Goal: Information Seeking & Learning: Learn about a topic

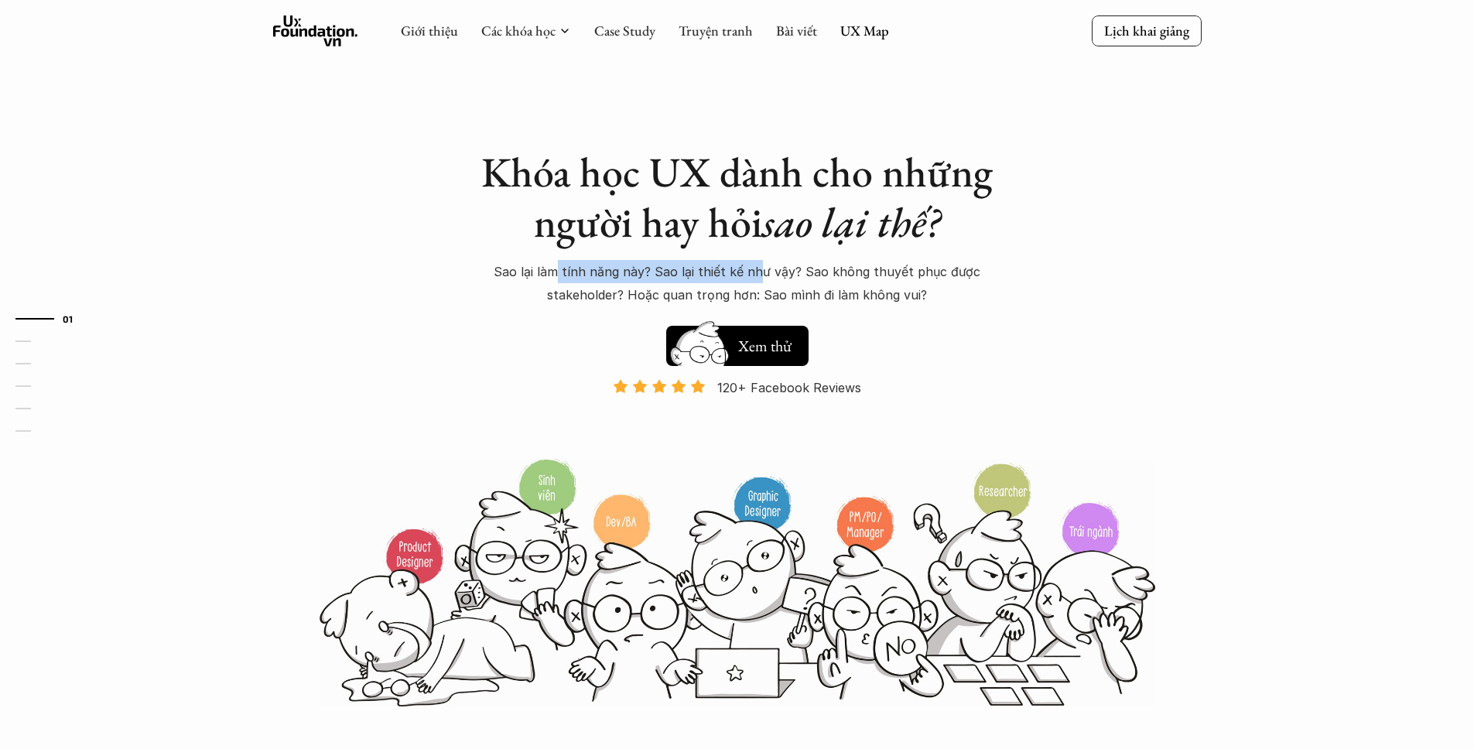
drag, startPoint x: 572, startPoint y: 266, endPoint x: 779, endPoint y: 275, distance: 207.5
click at [771, 275] on p "Sao lại làm tính năng này? Sao lại thiết kế như vậy? Sao không thuyết phục được…" at bounding box center [736, 283] width 541 height 47
click at [780, 275] on p "Sao lại làm tính năng này? Sao lại thiết kế như vậy? Sao không thuyết phục được…" at bounding box center [736, 283] width 541 height 47
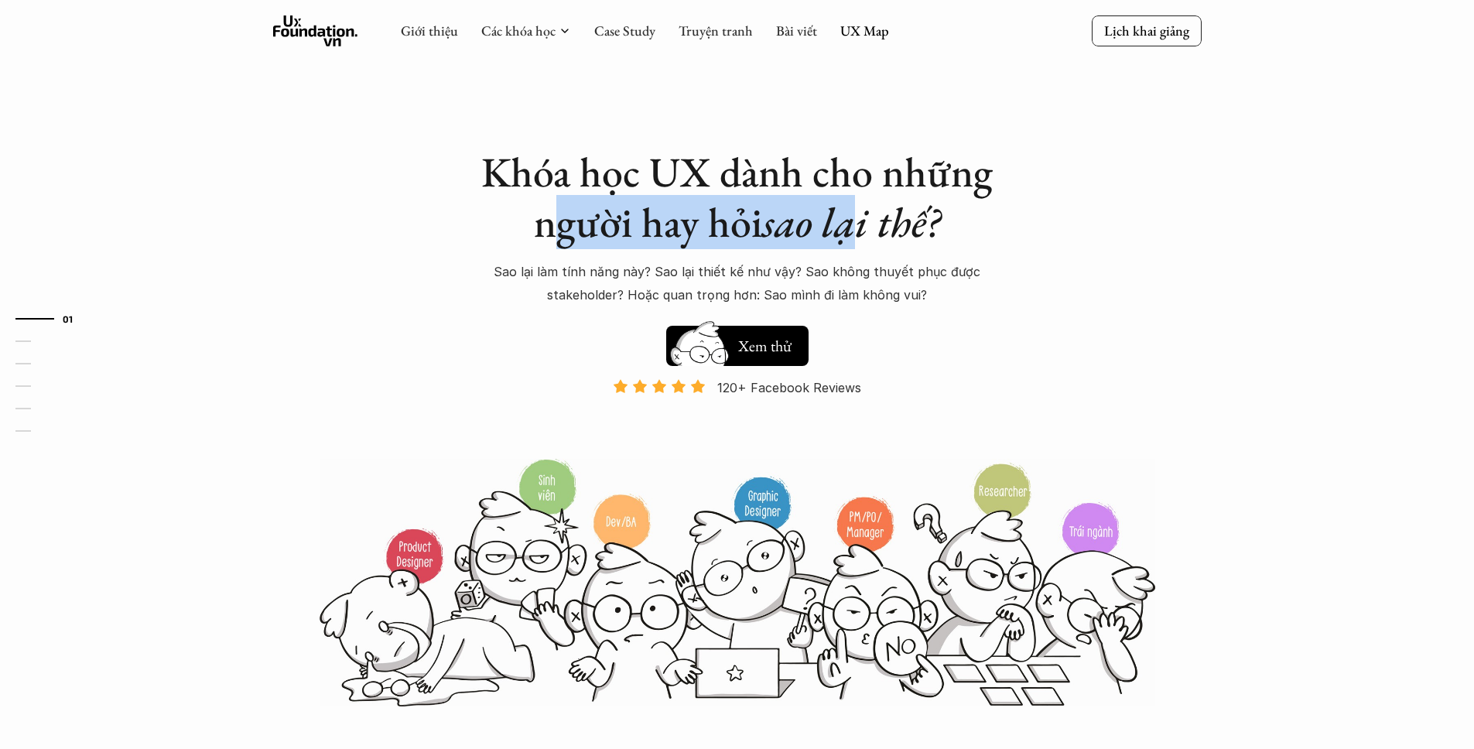
drag, startPoint x: 588, startPoint y: 226, endPoint x: 860, endPoint y: 224, distance: 272.3
click at [857, 224] on h1 "Khóa học UX dành cho những người hay hỏi sao lại thế?" at bounding box center [736, 197] width 541 height 101
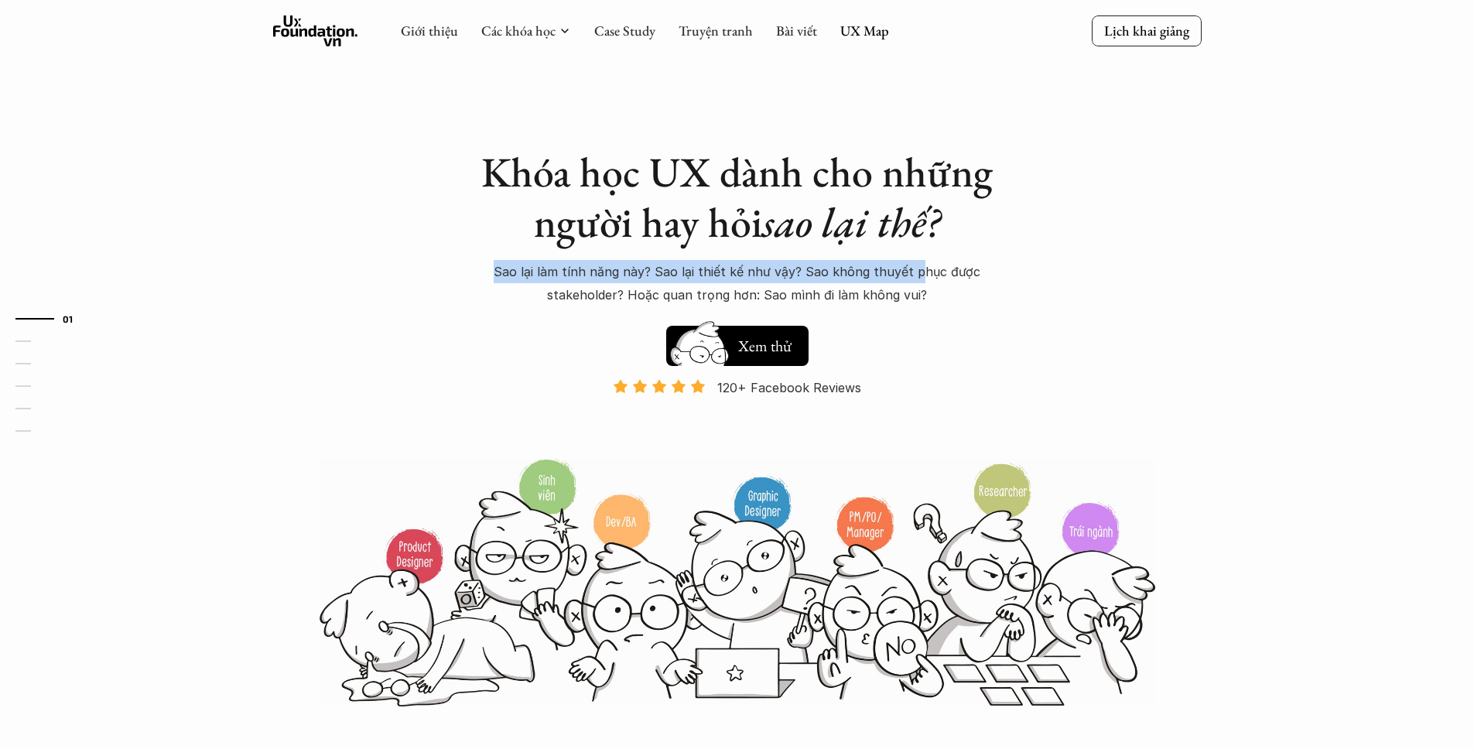
drag, startPoint x: 586, startPoint y: 259, endPoint x: 920, endPoint y: 277, distance: 334.7
click at [919, 277] on p "Sao lại làm tính năng này? Sao lại thiết kế như vậy? Sao không thuyết phục được…" at bounding box center [736, 283] width 541 height 47
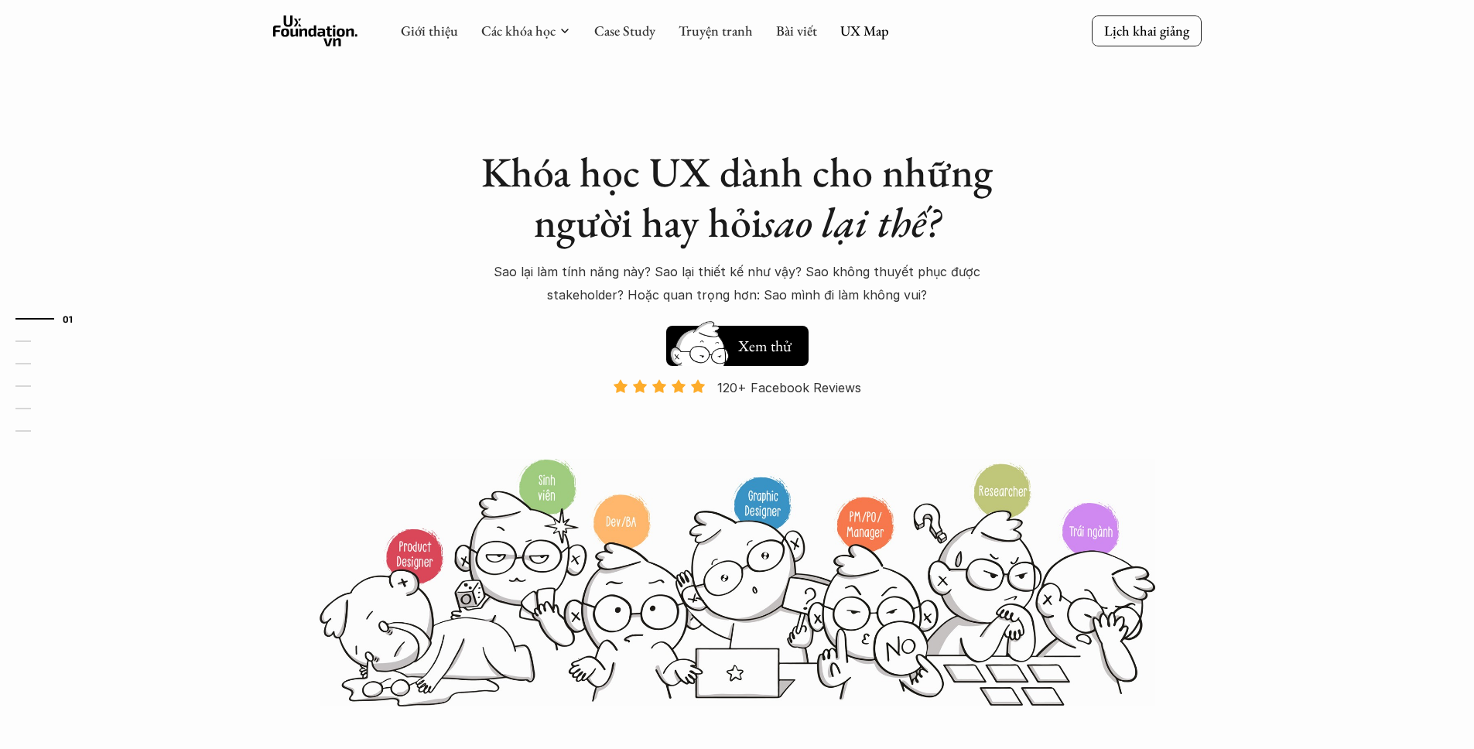
click at [928, 276] on p "Sao lại làm tính năng này? Sao lại thiết kế như vậy? Sao không thuyết phục được…" at bounding box center [736, 283] width 541 height 47
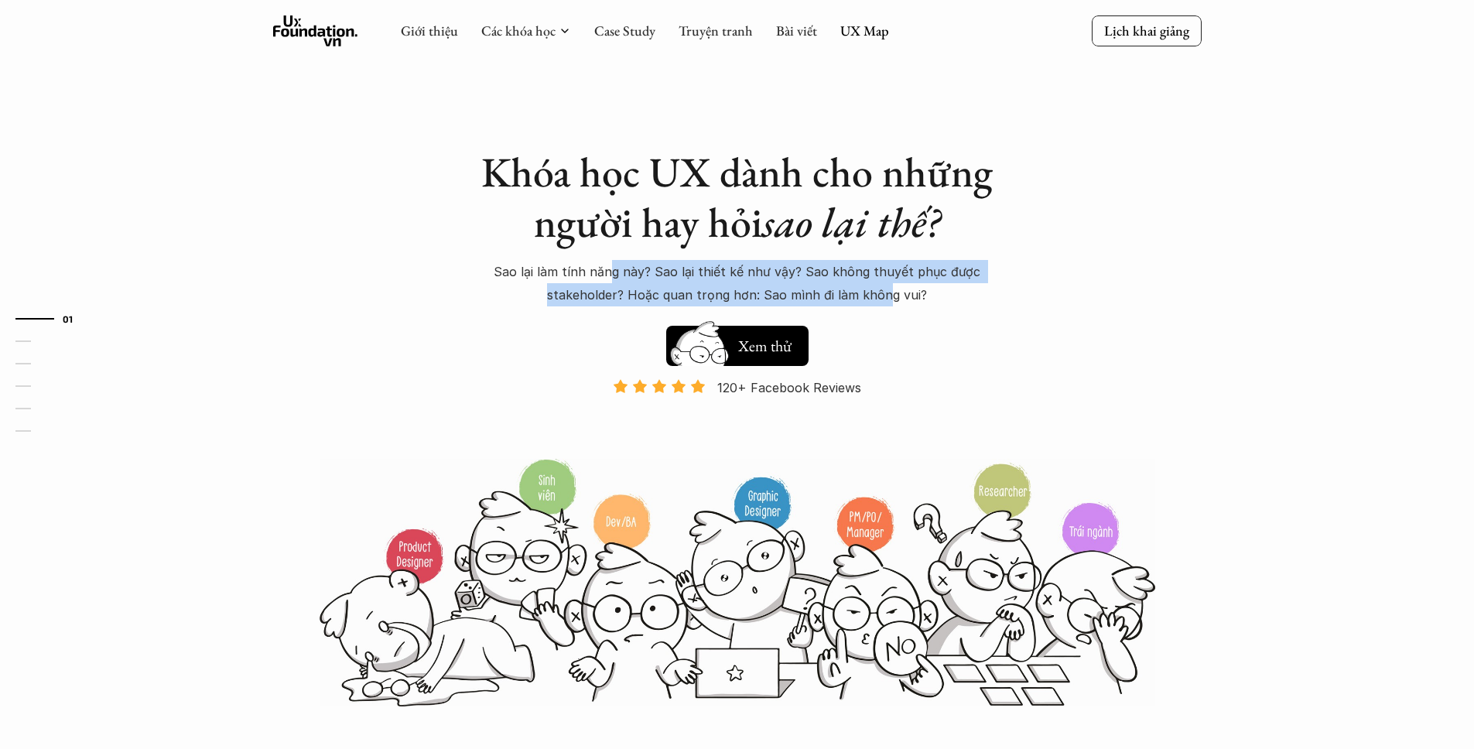
drag, startPoint x: 617, startPoint y: 268, endPoint x: 891, endPoint y: 299, distance: 276.3
click at [889, 299] on p "Sao lại làm tính năng này? Sao lại thiết kế như vậy? Sao không thuyết phục được…" at bounding box center [736, 283] width 541 height 47
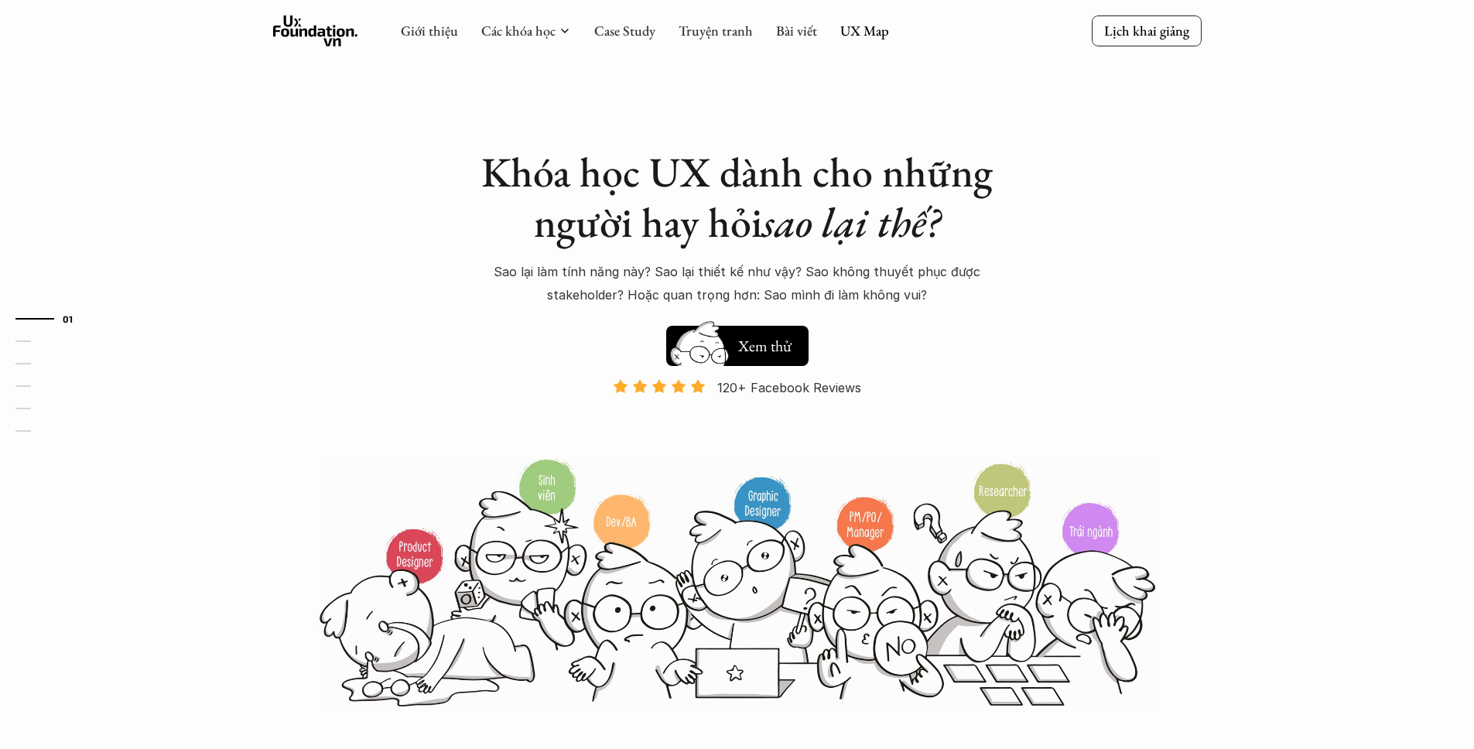
click at [892, 299] on p "Sao lại làm tính năng này? Sao lại thiết kế như vậy? Sao không thuyết phục được…" at bounding box center [736, 283] width 541 height 47
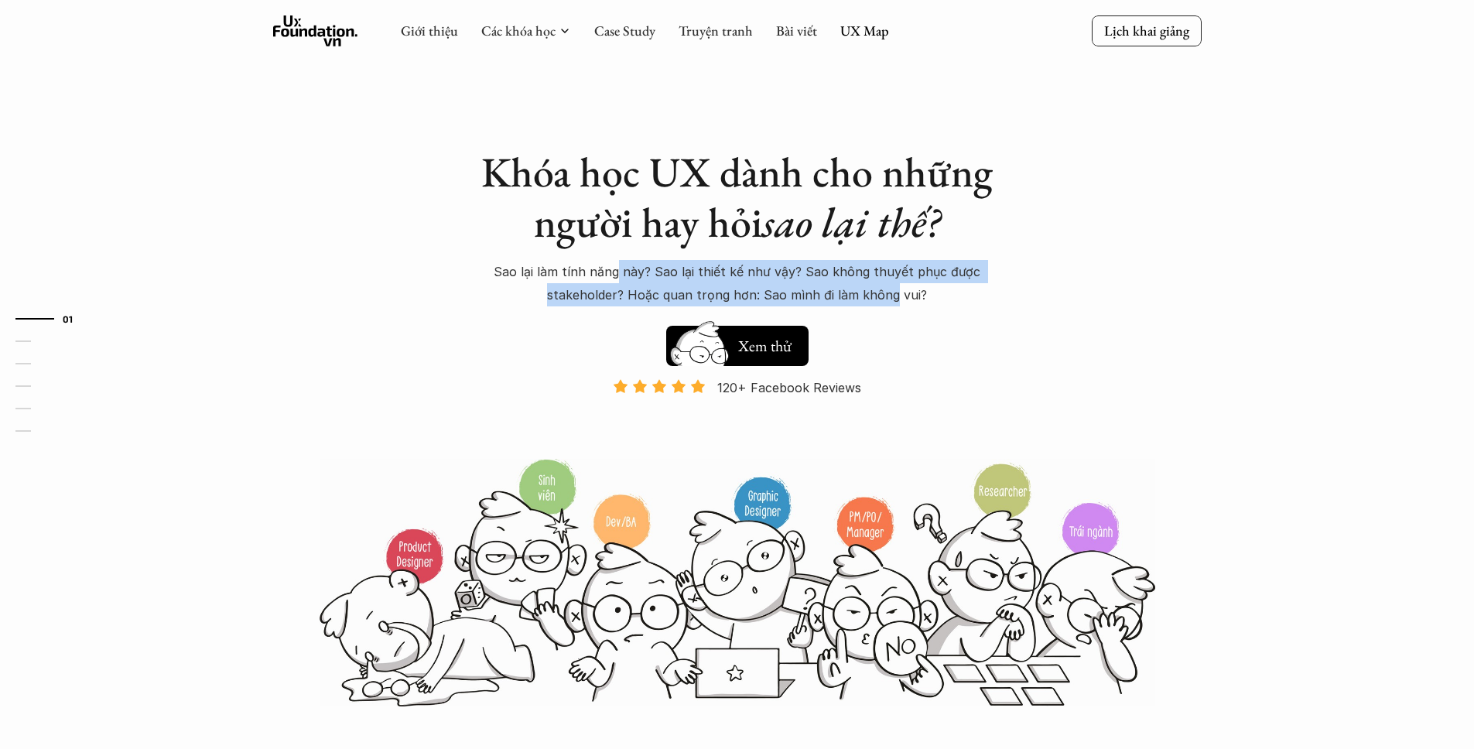
drag, startPoint x: 627, startPoint y: 265, endPoint x: 902, endPoint y: 302, distance: 277.2
click at [897, 303] on p "Sao lại làm tính năng này? Sao lại thiết kế như vậy? Sao không thuyết phục được…" at bounding box center [736, 283] width 541 height 47
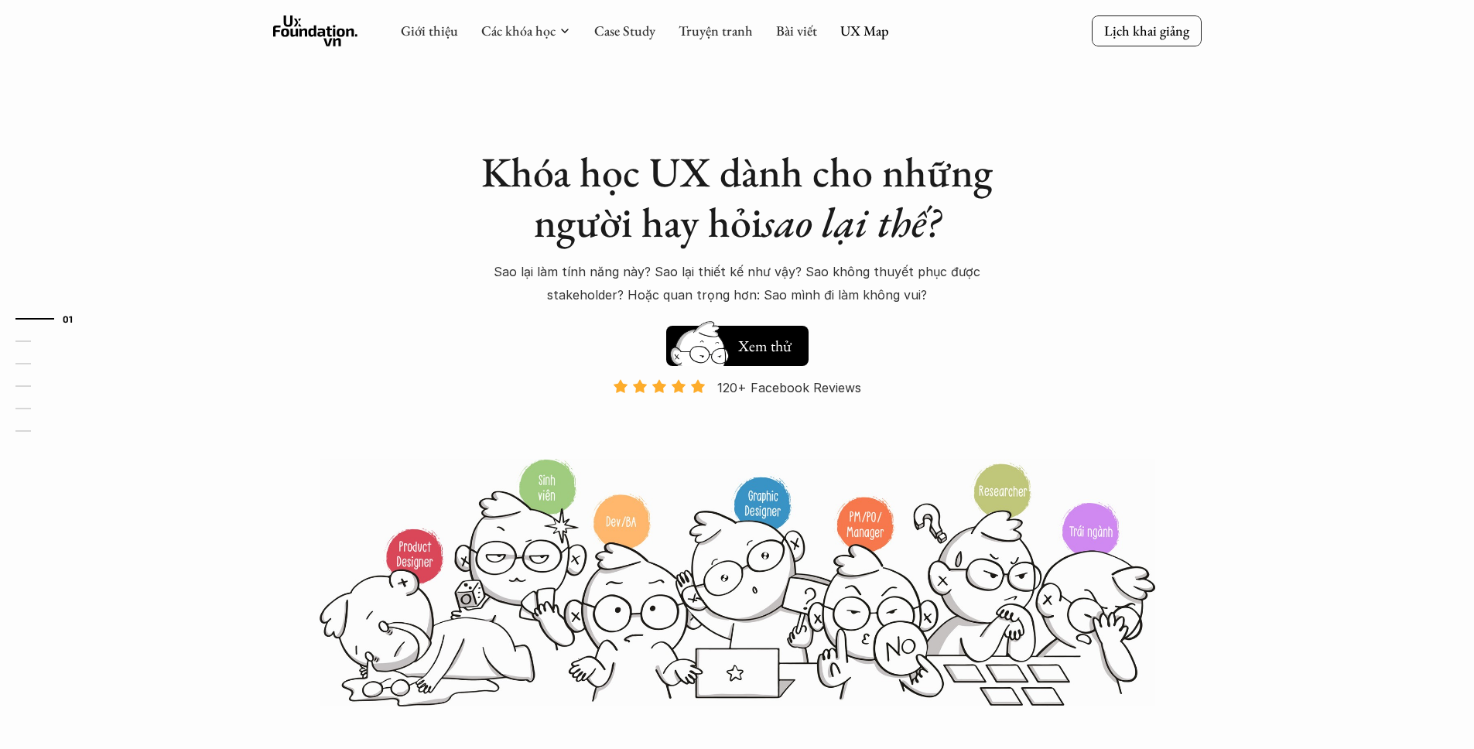
click at [902, 302] on p "Sao lại làm tính năng này? Sao lại thiết kế như vậy? Sao không thuyết phục được…" at bounding box center [736, 283] width 541 height 47
click at [689, 261] on p "Sao lại làm tính năng này? Sao lại thiết kế như vậy? Sao không thuyết phục được…" at bounding box center [736, 283] width 541 height 47
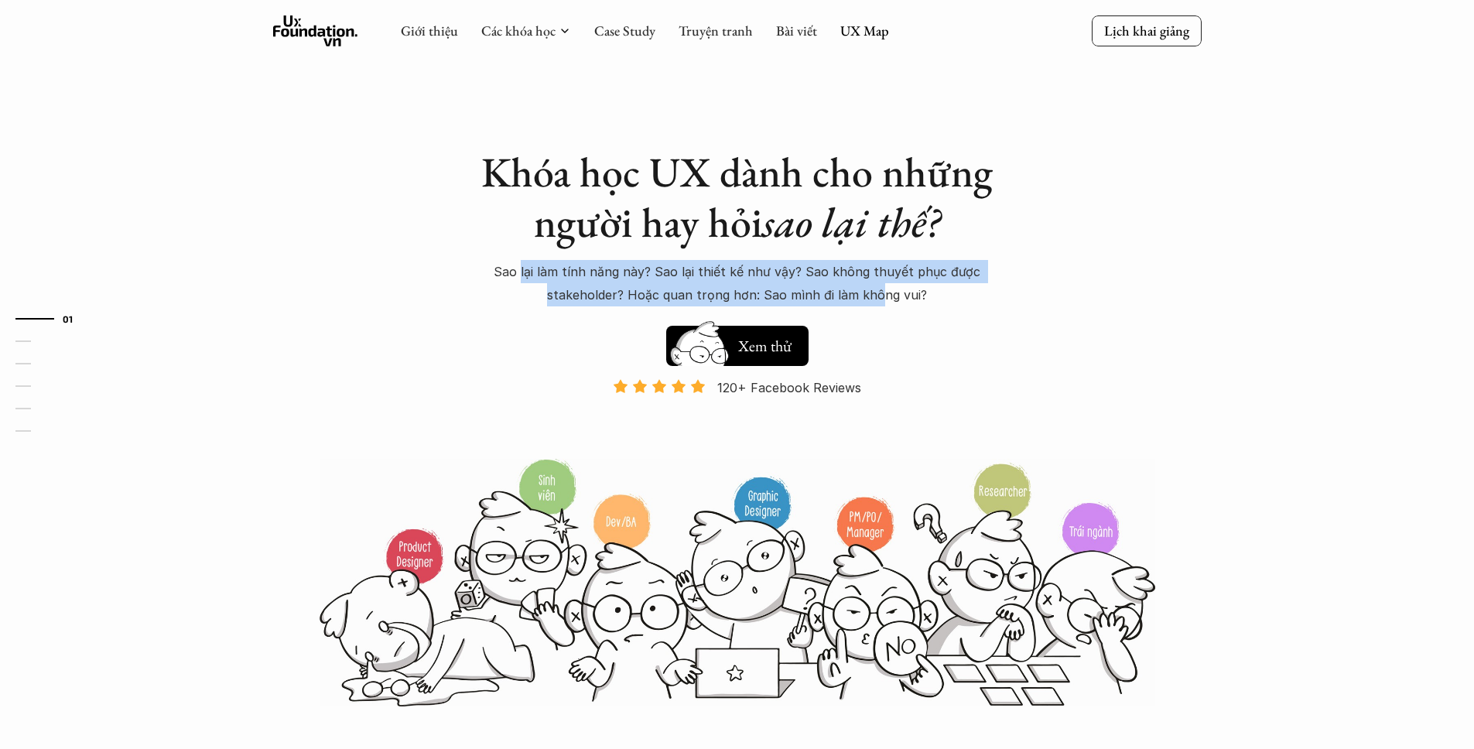
drag, startPoint x: 688, startPoint y: 294, endPoint x: 884, endPoint y: 297, distance: 195.7
click at [883, 299] on p "Sao lại làm tính năng này? Sao lại thiết kế như vậy? Sao không thuyết phục được…" at bounding box center [736, 283] width 541 height 47
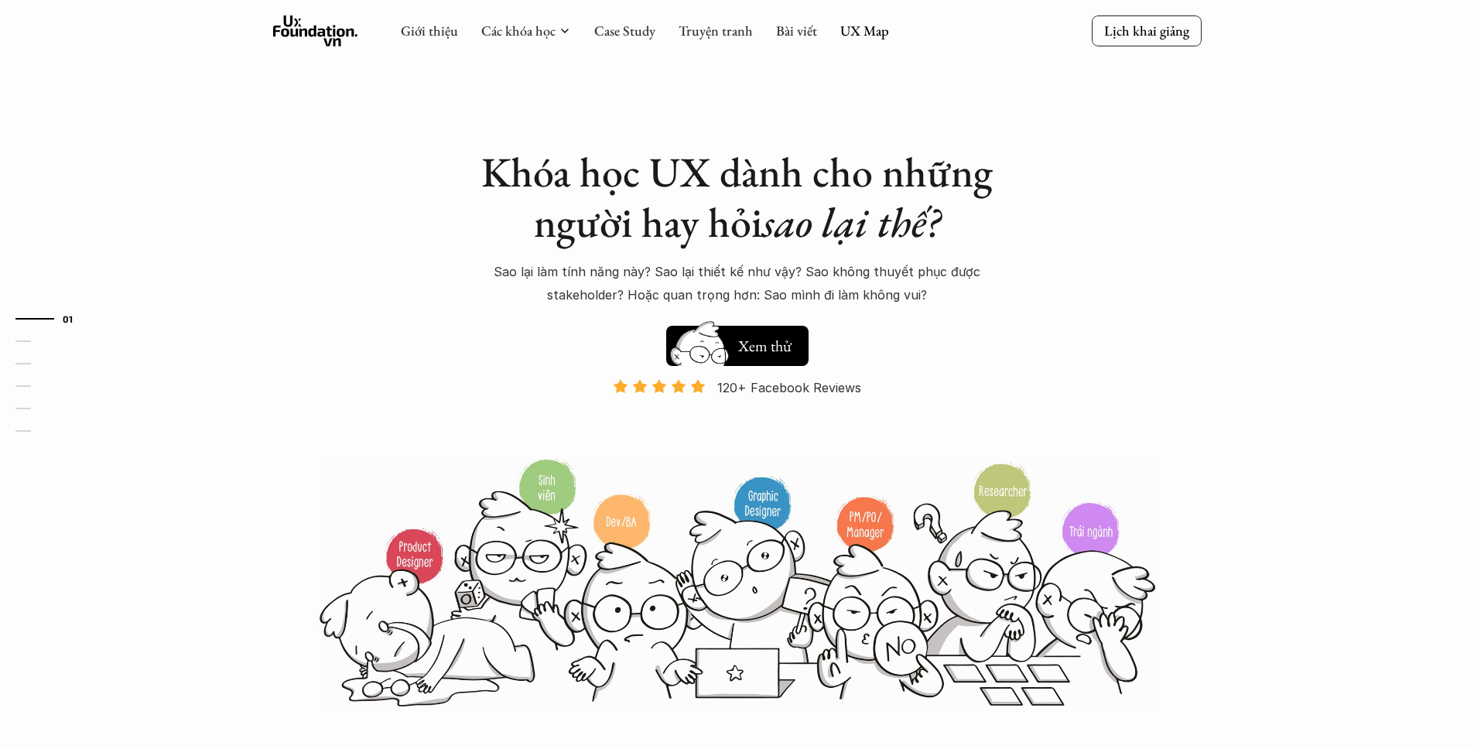
click at [891, 293] on p "Sao lại làm tính năng này? Sao lại thiết kế như vậy? Sao không thuyết phục được…" at bounding box center [736, 283] width 541 height 47
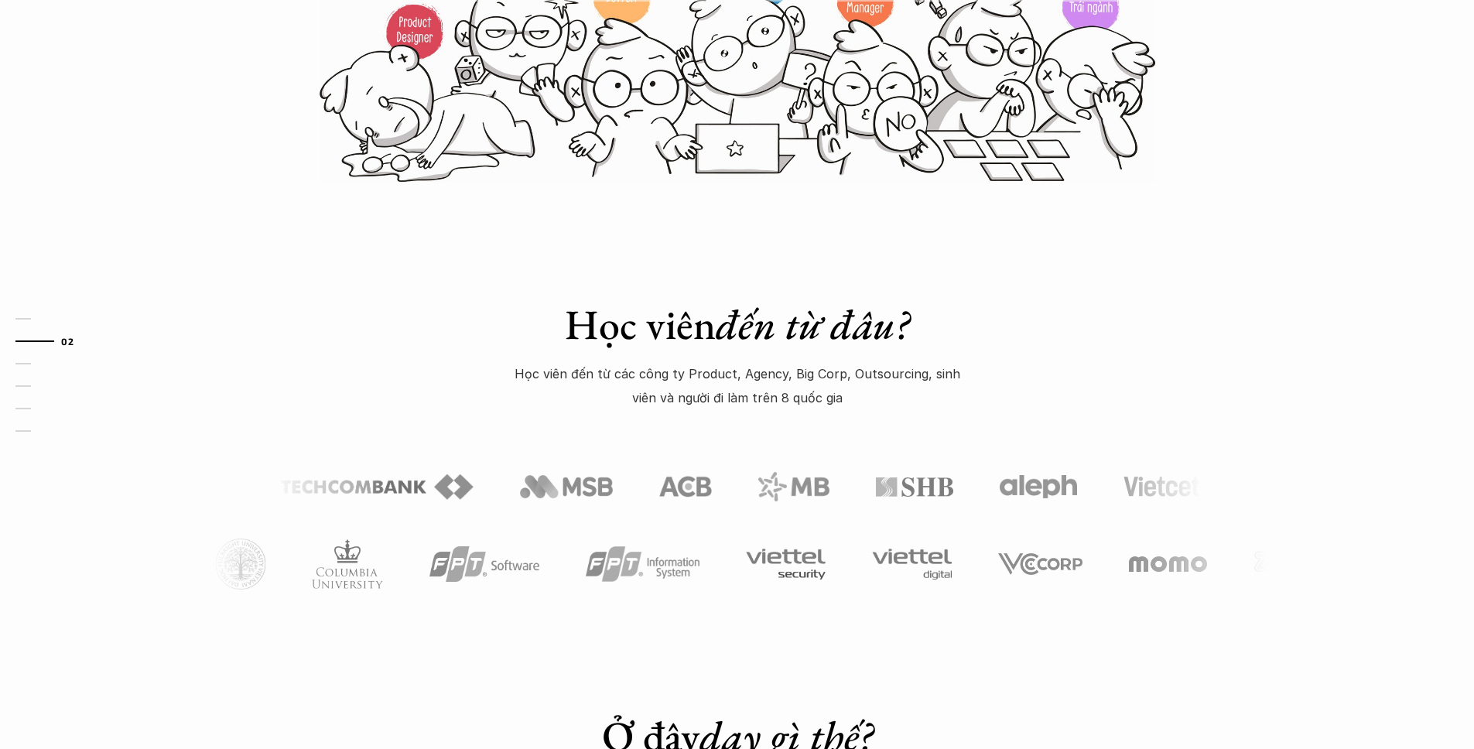
scroll to position [614, 0]
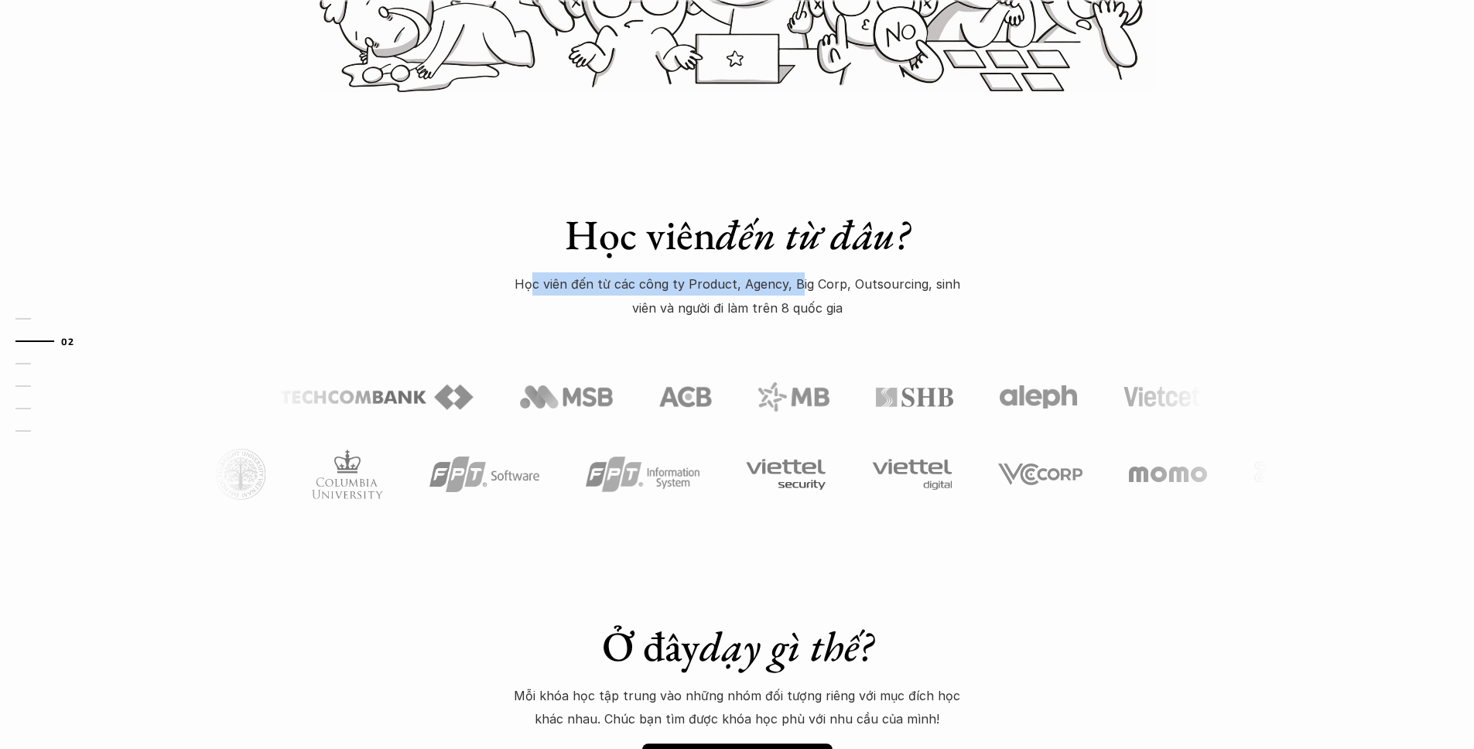
drag, startPoint x: 525, startPoint y: 274, endPoint x: 786, endPoint y: 289, distance: 261.1
click at [784, 289] on p "Học viên đến từ các công ty Product, Agency, Big Corp, Outsourcing, sinh viên v…" at bounding box center [737, 295] width 464 height 47
drag, startPoint x: 801, startPoint y: 290, endPoint x: 908, endPoint y: 283, distance: 107.7
click at [930, 287] on p "Học viên đến từ các công ty Product, Agency, Big Corp, Outsourcing, sinh viên v…" at bounding box center [737, 295] width 464 height 47
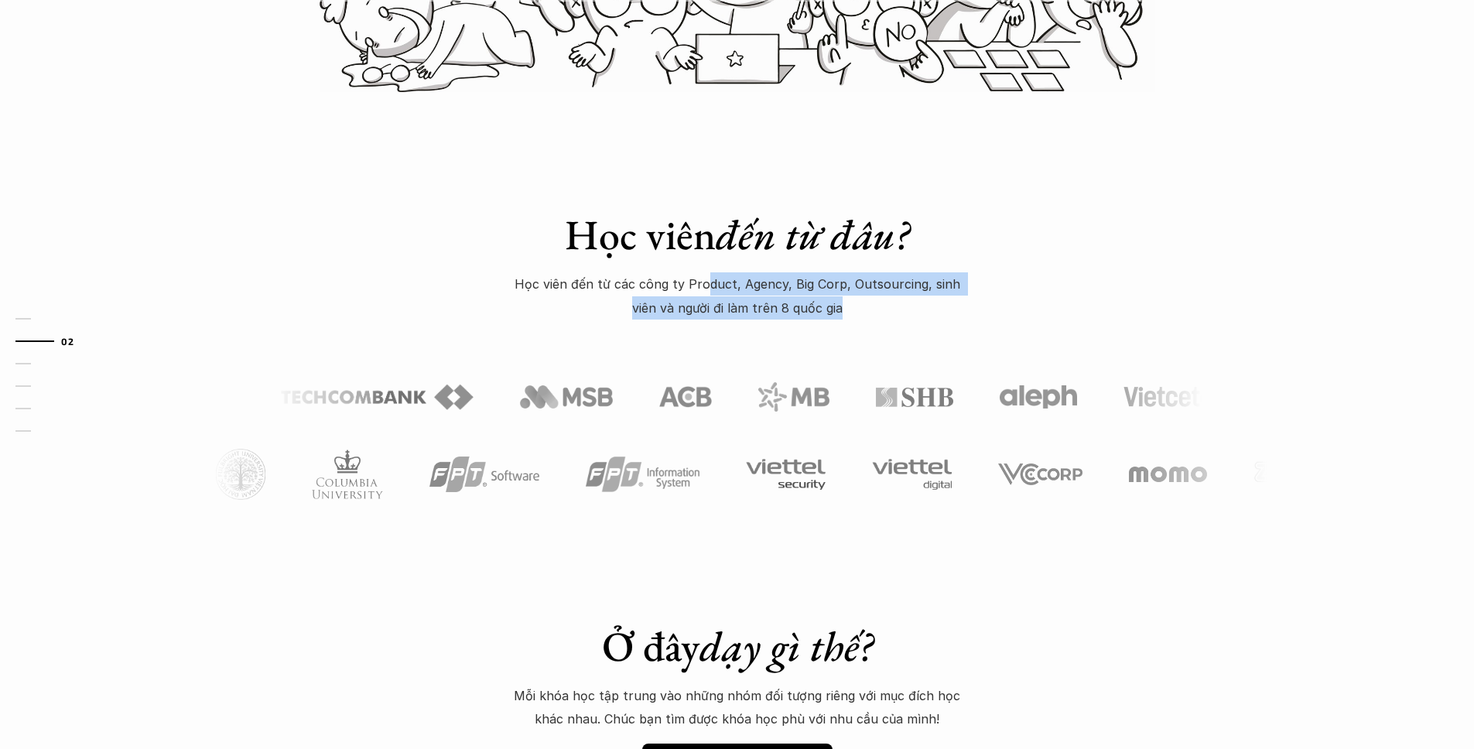
drag, startPoint x: 692, startPoint y: 278, endPoint x: 859, endPoint y: 309, distance: 169.9
click at [857, 309] on p "Học viên đến từ các công ty Product, Agency, Big Corp, Outsourcing, sinh viên v…" at bounding box center [737, 295] width 464 height 47
click at [859, 309] on p "Học viên đến từ các công ty Product, Agency, Big Corp, Outsourcing, sinh viên v…" at bounding box center [737, 295] width 464 height 47
drag, startPoint x: 708, startPoint y: 284, endPoint x: 789, endPoint y: 292, distance: 81.6
click at [787, 292] on p "Học viên đến từ các công ty Product, Agency, Big Corp, Outsourcing, sinh viên v…" at bounding box center [737, 295] width 464 height 47
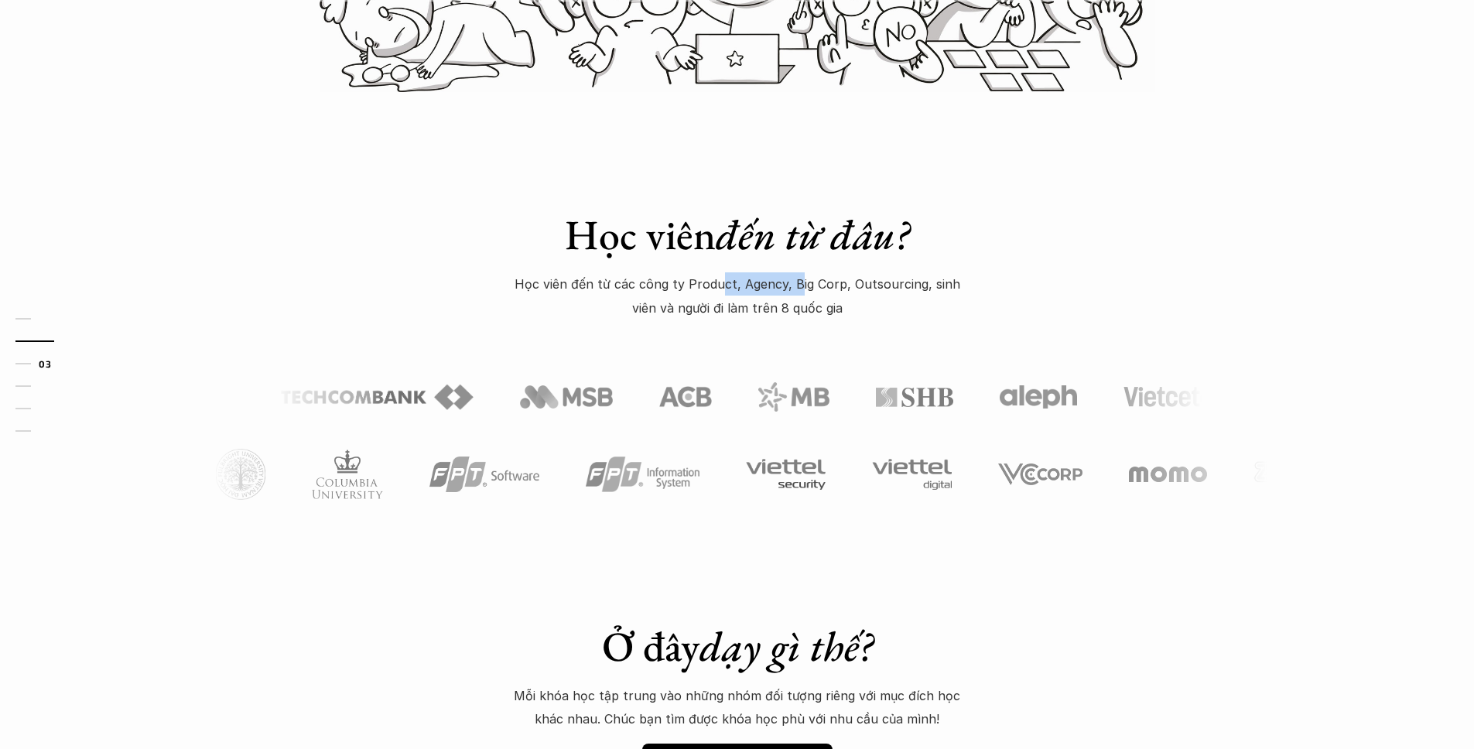
scroll to position [942, 0]
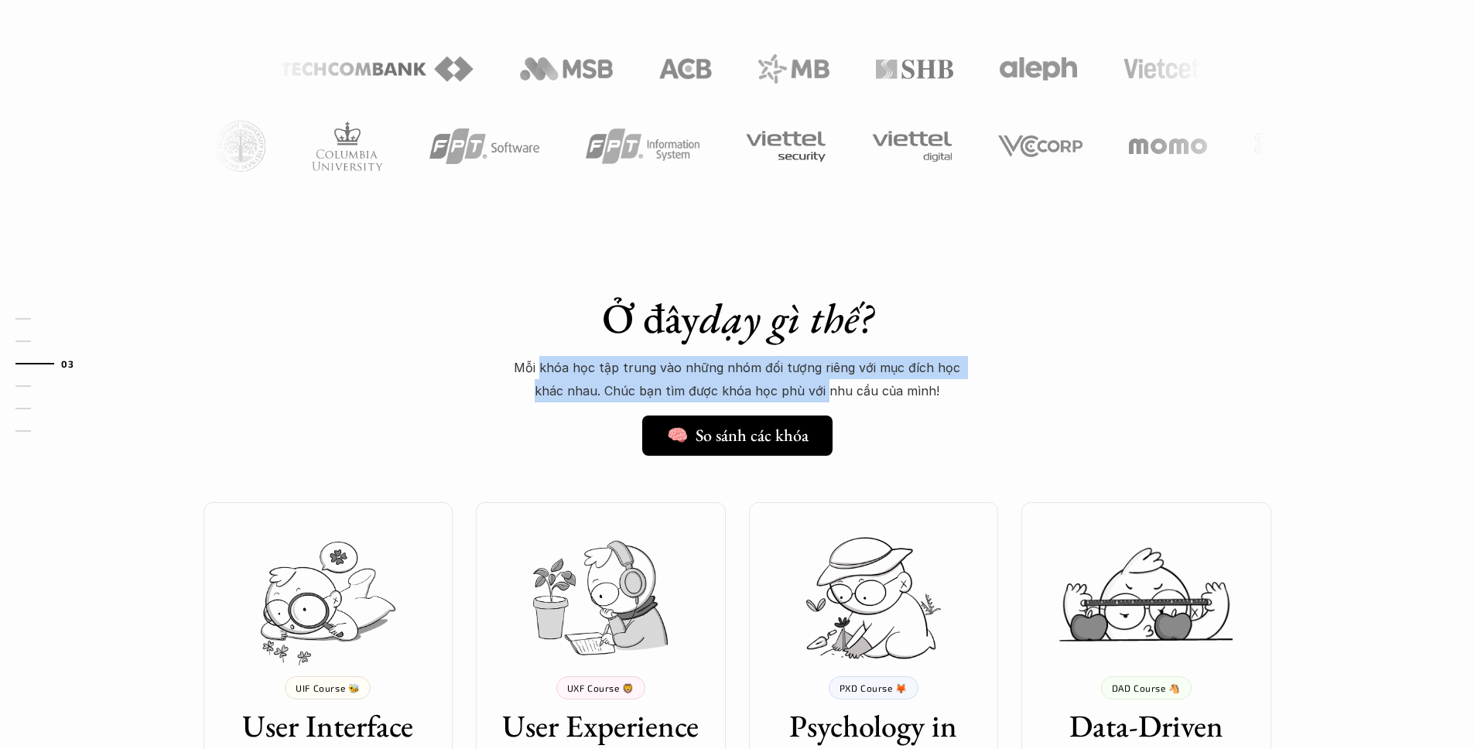
drag, startPoint x: 530, startPoint y: 367, endPoint x: 811, endPoint y: 382, distance: 281.2
click at [810, 382] on p "Mỗi khóa học tập trung vào những nhóm đối tượng riêng với mục đích học khác nha…" at bounding box center [737, 379] width 464 height 47
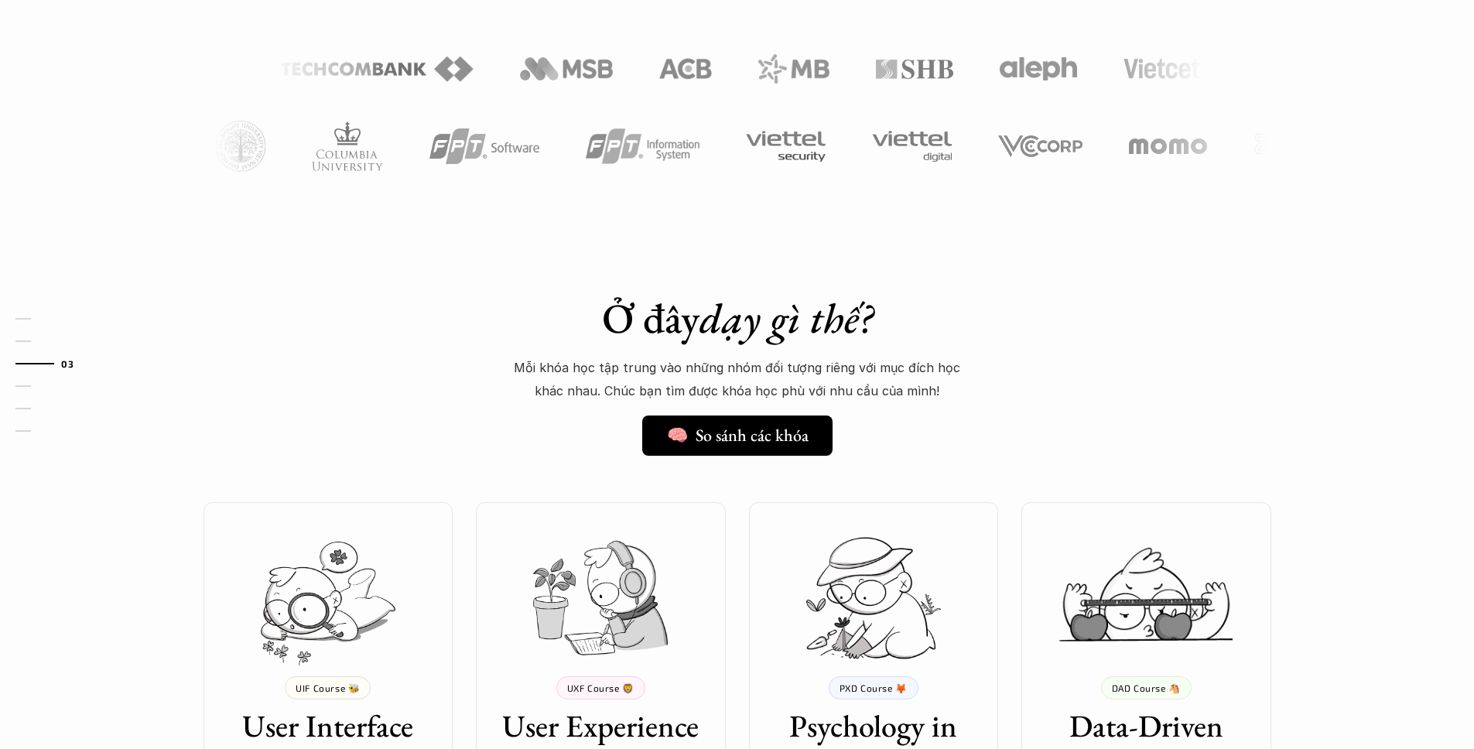
click at [814, 381] on p "Mỗi khóa học tập trung vào những nhóm đối tượng riêng với mục đích học khác nha…" at bounding box center [737, 379] width 464 height 47
drag, startPoint x: 569, startPoint y: 360, endPoint x: 824, endPoint y: 377, distance: 255.8
click at [811, 379] on p "Mỗi khóa học tập trung vào những nhóm đối tượng riêng với mục đích học khác nha…" at bounding box center [737, 379] width 464 height 47
click at [824, 377] on p "Mỗi khóa học tập trung vào những nhóm đối tượng riêng với mục đích học khác nha…" at bounding box center [737, 379] width 464 height 47
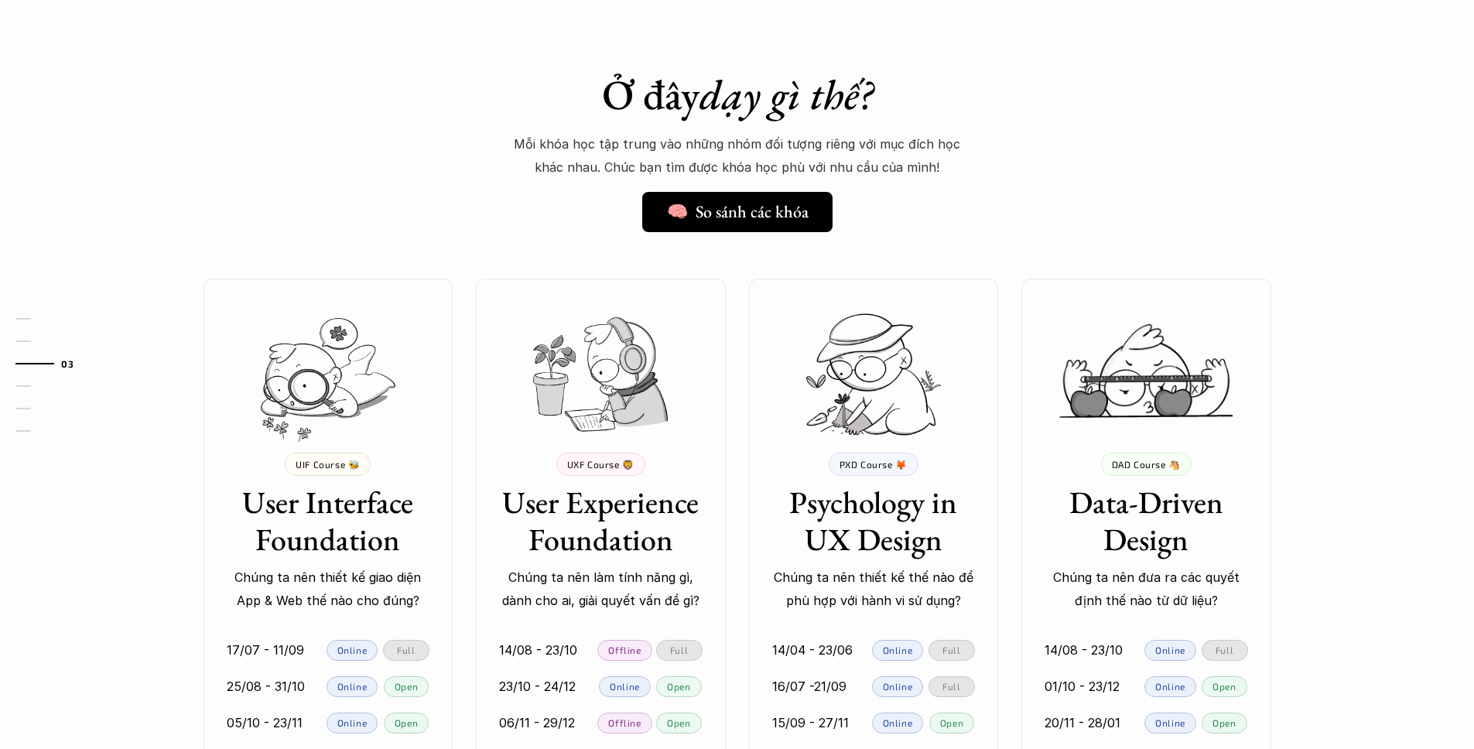
scroll to position [1391, 0]
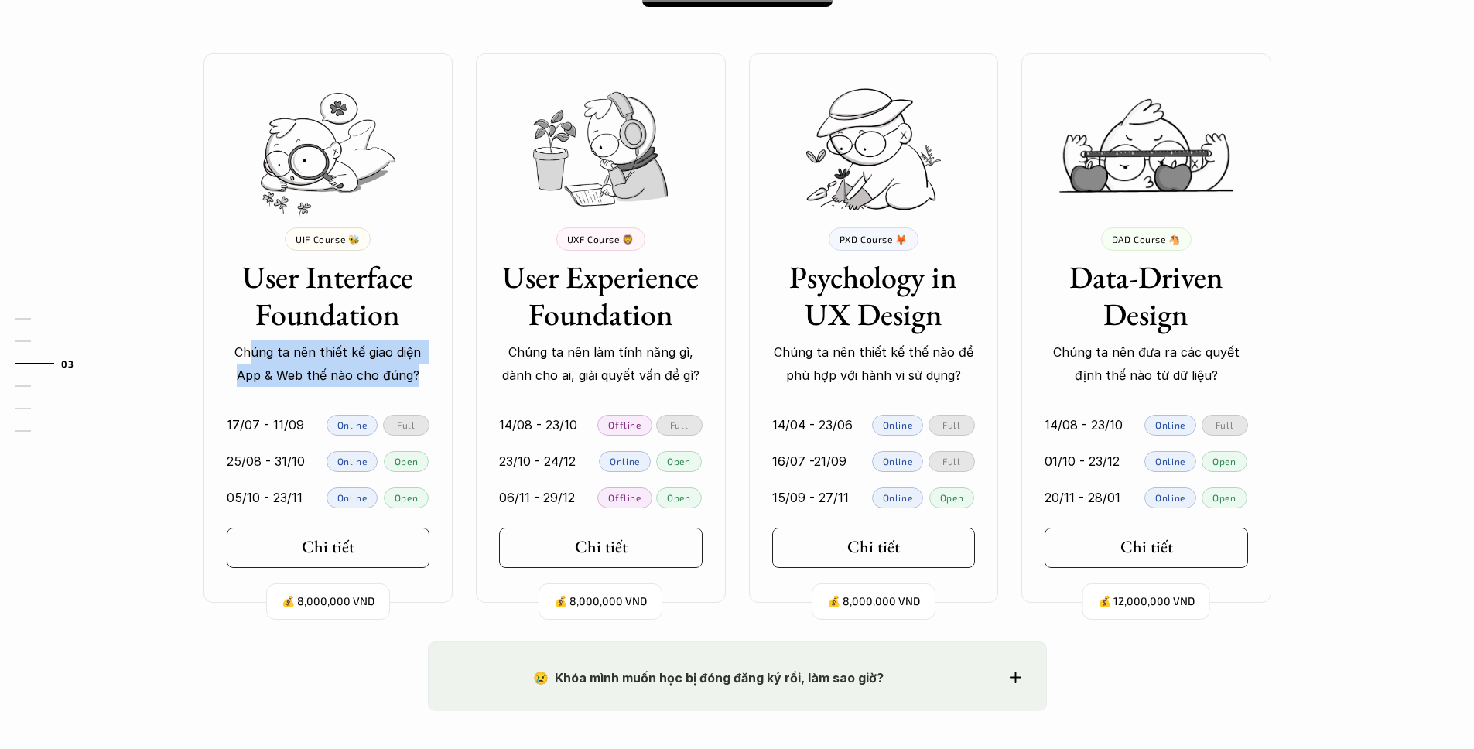
drag, startPoint x: 255, startPoint y: 350, endPoint x: 445, endPoint y: 371, distance: 191.4
click at [444, 371] on div "UIF Course 🐝 User Interface Foundation Chúng ta nên thiết kế giao diện App & We…" at bounding box center [328, 307] width 250 height 160
click at [364, 357] on p "Chúng ta nên thiết kế giao diện App & Web thế nào cho đúng?" at bounding box center [328, 363] width 203 height 47
drag, startPoint x: 350, startPoint y: 362, endPoint x: 422, endPoint y: 372, distance: 72.6
click at [421, 372] on p "Chúng ta nên thiết kế giao diện App & Web thế nào cho đúng?" at bounding box center [328, 363] width 203 height 47
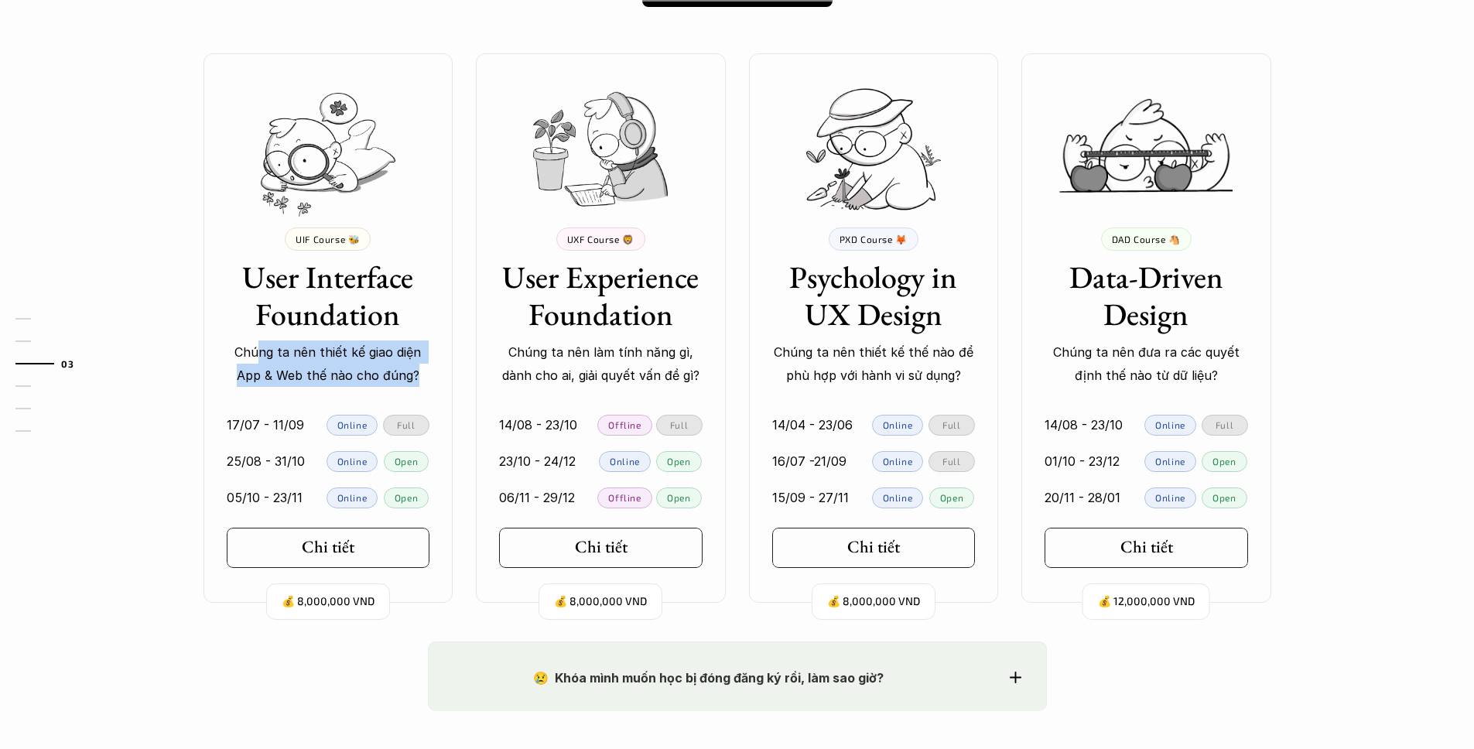
click at [423, 372] on p "Chúng ta nên thiết kế giao diện App & Web thế nào cho đúng?" at bounding box center [328, 363] width 203 height 47
drag, startPoint x: 261, startPoint y: 348, endPoint x: 404, endPoint y: 368, distance: 143.7
click at [401, 368] on p "Chúng ta nên thiết kế giao diện App & Web thế nào cho đúng?" at bounding box center [328, 363] width 203 height 47
click at [404, 368] on p "Chúng ta nên thiết kế giao diện App & Web thế nào cho đúng?" at bounding box center [328, 363] width 203 height 47
drag, startPoint x: 295, startPoint y: 350, endPoint x: 374, endPoint y: 362, distance: 80.5
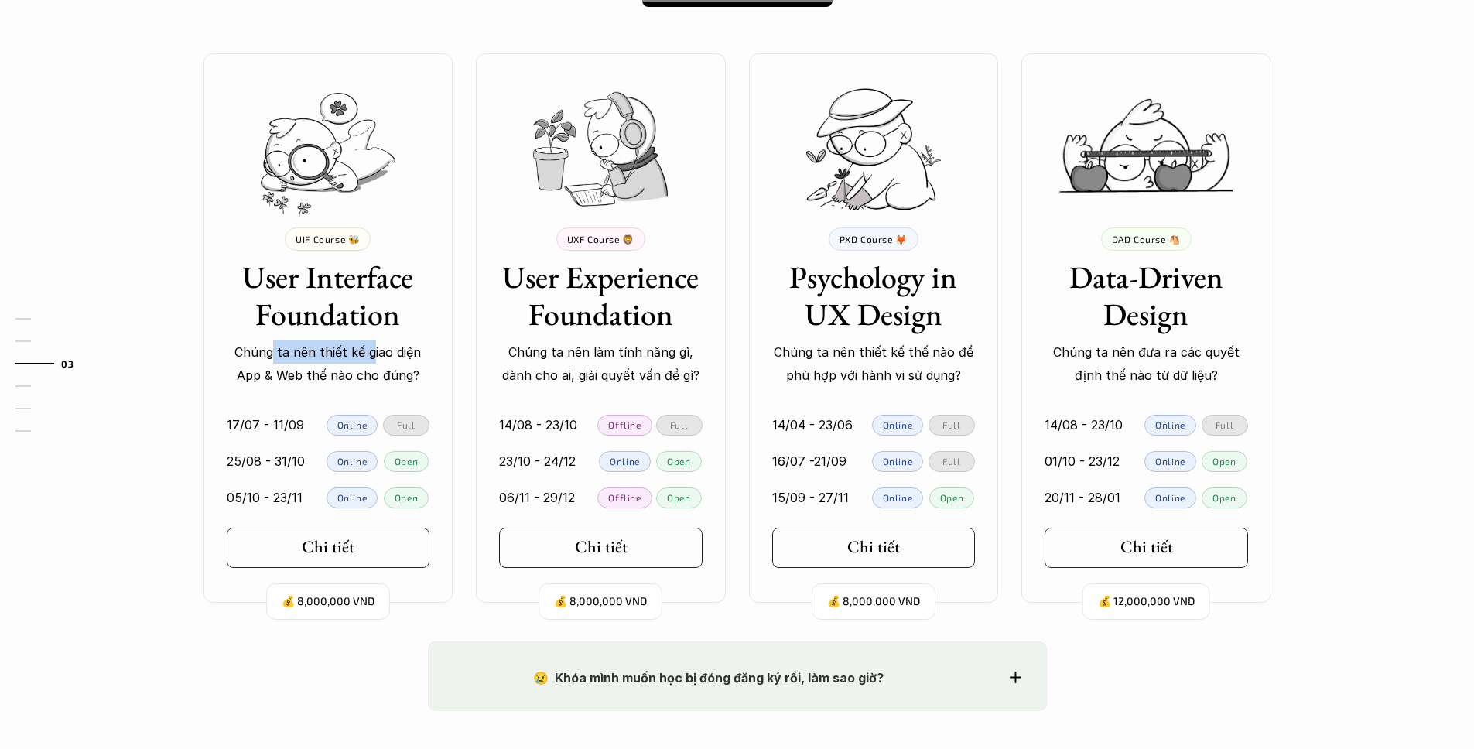
click at [372, 362] on p "Chúng ta nên thiết kế giao diện App & Web thế nào cho đúng?" at bounding box center [328, 363] width 203 height 47
click at [374, 362] on p "Chúng ta nên thiết kế giao diện App & Web thế nào cho đúng?" at bounding box center [328, 363] width 203 height 47
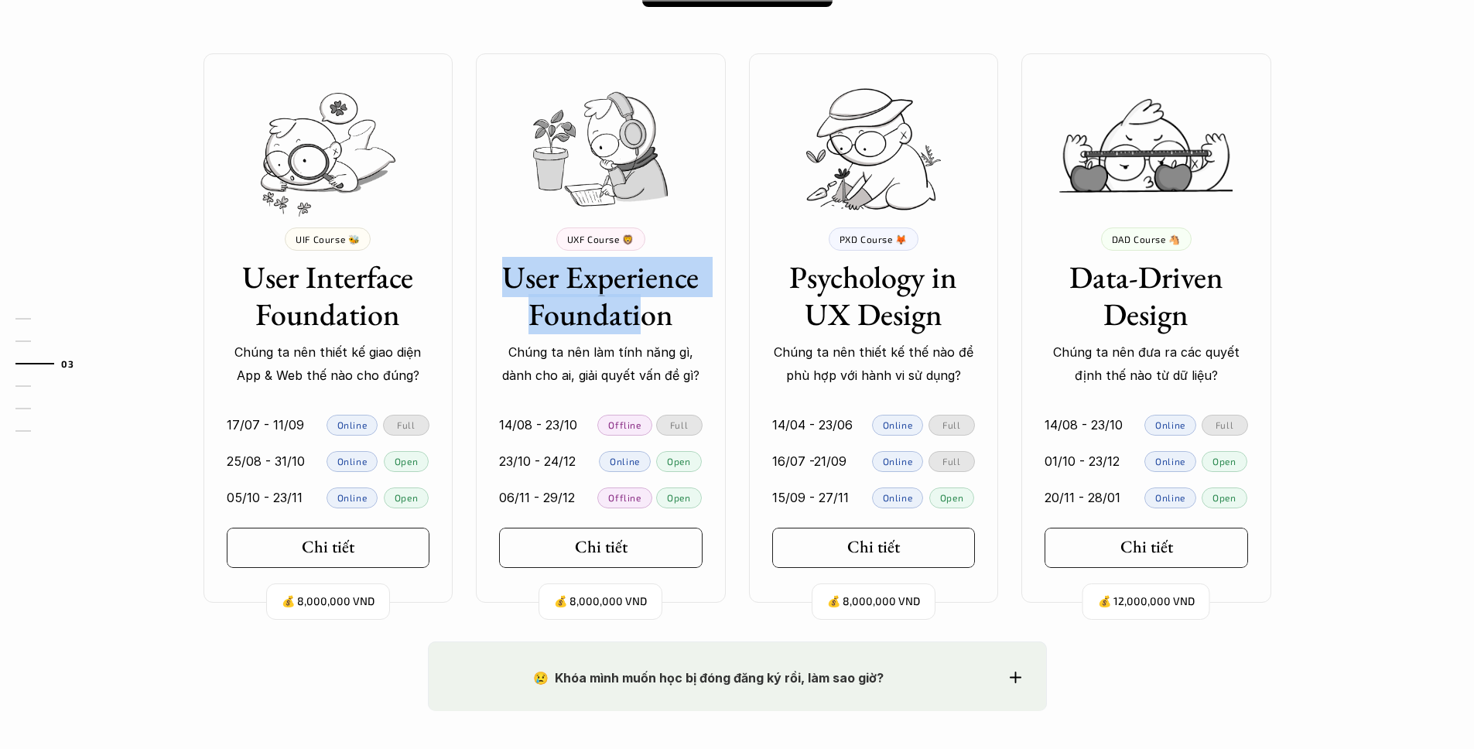
drag, startPoint x: 516, startPoint y: 282, endPoint x: 649, endPoint y: 301, distance: 134.3
click at [647, 301] on h3 "User Experience Foundation" at bounding box center [600, 295] width 203 height 74
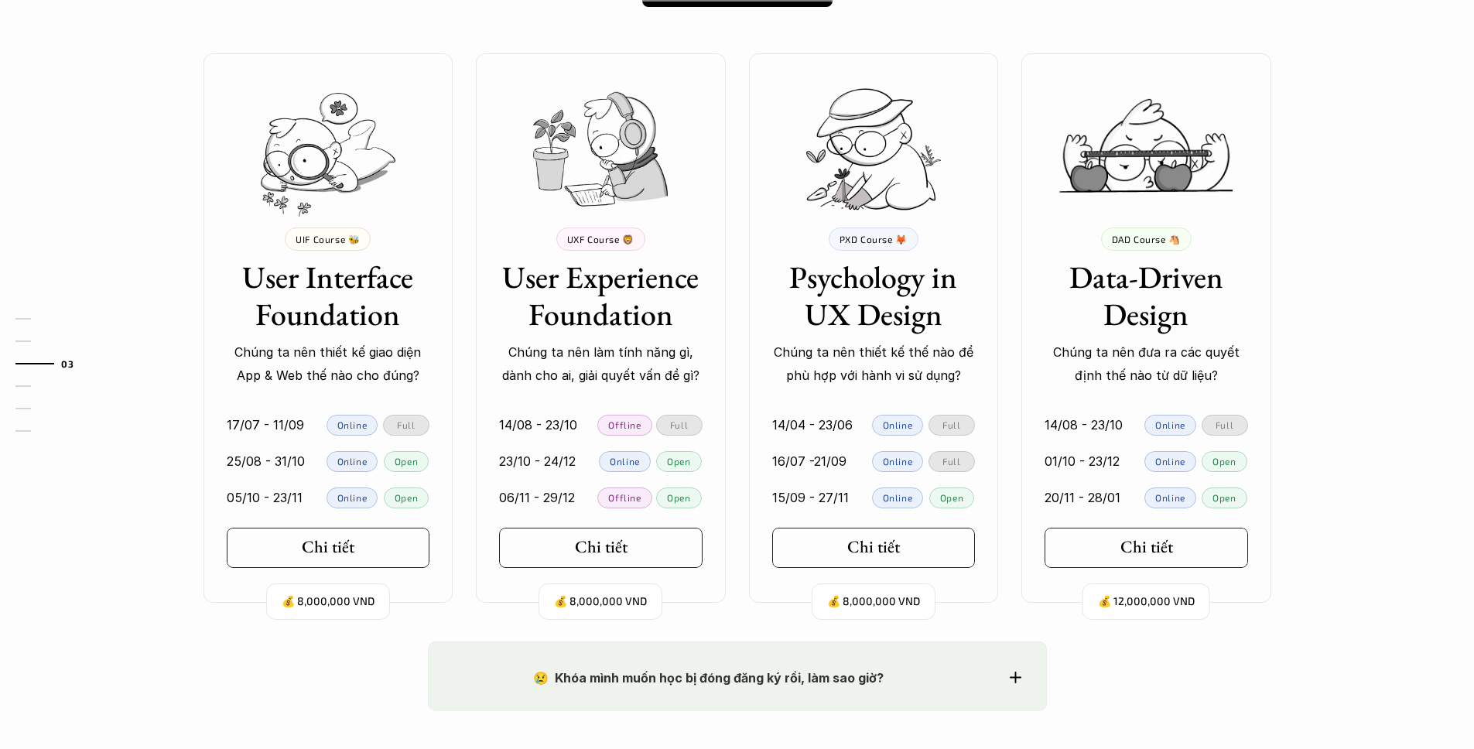
click at [649, 301] on h3 "User Experience Foundation" at bounding box center [600, 295] width 203 height 74
drag, startPoint x: 811, startPoint y: 346, endPoint x: 924, endPoint y: 372, distance: 116.0
click at [923, 372] on p "Chúng ta nên thiết kế thế nào để phù hợp với hành vi sử dụng?" at bounding box center [873, 363] width 203 height 47
click at [924, 372] on p "Chúng ta nên thiết kế thế nào để phù hợp với hành vi sử dụng?" at bounding box center [873, 363] width 203 height 47
drag, startPoint x: 822, startPoint y: 350, endPoint x: 936, endPoint y: 367, distance: 115.7
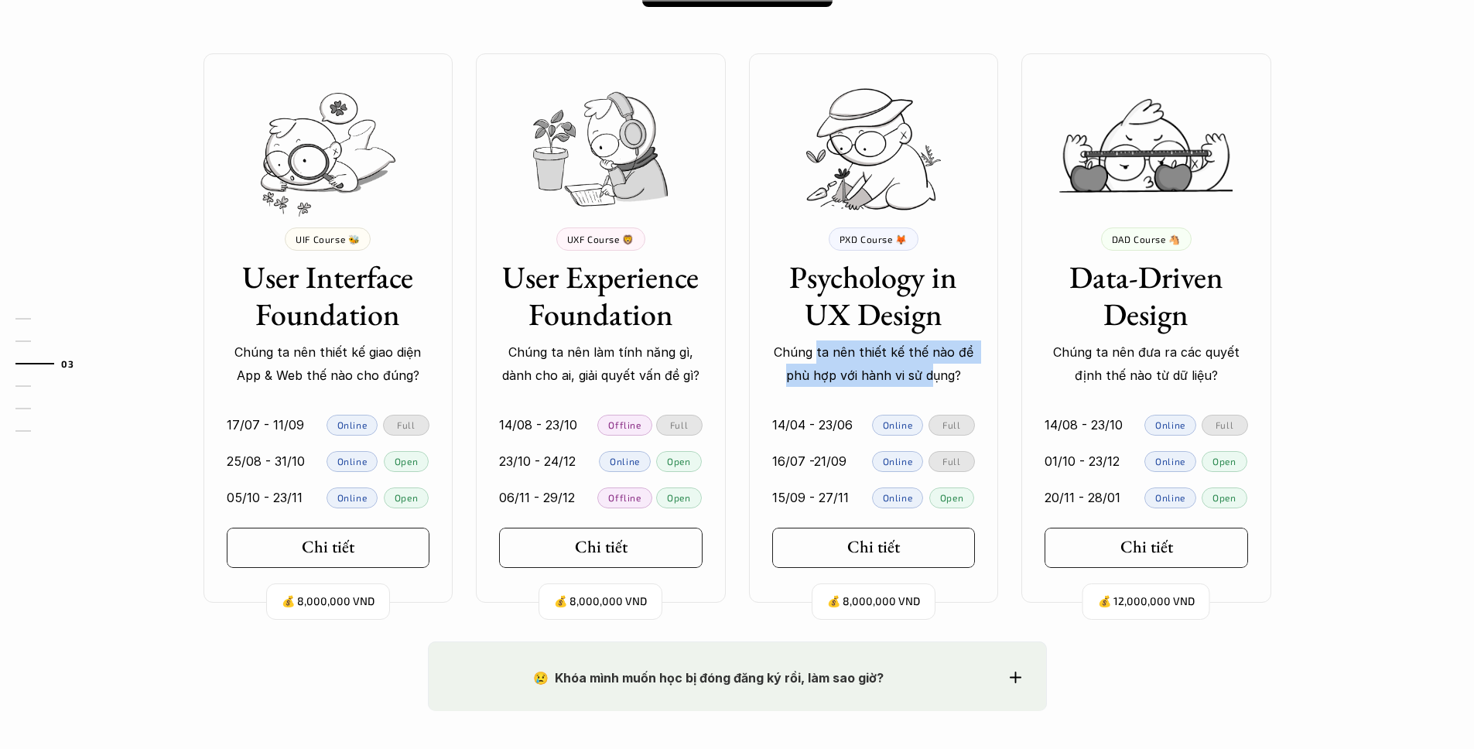
click at [934, 366] on p "Chúng ta nên thiết kế thế nào để phù hợp với hành vi sử dụng?" at bounding box center [873, 363] width 203 height 47
click at [936, 367] on p "Chúng ta nên thiết kế thế nào để phù hợp với hành vi sử dụng?" at bounding box center [873, 363] width 203 height 47
drag, startPoint x: 875, startPoint y: 351, endPoint x: 928, endPoint y: 360, distance: 54.2
click at [924, 360] on p "Chúng ta nên thiết kế thế nào để phù hợp với hành vi sử dụng?" at bounding box center [873, 363] width 203 height 47
click at [930, 360] on p "Chúng ta nên thiết kế thế nào để phù hợp với hành vi sử dụng?" at bounding box center [873, 363] width 203 height 47
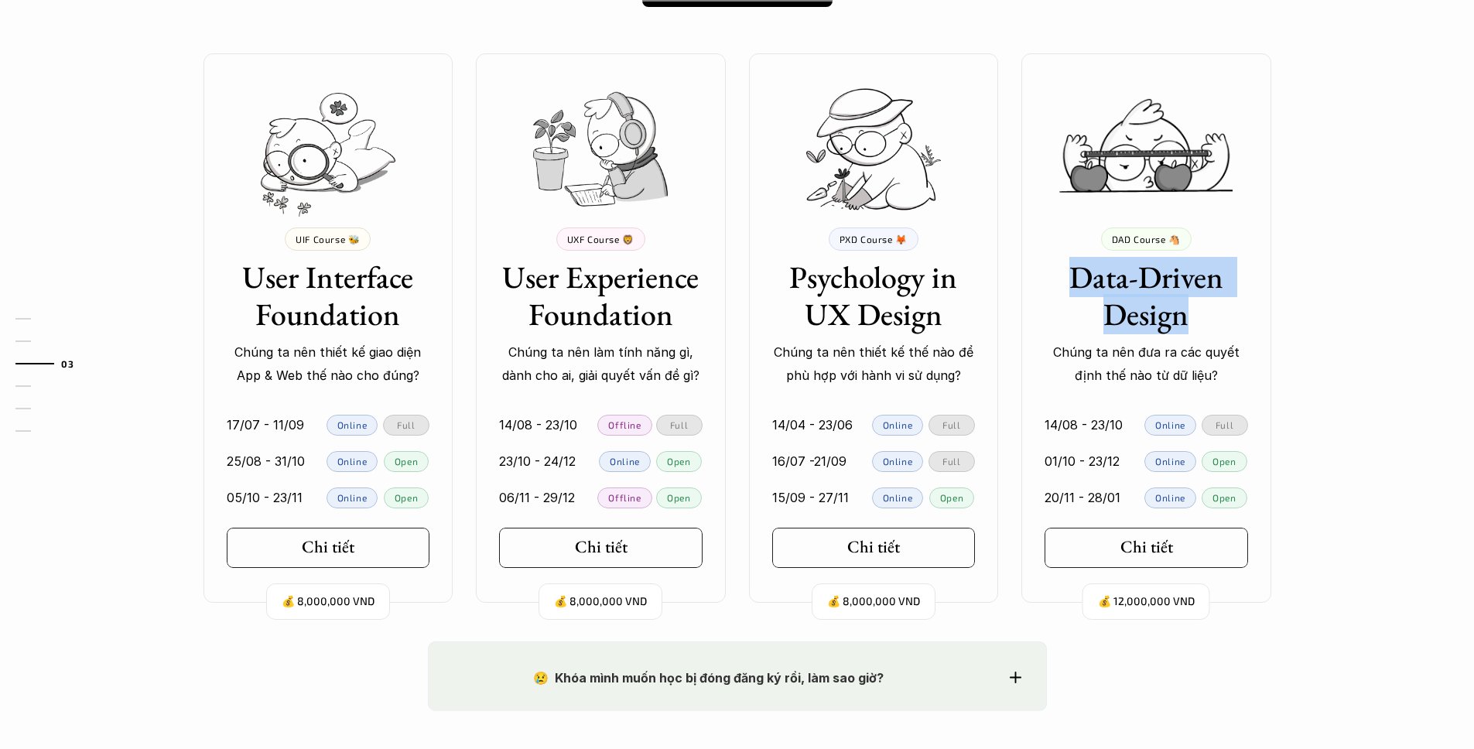
drag, startPoint x: 1071, startPoint y: 274, endPoint x: 1187, endPoint y: 308, distance: 120.9
click at [1187, 308] on h3 "Data-Driven Design" at bounding box center [1145, 295] width 203 height 74
click at [1188, 308] on h3 "Data-Driven Design" at bounding box center [1145, 295] width 203 height 74
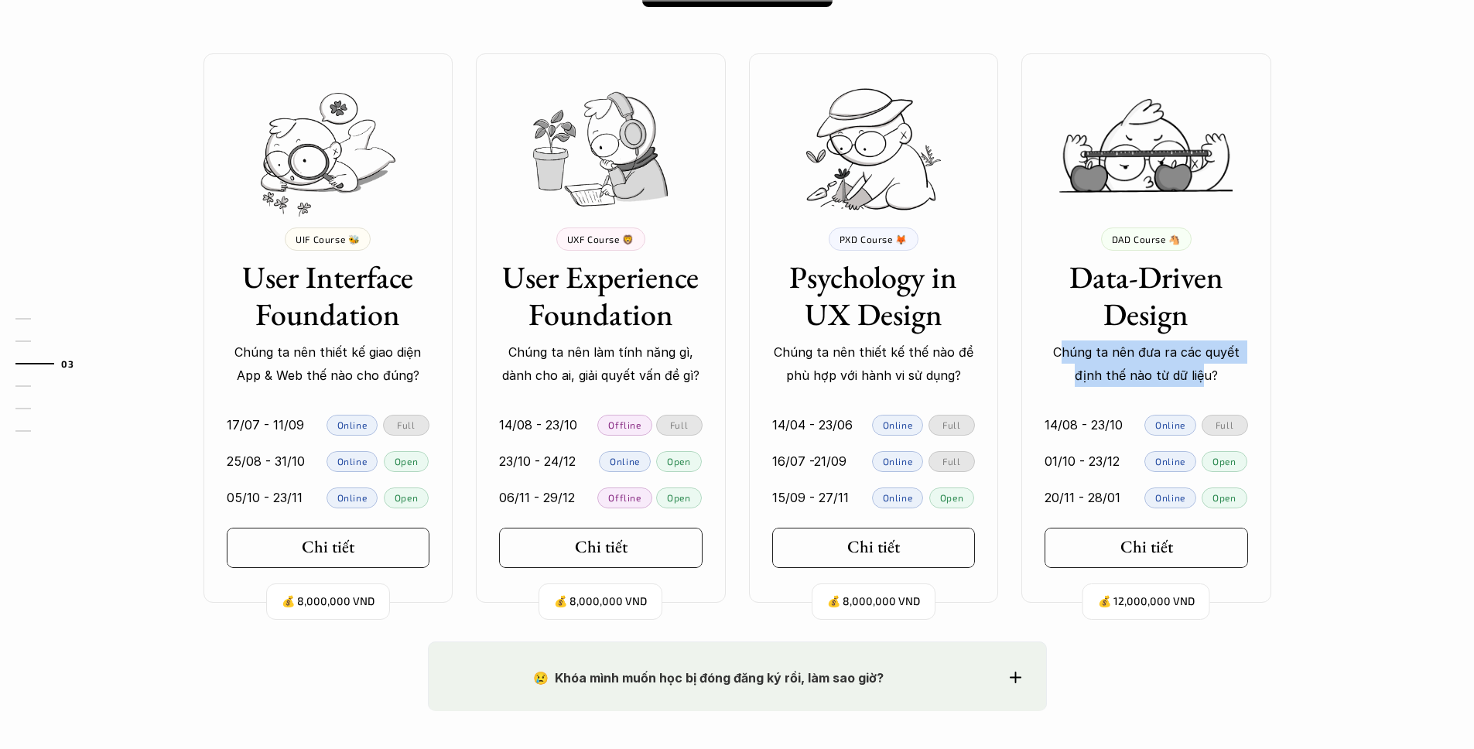
drag, startPoint x: 1117, startPoint y: 360, endPoint x: 1201, endPoint y: 369, distance: 84.1
click at [1201, 369] on p "Chúng ta nên đưa ra các quyết định thế nào từ dữ liệu?" at bounding box center [1145, 363] width 203 height 47
click at [1201, 368] on p "Chúng ta nên đưa ra các quyết định thế nào từ dữ liệu?" at bounding box center [1145, 363] width 203 height 47
click at [1168, 359] on p "Chúng ta nên đưa ra các quyết định thế nào từ dữ liệu?" at bounding box center [1145, 363] width 203 height 47
click at [1327, 340] on div "Ở đây dạy gì thế? 🧠 So sánh các khóa Mỗi khóa học tập trung vào những nhóm đối …" at bounding box center [737, 212] width 1474 height 858
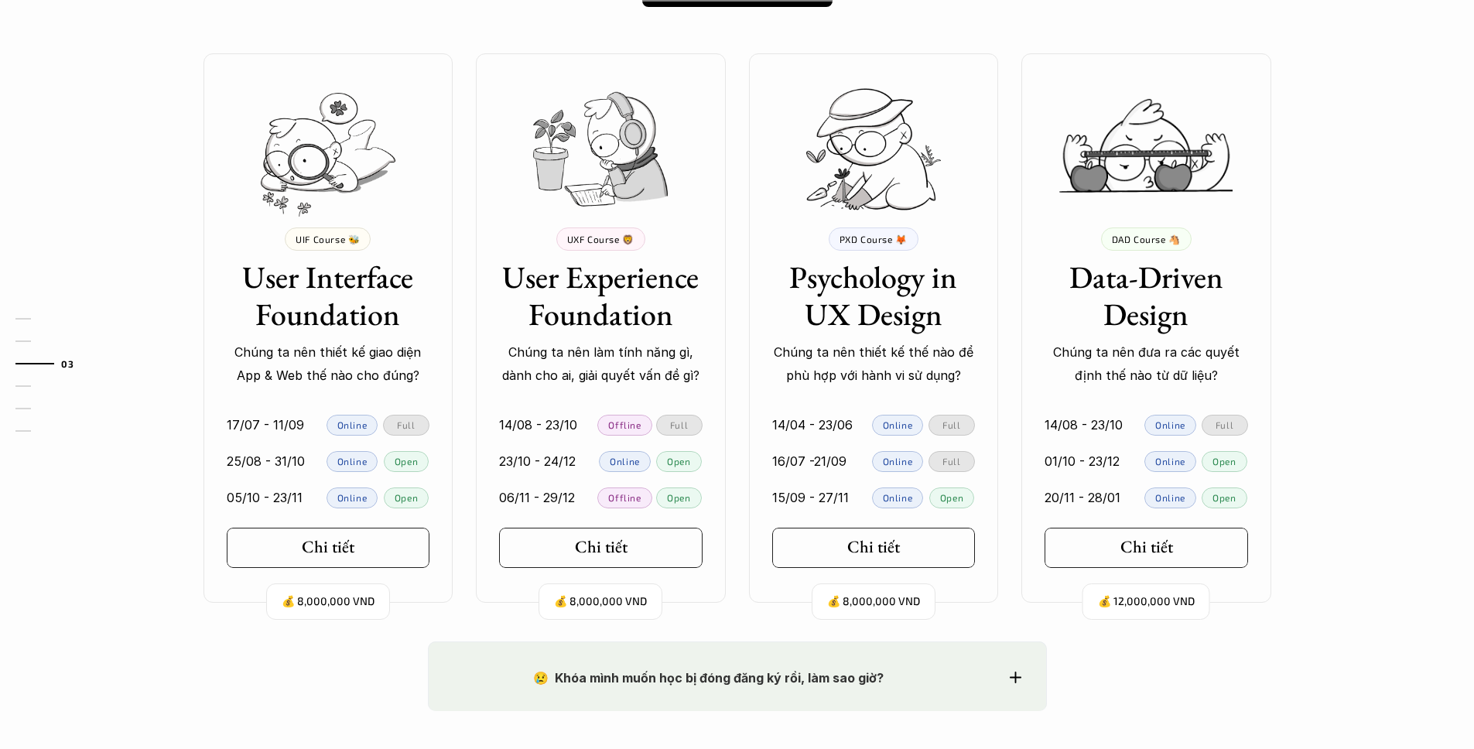
scroll to position [1649, 0]
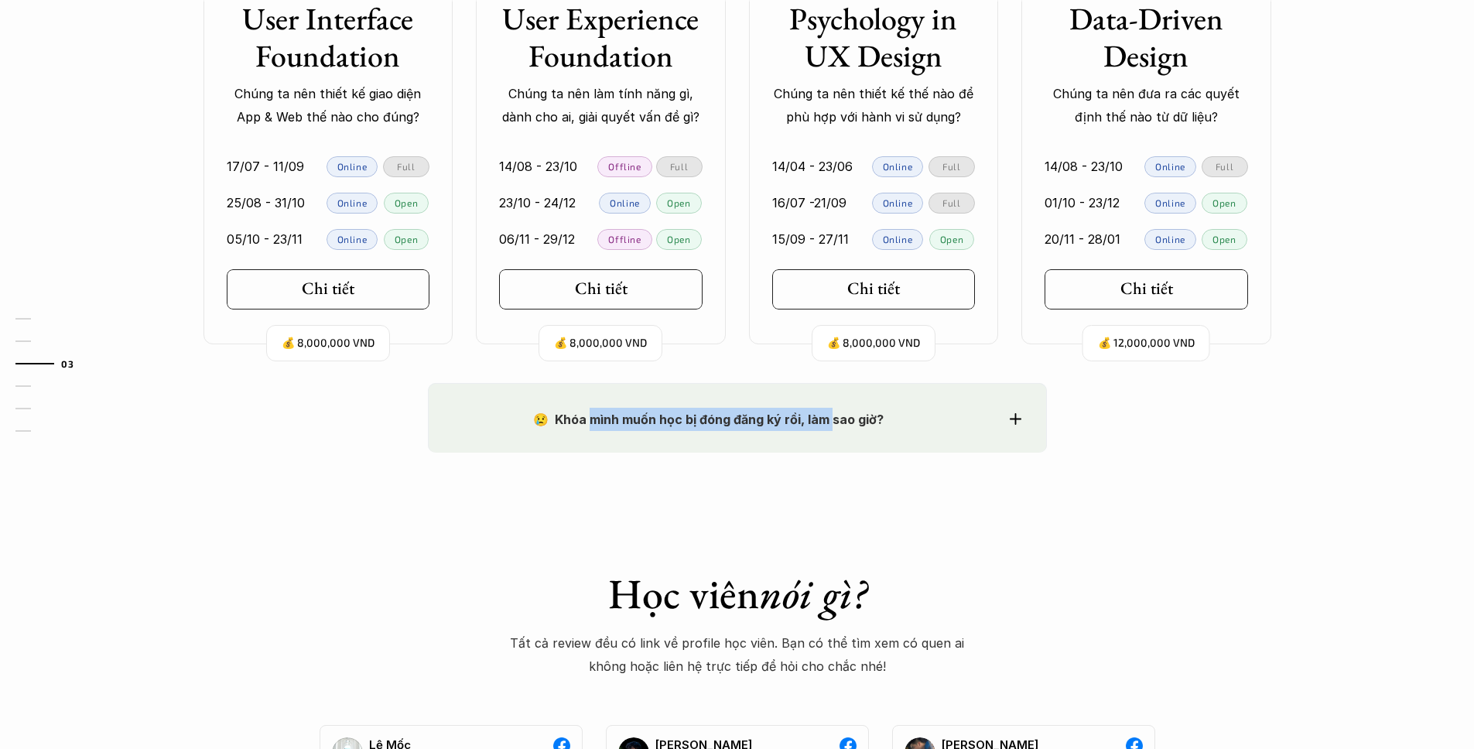
drag, startPoint x: 675, startPoint y: 421, endPoint x: 841, endPoint y: 425, distance: 165.6
click at [837, 425] on strong "😢 Khóa mình muốn học bị đóng đăng ký rồi, làm sao giờ?" at bounding box center [708, 419] width 350 height 15
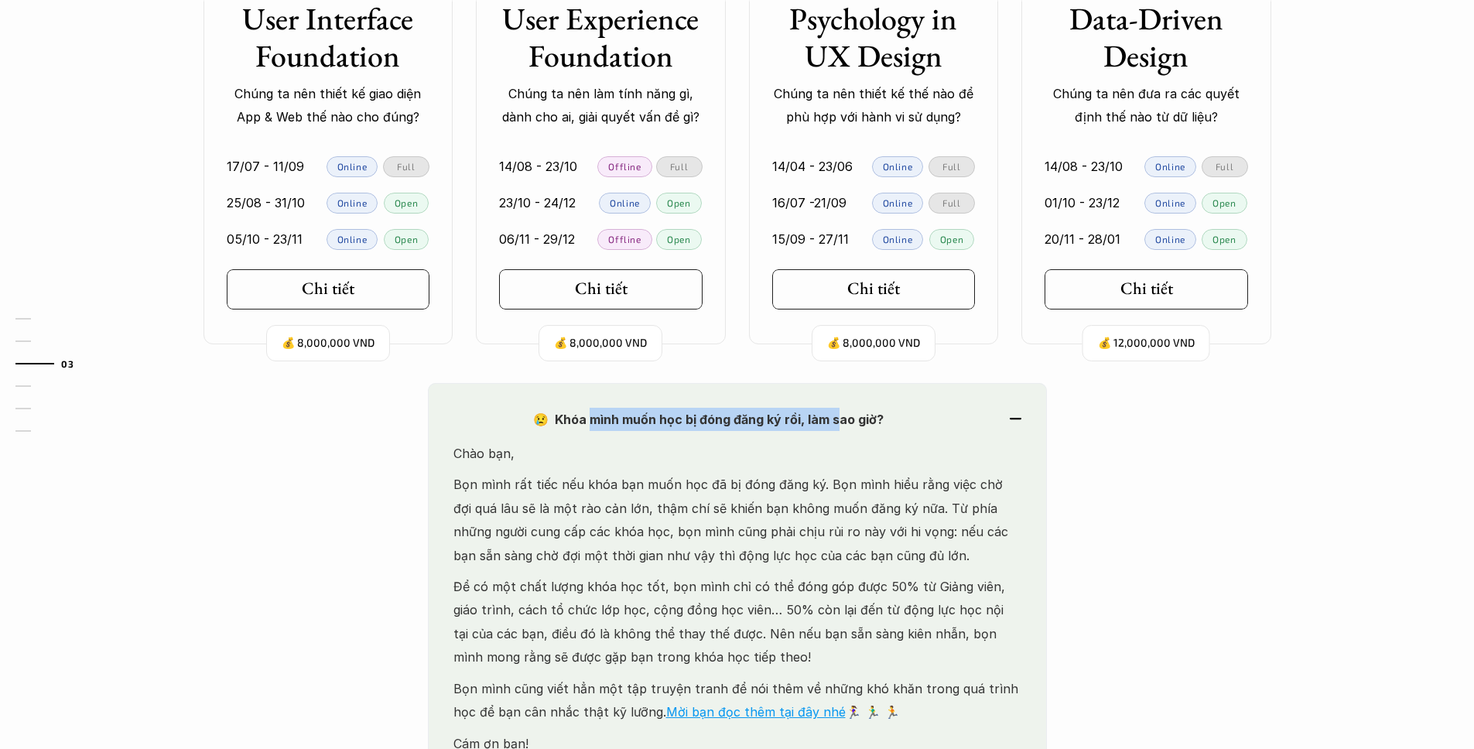
scroll to position [1724, 0]
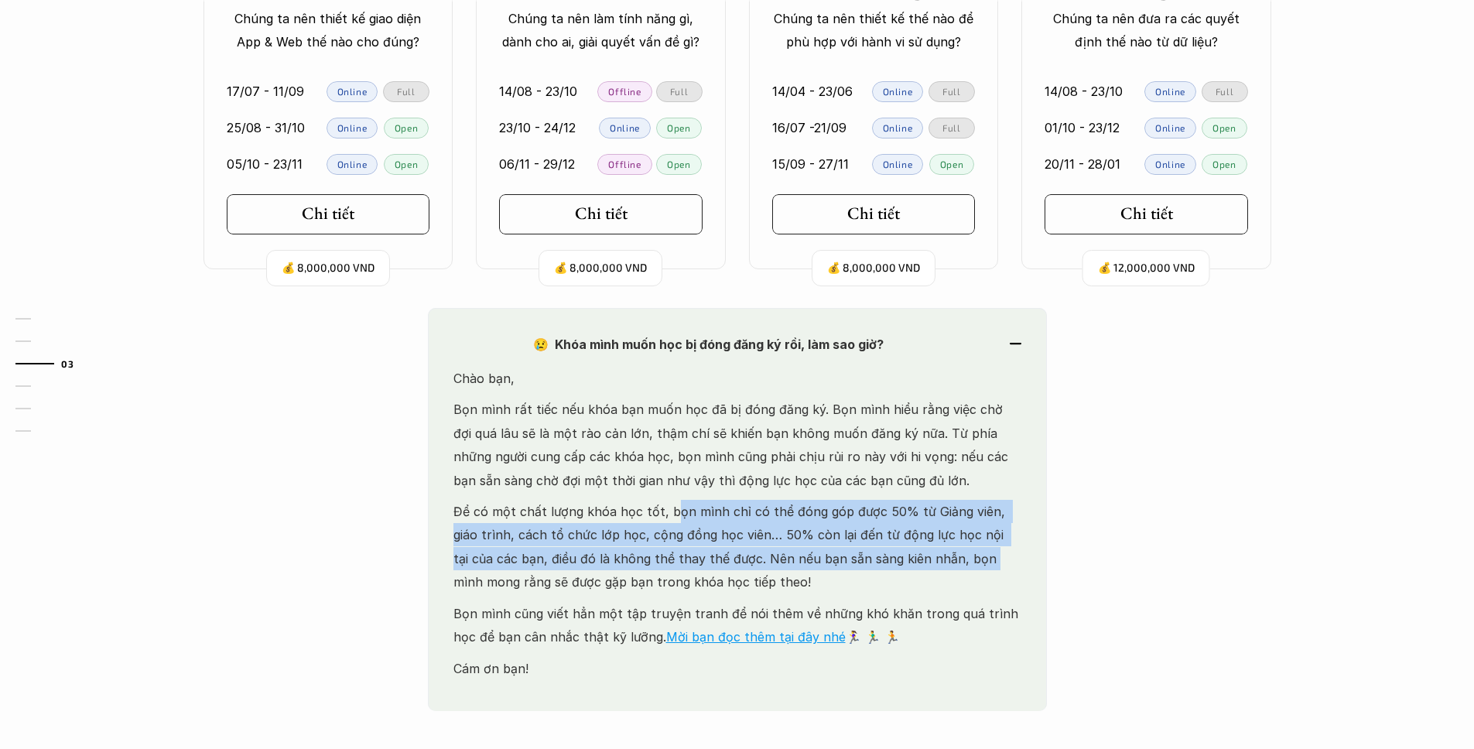
drag, startPoint x: 783, startPoint y: 528, endPoint x: 958, endPoint y: 555, distance: 176.9
click at [948, 548] on p "Để có một chất lượng khóa học tốt, bọn mình chỉ có thể đóng góp được 50% từ Giả…" at bounding box center [737, 547] width 568 height 94
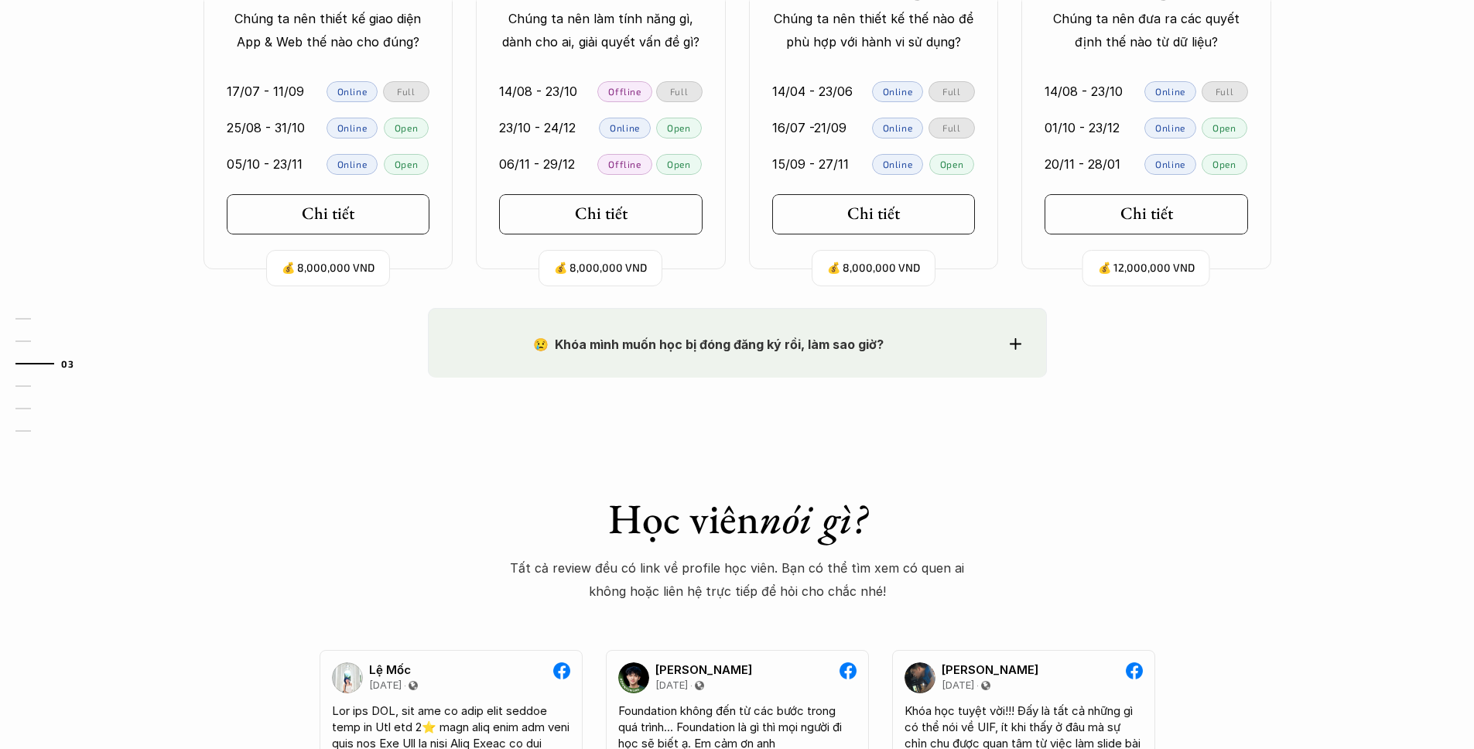
click at [771, 367] on div "😢 Khóa mình muốn học bị đóng đăng ký rồi, làm sao giờ? Chào bạn, Bọn mình rất t…" at bounding box center [737, 343] width 619 height 70
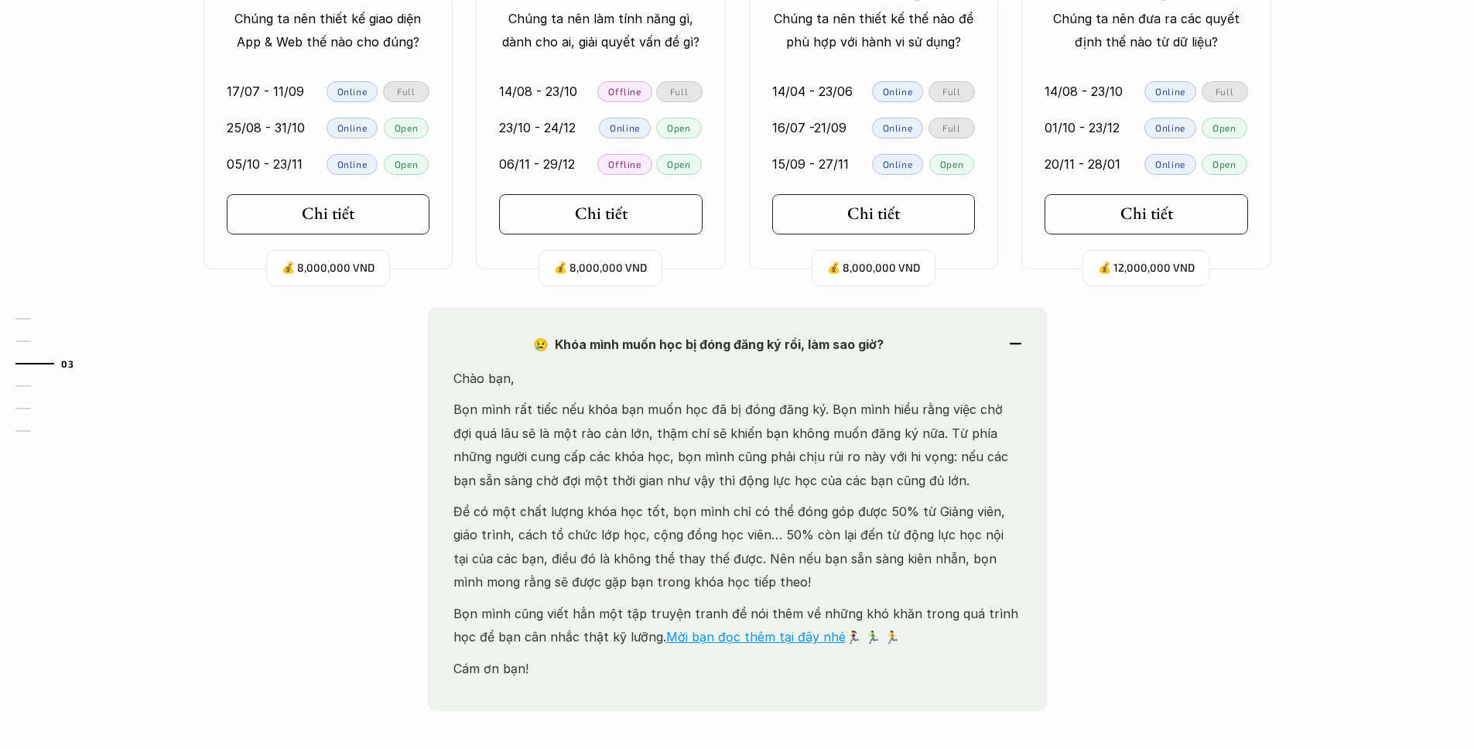
click at [600, 528] on p "Để có một chất lượng khóa học tốt, bọn mình chỉ có thể đóng góp được 50% từ Giả…" at bounding box center [737, 547] width 568 height 94
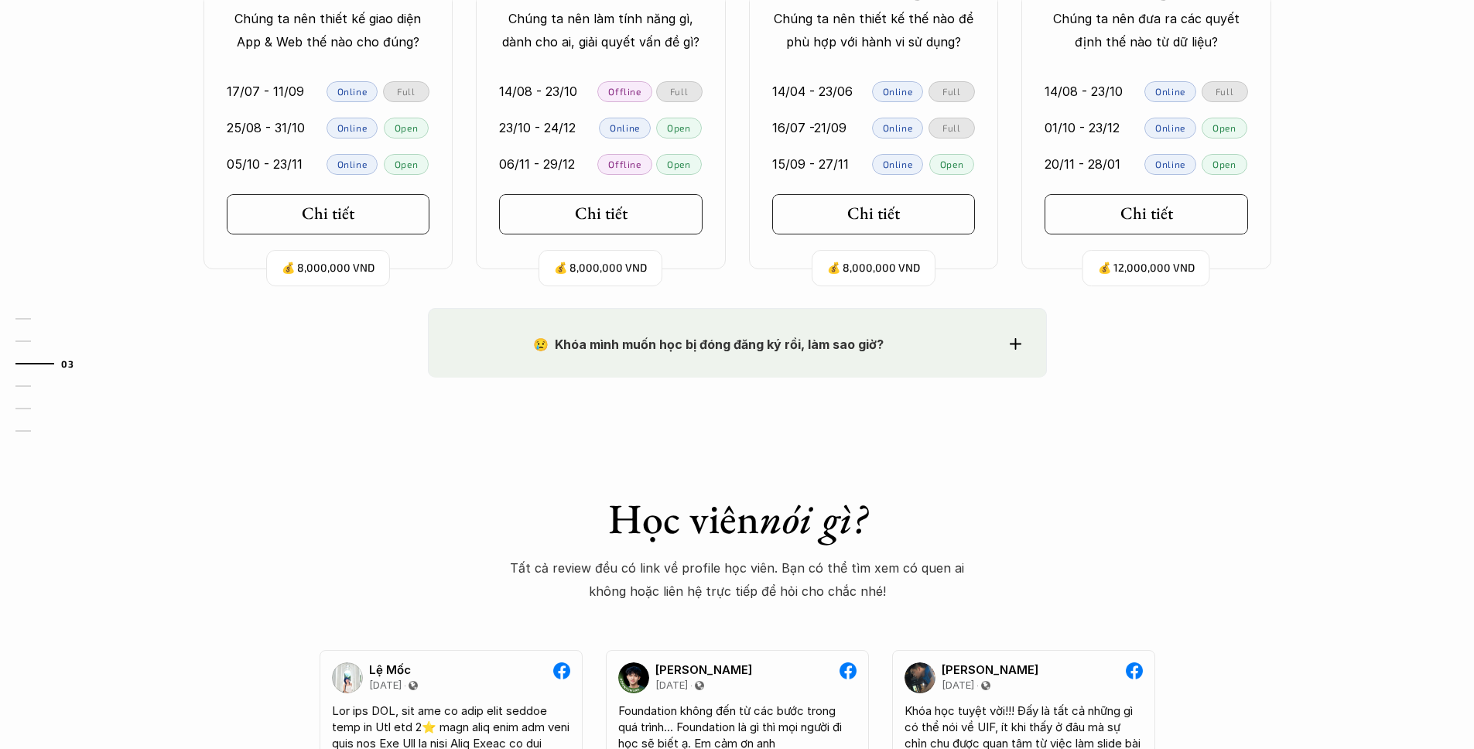
click at [613, 358] on div "😢 Khóa mình muốn học bị đóng đăng ký rồi, làm sao giờ? Chào bạn, Bọn mình rất t…" at bounding box center [737, 343] width 619 height 70
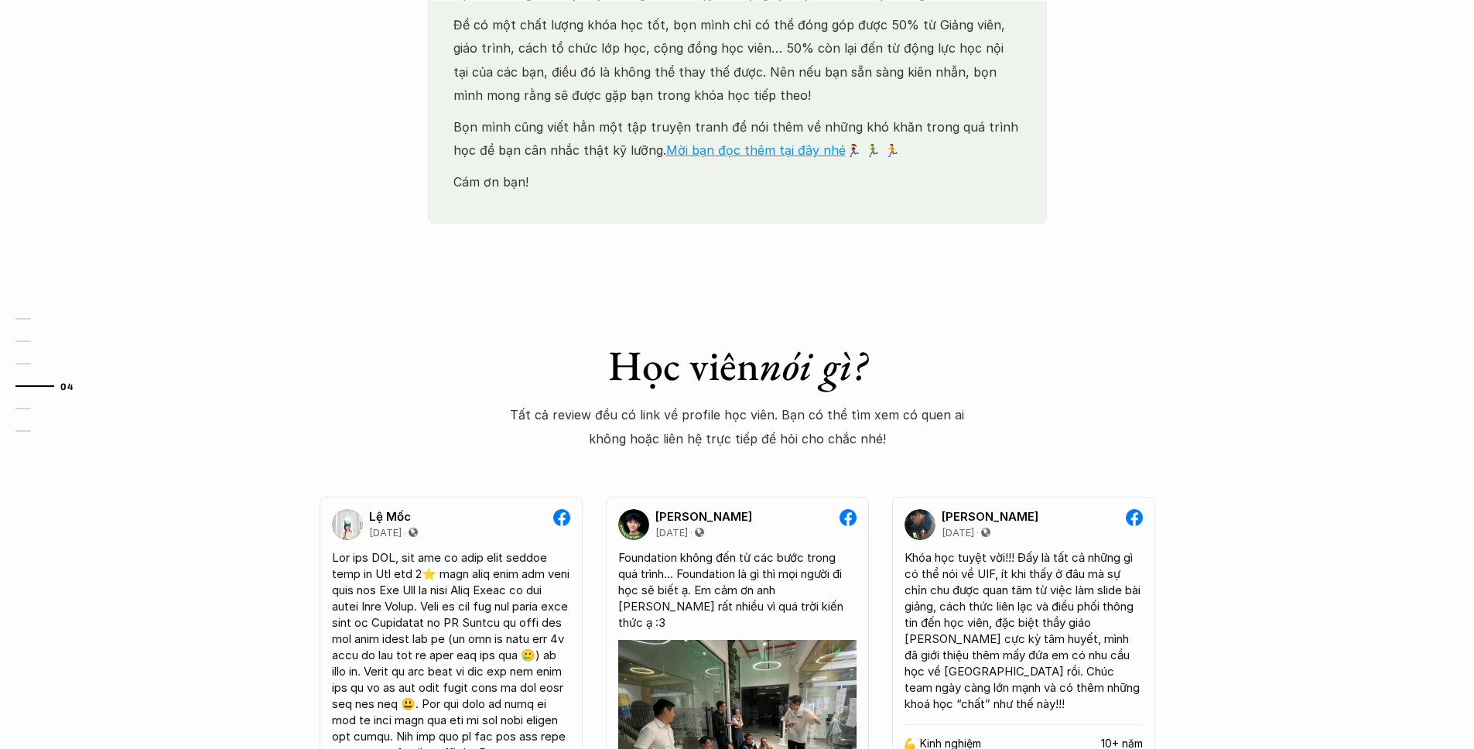
scroll to position [2475, 0]
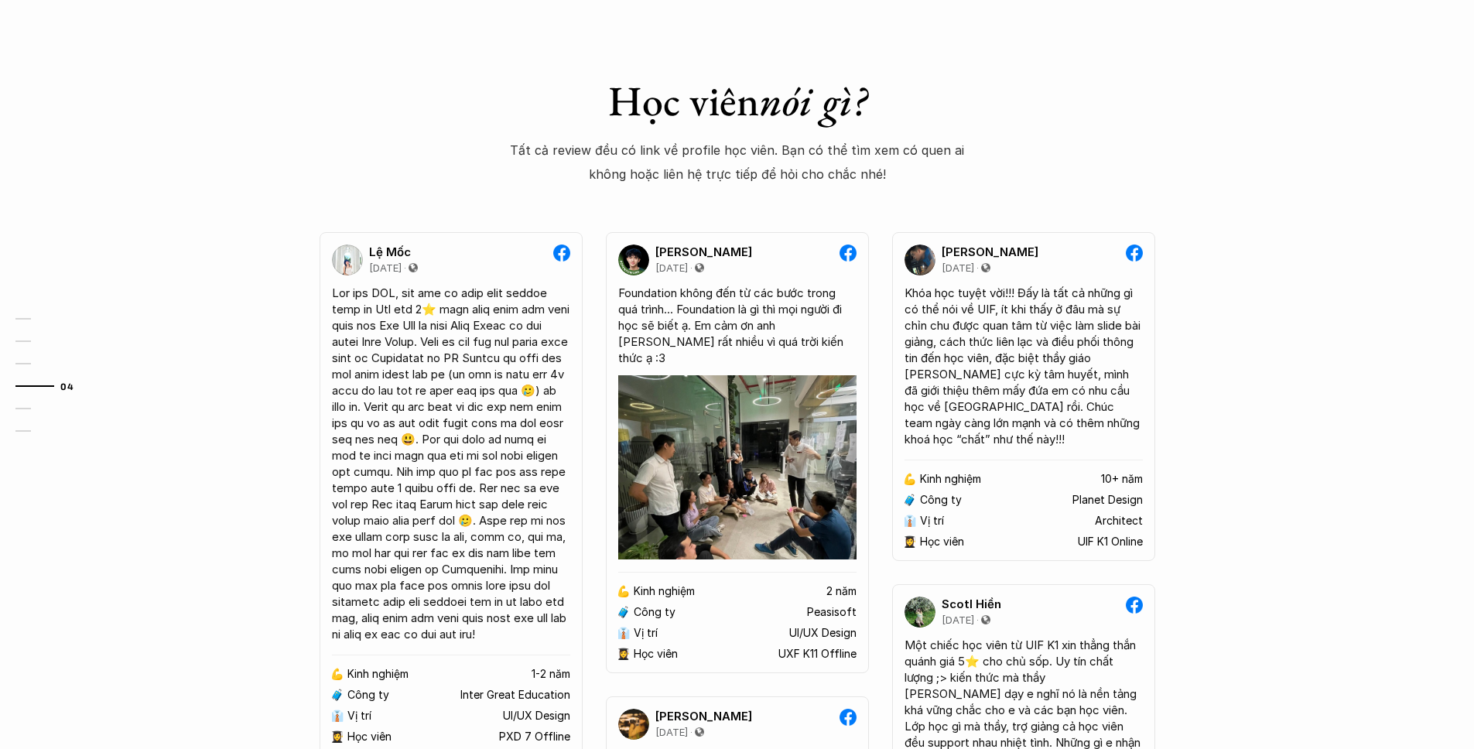
click at [213, 483] on div "😢 Khóa mình muốn học bị đóng đăng ký rồi, làm sao giờ? Chào bạn, Bọn mình rất t…" at bounding box center [737, 692] width 1474 height 2270
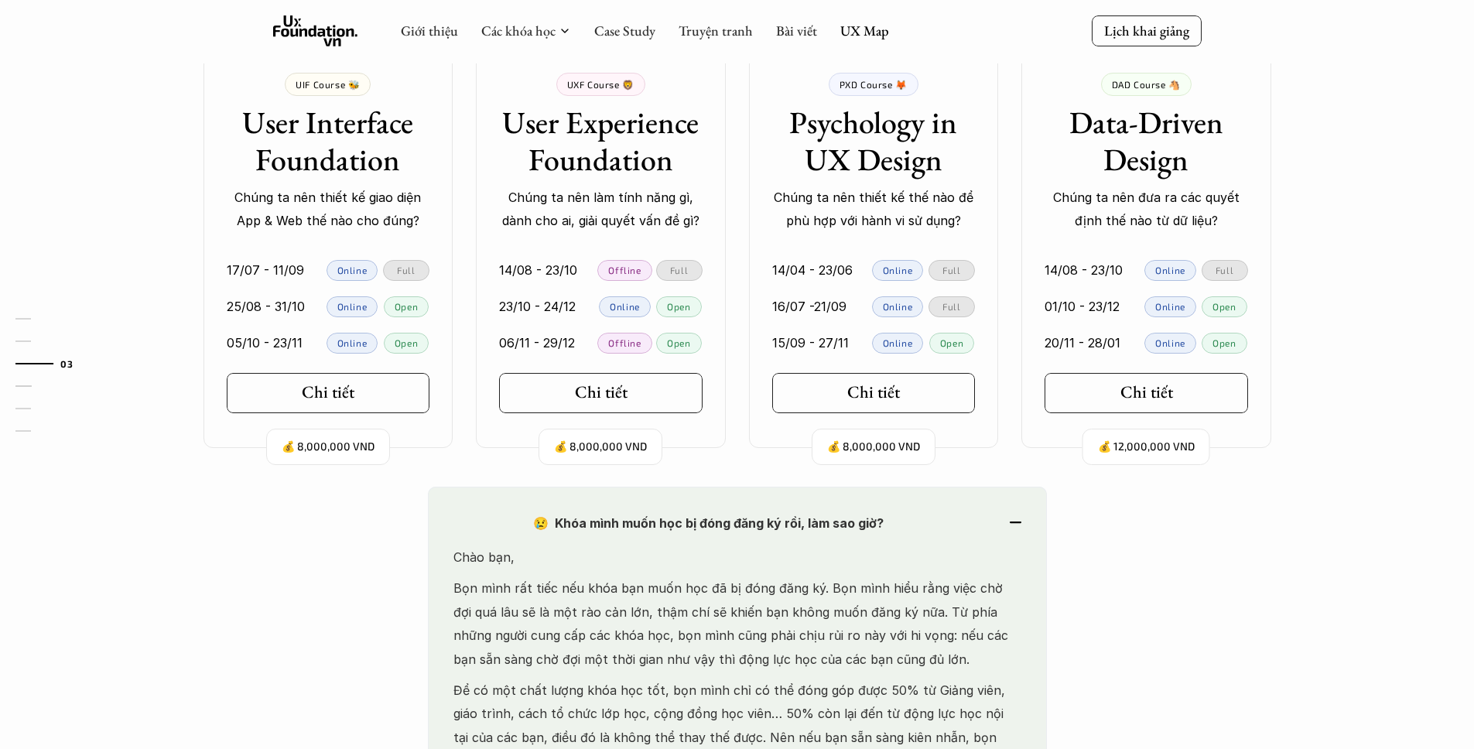
scroll to position [1451, 0]
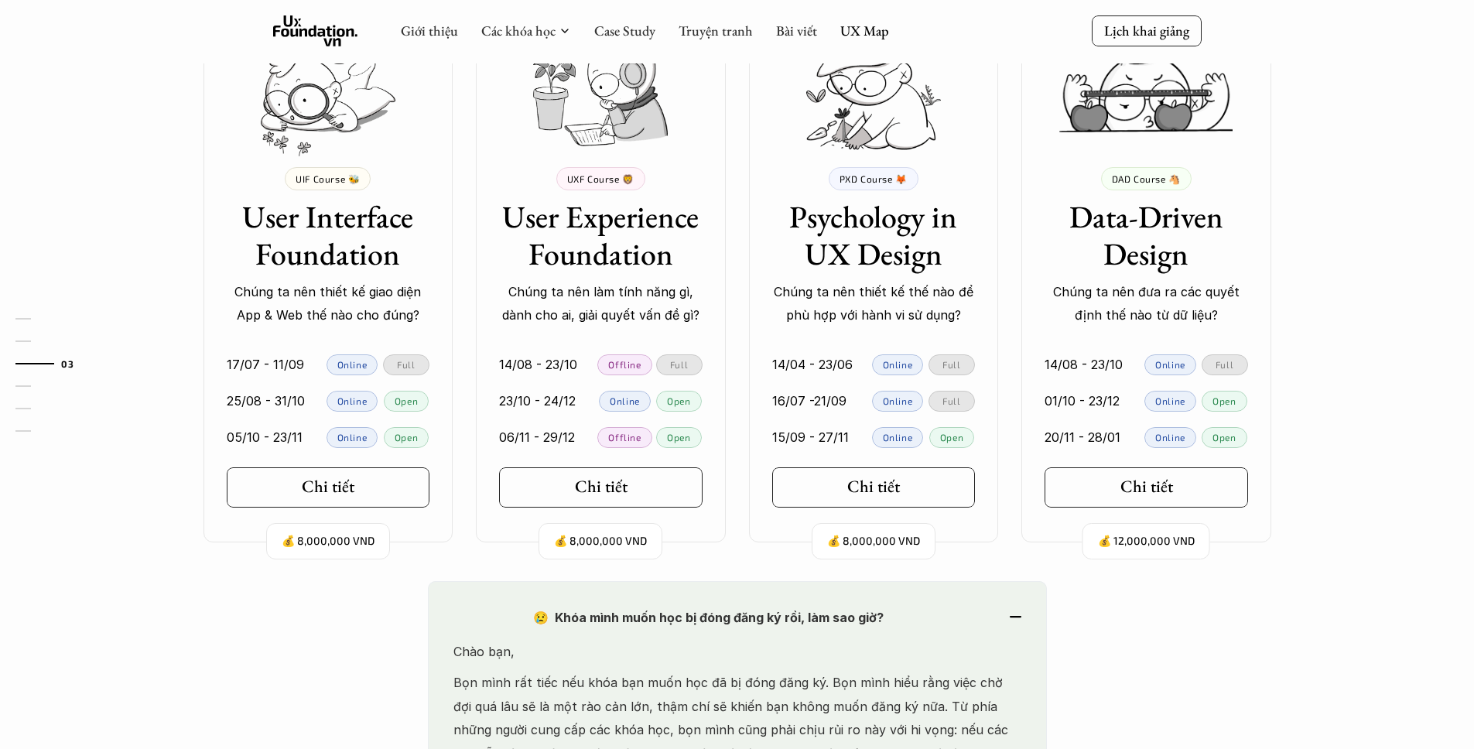
click at [159, 455] on div "Ở đây dạy gì thế? 🧠 So sánh các khóa Mỗi khóa học tập trung vào những nhóm đối …" at bounding box center [737, 151] width 1474 height 858
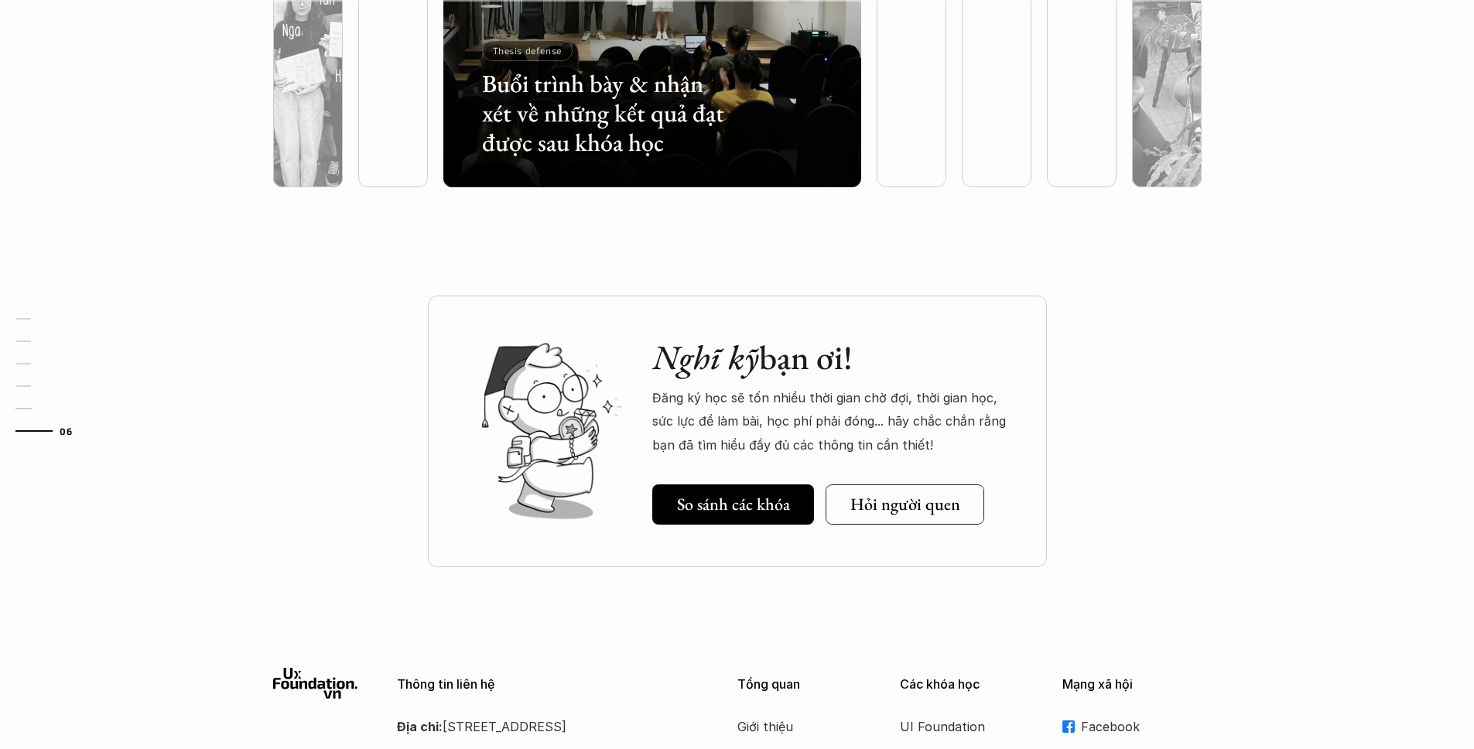
scroll to position [4787, 0]
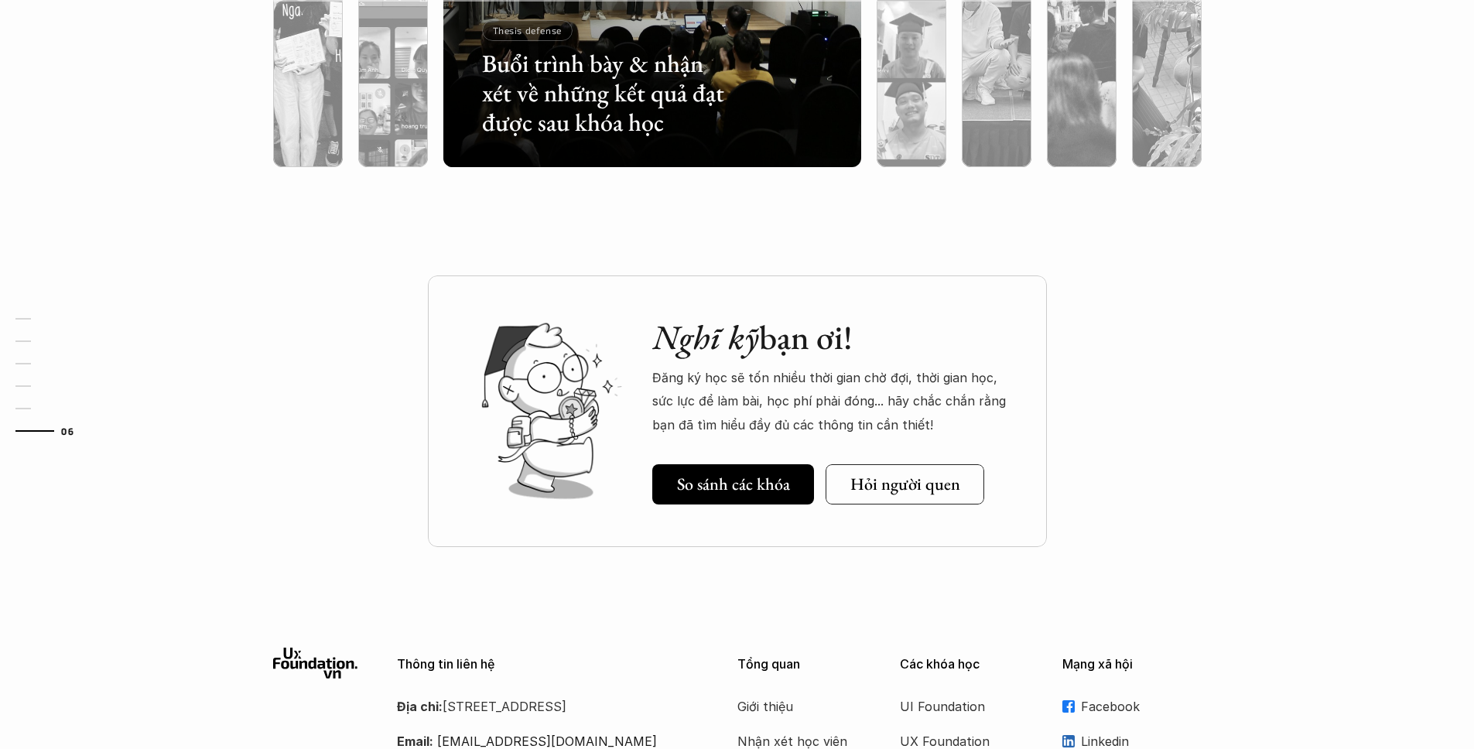
drag, startPoint x: 706, startPoint y: 383, endPoint x: 925, endPoint y: 413, distance: 221.0
click at [924, 413] on p "Đăng ký học sẽ tốn nhiều thời gian chờ đợi, thời gian học, sức lực để làm bài, …" at bounding box center [834, 401] width 364 height 70
drag, startPoint x: 938, startPoint y: 401, endPoint x: 832, endPoint y: 398, distance: 106.8
click at [938, 401] on p "Đăng ký học sẽ tốn nhiều thời gian chờ đợi, thời gian học, sức lực để làm bài, …" at bounding box center [834, 401] width 364 height 70
drag, startPoint x: 764, startPoint y: 399, endPoint x: 904, endPoint y: 416, distance: 141.0
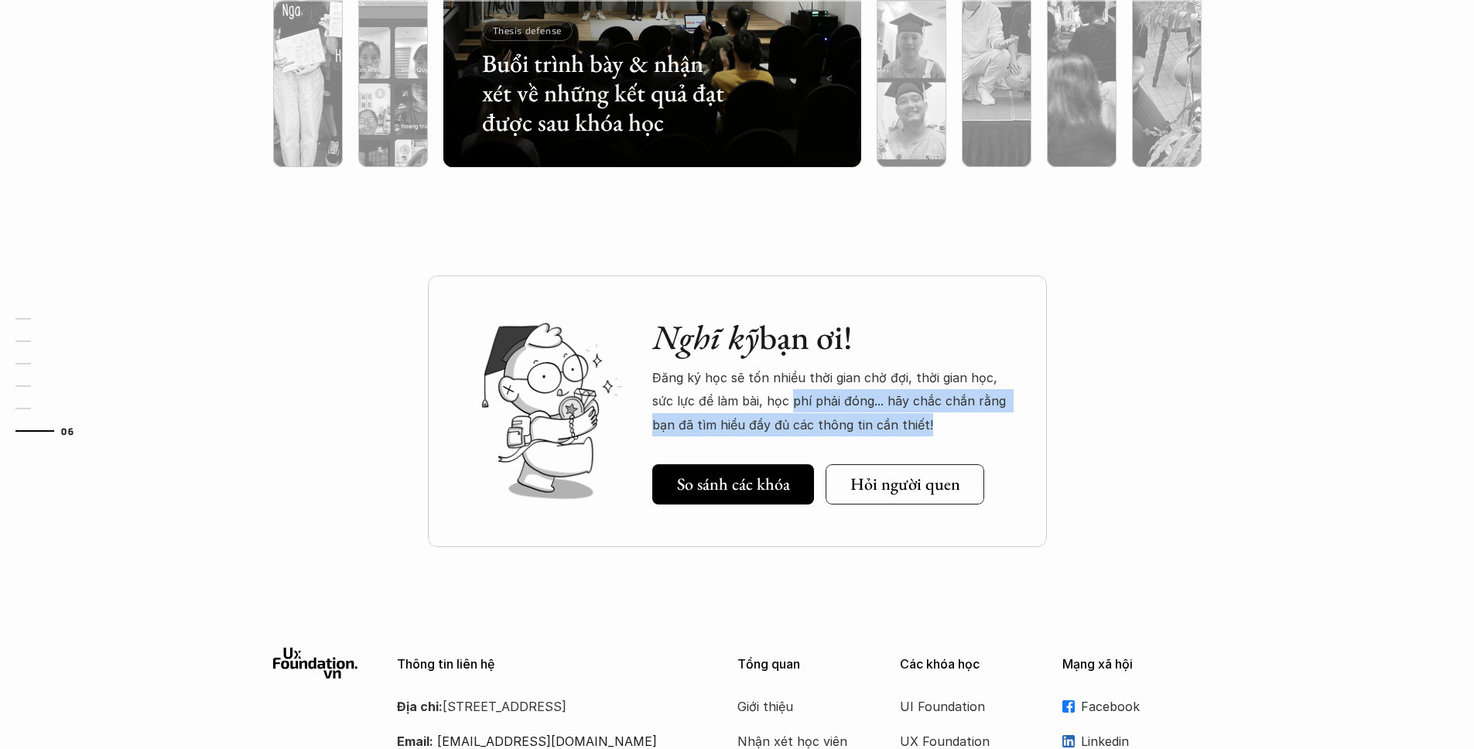
click at [901, 416] on p "Đăng ký học sẽ tốn nhiều thời gian chờ đợi, thời gian học, sức lực để làm bài, …" at bounding box center [834, 401] width 364 height 70
click at [904, 416] on p "Đăng ký học sẽ tốn nhiều thời gian chờ đợi, thời gian học, sức lực để làm bài, …" at bounding box center [834, 401] width 364 height 70
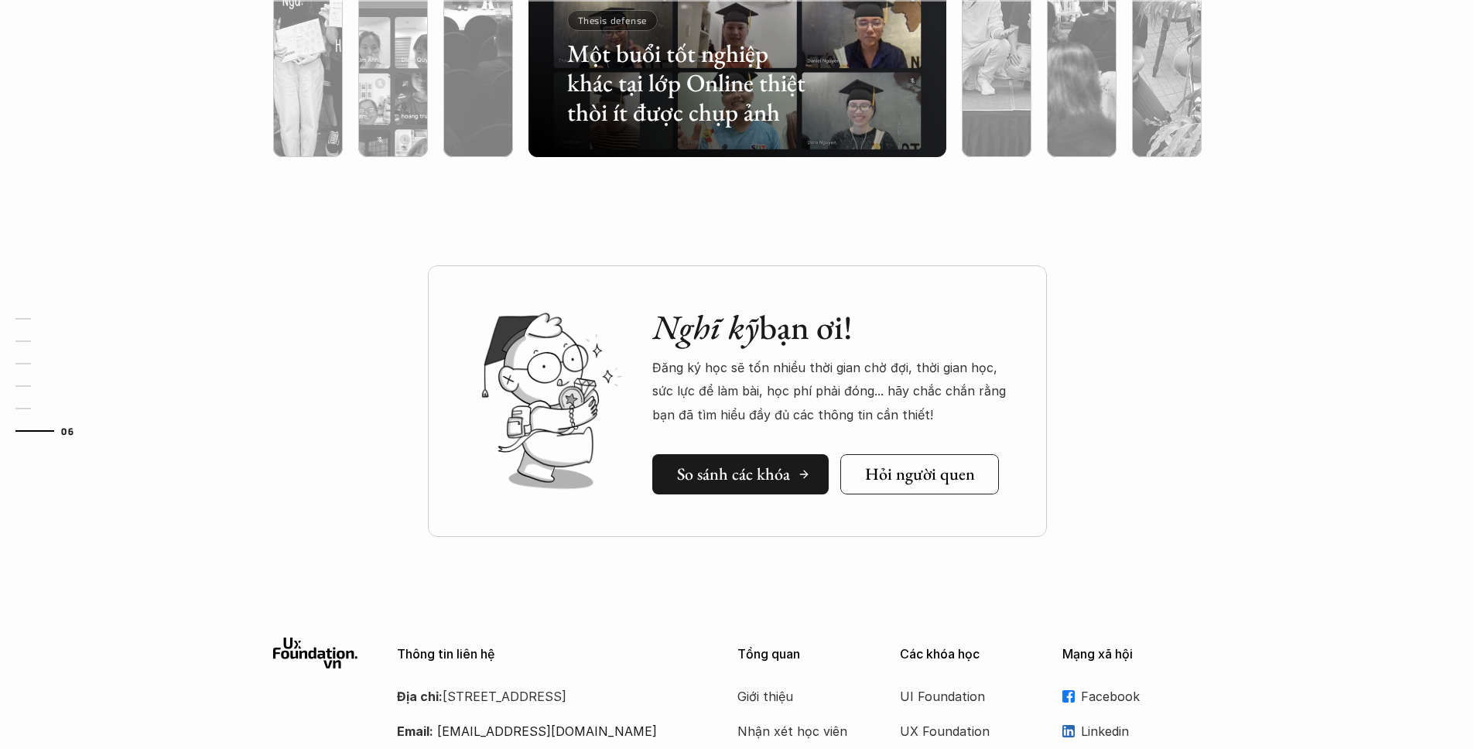
scroll to position [4979, 0]
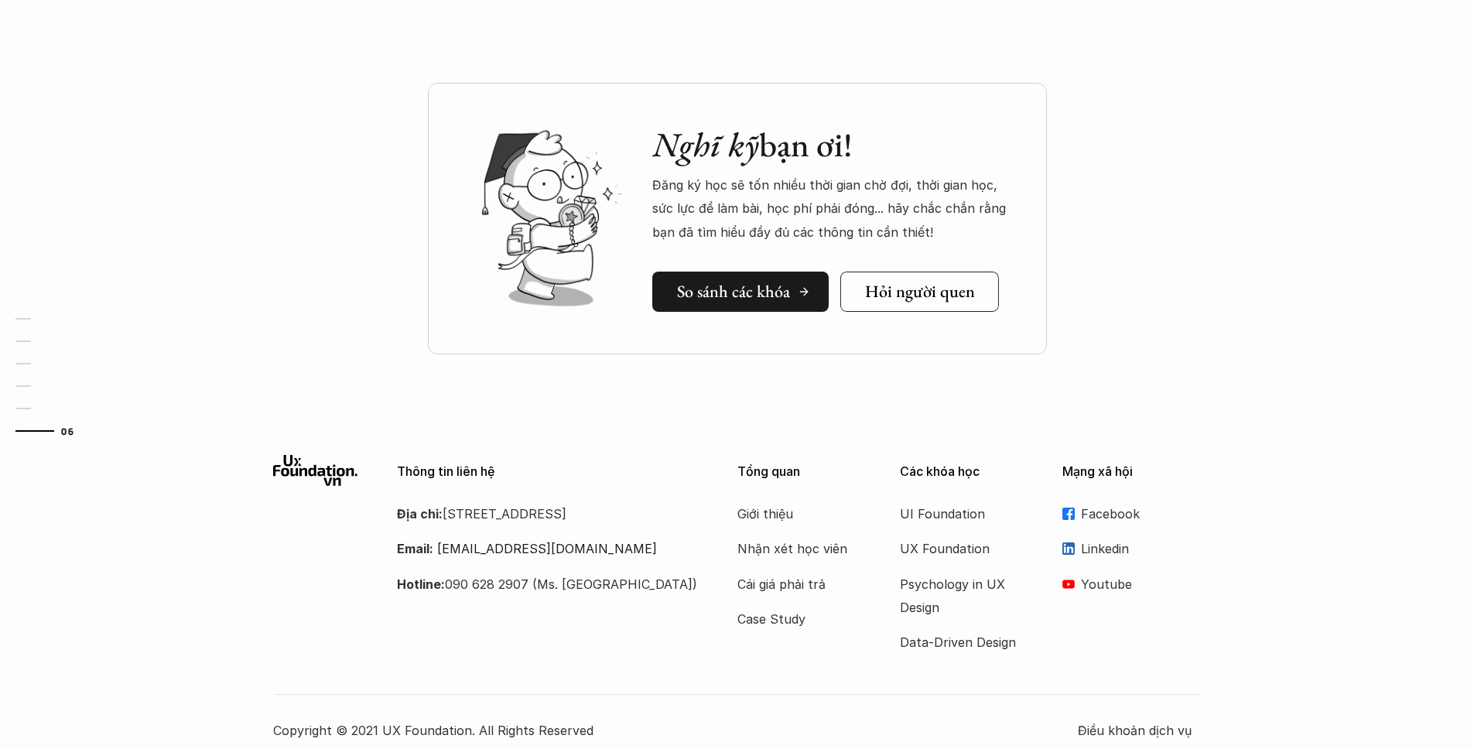
click at [714, 303] on link "So sánh các khóa" at bounding box center [740, 292] width 176 height 40
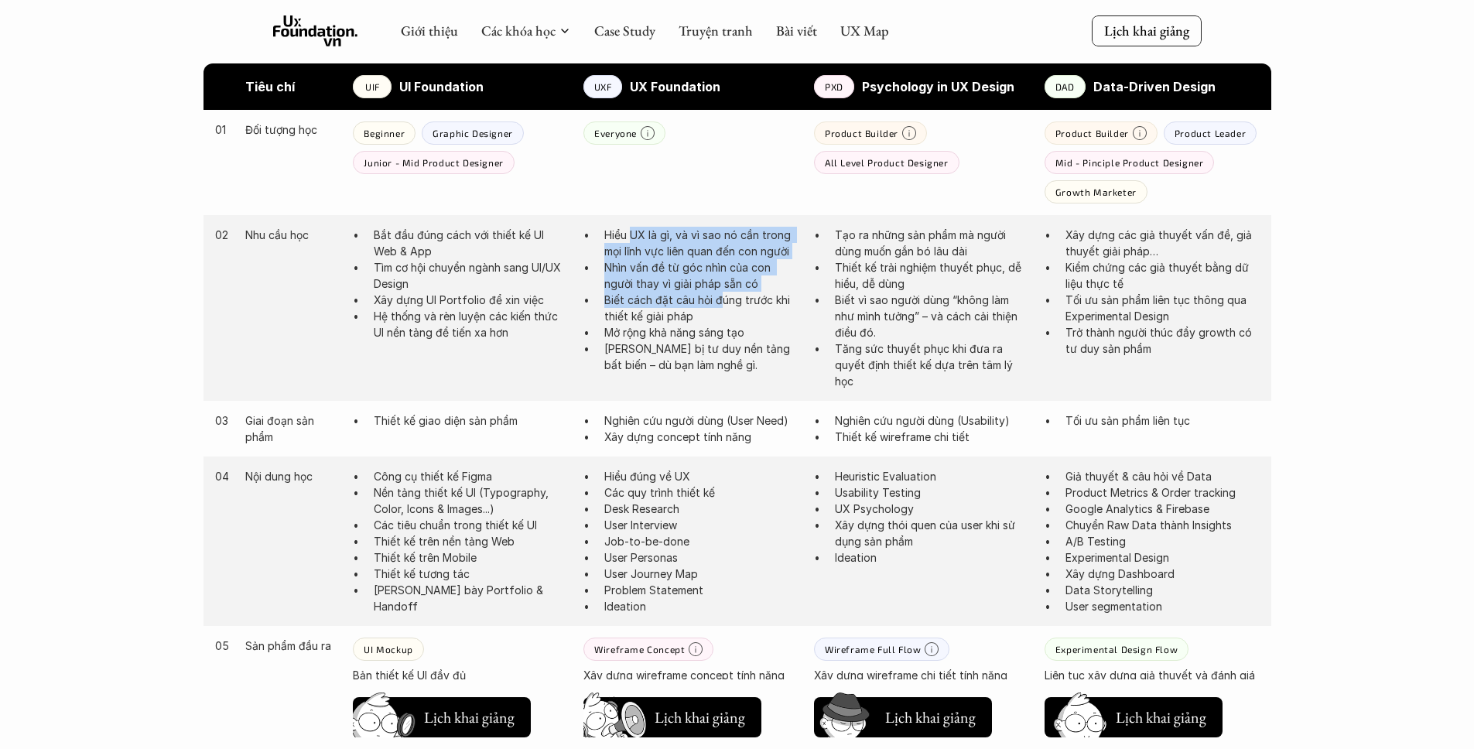
drag, startPoint x: 698, startPoint y: 275, endPoint x: 722, endPoint y: 295, distance: 31.3
click at [723, 294] on ul "Hiểu UX là gì, và vì sao nó cần trong mọi lĩnh vực liên quan đến con người Nhìn…" at bounding box center [690, 300] width 215 height 146
click at [716, 300] on p "Biết cách đặt câu hỏi đúng trước khi thiết kế giải pháp" at bounding box center [701, 308] width 194 height 32
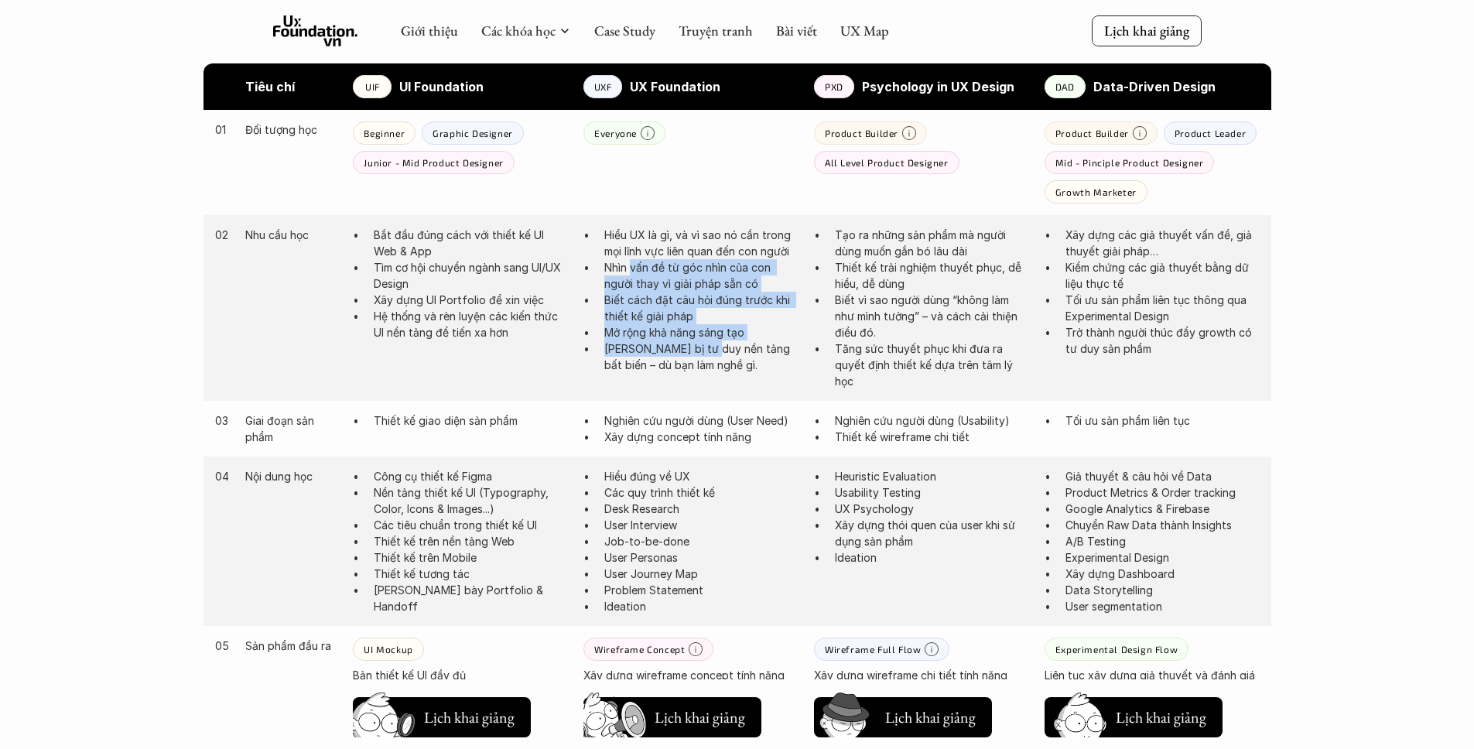
drag, startPoint x: 636, startPoint y: 280, endPoint x: 706, endPoint y: 349, distance: 98.5
click at [708, 357] on ul "Hiểu UX là gì, và vì sao nó cần trong mọi lĩnh vực liên quan đến con người Nhìn…" at bounding box center [690, 300] width 215 height 146
click at [679, 264] on p "Nhìn vấn đề từ góc nhìn của con người thay vì giải pháp sẵn có" at bounding box center [701, 275] width 194 height 32
drag, startPoint x: 676, startPoint y: 286, endPoint x: 719, endPoint y: 325, distance: 57.5
click at [719, 325] on ul "Hiểu UX là gì, và vì sao nó cần trong mọi lĩnh vực liên quan đến con người Nhìn…" at bounding box center [690, 300] width 215 height 146
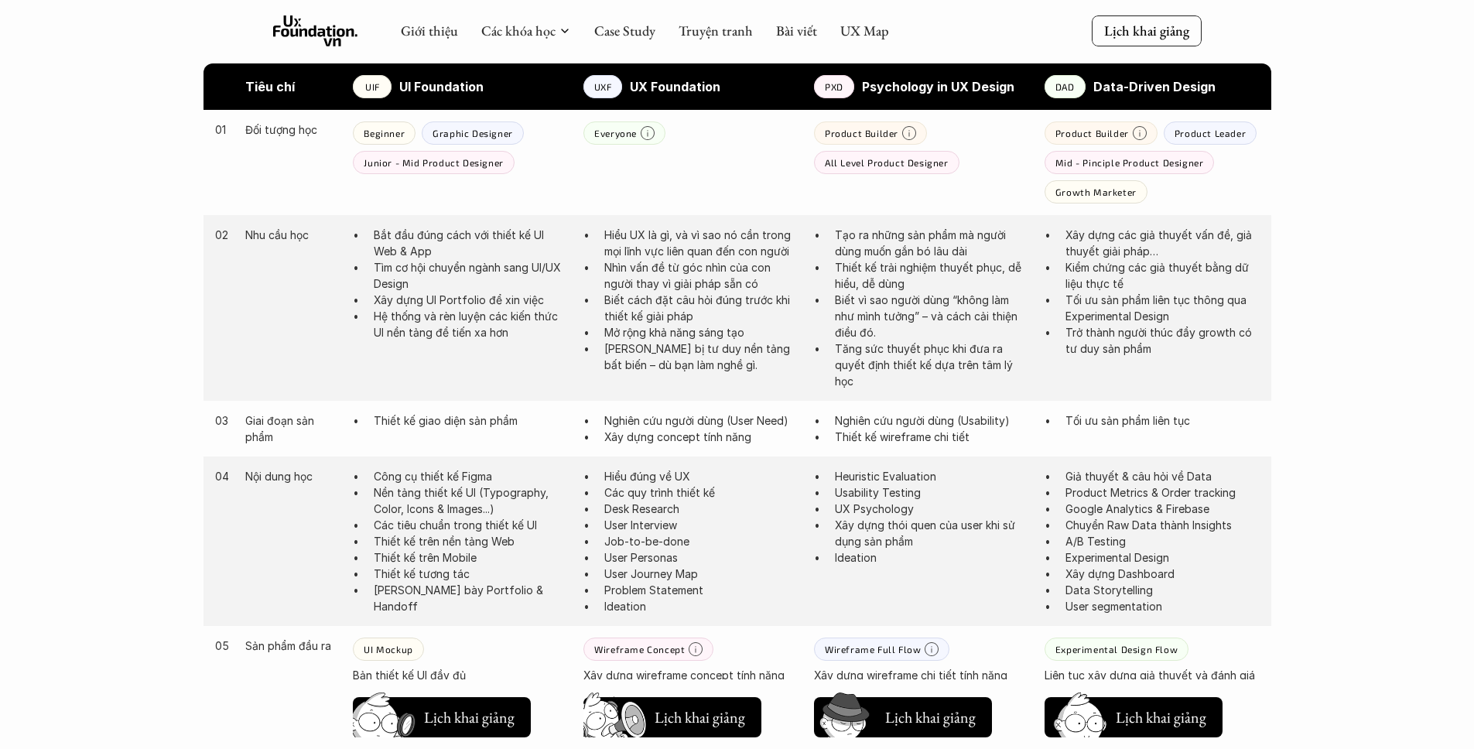
click at [713, 245] on p "Hiểu UX là gì, và vì sao nó cần trong mọi lĩnh vực liên quan đến con người" at bounding box center [701, 243] width 194 height 32
drag, startPoint x: 671, startPoint y: 271, endPoint x: 705, endPoint y: 300, distance: 45.0
click at [705, 299] on ul "Hiểu UX là gì, và vì sao nó cần trong mọi lĩnh vực liên quan đến con người Nhìn…" at bounding box center [690, 300] width 215 height 146
click at [706, 299] on p "Biết cách đặt câu hỏi đúng trước khi thiết kế giải pháp" at bounding box center [701, 308] width 194 height 32
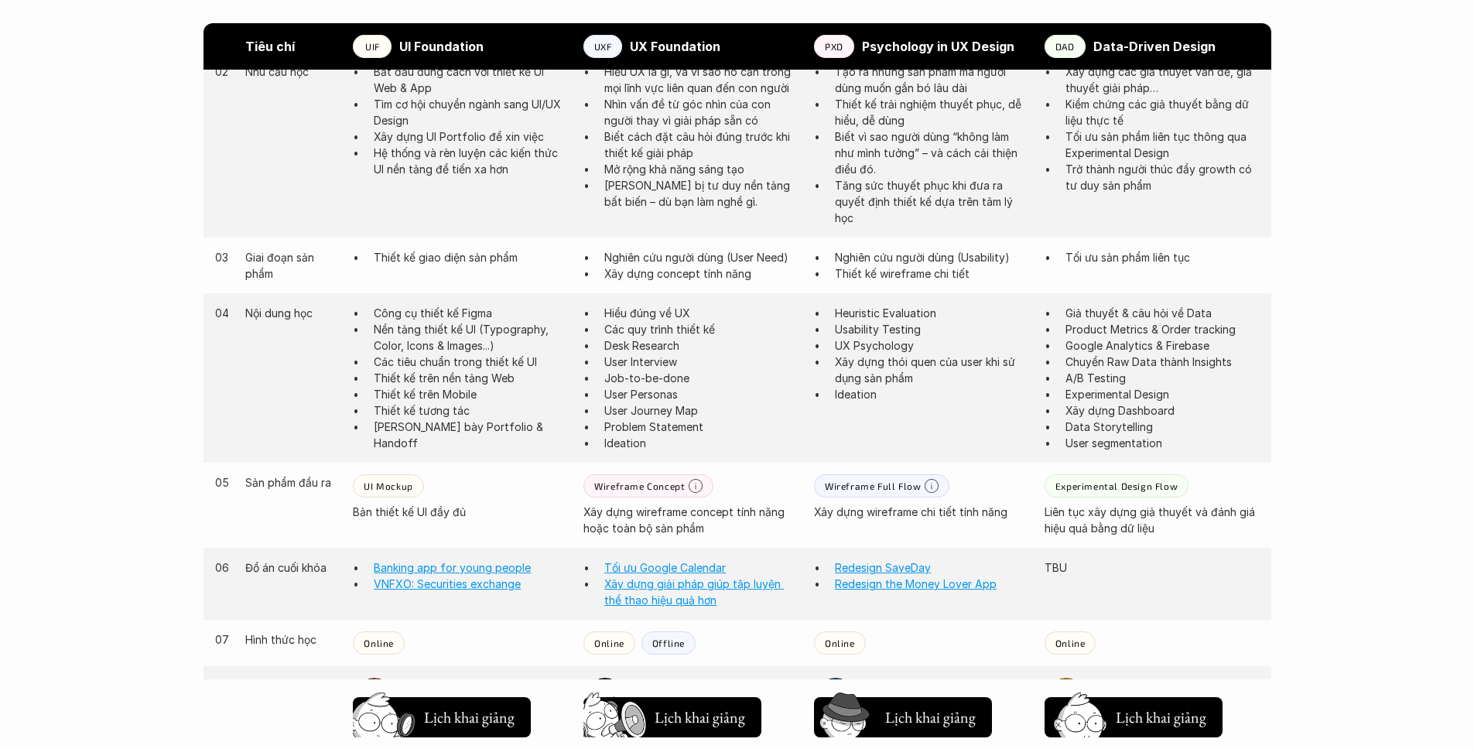
scroll to position [682, 0]
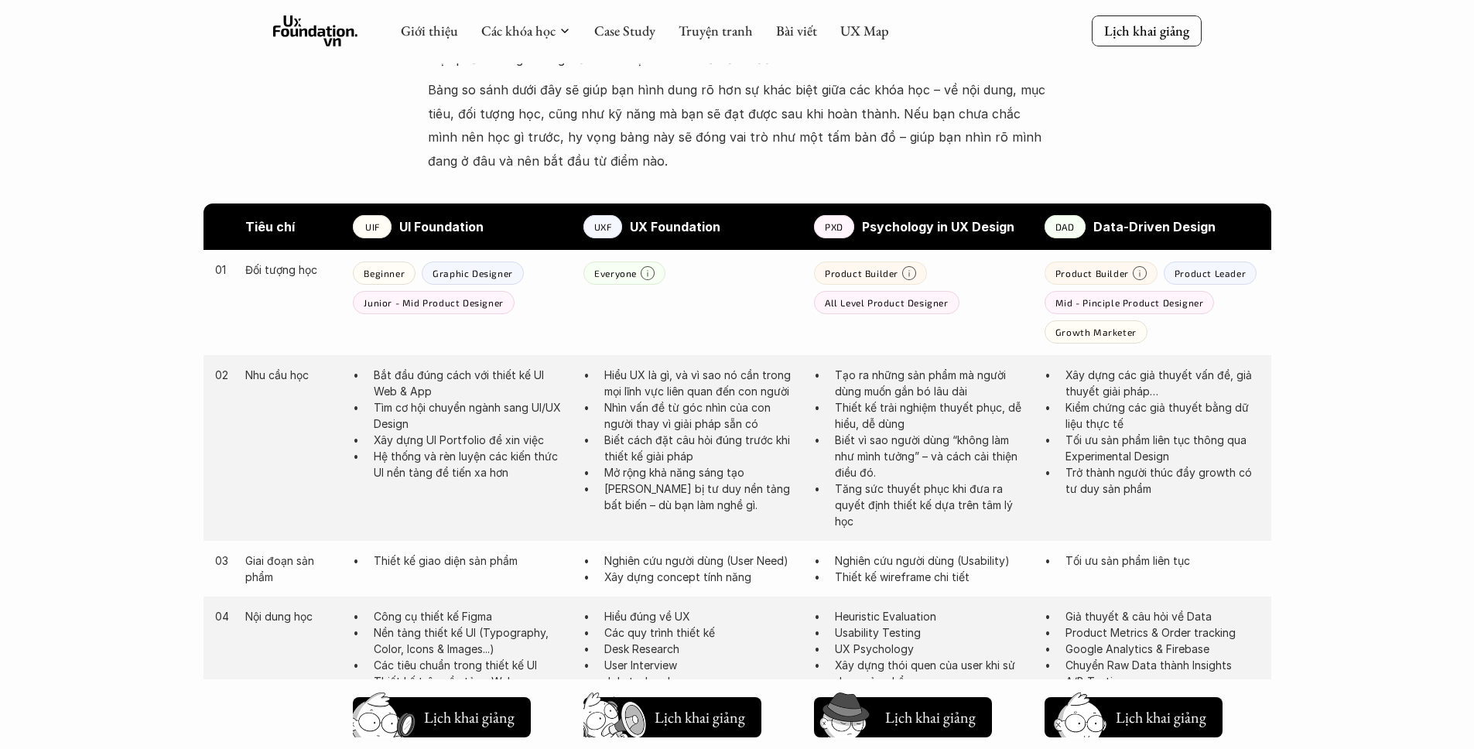
click at [426, 302] on p "Junior - Mid Product Designer" at bounding box center [433, 302] width 139 height 11
drag, startPoint x: 431, startPoint y: 302, endPoint x: 473, endPoint y: 302, distance: 41.8
click at [470, 302] on p "Junior - Mid Product Designer" at bounding box center [433, 302] width 139 height 11
drag, startPoint x: 395, startPoint y: 300, endPoint x: 476, endPoint y: 300, distance: 80.5
click at [476, 300] on p "Junior - Mid Product Designer" at bounding box center [433, 302] width 139 height 11
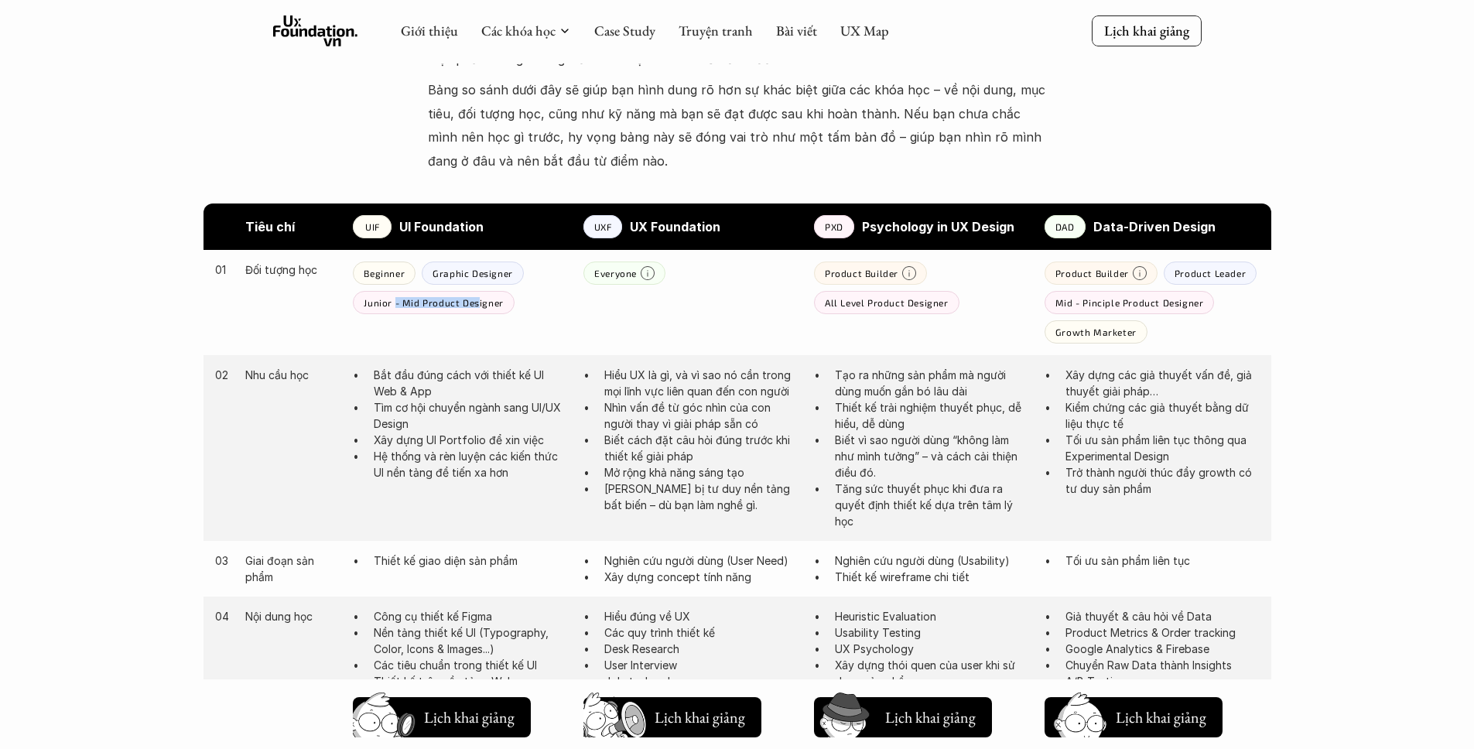
click at [476, 300] on p "Junior - Mid Product Designer" at bounding box center [433, 302] width 139 height 11
click at [154, 364] on div "Giới thiệu Các khóa học Case Study Truyện tranh Bài viết UX Map Lịch khai giảng…" at bounding box center [737, 738] width 1474 height 2840
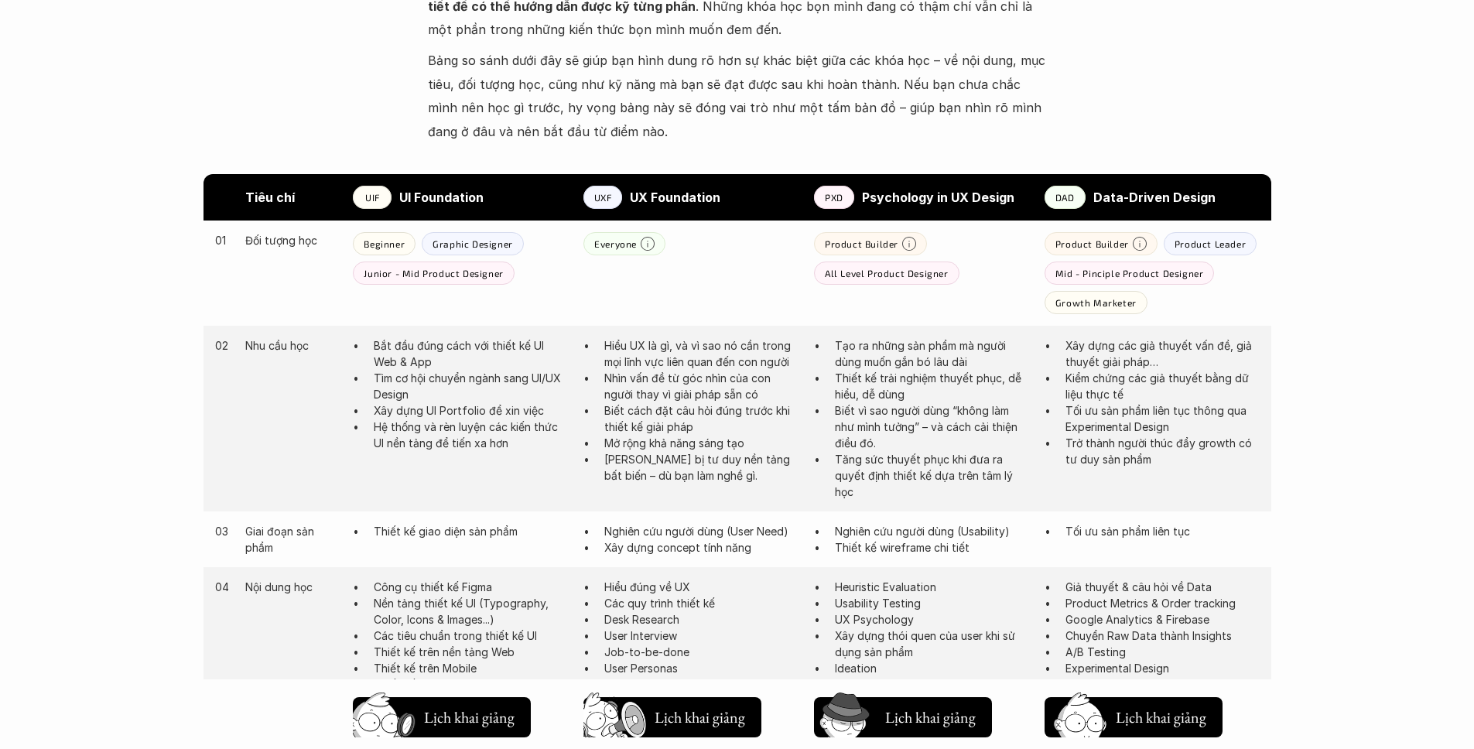
scroll to position [897, 0]
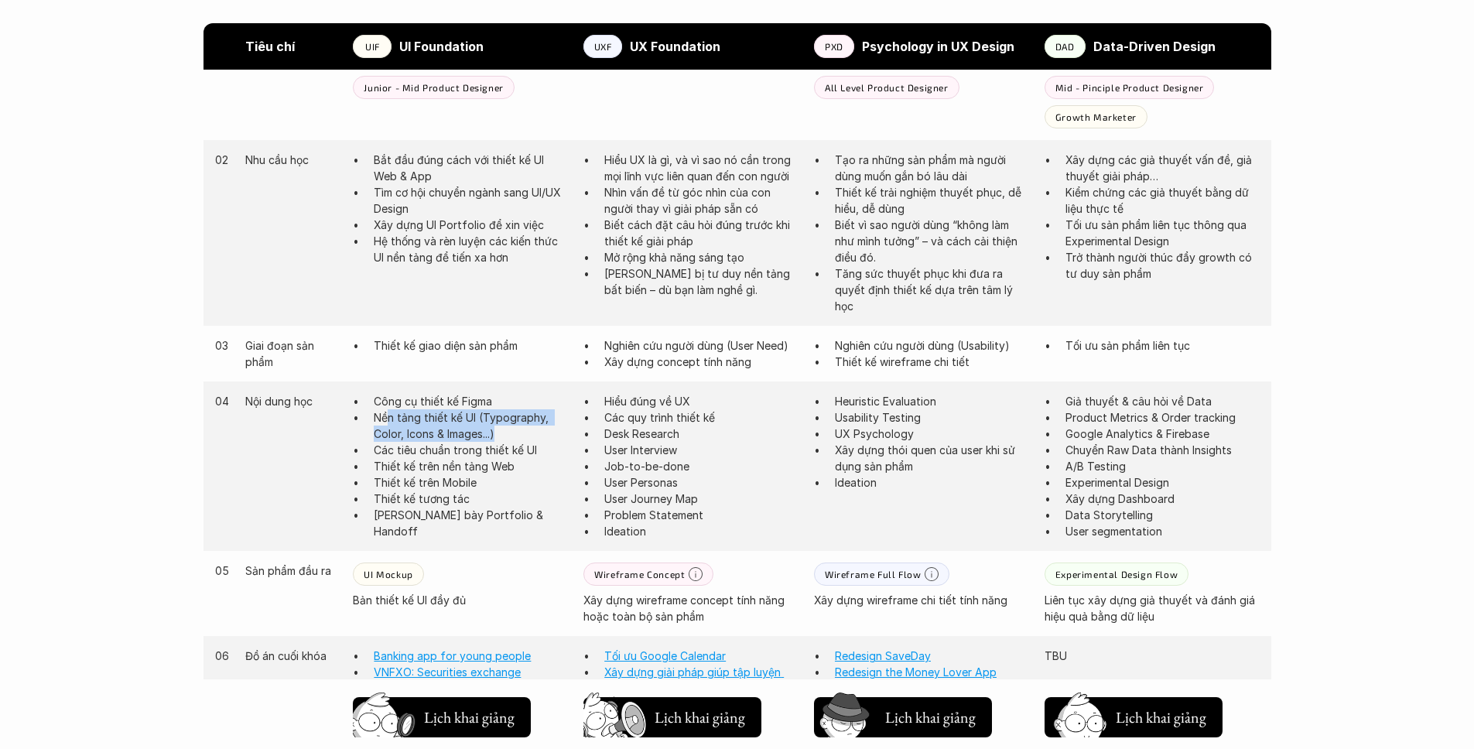
drag, startPoint x: 481, startPoint y: 435, endPoint x: 514, endPoint y: 438, distance: 33.4
click at [514, 438] on p "Nền tảng thiết kế UI (Typography, Color, Icons & Images...)" at bounding box center [471, 425] width 194 height 32
drag, startPoint x: 392, startPoint y: 436, endPoint x: 500, endPoint y: 492, distance: 122.1
click at [500, 492] on ul "Công cụ thiết kế Figma Nền tảng thiết kế UI (Typography, Color, Icons & Images.…" at bounding box center [460, 466] width 215 height 146
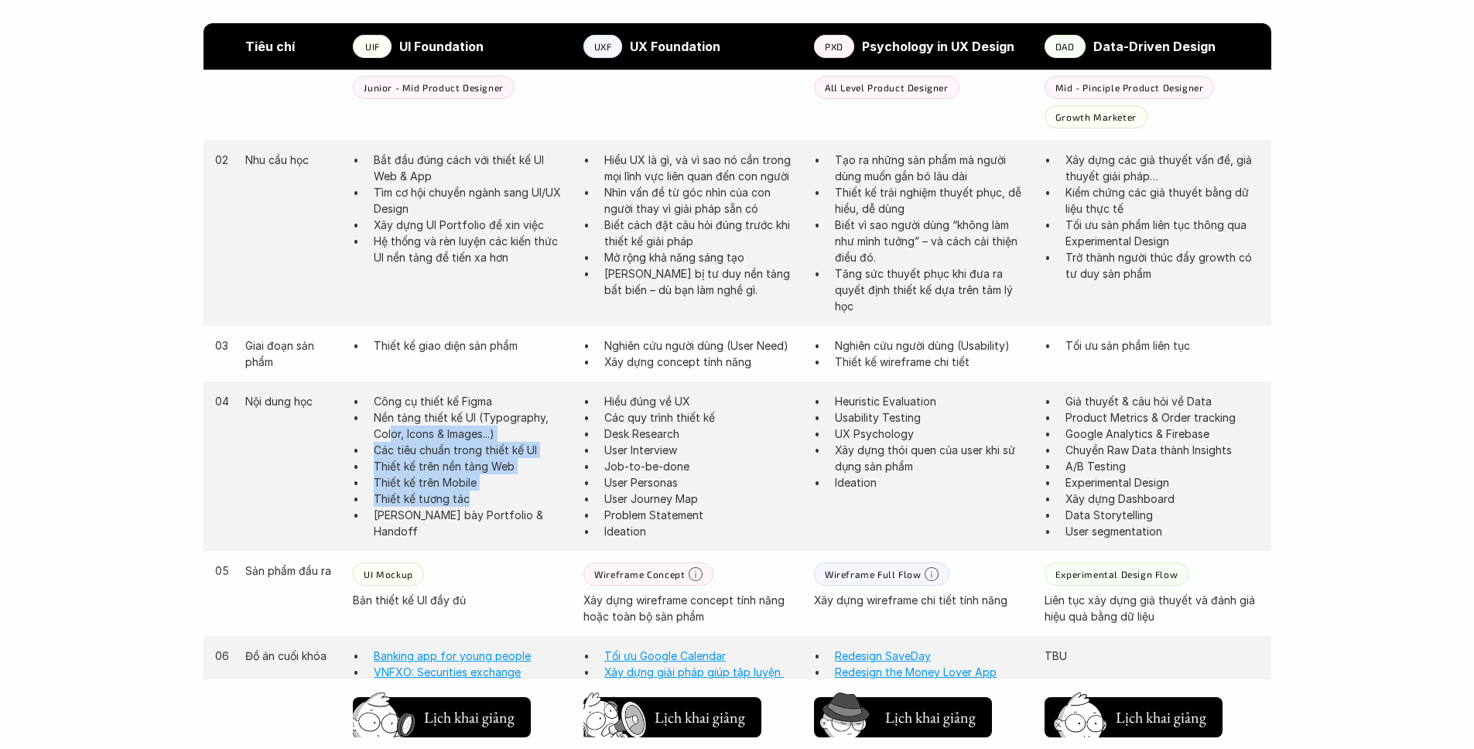
click at [456, 428] on p "Nền tảng thiết kế UI (Typography, Color, Icons & Images...)" at bounding box center [471, 425] width 194 height 32
drag, startPoint x: 421, startPoint y: 442, endPoint x: 477, endPoint y: 490, distance: 74.0
click at [476, 496] on ul "Công cụ thiết kế Figma Nền tảng thiết kế UI (Typography, Color, Icons & Images.…" at bounding box center [460, 466] width 215 height 146
click at [449, 418] on p "Nền tảng thiết kế UI (Typography, Color, Icons & Images...)" at bounding box center [471, 425] width 194 height 32
drag, startPoint x: 446, startPoint y: 479, endPoint x: 459, endPoint y: 461, distance: 22.1
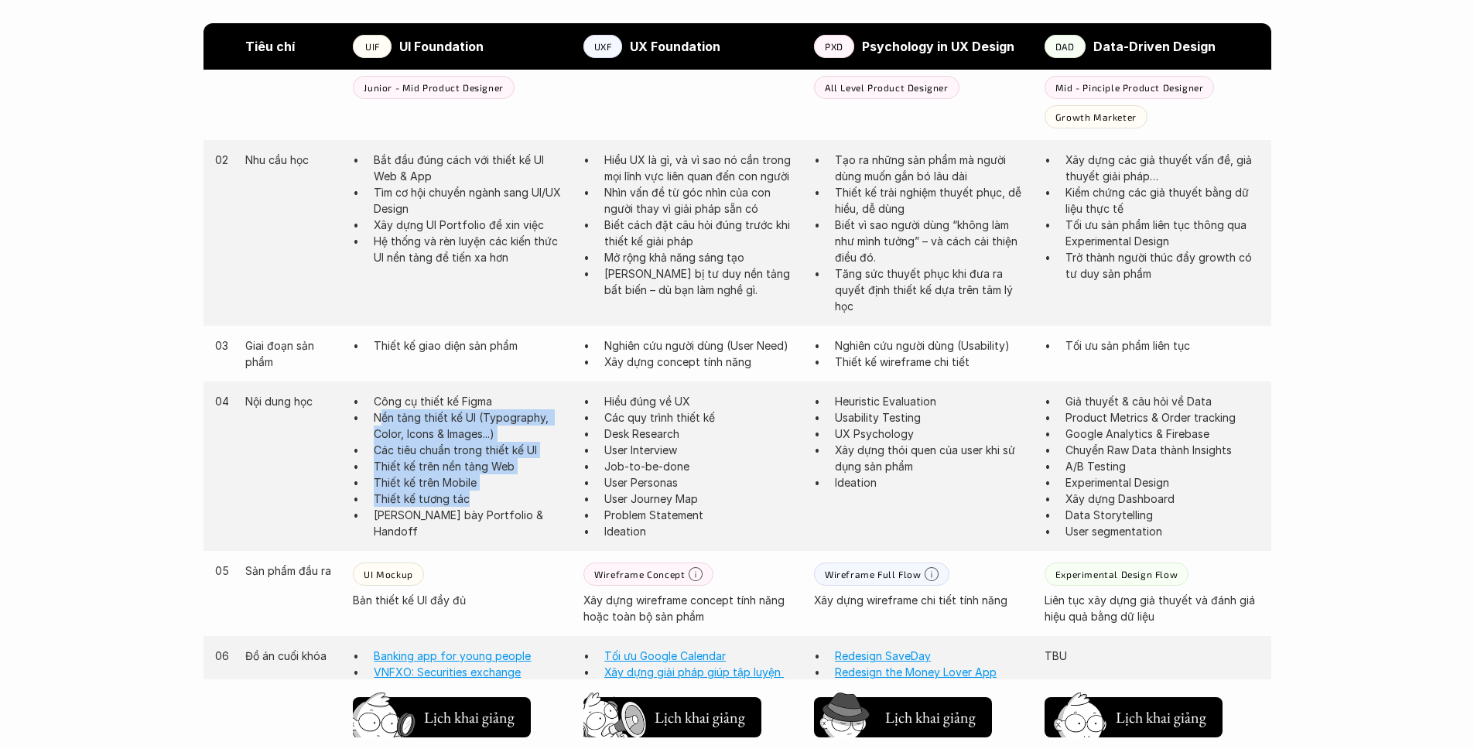
click at [467, 495] on ul "Công cụ thiết kế Figma Nền tảng thiết kế UI (Typography, Color, Icons & Images.…" at bounding box center [460, 466] width 215 height 146
click at [447, 425] on p "Nền tảng thiết kế UI (Typography, Color, Icons & Images...)" at bounding box center [471, 425] width 194 height 32
drag, startPoint x: 401, startPoint y: 429, endPoint x: 453, endPoint y: 474, distance: 68.6
click at [453, 478] on ul "Công cụ thiết kế Figma Nền tảng thiết kế UI (Typography, Color, Icons & Images.…" at bounding box center [460, 466] width 215 height 146
click at [439, 419] on p "Nền tảng thiết kế UI (Typography, Color, Icons & Images...)" at bounding box center [471, 425] width 194 height 32
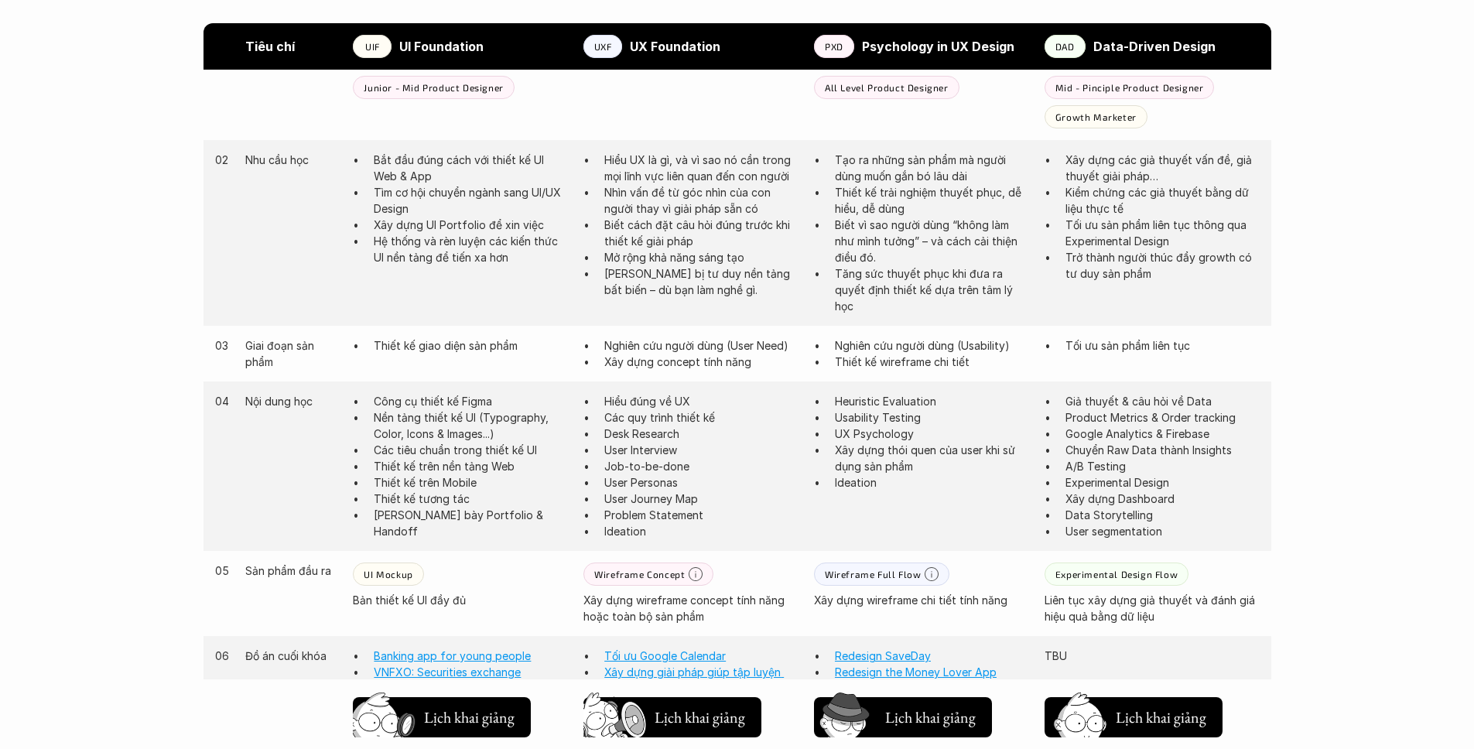
drag, startPoint x: 435, startPoint y: 466, endPoint x: 466, endPoint y: 491, distance: 40.7
click at [466, 491] on ul "Công cụ thiết kế Figma Nền tảng thiết kế UI (Typography, Color, Icons & Images.…" at bounding box center [460, 466] width 215 height 146
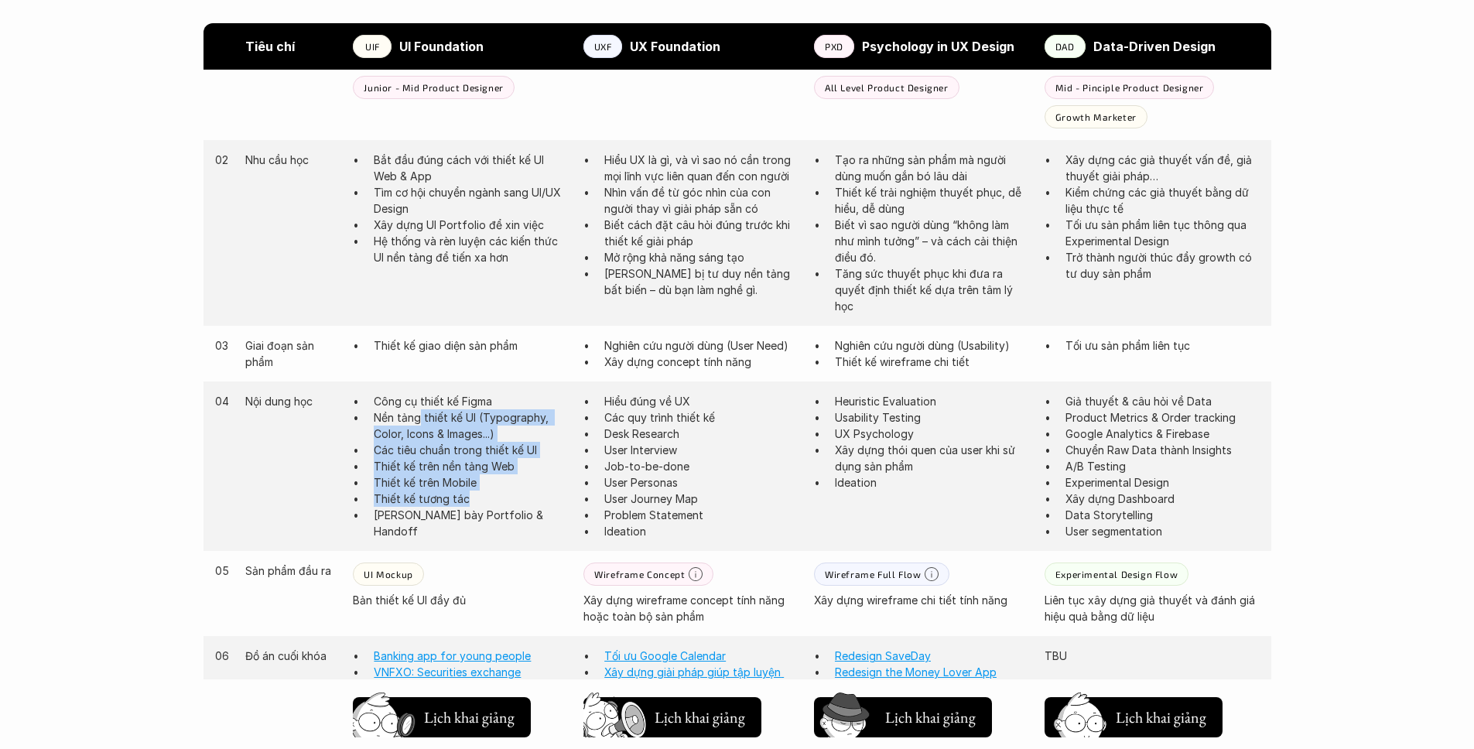
drag, startPoint x: 421, startPoint y: 425, endPoint x: 484, endPoint y: 494, distance: 93.6
click at [484, 494] on ul "Công cụ thiết kế Figma Nền tảng thiết kế UI (Typography, Color, Icons & Images.…" at bounding box center [460, 466] width 215 height 146
click at [443, 444] on p "Các tiêu chuẩn trong thiết kế UI" at bounding box center [471, 450] width 194 height 16
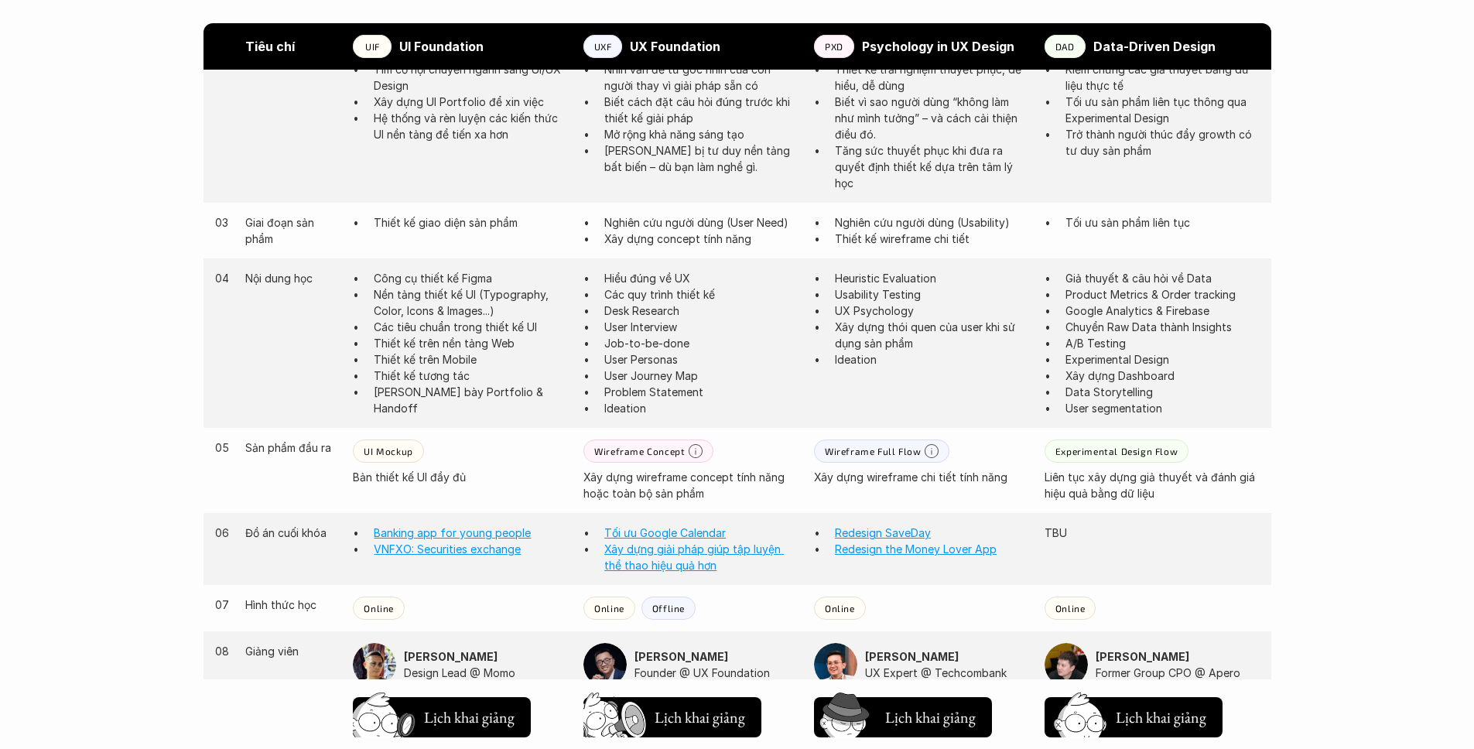
scroll to position [1050, 0]
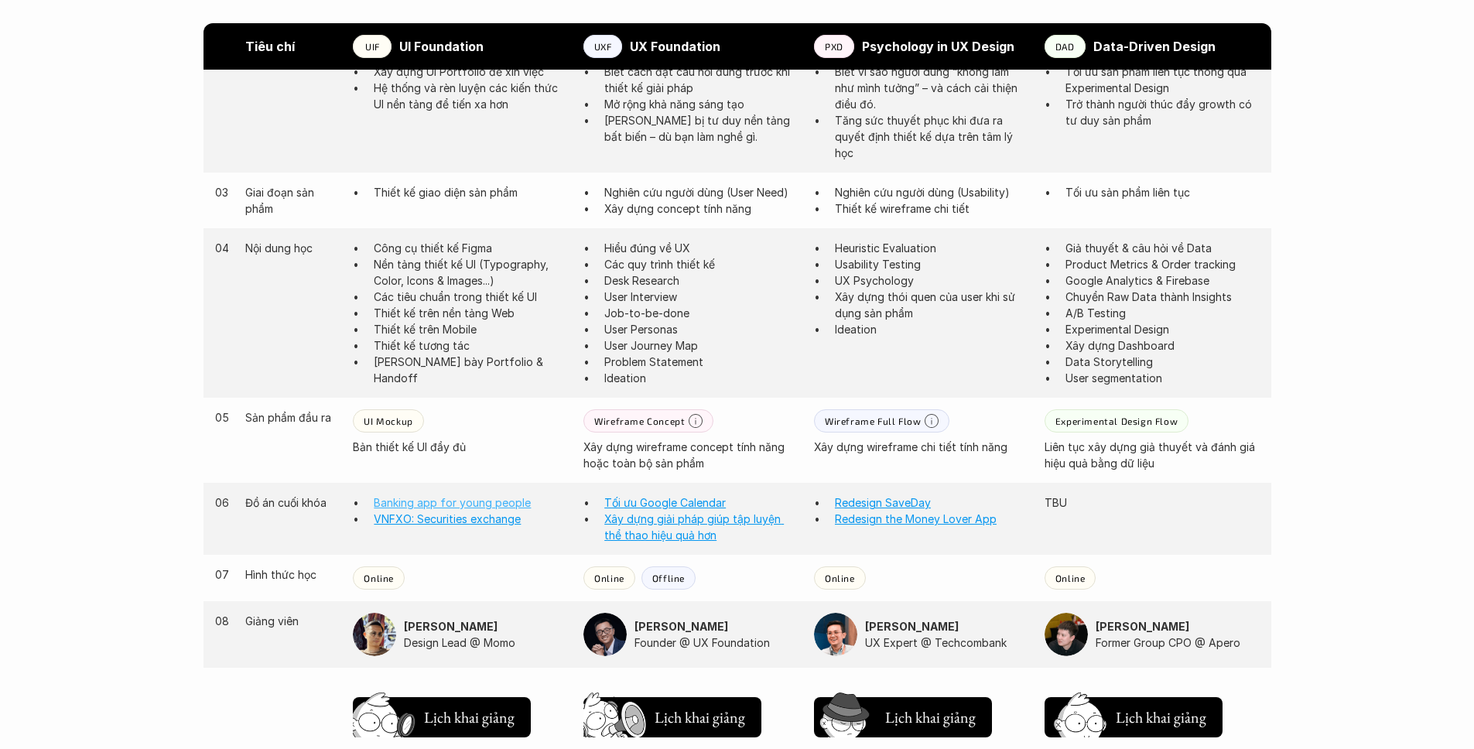
click at [480, 502] on link "Banking app for young people" at bounding box center [452, 502] width 157 height 13
click at [649, 507] on link "Tối ưu Google Calendar" at bounding box center [664, 502] width 121 height 13
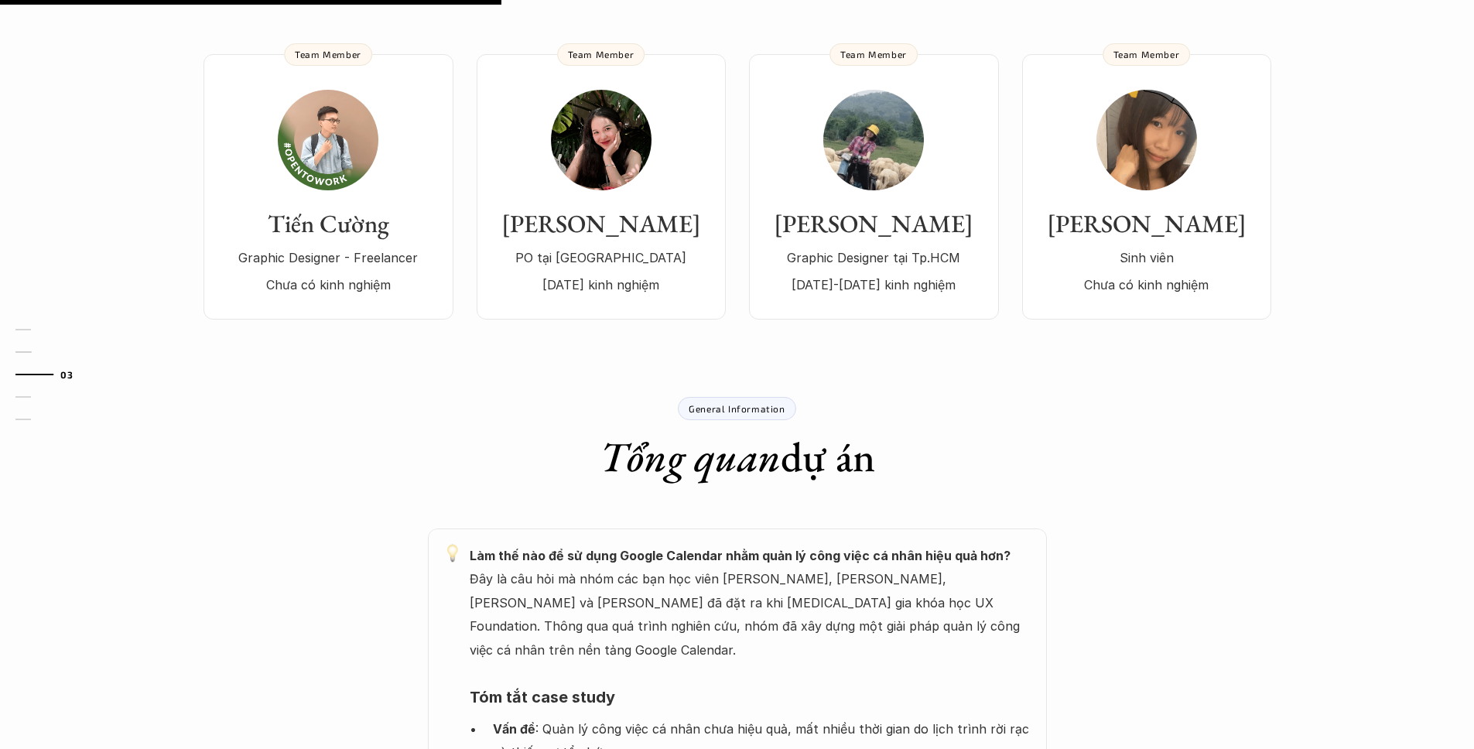
scroll to position [650, 0]
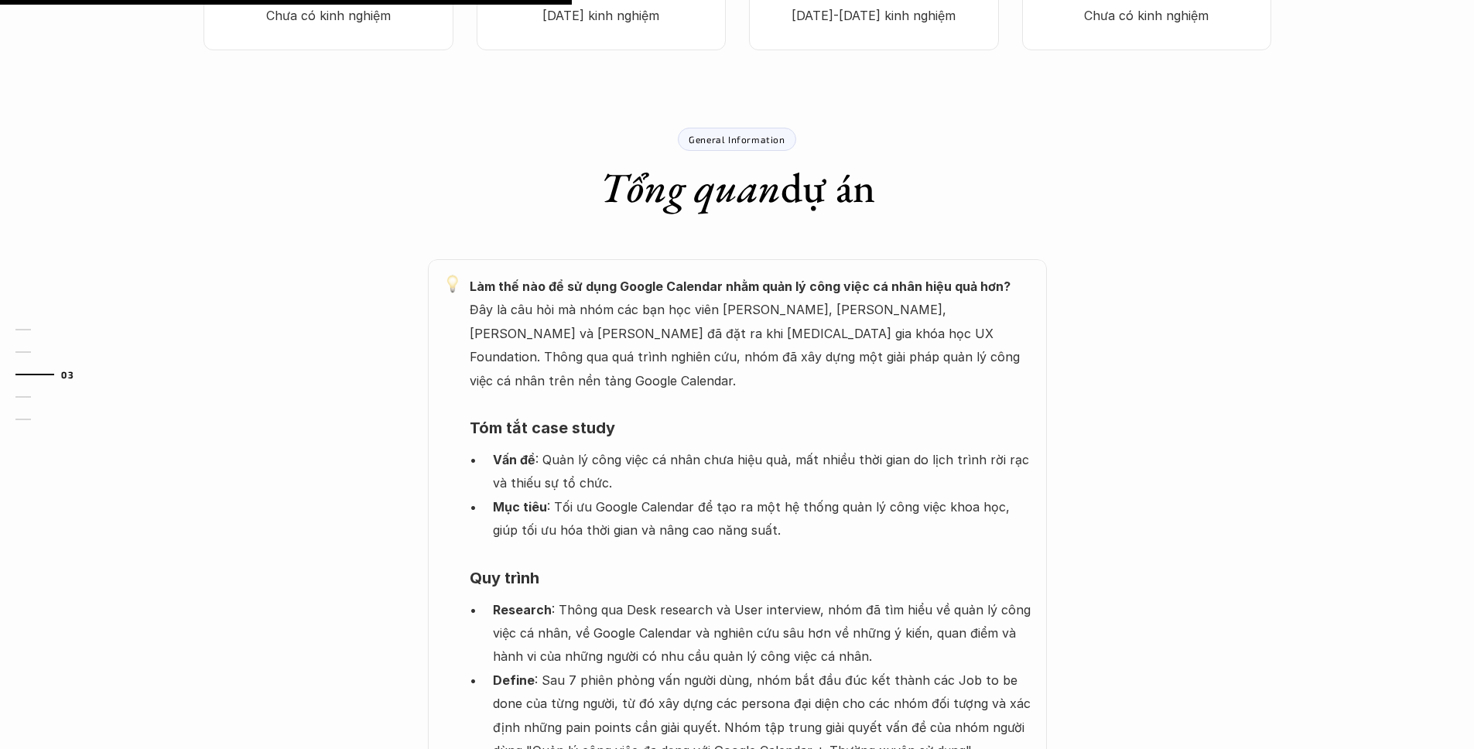
drag, startPoint x: 582, startPoint y: 313, endPoint x: 853, endPoint y: 326, distance: 271.1
click at [852, 326] on p "Làm thế nào để sử dụng Google Calendar nhằm quản lý công việc cá nhân hiệu quả …" at bounding box center [751, 334] width 562 height 118
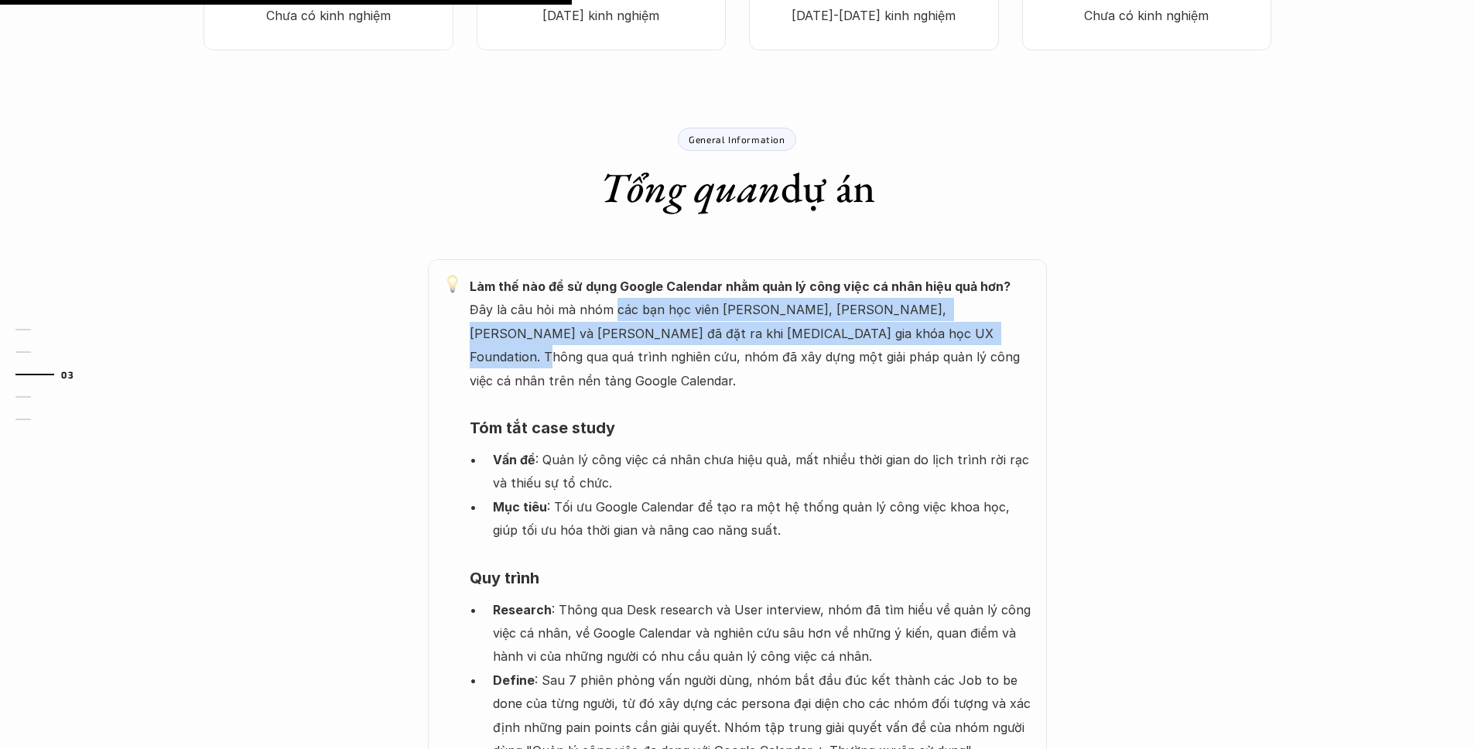
drag, startPoint x: 581, startPoint y: 303, endPoint x: 858, endPoint y: 337, distance: 279.0
click at [856, 337] on p "Làm thế nào để sử dụng Google Calendar nhằm quản lý công việc cá nhân hiệu quả …" at bounding box center [751, 334] width 562 height 118
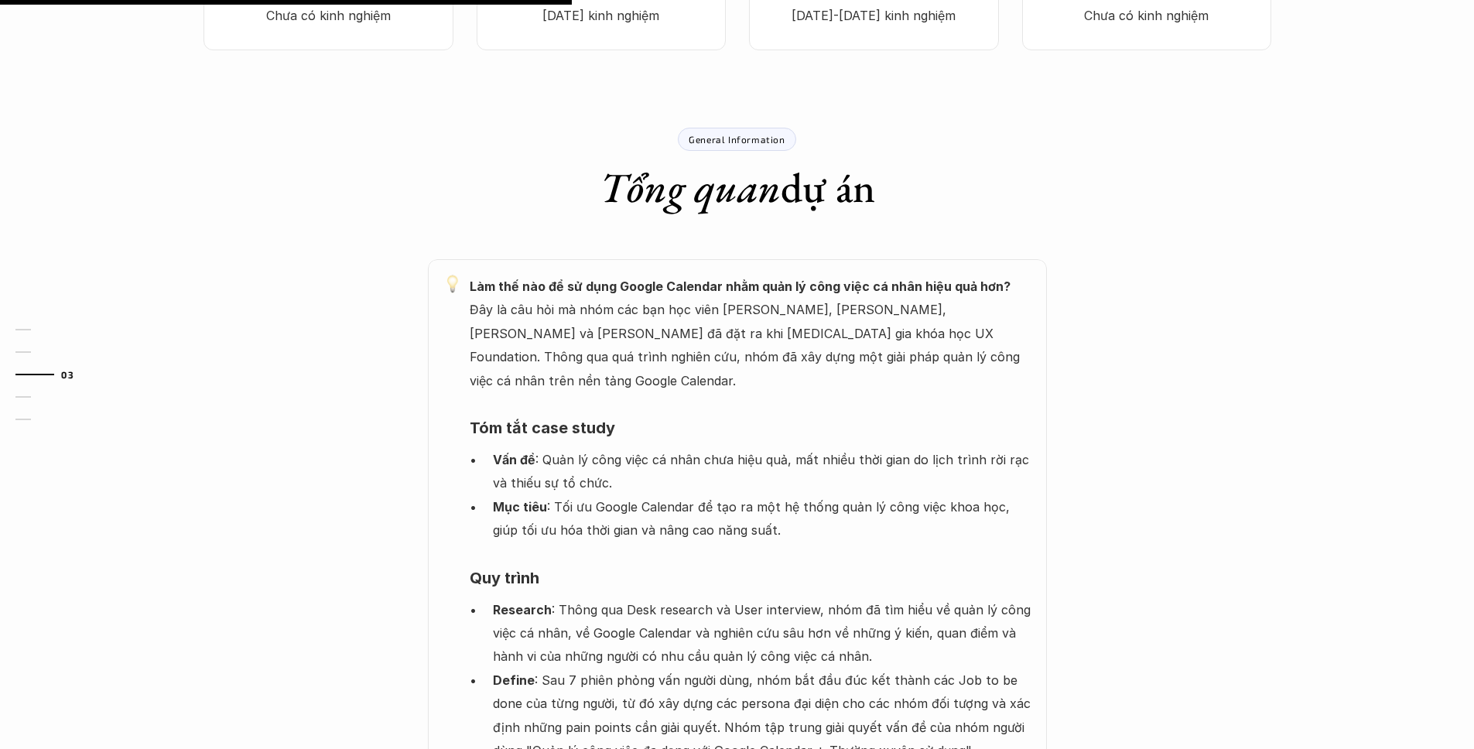
click at [864, 336] on p "Làm thế nào để sử dụng Google Calendar nhằm quản lý công việc cá nhân hiệu quả …" at bounding box center [751, 334] width 562 height 118
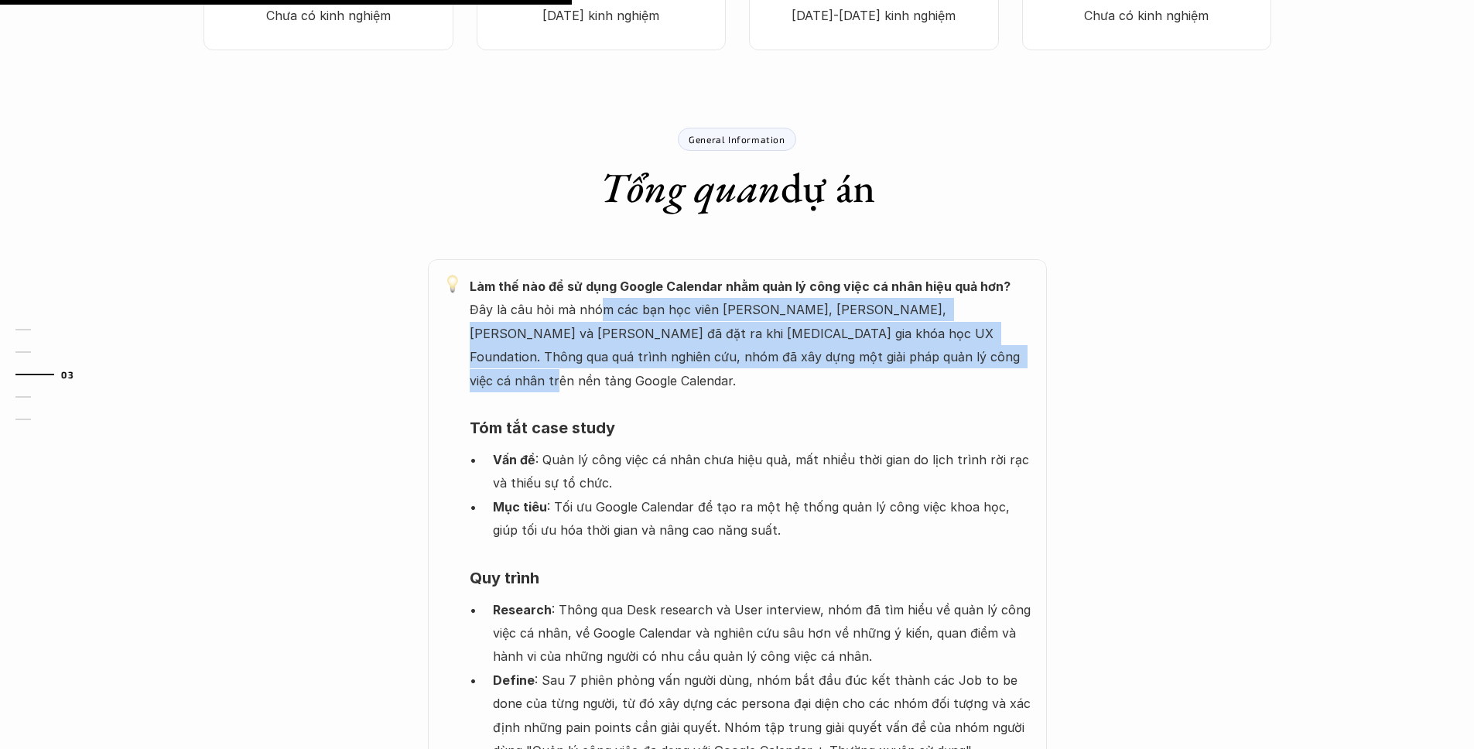
drag, startPoint x: 565, startPoint y: 321, endPoint x: 878, endPoint y: 350, distance: 314.6
click at [876, 350] on p "Làm thế nào để sử dụng Google Calendar nhằm quản lý công việc cá nhân hiệu quả …" at bounding box center [751, 334] width 562 height 118
click at [796, 335] on p "Làm thế nào để sử dụng Google Calendar nhằm quản lý công việc cá nhân hiệu quả …" at bounding box center [751, 334] width 562 height 118
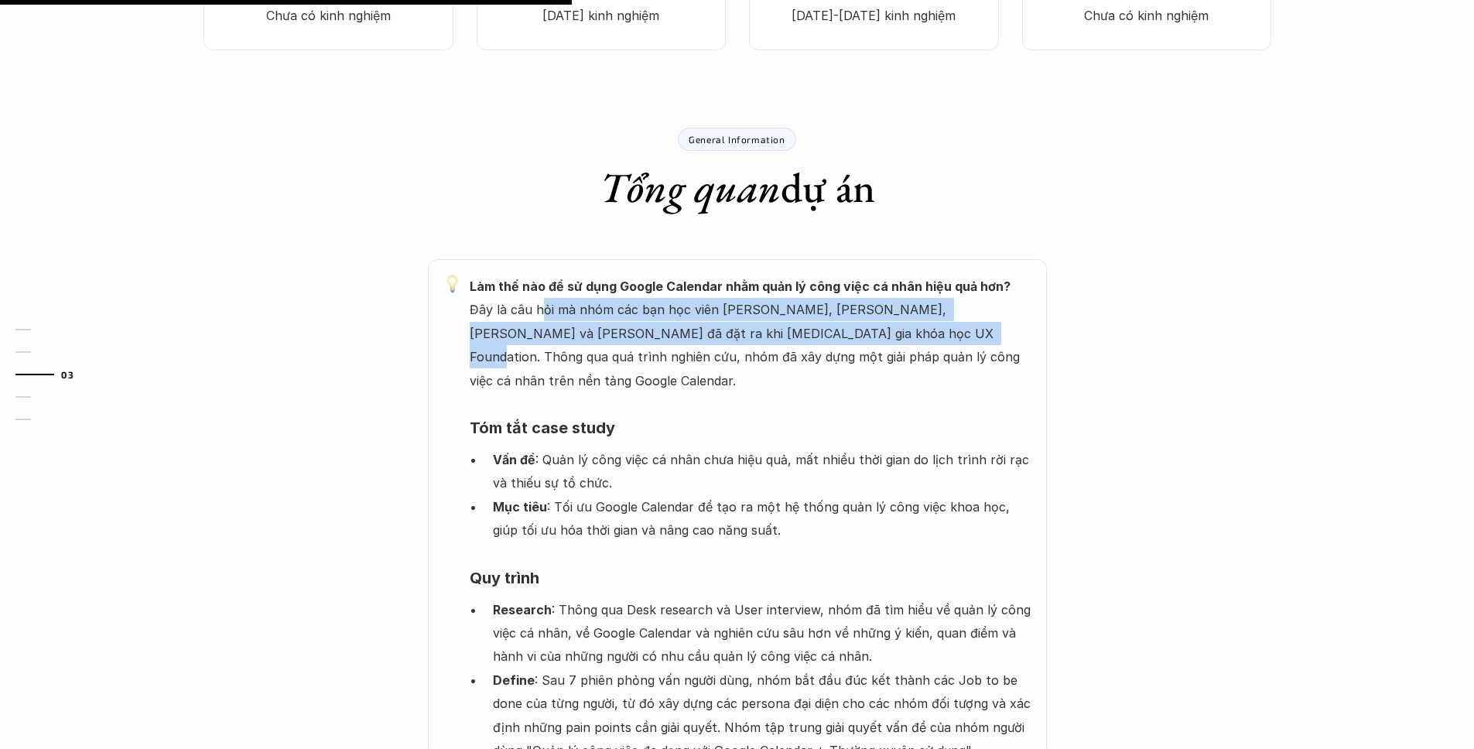
drag, startPoint x: 507, startPoint y: 312, endPoint x: 801, endPoint y: 344, distance: 295.7
click at [800, 344] on p "Làm thế nào để sử dụng Google Calendar nhằm quản lý công việc cá nhân hiệu quả …" at bounding box center [751, 334] width 562 height 118
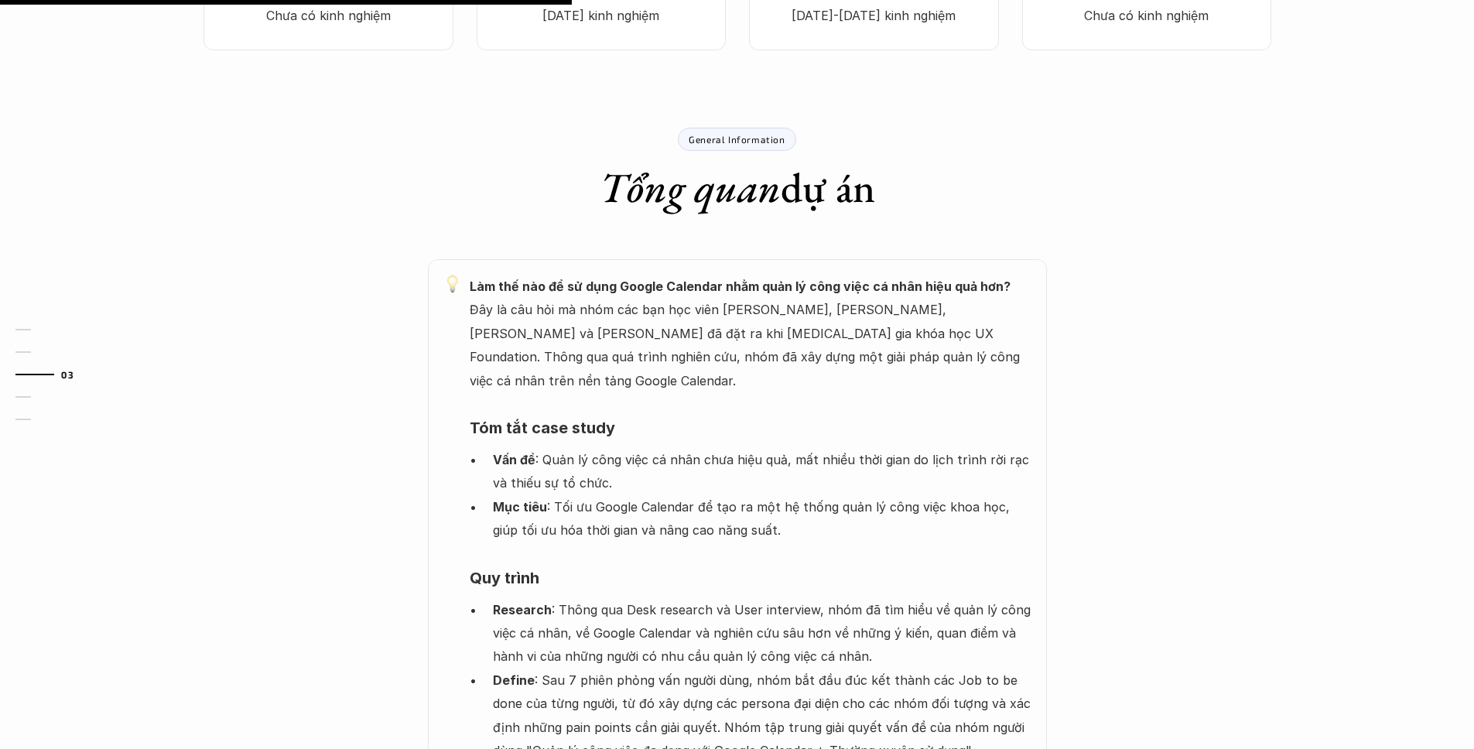
click at [801, 344] on p "Làm thế nào để sử dụng Google Calendar nhằm quản lý công việc cá nhân hiệu quả …" at bounding box center [751, 334] width 562 height 118
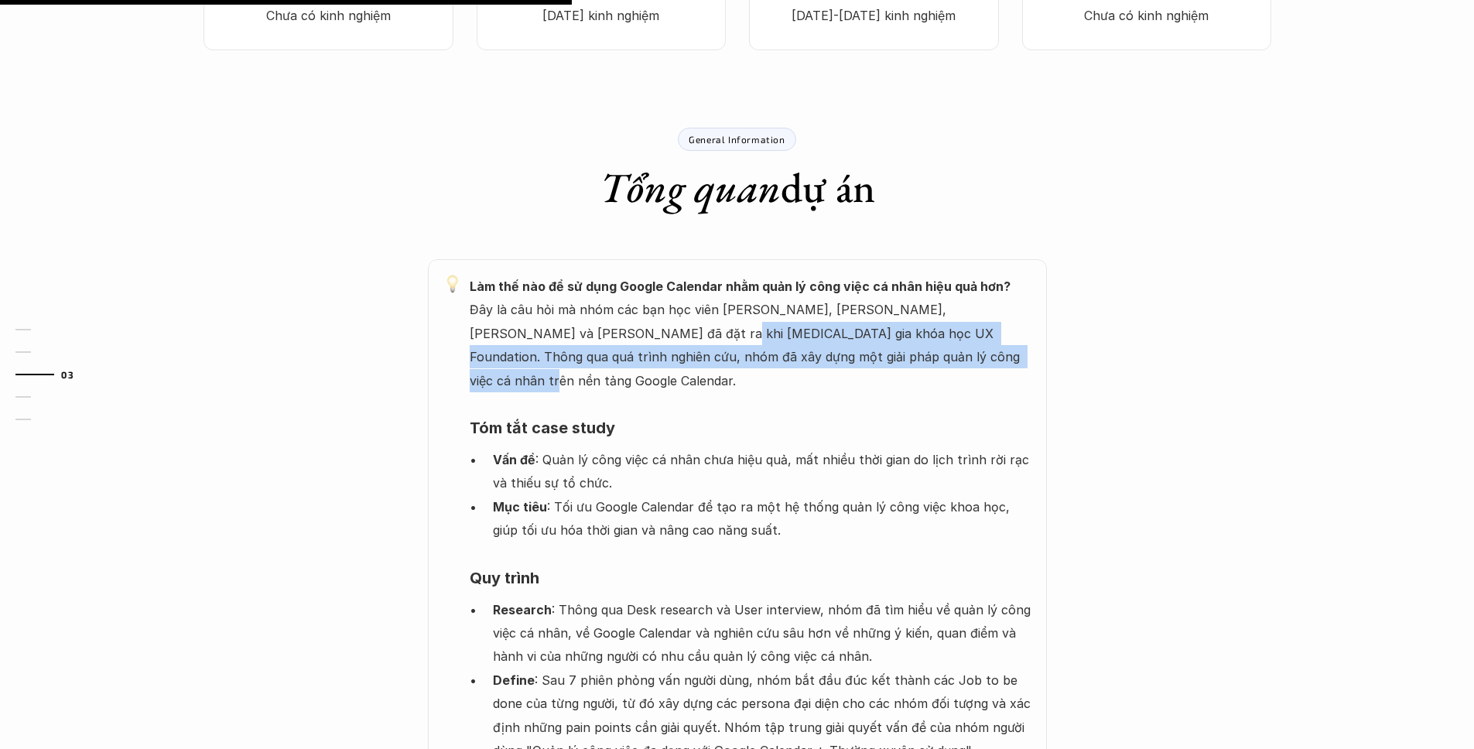
drag, startPoint x: 551, startPoint y: 325, endPoint x: 857, endPoint y: 354, distance: 307.7
click at [857, 354] on p "Làm thế nào để sử dụng Google Calendar nhằm quản lý công việc cá nhân hiệu quả …" at bounding box center [751, 334] width 562 height 118
drag, startPoint x: 579, startPoint y: 326, endPoint x: 781, endPoint y: 347, distance: 203.8
click at [767, 347] on p "Làm thế nào để sử dụng Google Calendar nhằm quản lý công việc cá nhân hiệu quả …" at bounding box center [751, 334] width 562 height 118
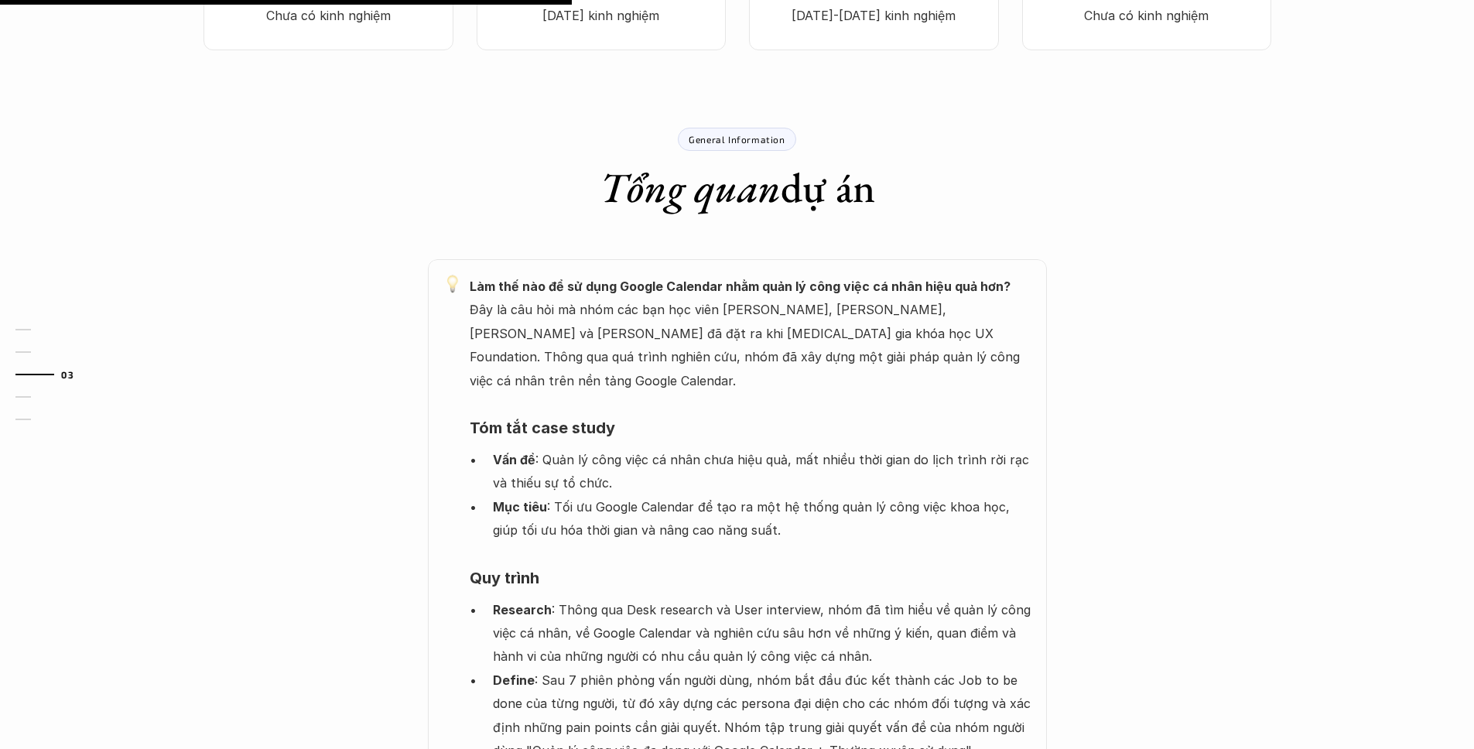
click at [783, 347] on p "Làm thế nào để sử dụng Google Calendar nhằm quản lý công việc cá nhân hiệu quả …" at bounding box center [751, 334] width 562 height 118
drag, startPoint x: 626, startPoint y: 424, endPoint x: 879, endPoint y: 432, distance: 253.1
click at [878, 448] on p "Vấn đề : Quản lý công việc cá nhân chưa hiệu quả, mất nhiều thời gian do lịch t…" at bounding box center [762, 471] width 538 height 47
click at [886, 448] on p "Vấn đề : Quản lý công việc cá nhân chưa hiệu quả, mất nhiều thời gian do lịch t…" at bounding box center [762, 471] width 538 height 47
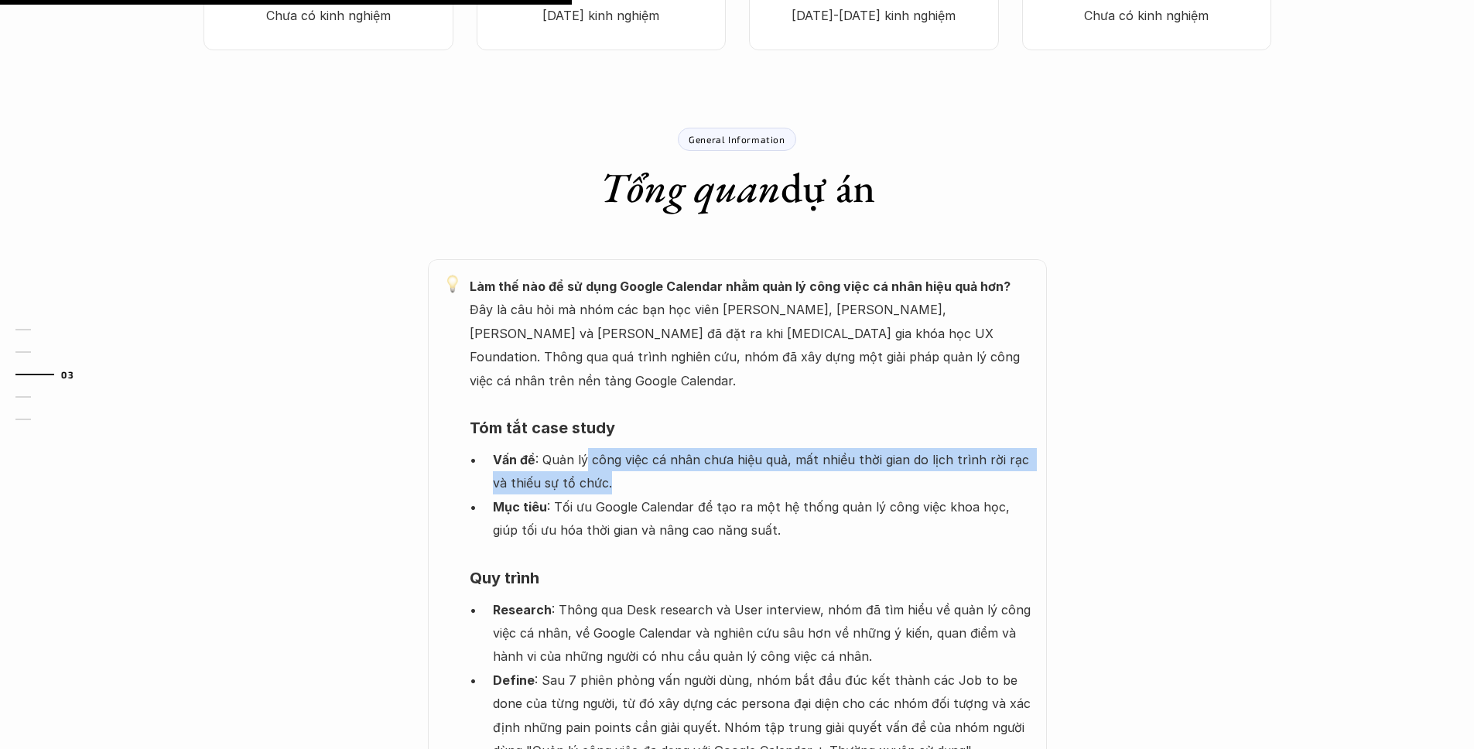
drag, startPoint x: 585, startPoint y: 436, endPoint x: 654, endPoint y: 457, distance: 72.9
click at [664, 451] on p "Vấn đề : Quản lý công việc cá nhân chưa hiệu quả, mất nhiều thời gian do lịch t…" at bounding box center [762, 471] width 538 height 47
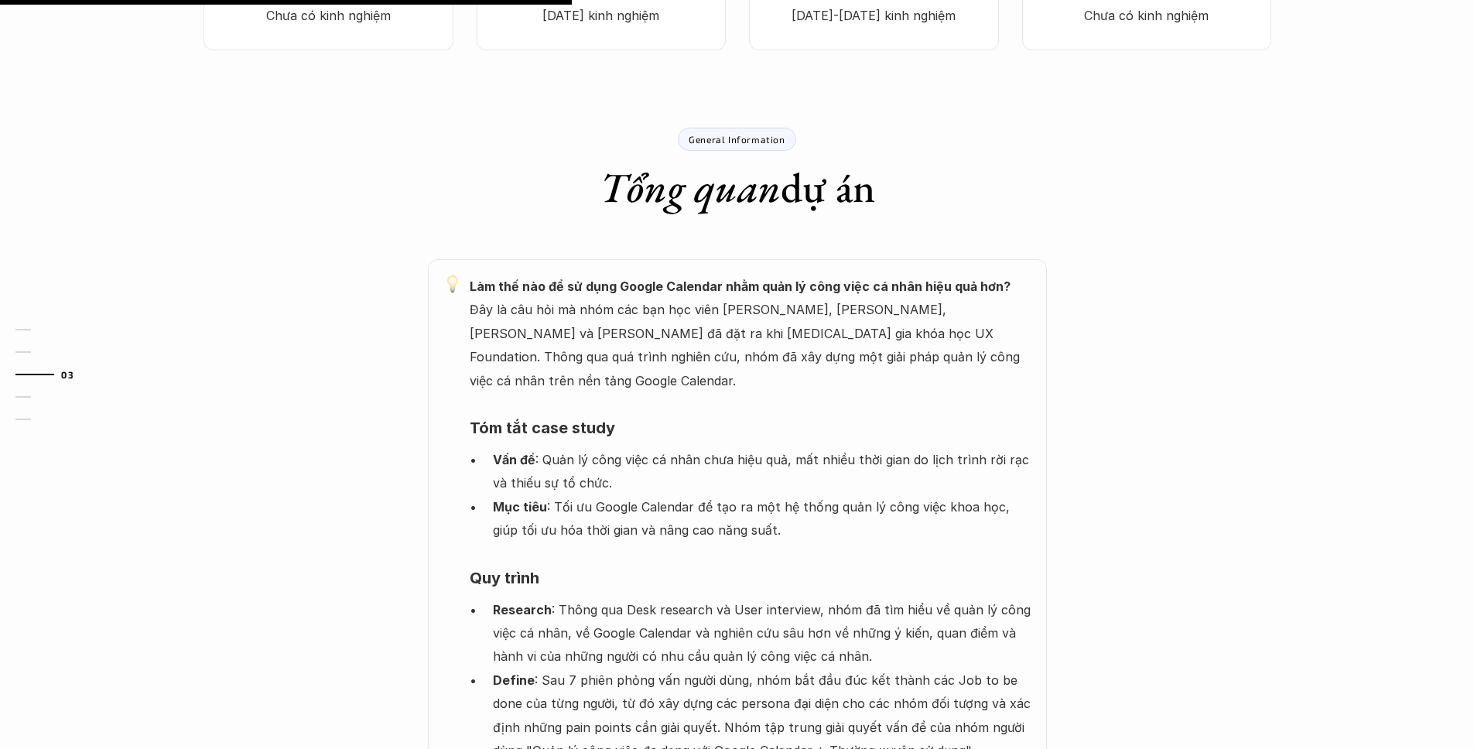
drag, startPoint x: 649, startPoint y: 477, endPoint x: 855, endPoint y: 494, distance: 206.5
click at [855, 495] on p "Mục tiêu : Tối ưu Google Calendar để tạo ra một hệ thống quản lý công việc khoa…" at bounding box center [762, 518] width 538 height 47
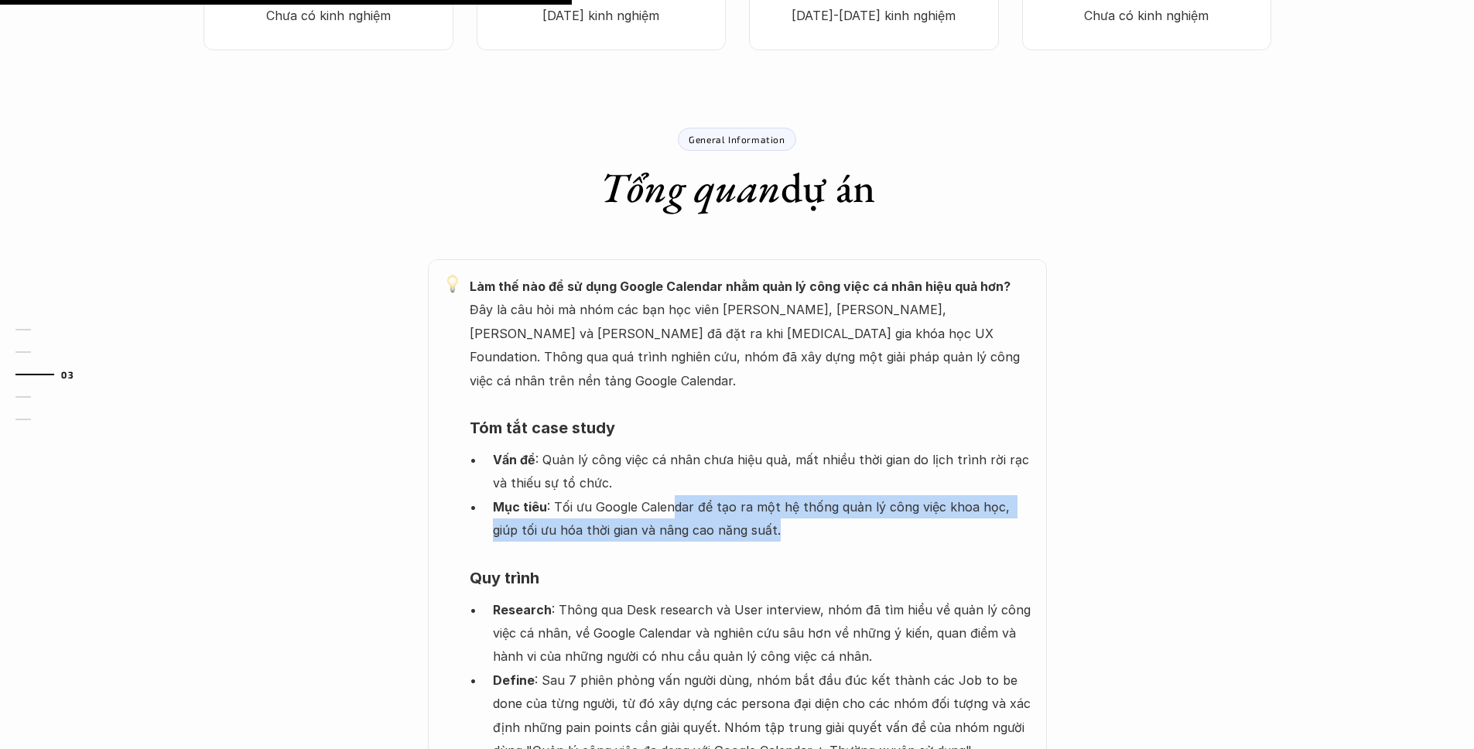
drag, startPoint x: 679, startPoint y: 476, endPoint x: 858, endPoint y: 502, distance: 180.6
click at [858, 502] on p "Mục tiêu : Tối ưu Google Calendar để tạo ra một hệ thống quản lý công việc khoa…" at bounding box center [762, 518] width 538 height 47
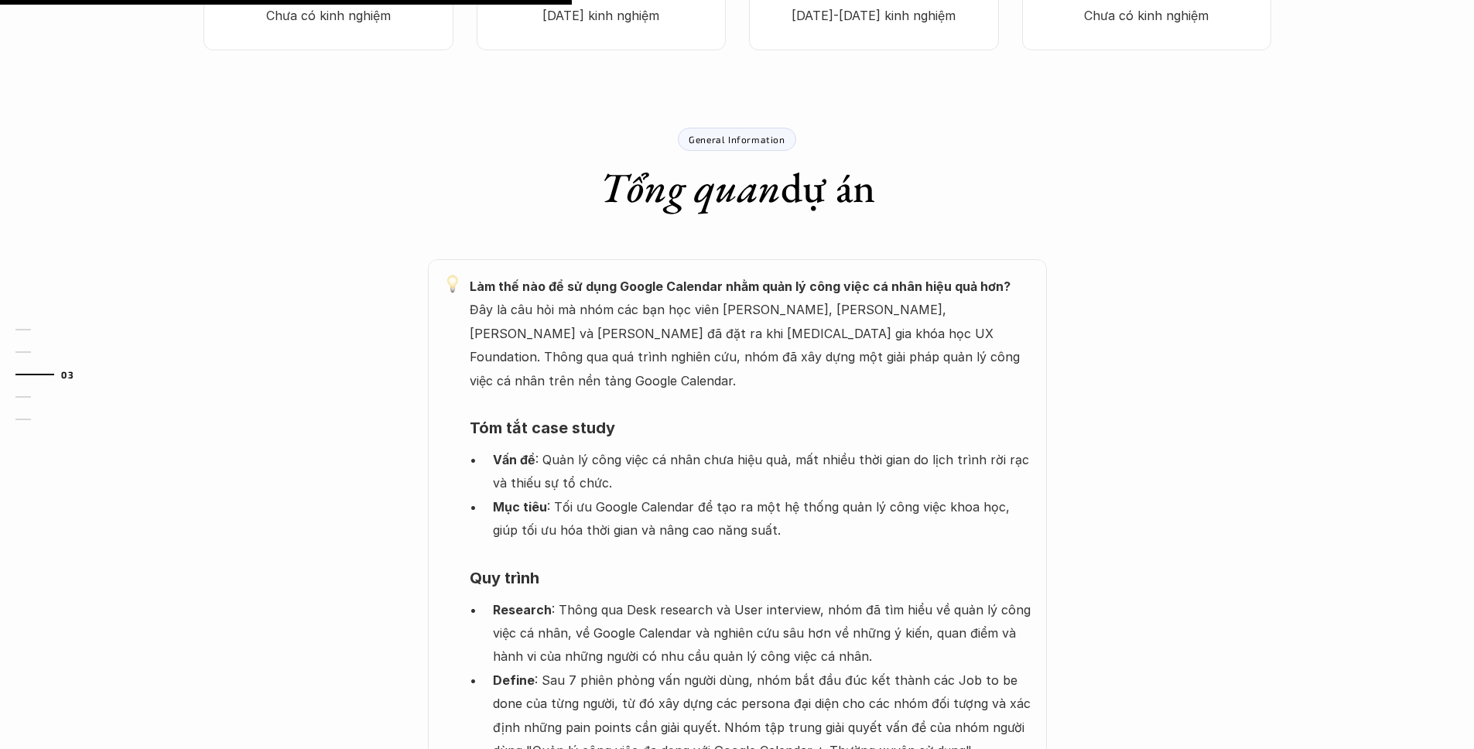
click at [691, 419] on h4 "Tóm tắt case study" at bounding box center [751, 428] width 562 height 40
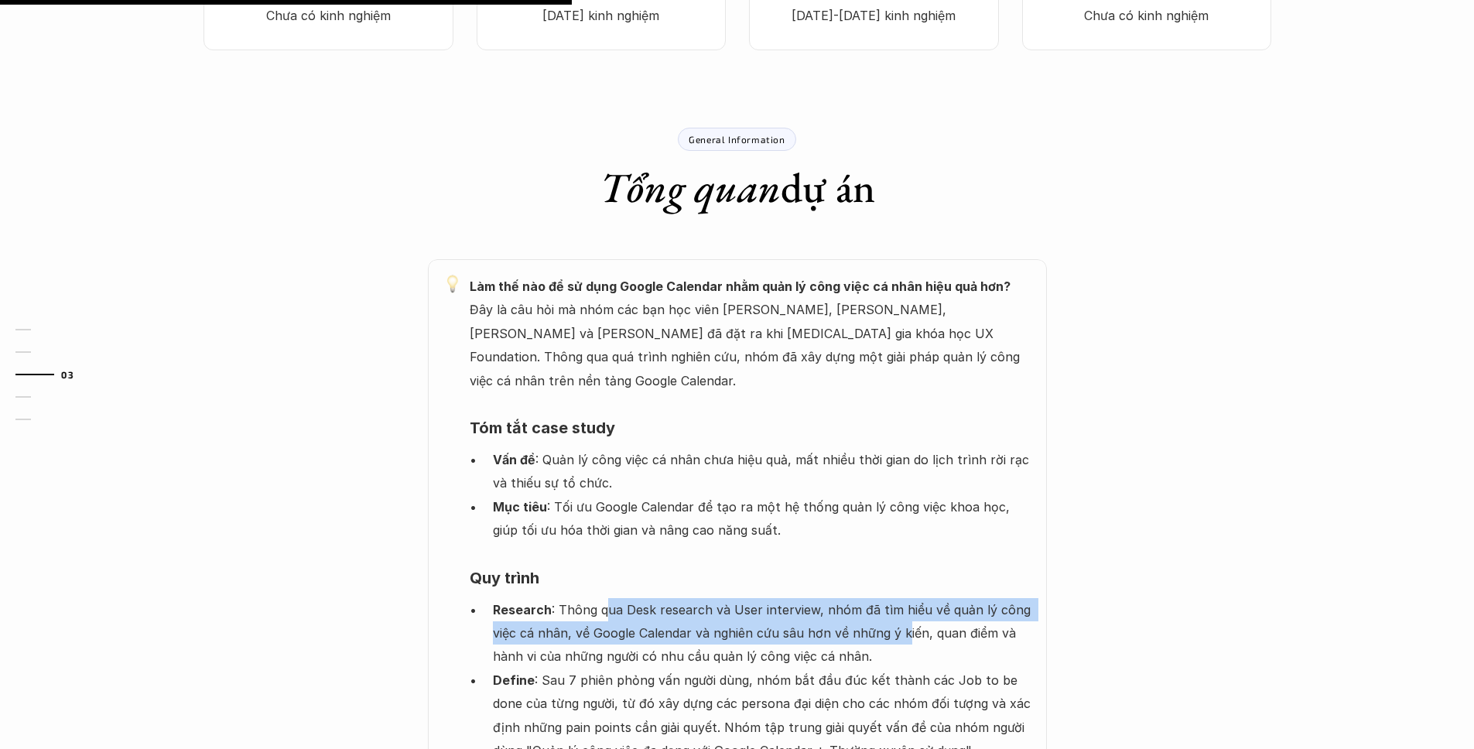
drag, startPoint x: 604, startPoint y: 586, endPoint x: 902, endPoint y: 620, distance: 299.8
click at [904, 620] on p "Research : Thông qua Desk research và User interview, nhóm đã tìm hiểu về quản …" at bounding box center [762, 633] width 538 height 70
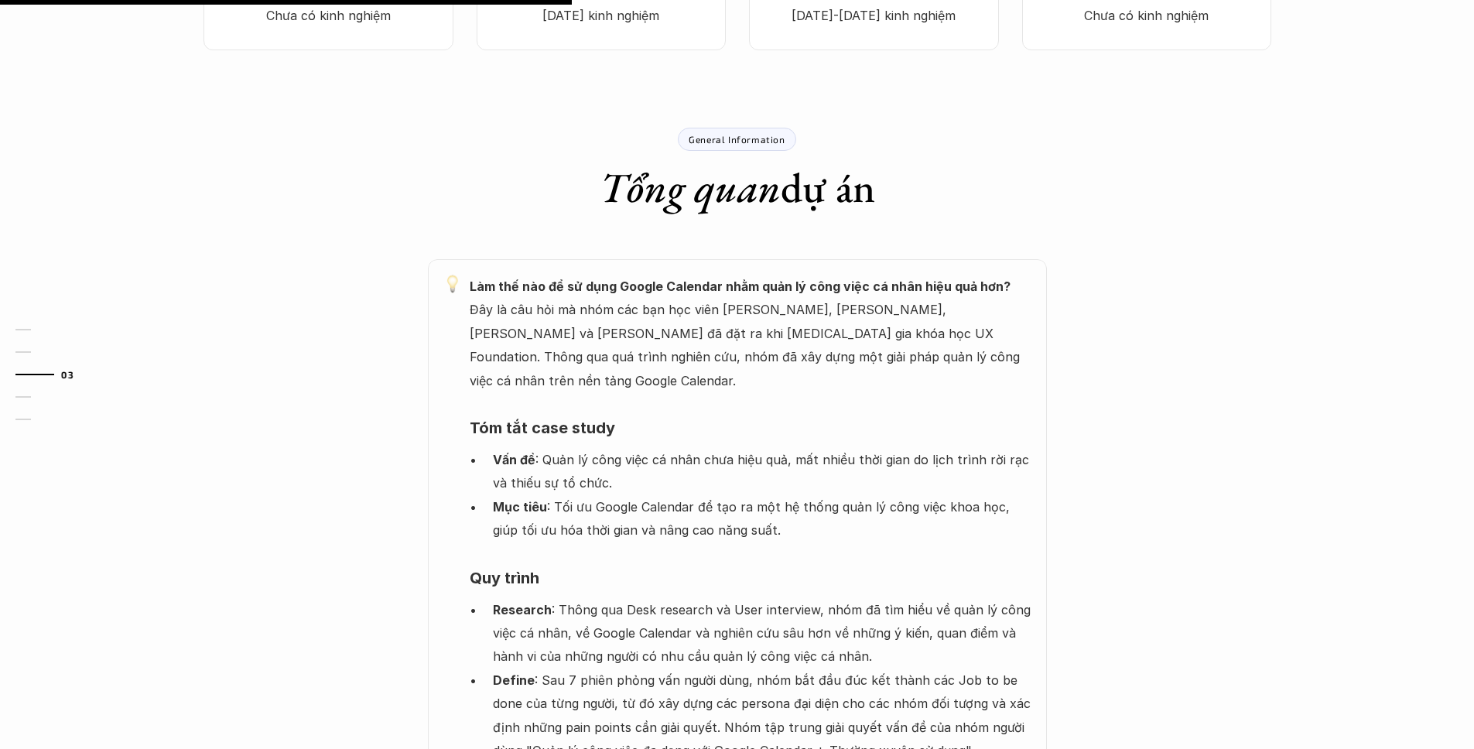
click at [825, 627] on p "Research : Thông qua Desk research và User interview, nhóm đã tìm hiểu về quản …" at bounding box center [762, 633] width 538 height 70
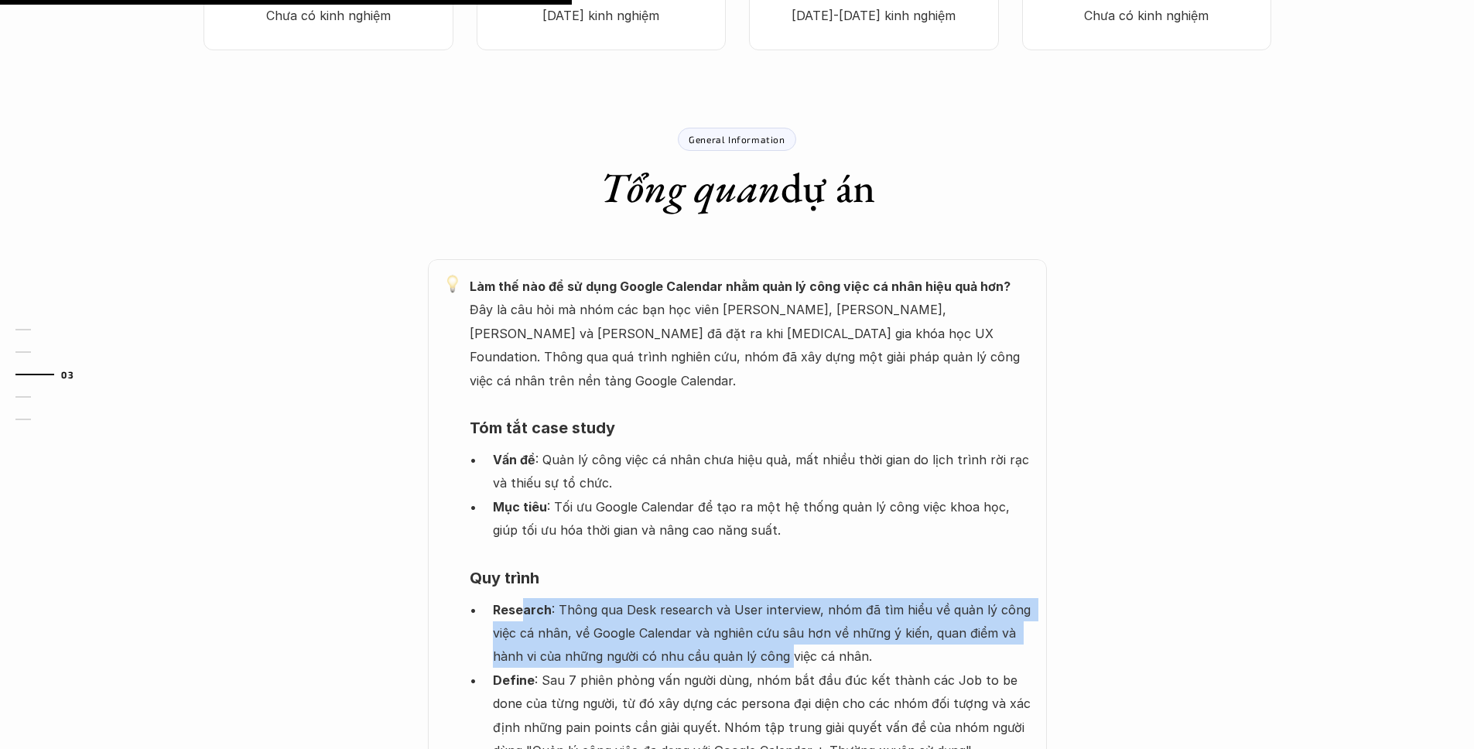
drag, startPoint x: 541, startPoint y: 595, endPoint x: 796, endPoint y: 626, distance: 256.4
click at [794, 626] on p "Research : Thông qua Desk research và User interview, nhóm đã tìm hiểu về quản …" at bounding box center [762, 633] width 538 height 70
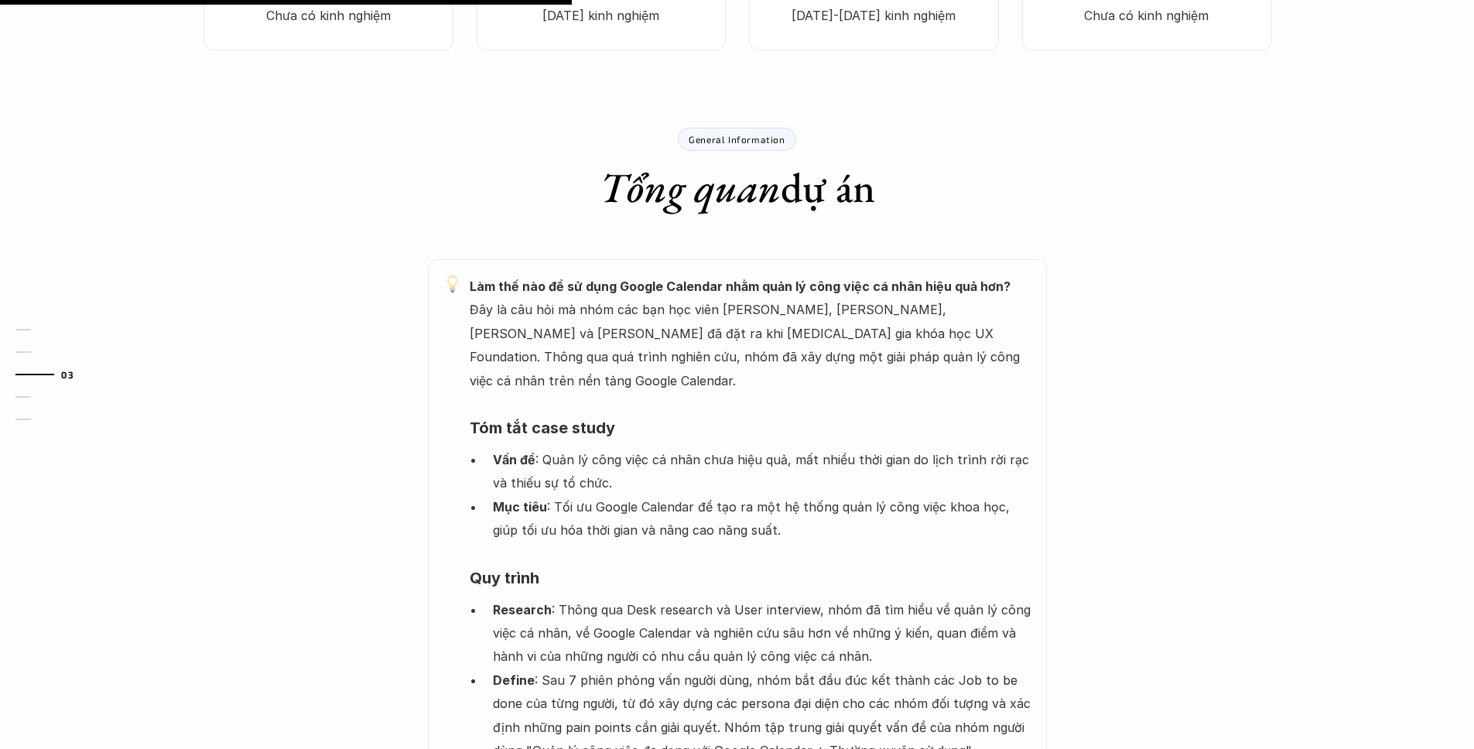
click at [797, 626] on p "Research : Thông qua Desk research và User interview, nhóm đã tìm hiểu về quản …" at bounding box center [762, 633] width 538 height 70
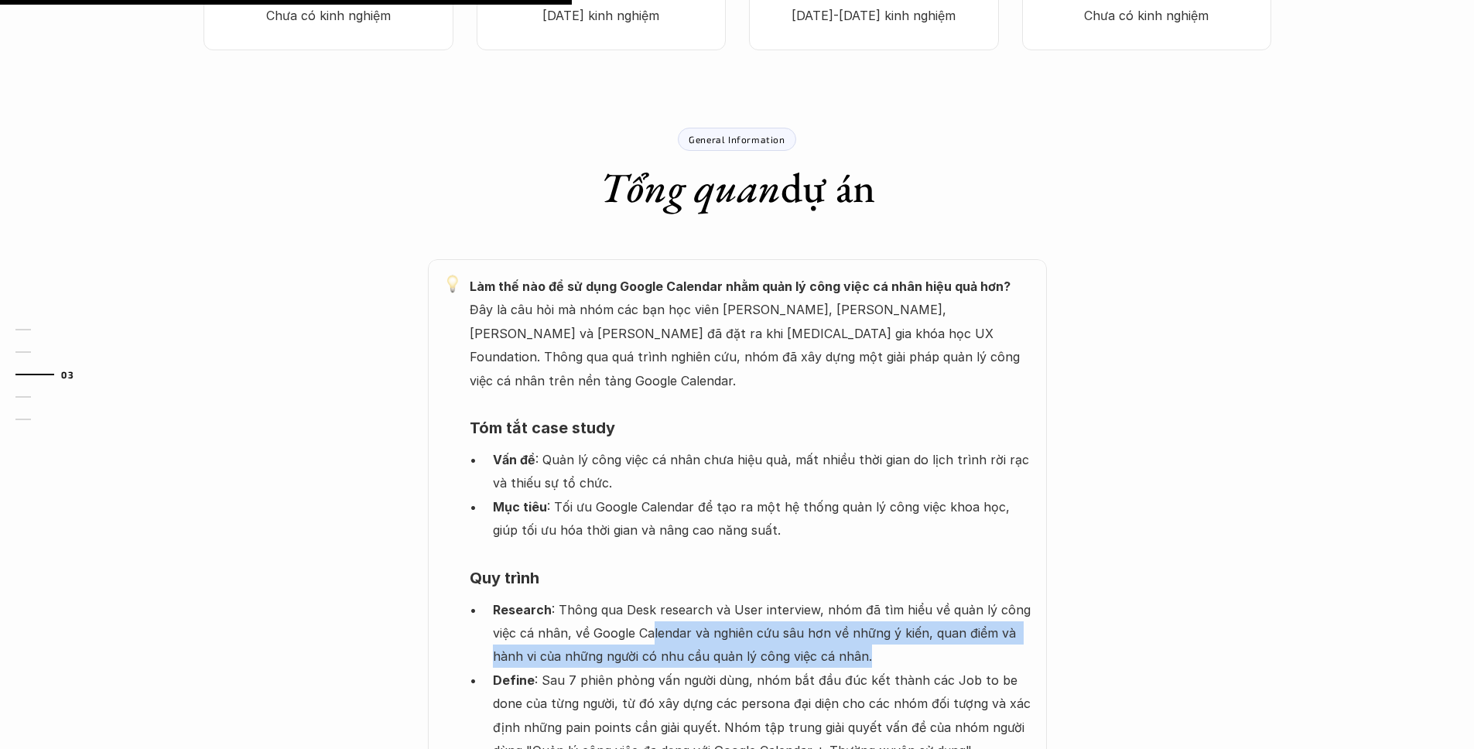
drag, startPoint x: 656, startPoint y: 611, endPoint x: 904, endPoint y: 623, distance: 248.6
click at [904, 623] on p "Research : Thông qua Desk research và User interview, nhóm đã tìm hiểu về quản …" at bounding box center [762, 633] width 538 height 70
drag, startPoint x: 631, startPoint y: 603, endPoint x: 850, endPoint y: 631, distance: 220.7
click at [850, 631] on p "Research : Thông qua Desk research và User interview, nhóm đã tìm hiểu về quản …" at bounding box center [762, 633] width 538 height 70
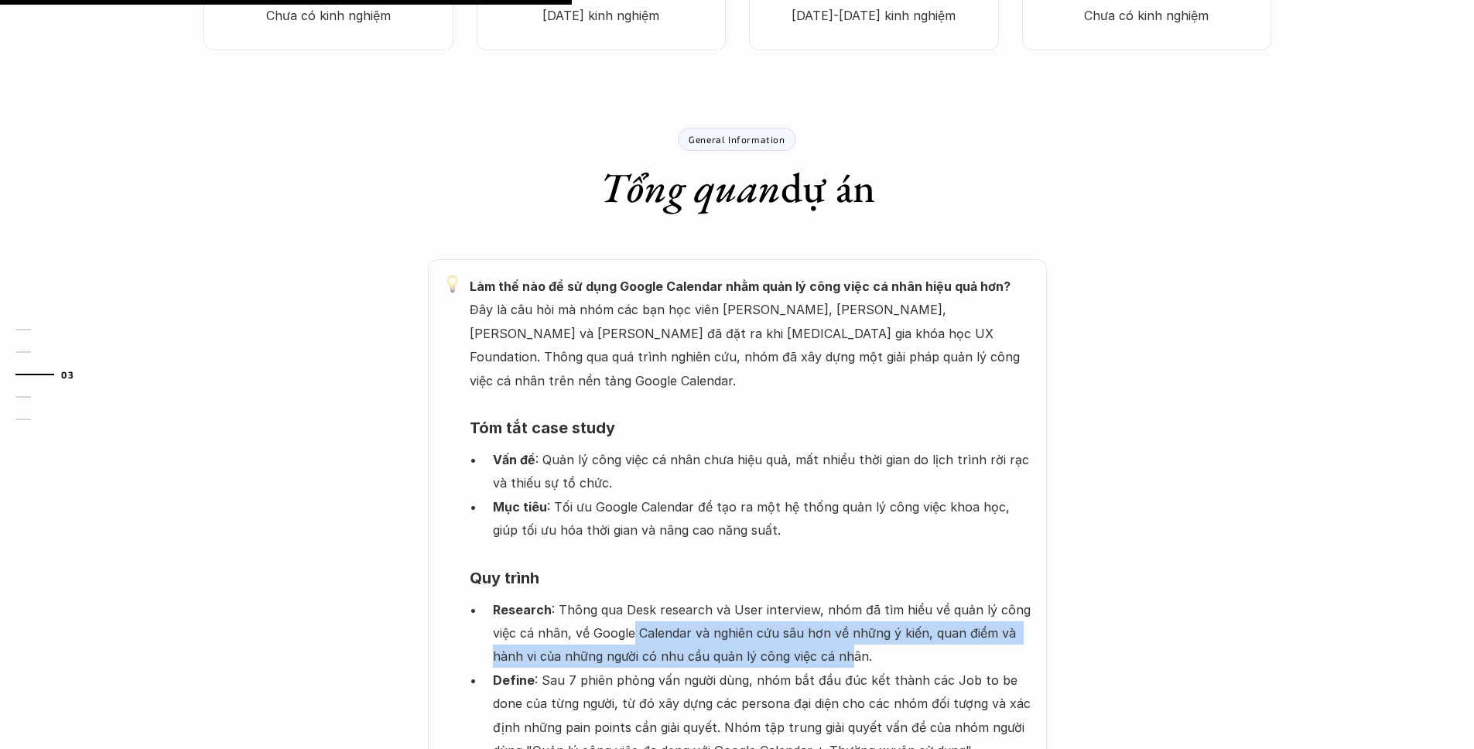
scroll to position [866, 0]
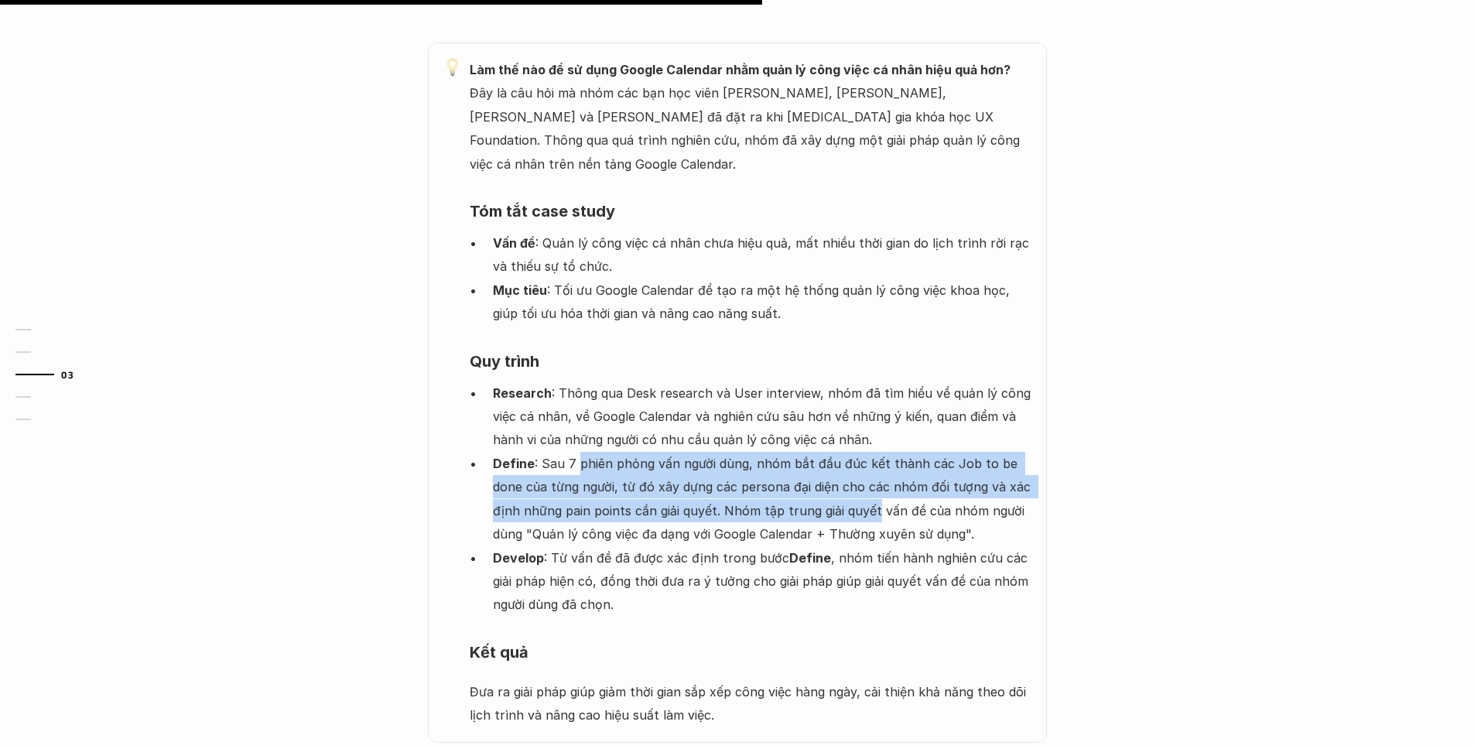
drag, startPoint x: 576, startPoint y: 434, endPoint x: 843, endPoint y: 477, distance: 270.4
click at [842, 477] on p "Define : Sau 7 phiên phỏng vấn người dùng, nhóm bắt đầu đúc kết thành các Job t…" at bounding box center [762, 499] width 538 height 94
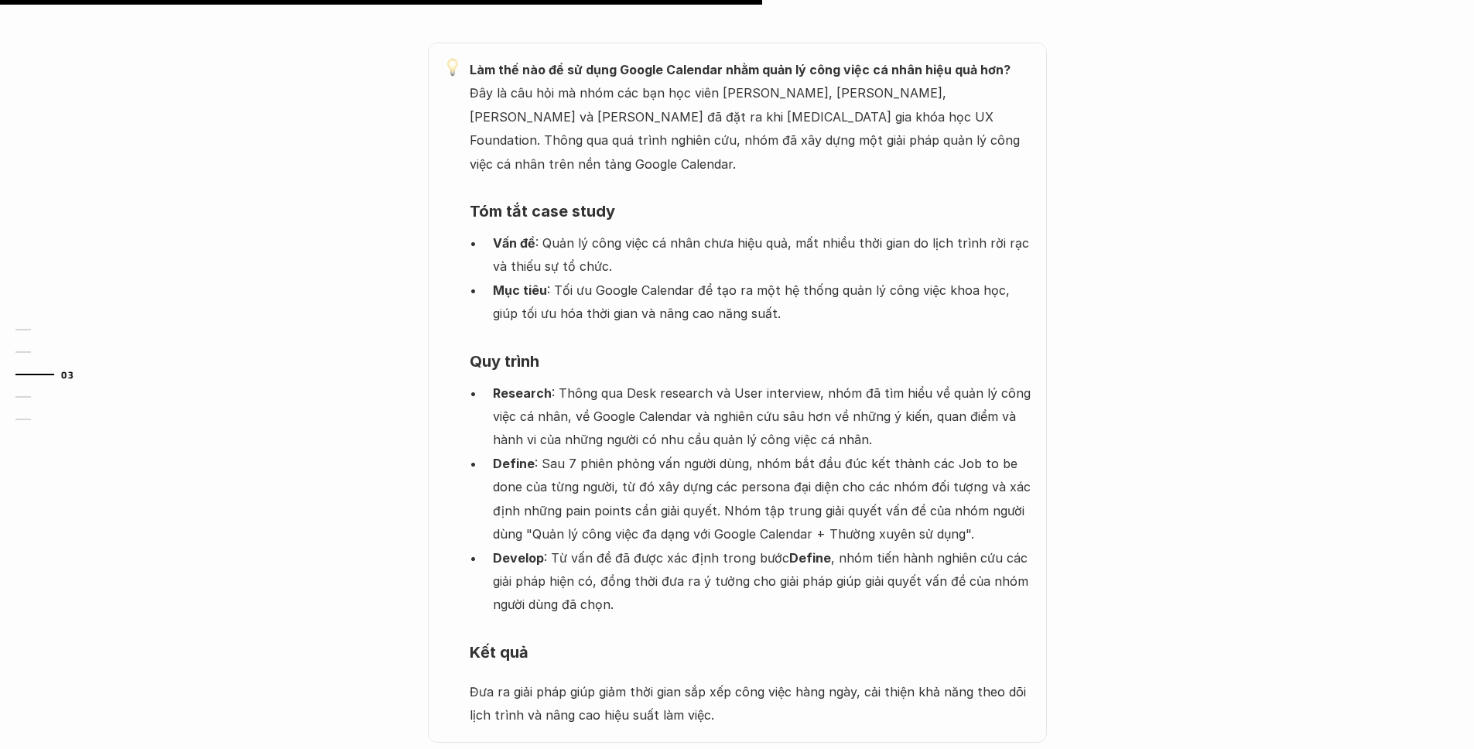
click at [843, 478] on p "Define : Sau 7 phiên phỏng vấn người dùng, nhóm bắt đầu đúc kết thành các Job t…" at bounding box center [762, 499] width 538 height 94
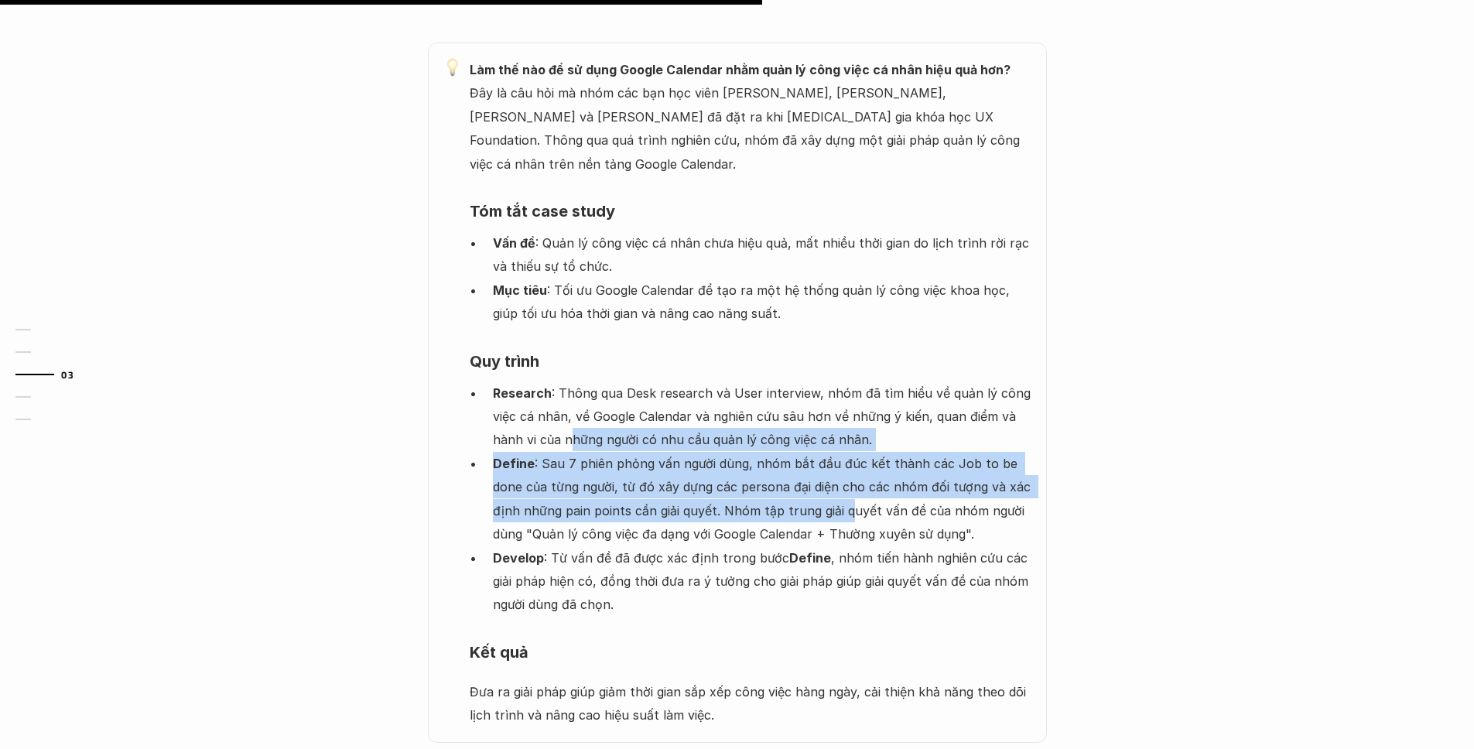
drag, startPoint x: 570, startPoint y: 423, endPoint x: 820, endPoint y: 488, distance: 258.2
click at [819, 488] on ul "Research : Thông qua Desk research và User interview, nhóm đã tìm hiểu về quản …" at bounding box center [751, 498] width 562 height 235
click at [820, 488] on p "Define : Sau 7 phiên phỏng vấn người dùng, nhóm bắt đầu đúc kết thành các Job t…" at bounding box center [762, 499] width 538 height 94
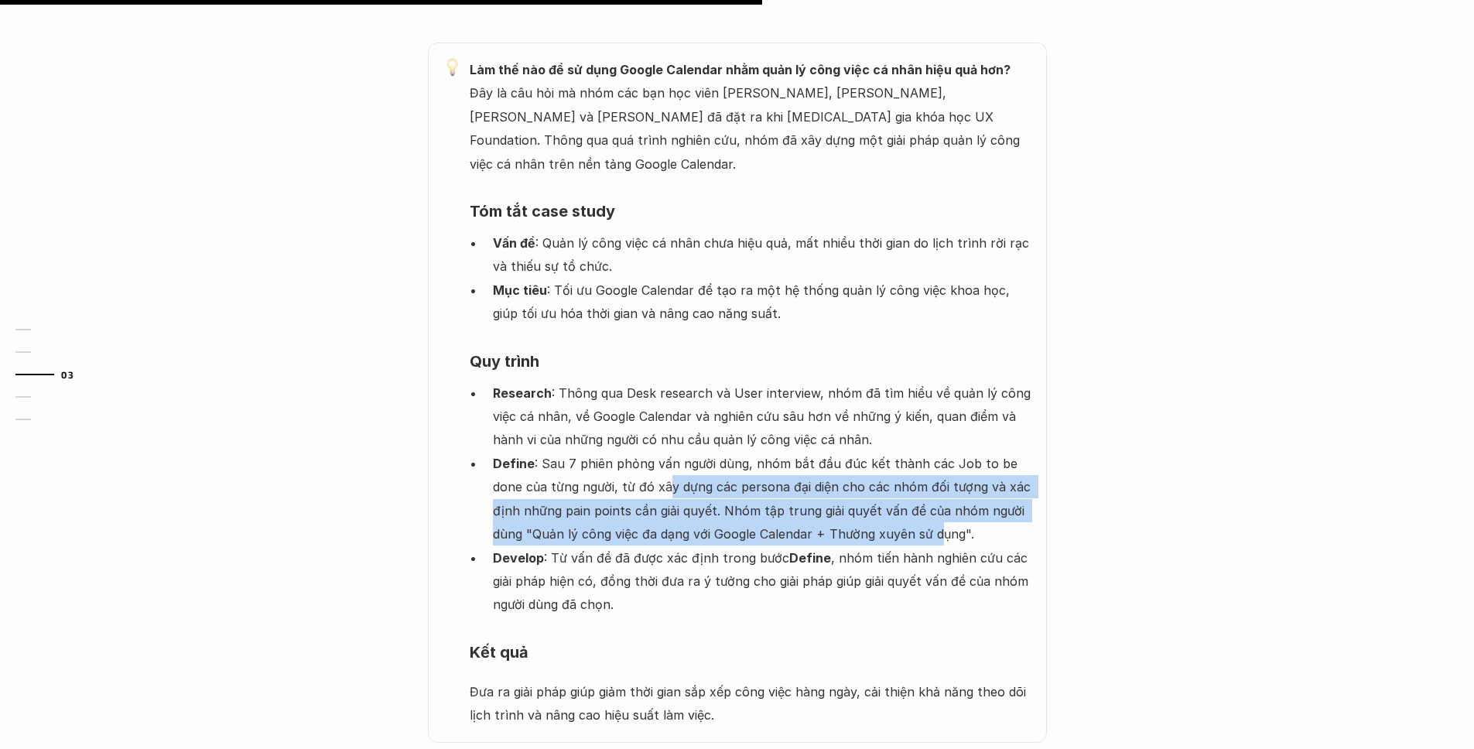
drag, startPoint x: 633, startPoint y: 463, endPoint x: 914, endPoint y: 504, distance: 284.5
click at [909, 504] on p "Define : Sau 7 phiên phỏng vấn người dùng, nhóm bắt đầu đúc kết thành các Job t…" at bounding box center [762, 499] width 538 height 94
click at [915, 504] on p "Define : Sau 7 phiên phỏng vấn người dùng, nhóm bắt đầu đúc kết thành các Job t…" at bounding box center [762, 499] width 538 height 94
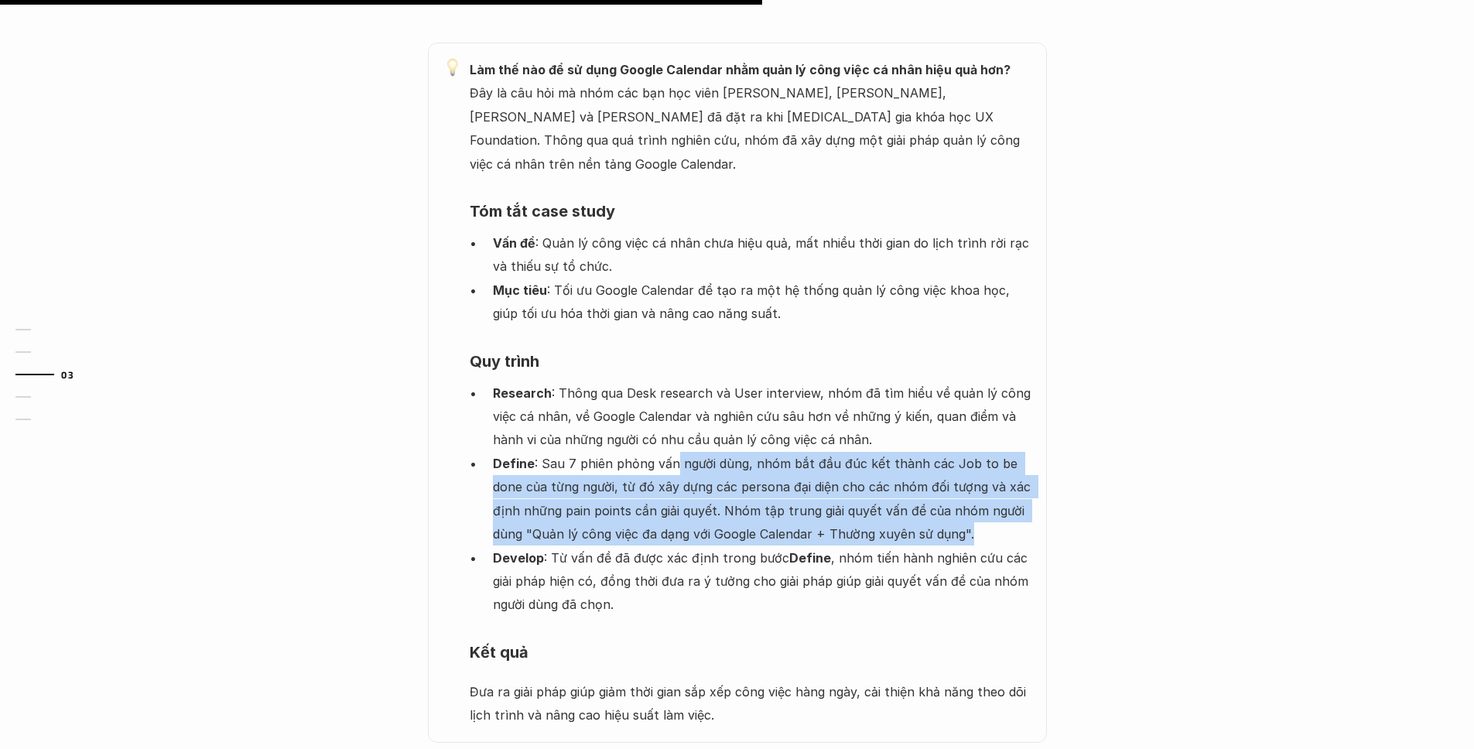
drag, startPoint x: 675, startPoint y: 447, endPoint x: 952, endPoint y: 506, distance: 283.1
click at [948, 510] on p "Define : Sau 7 phiên phỏng vấn người dùng, nhóm bắt đầu đúc kết thành các Job t…" at bounding box center [762, 499] width 538 height 94
drag, startPoint x: 951, startPoint y: 494, endPoint x: 937, endPoint y: 494, distance: 14.7
click at [951, 494] on p "Define : Sau 7 phiên phỏng vấn người dùng, nhóm bắt đầu đúc kết thành các Job t…" at bounding box center [762, 499] width 538 height 94
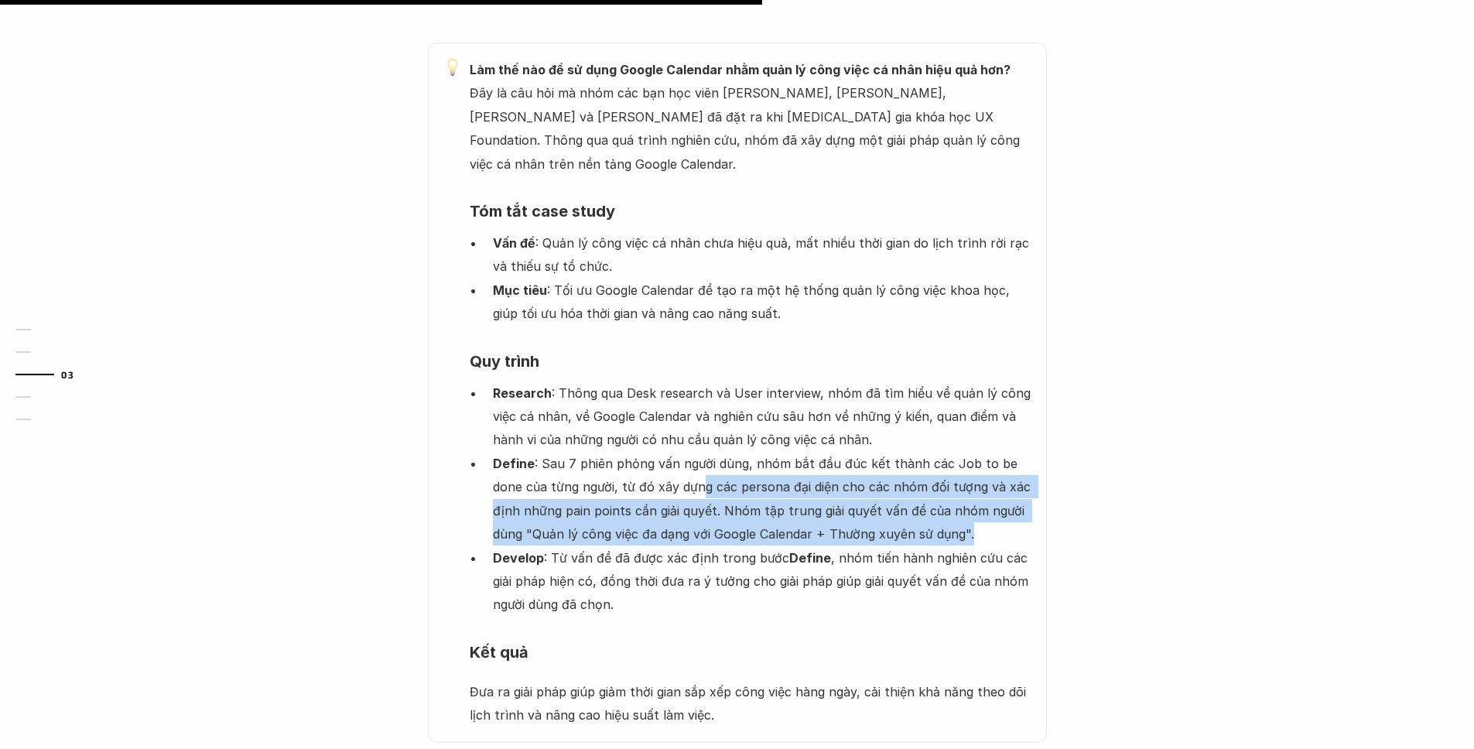
drag, startPoint x: 664, startPoint y: 459, endPoint x: 948, endPoint y: 509, distance: 288.3
click at [947, 509] on p "Define : Sau 7 phiên phỏng vấn người dùng, nhóm bắt đầu đúc kết thành các Job t…" at bounding box center [762, 499] width 538 height 94
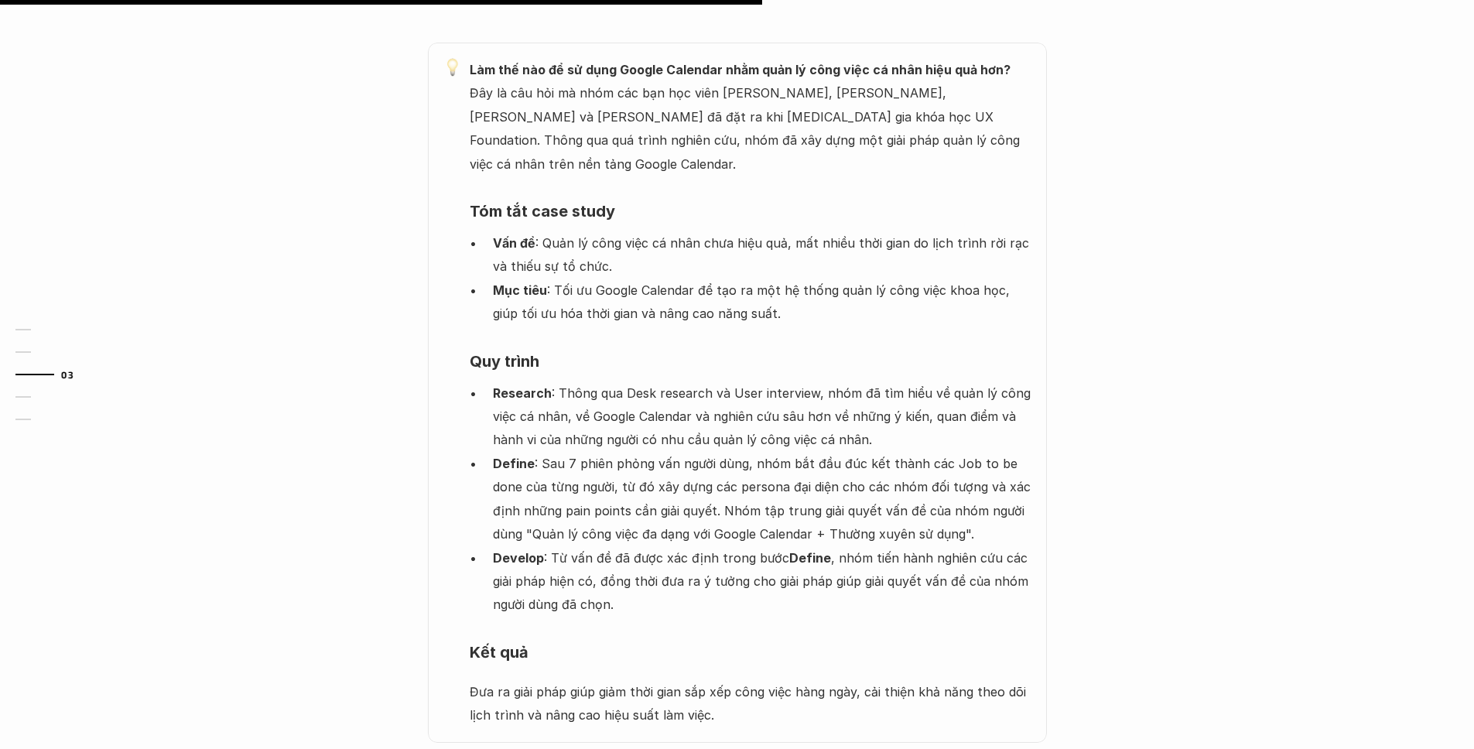
click at [805, 452] on p "Define : Sau 7 phiên phỏng vấn người dùng, nhóm bắt đầu đúc kết thành các Job t…" at bounding box center [762, 499] width 538 height 94
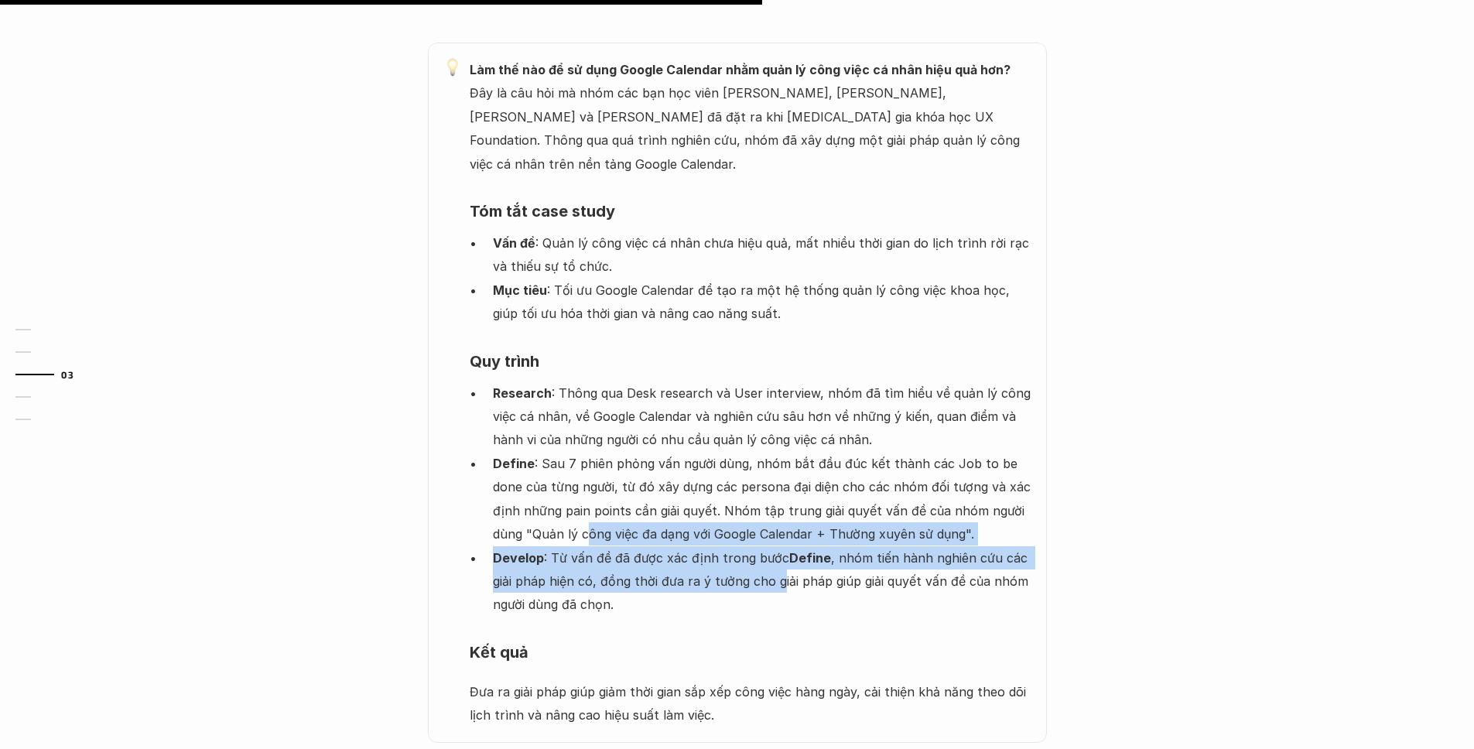
drag, startPoint x: 673, startPoint y: 531, endPoint x: 780, endPoint y: 547, distance: 108.0
click at [780, 547] on ul "Research : Thông qua Desk research và User interview, nhóm đã tìm hiểu về quản …" at bounding box center [751, 498] width 562 height 235
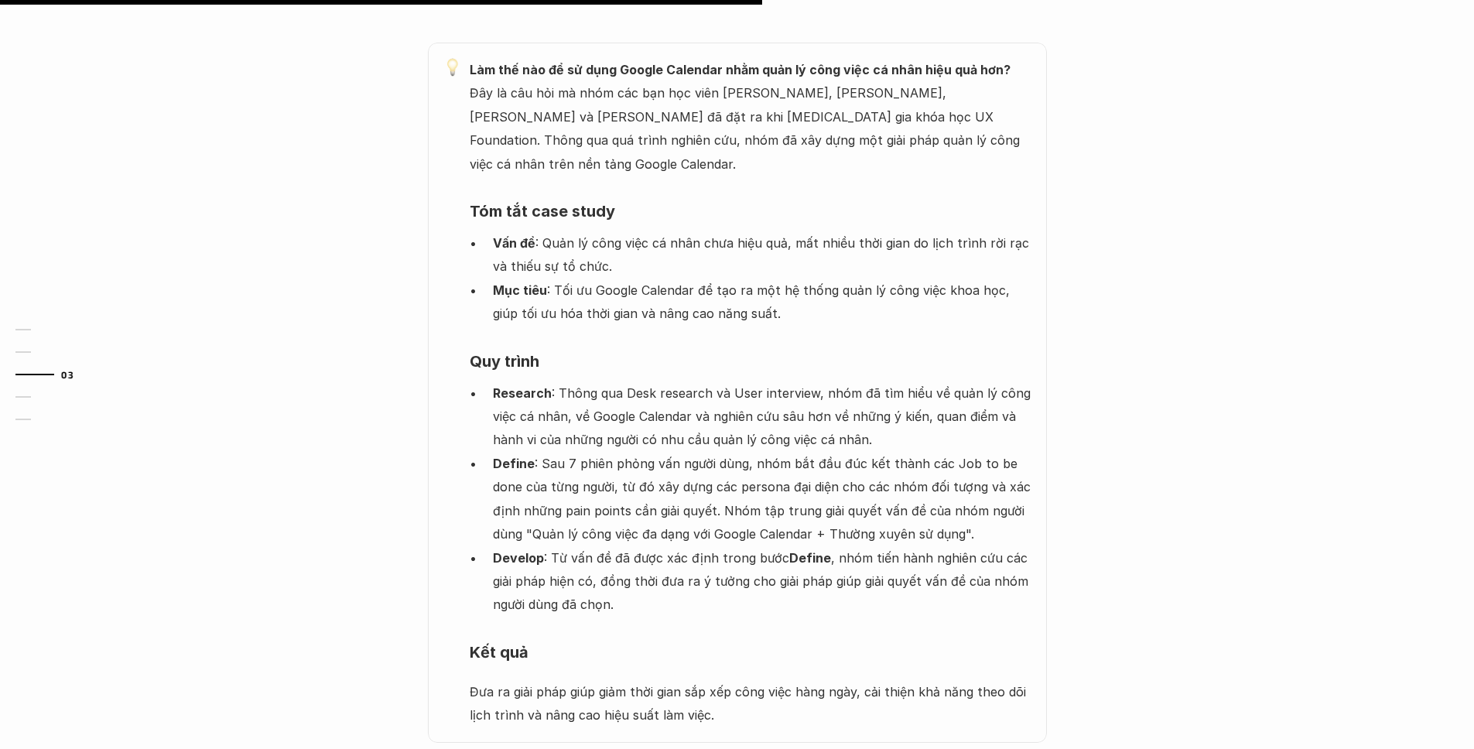
click at [754, 490] on p "Define : Sau 7 phiên phỏng vấn người dùng, nhóm bắt đầu đúc kết thành các Job t…" at bounding box center [762, 499] width 538 height 94
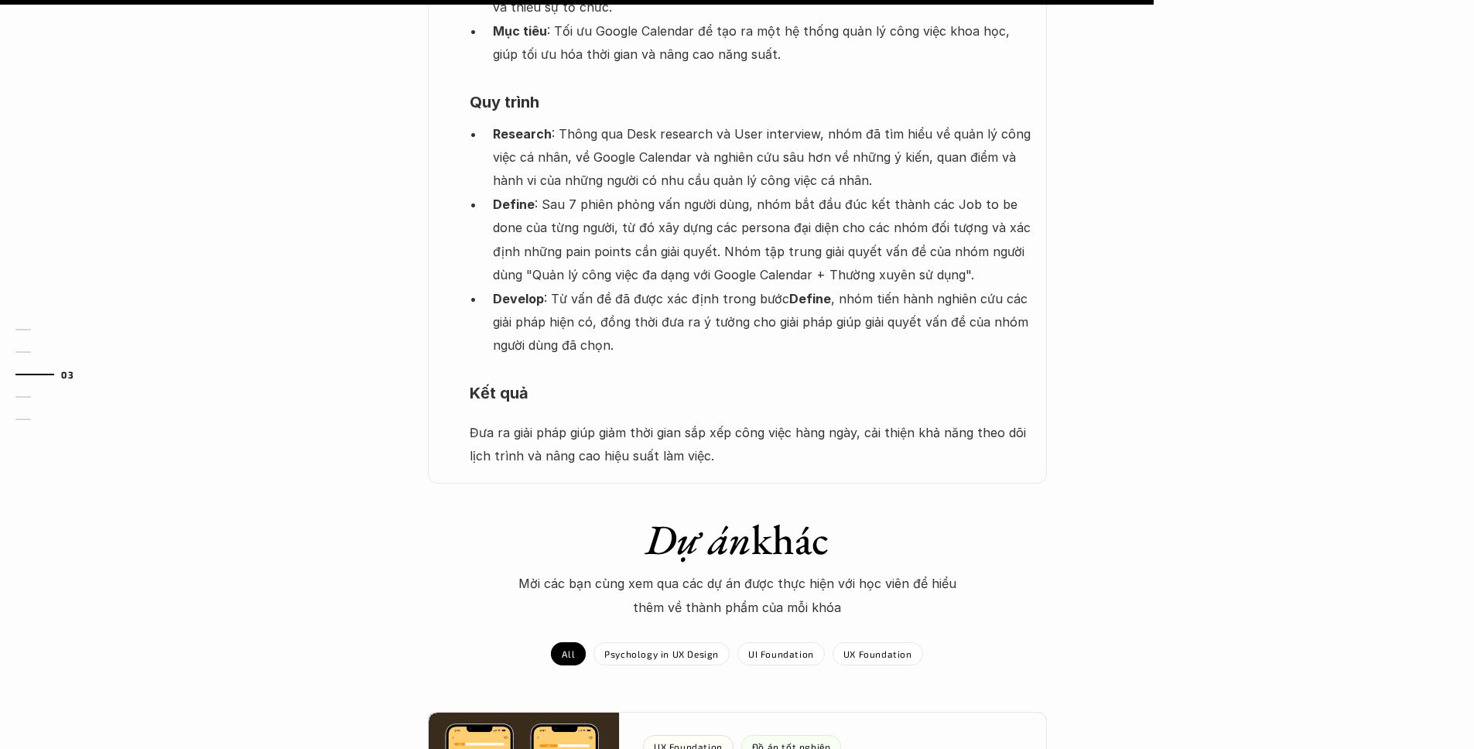
scroll to position [1311, 0]
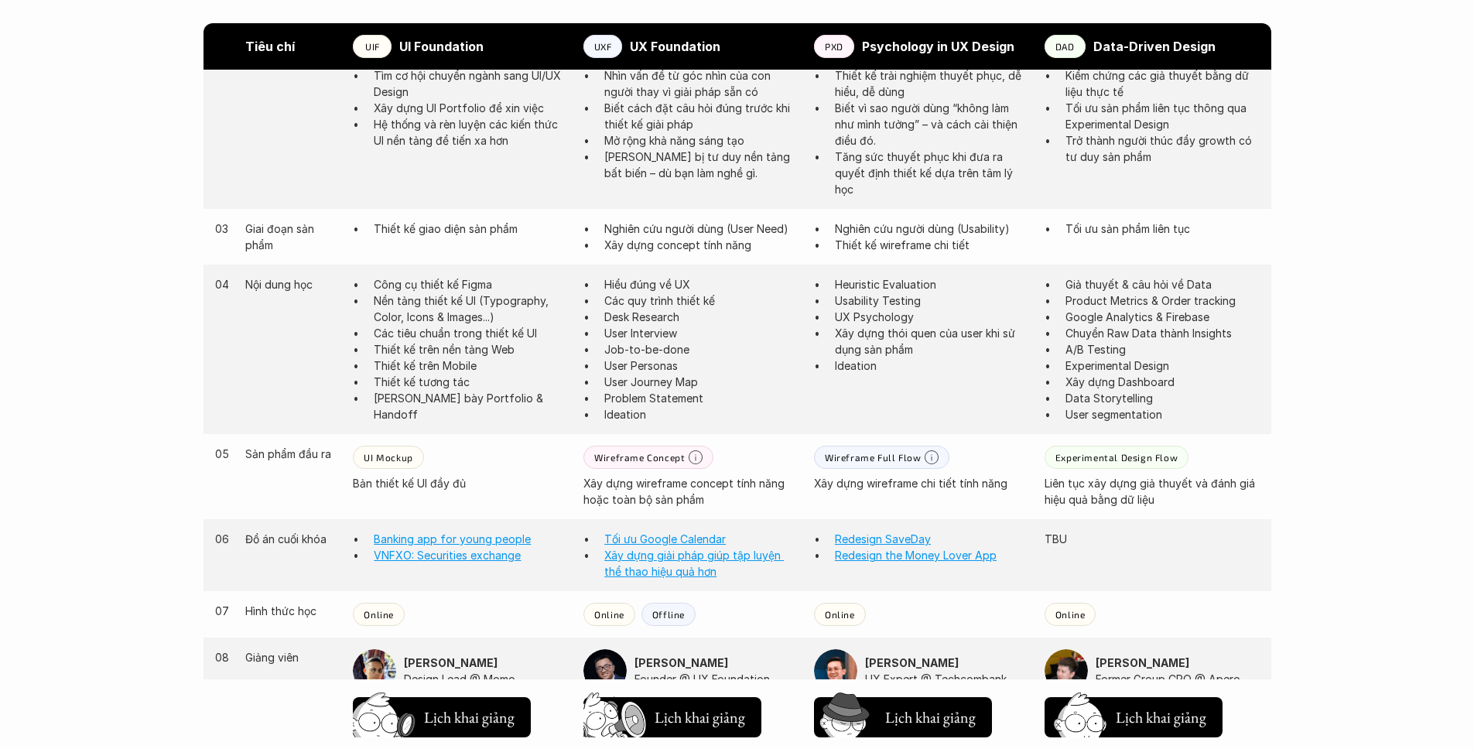
scroll to position [1126, 0]
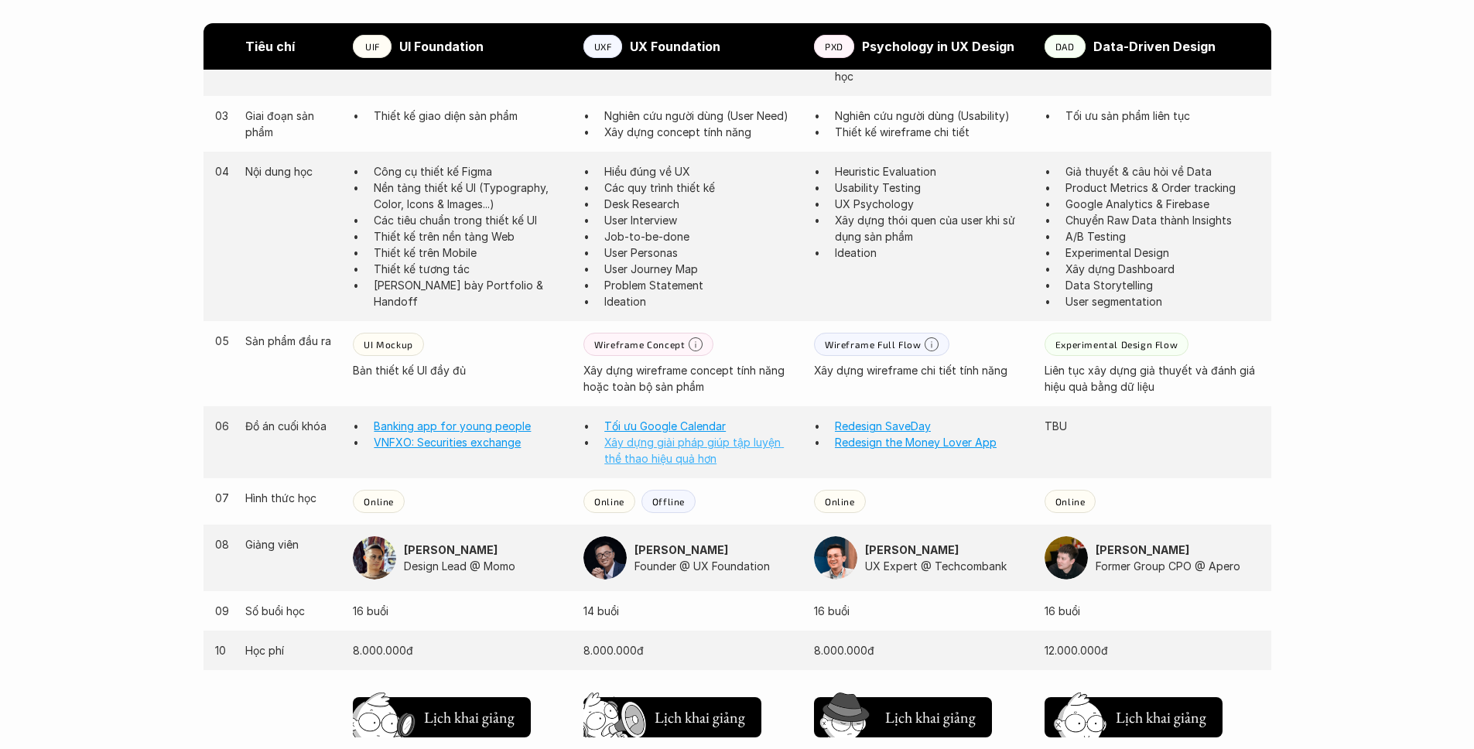
click at [662, 451] on link "Xây dựng giải pháp giúp tập luyện thể thao hiệu quả hơn" at bounding box center [693, 450] width 179 height 29
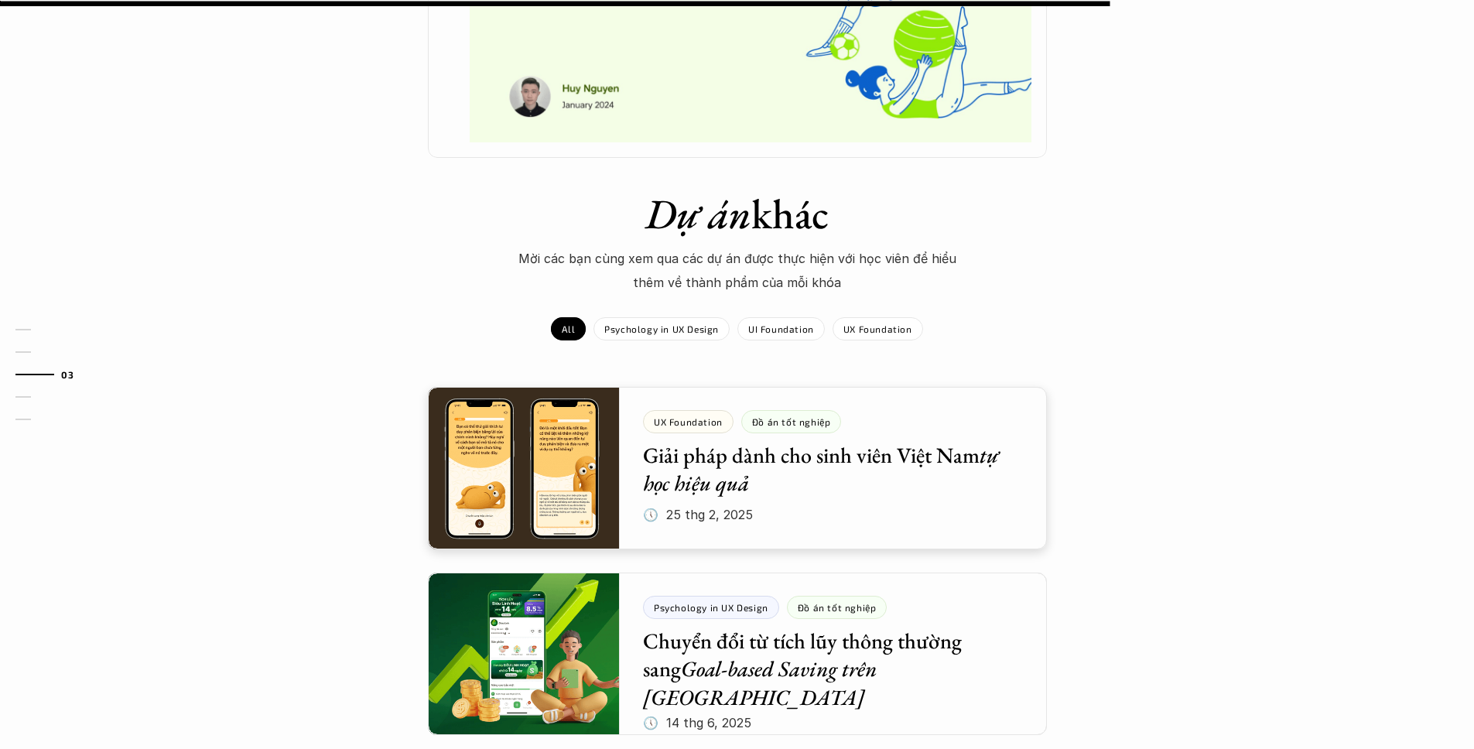
scroll to position [1001, 0]
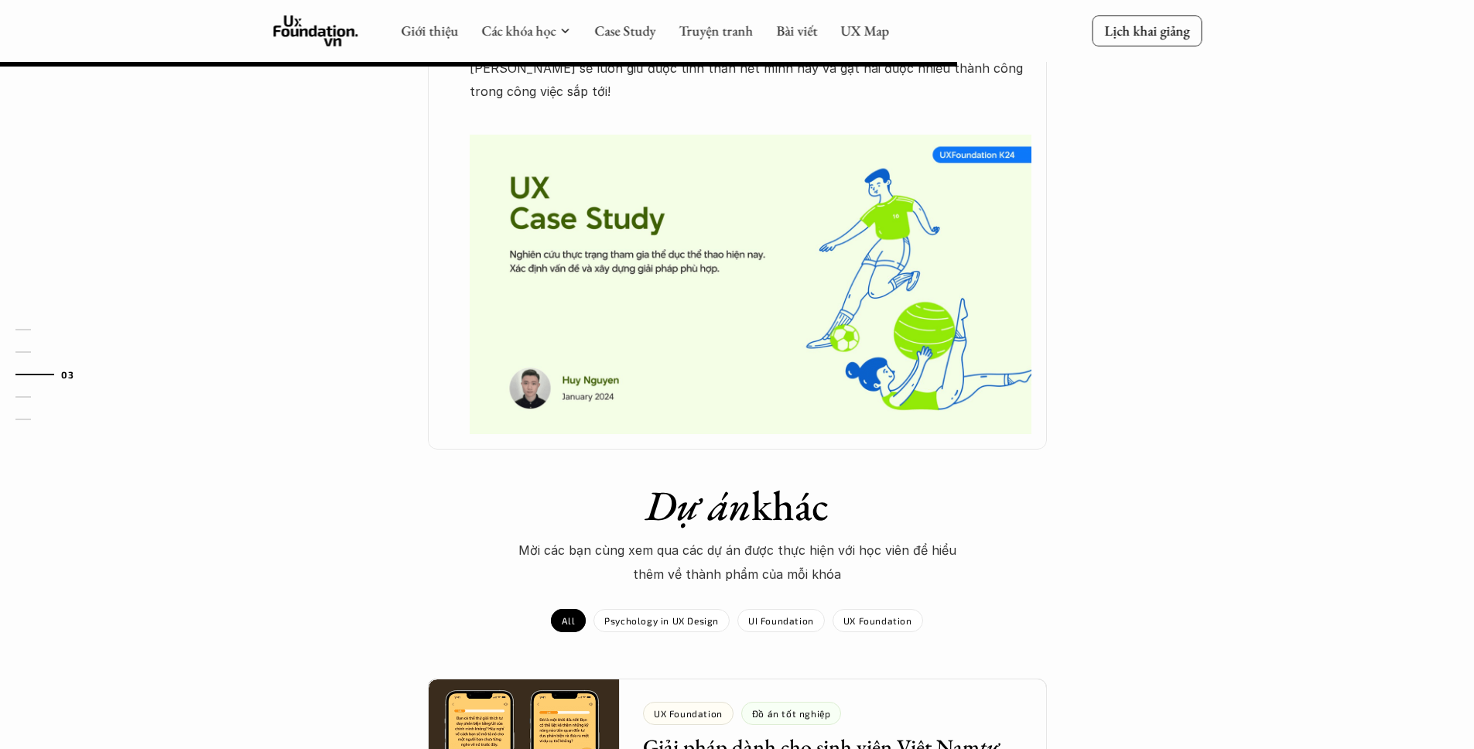
click at [704, 408] on img at bounding box center [751, 284] width 562 height 299
click at [968, 147] on img at bounding box center [751, 284] width 562 height 299
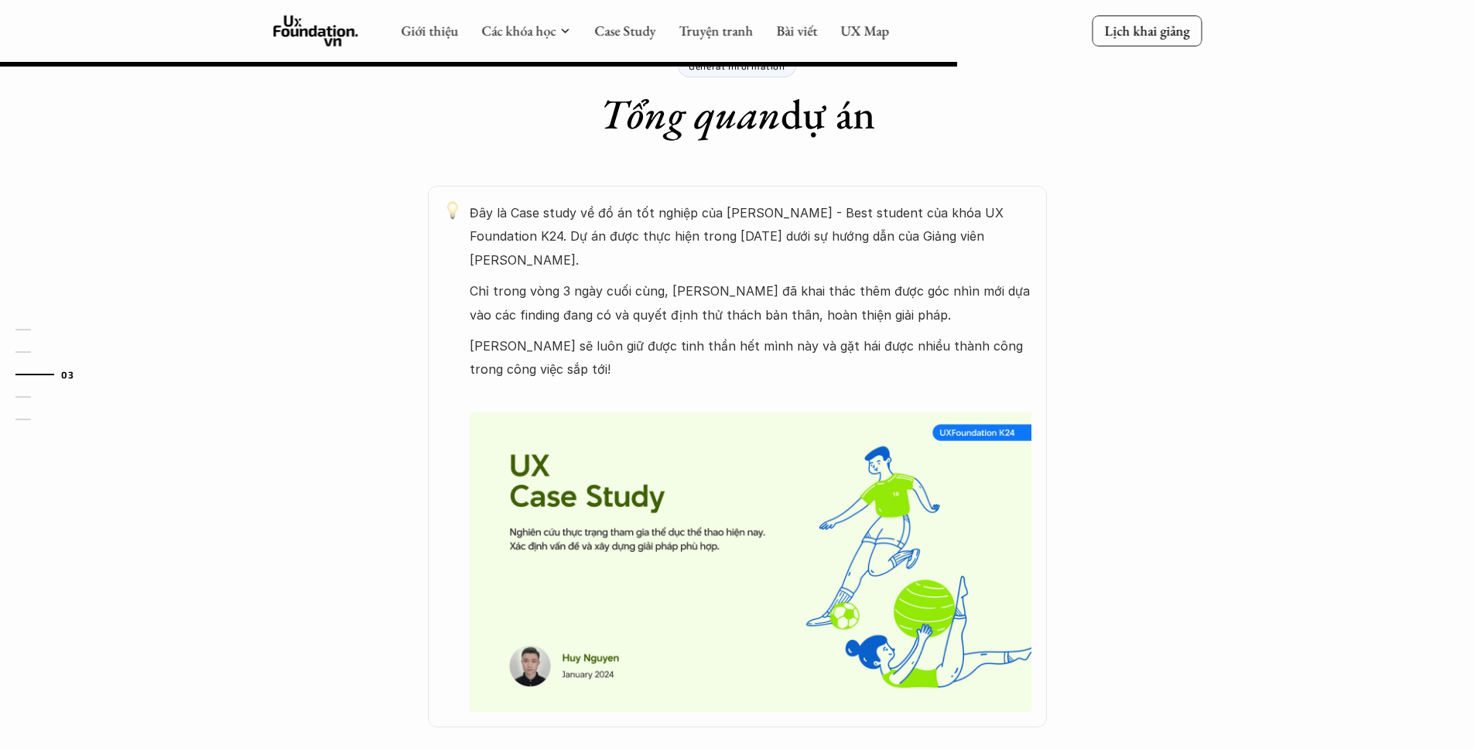
scroll to position [644, 0]
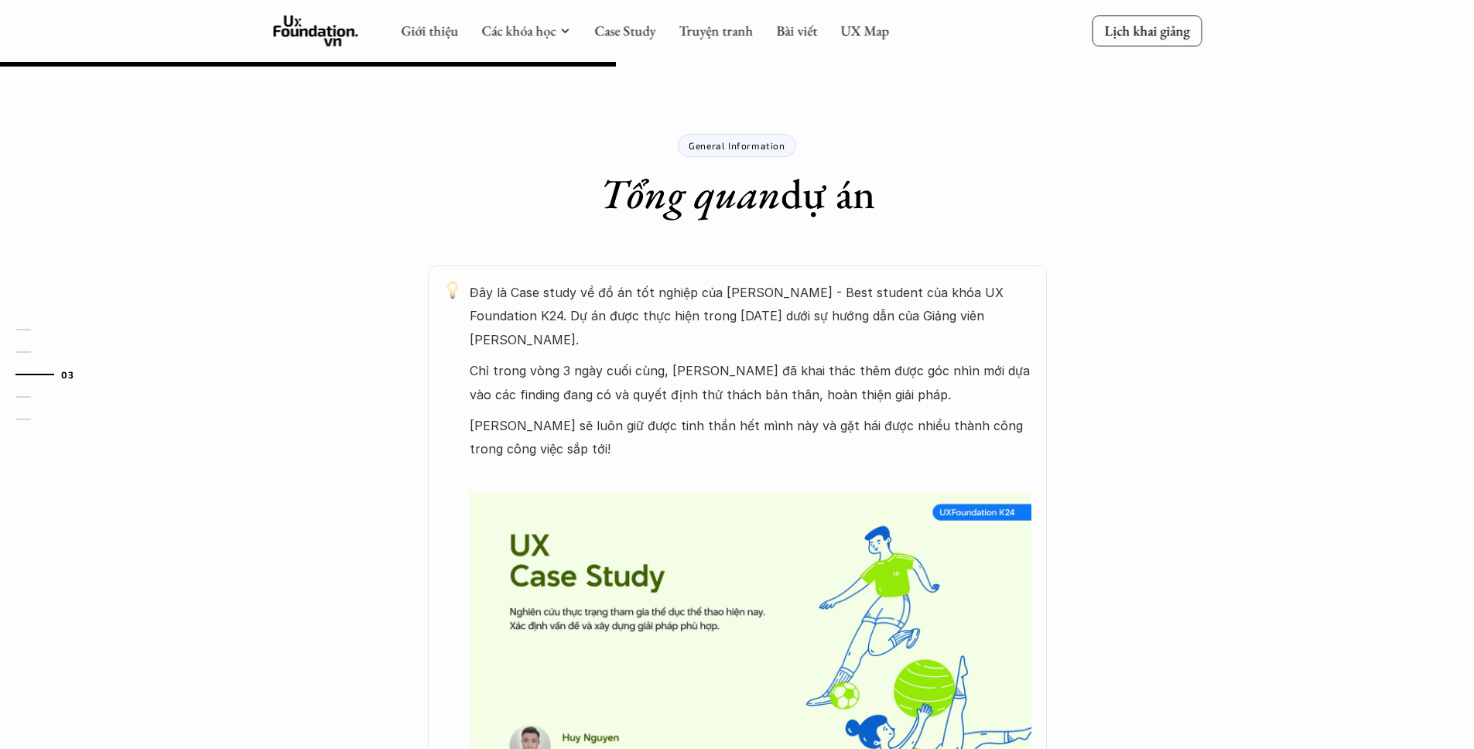
click at [739, 152] on div "General Information" at bounding box center [737, 145] width 118 height 23
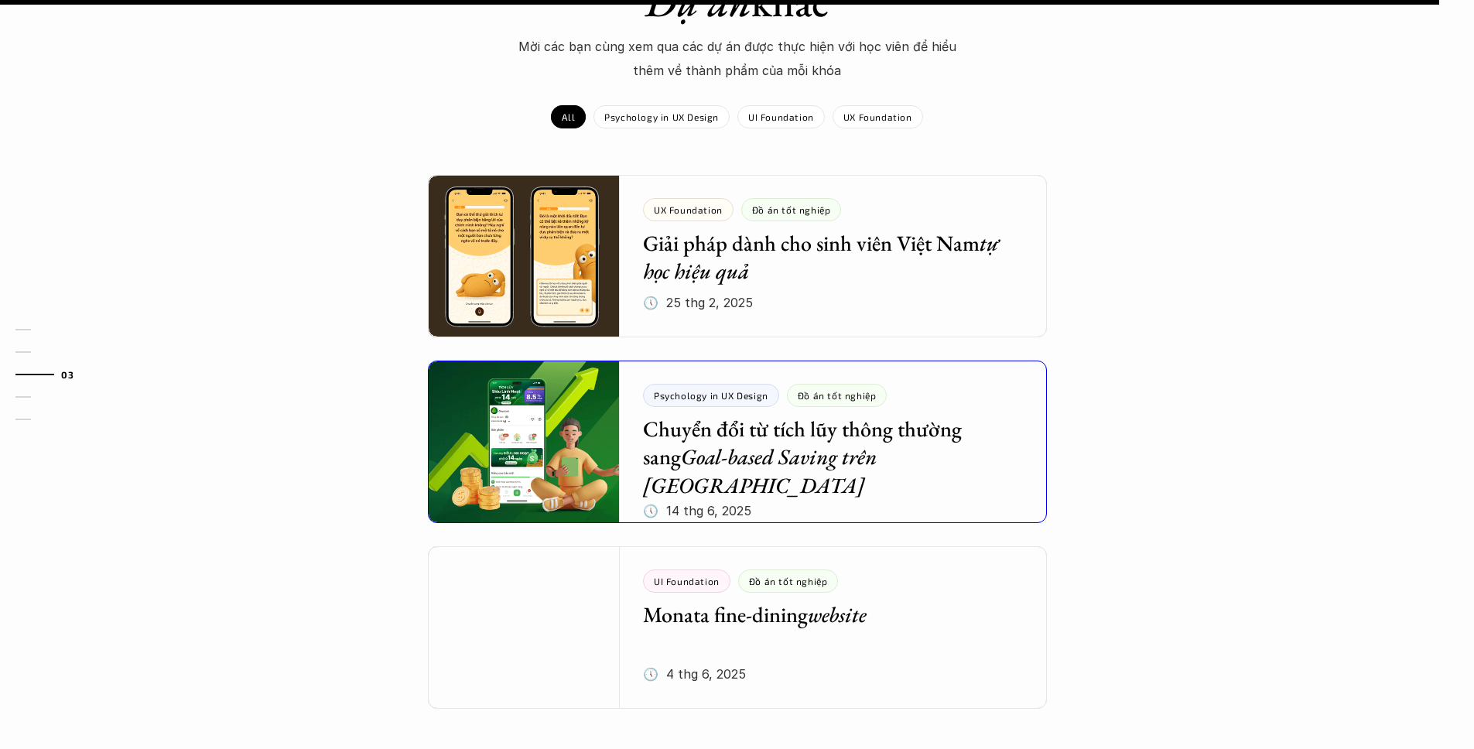
scroll to position [1257, 0]
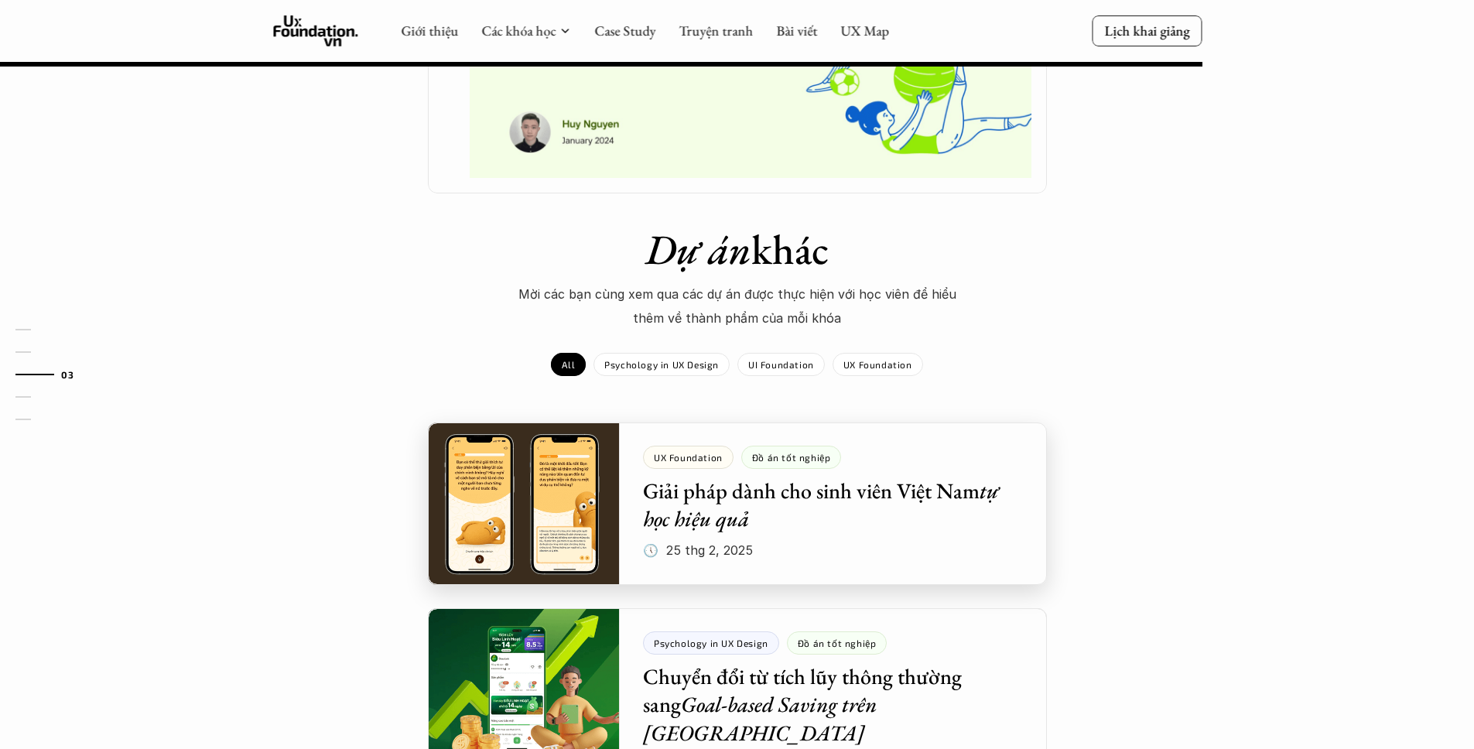
click at [925, 491] on div at bounding box center [737, 503] width 619 height 162
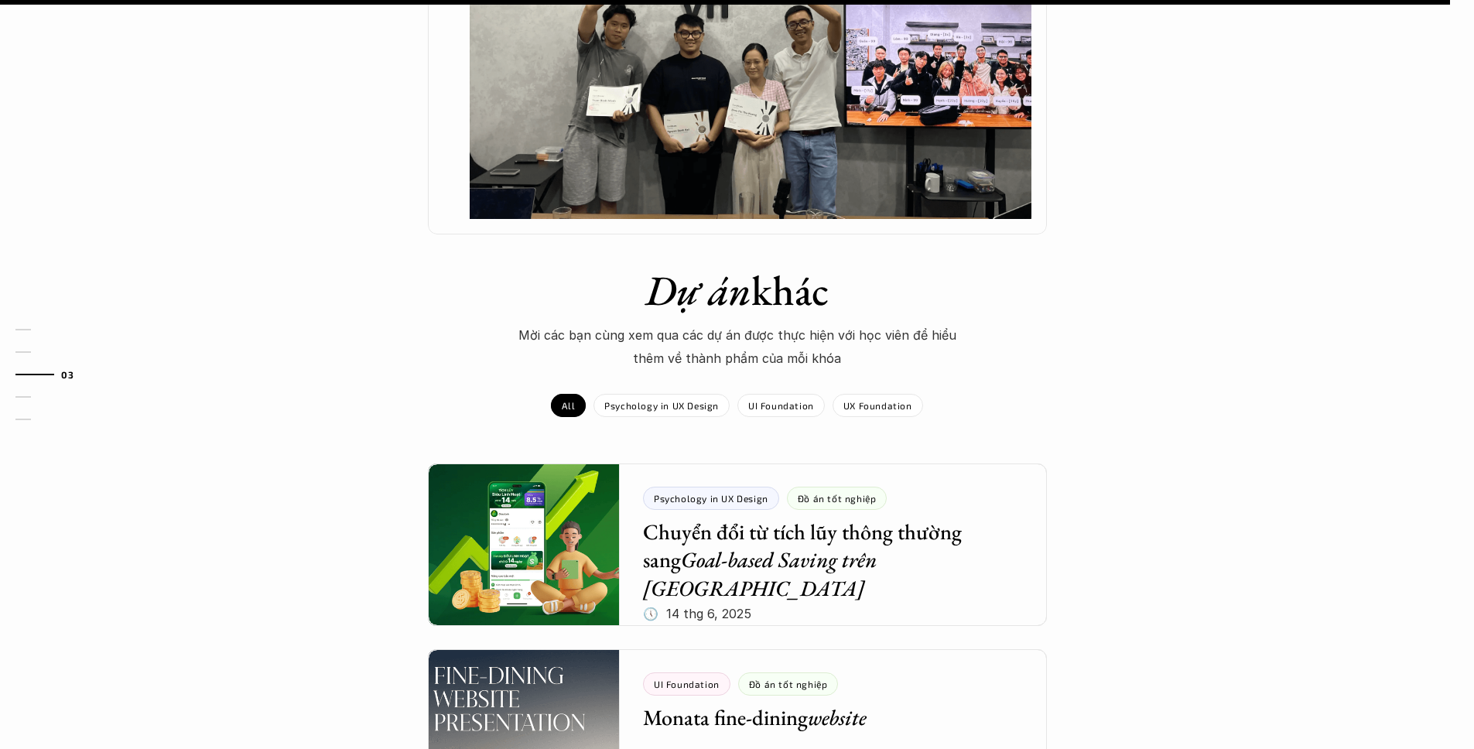
scroll to position [1879, 0]
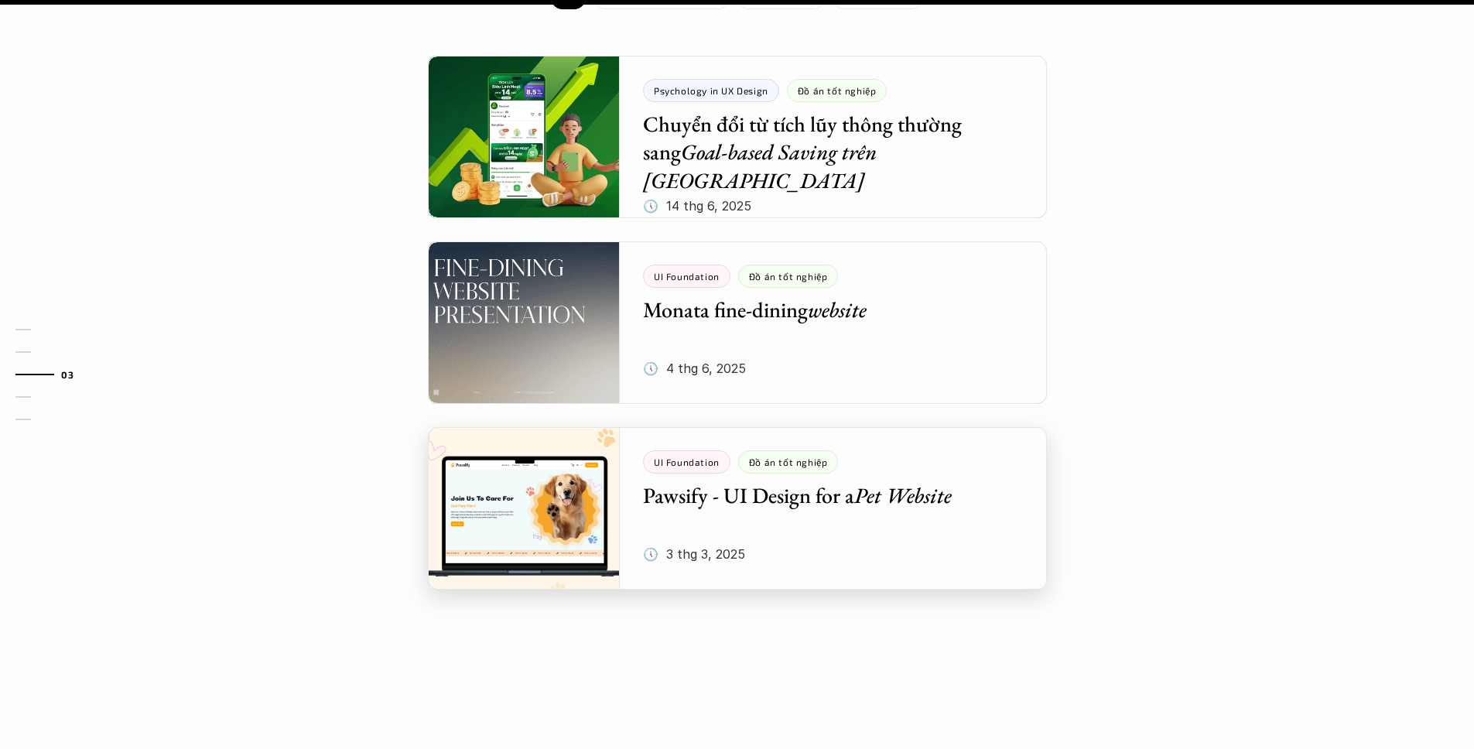
click at [887, 464] on div at bounding box center [737, 508] width 619 height 162
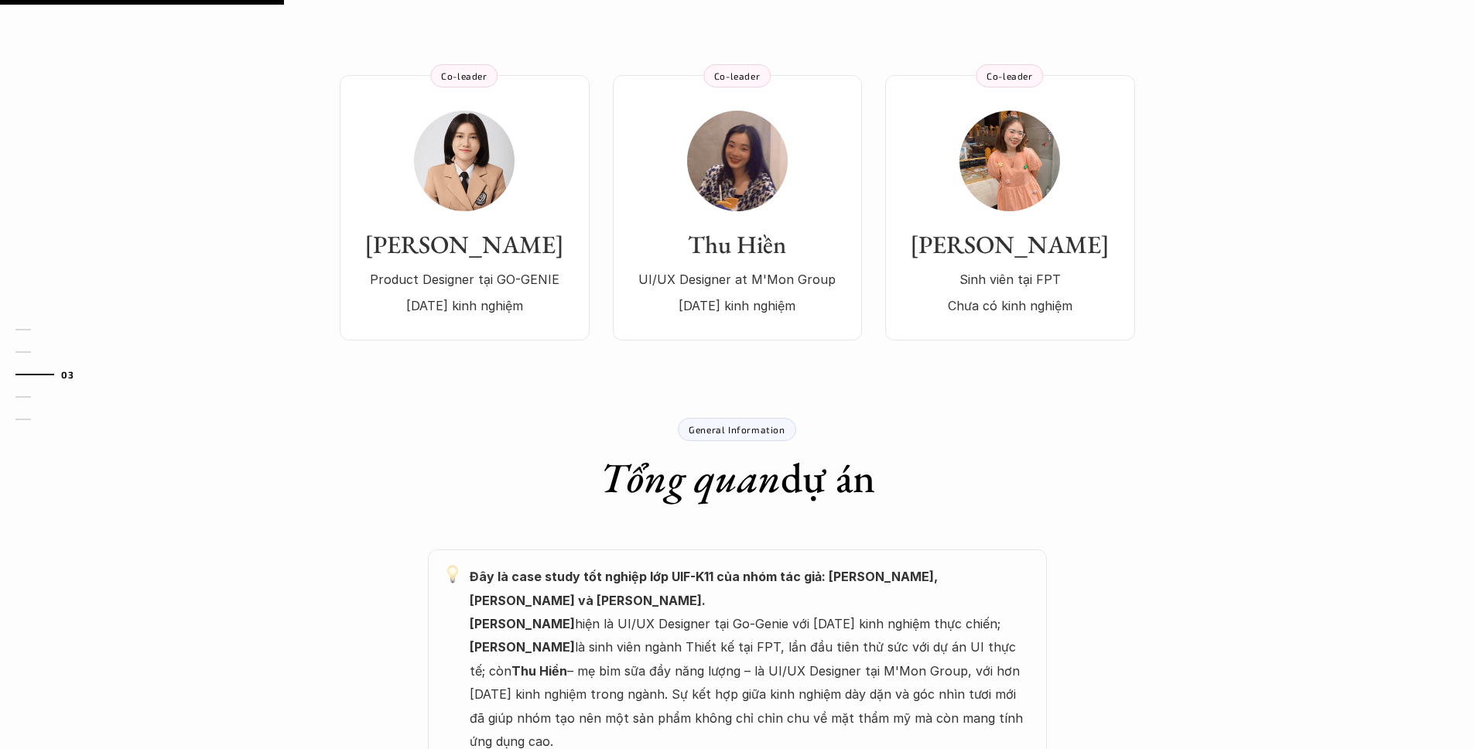
scroll to position [579, 0]
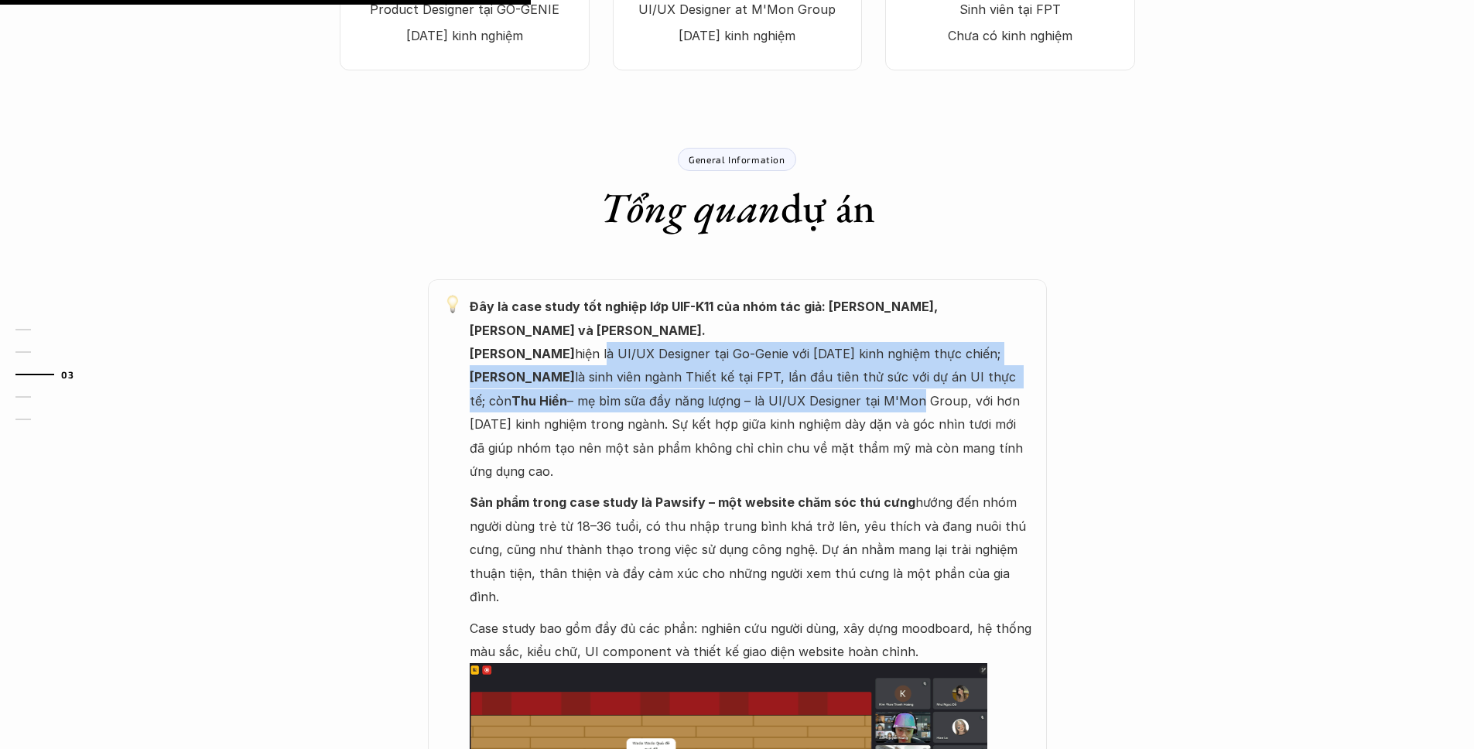
drag, startPoint x: 619, startPoint y: 367, endPoint x: 781, endPoint y: 398, distance: 165.5
click at [778, 398] on p "Đây là case study tốt nghiệp lớp UIF-K11 của nhóm tác giả: [PERSON_NAME], [PERS…" at bounding box center [751, 389] width 562 height 188
click at [784, 398] on p "Đây là case study tốt nghiệp lớp UIF-K11 của nhóm tác giả: [PERSON_NAME], [PERS…" at bounding box center [751, 389] width 562 height 188
drag, startPoint x: 487, startPoint y: 361, endPoint x: 764, endPoint y: 393, distance: 278.7
click at [764, 393] on p "Đây là case study tốt nghiệp lớp UIF-K11 của nhóm tác giả: [PERSON_NAME], [PERS…" at bounding box center [751, 389] width 562 height 188
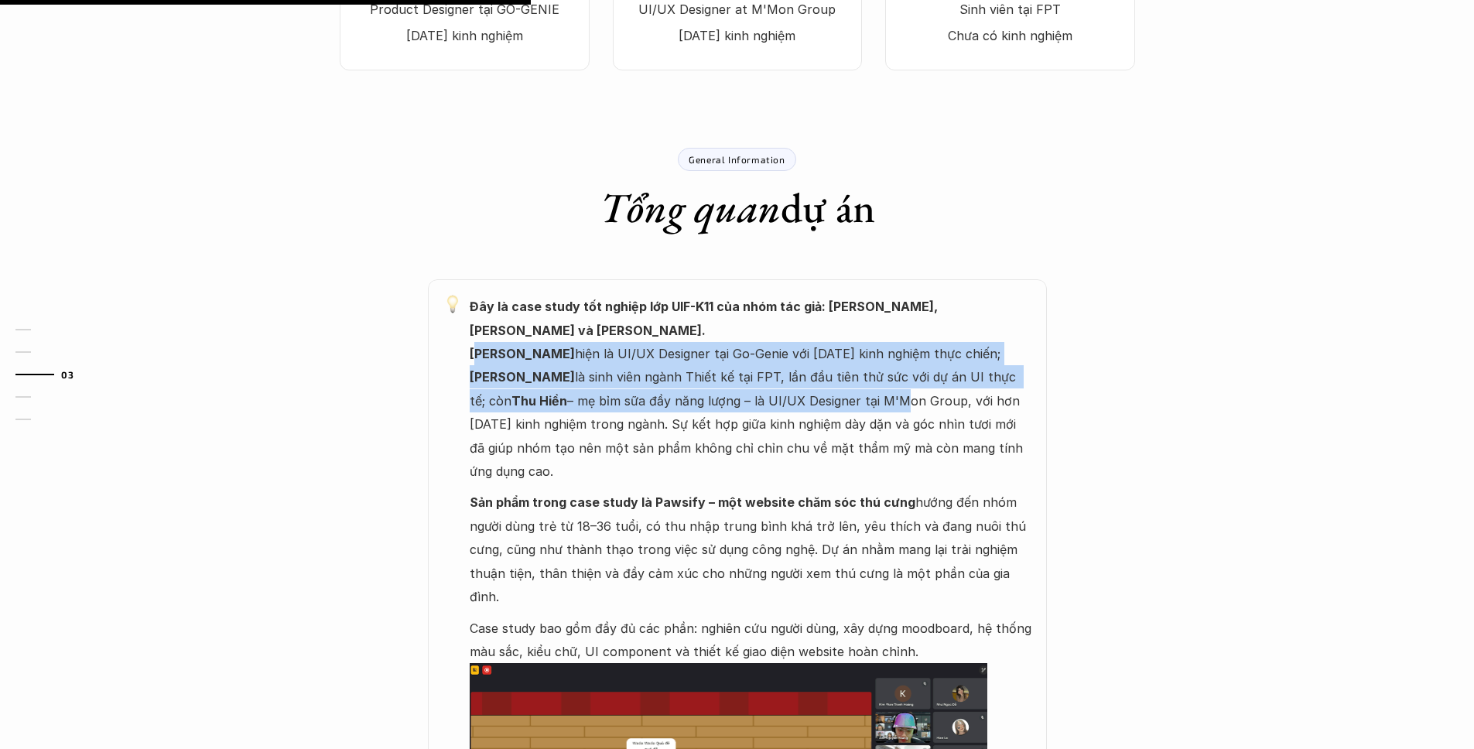
click at [764, 393] on p "Đây là case study tốt nghiệp lớp UIF-K11 của nhóm tác giả: [PERSON_NAME], [PERS…" at bounding box center [751, 389] width 562 height 188
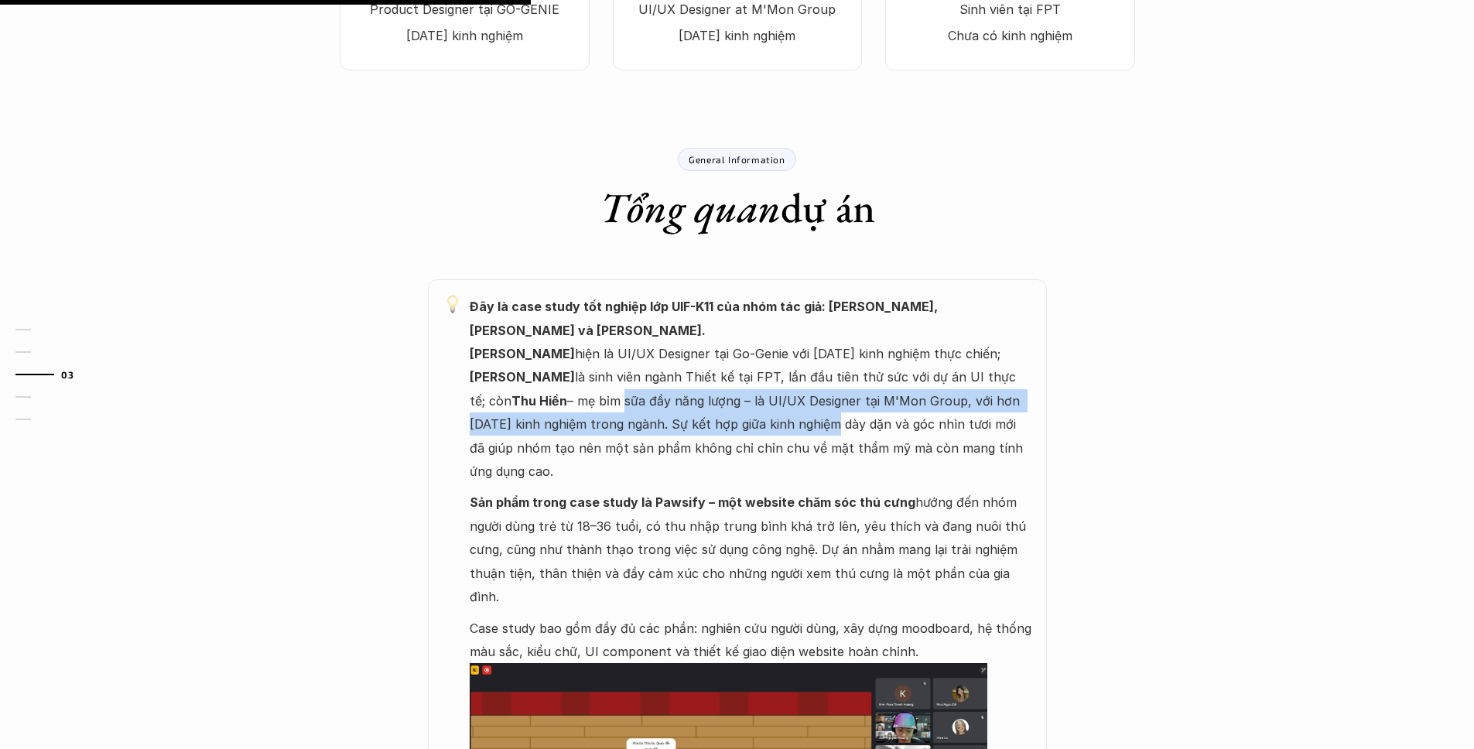
drag, startPoint x: 490, startPoint y: 393, endPoint x: 738, endPoint y: 418, distance: 248.9
click at [731, 417] on p "Đây là case study tốt nghiệp lớp UIF-K11 của nhóm tác giả: [PERSON_NAME], [PERS…" at bounding box center [751, 389] width 562 height 188
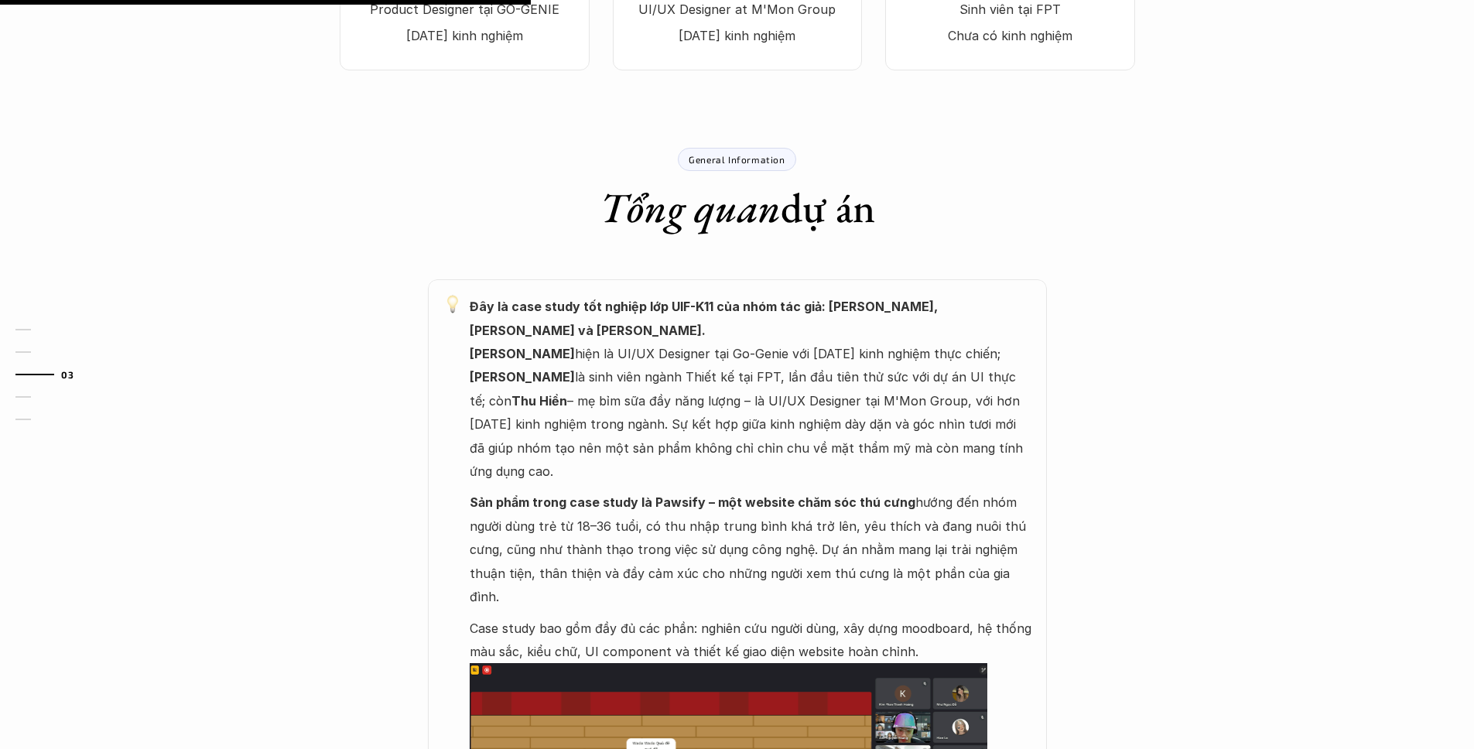
click at [742, 418] on p "Đây là case study tốt nghiệp lớp UIF-K11 của nhóm tác giả: [PERSON_NAME], [PERS…" at bounding box center [751, 389] width 562 height 188
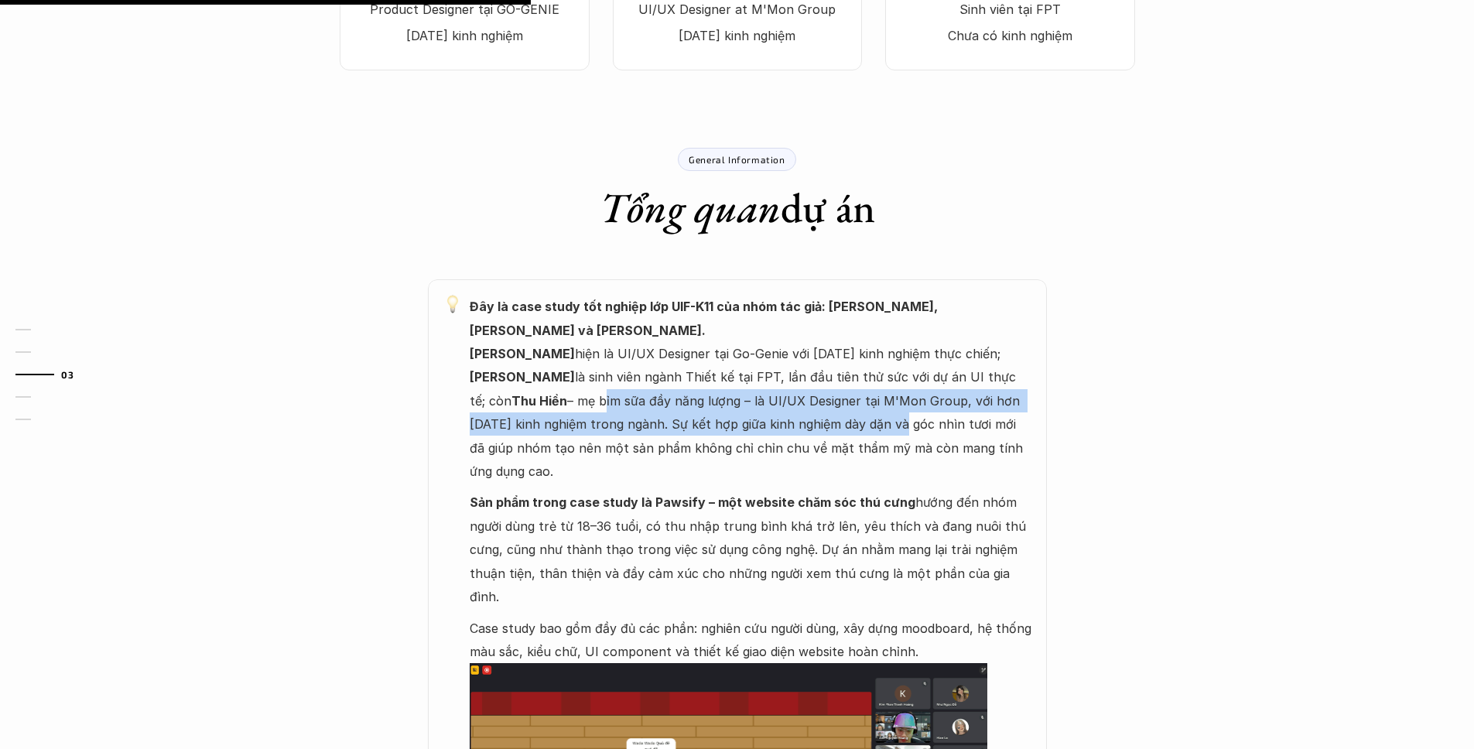
drag, startPoint x: 476, startPoint y: 401, endPoint x: 758, endPoint y: 431, distance: 283.9
click at [757, 432] on p "Đây là case study tốt nghiệp lớp UIF-K11 của nhóm tác giả: [PERSON_NAME], [PERS…" at bounding box center [751, 389] width 562 height 188
click at [758, 431] on p "Đây là case study tốt nghiệp lớp UIF-K11 của nhóm tác giả: [PERSON_NAME], [PERS…" at bounding box center [751, 389] width 562 height 188
drag, startPoint x: 527, startPoint y: 402, endPoint x: 743, endPoint y: 429, distance: 217.4
click at [734, 429] on p "Đây là case study tốt nghiệp lớp UIF-K11 của nhóm tác giả: [PERSON_NAME], [PERS…" at bounding box center [751, 389] width 562 height 188
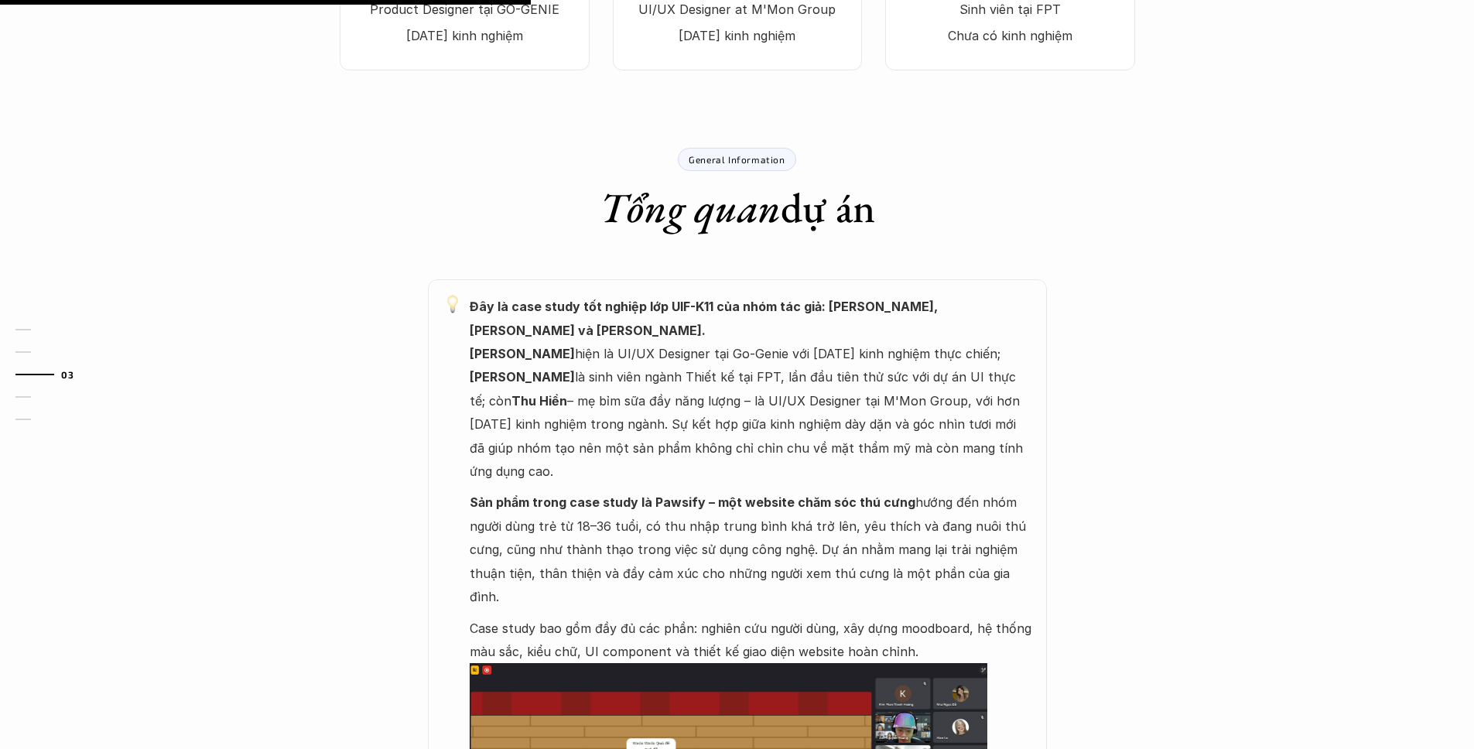
click at [743, 429] on p "Đây là case study tốt nghiệp lớp UIF-K11 của nhóm tác giả: [PERSON_NAME], [PERS…" at bounding box center [751, 389] width 562 height 188
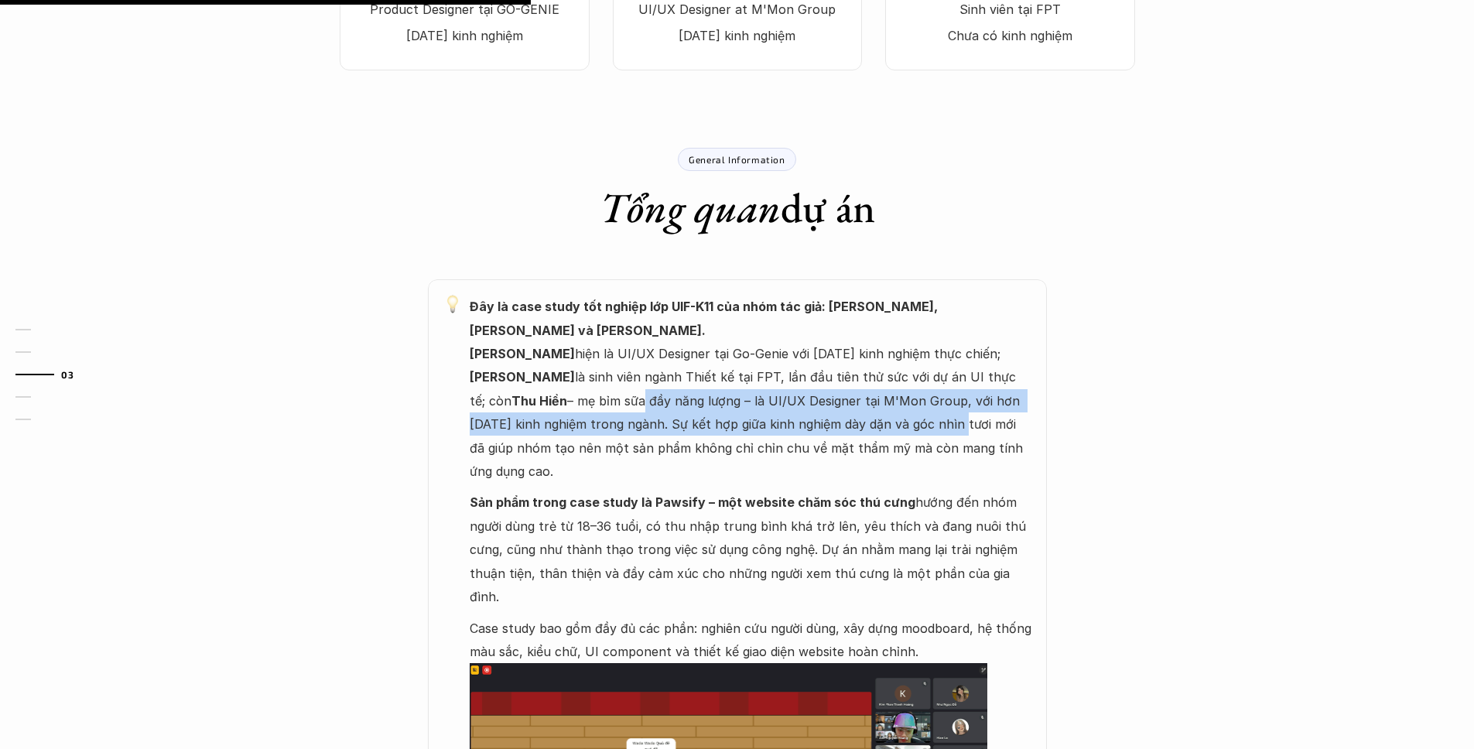
drag, startPoint x: 693, startPoint y: 427, endPoint x: 817, endPoint y: 427, distance: 123.8
click at [816, 428] on p "Đây là case study tốt nghiệp lớp UIF-K11 của nhóm tác giả: [PERSON_NAME], [PERS…" at bounding box center [751, 389] width 562 height 188
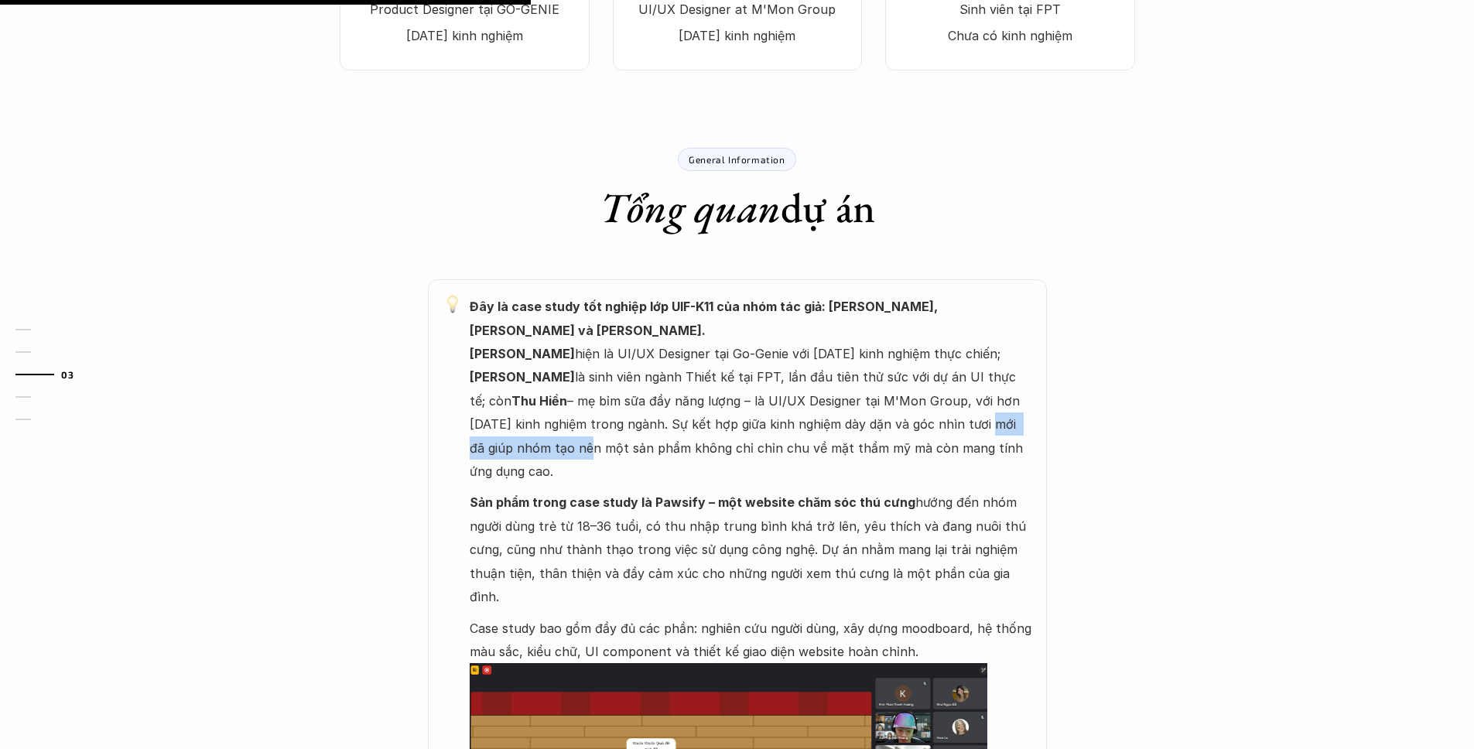
drag, startPoint x: 832, startPoint y: 425, endPoint x: 976, endPoint y: 426, distance: 144.7
click at [976, 426] on p "Đây là case study tốt nghiệp lớp UIF-K11 của nhóm tác giả: [PERSON_NAME], [PERS…" at bounding box center [751, 389] width 562 height 188
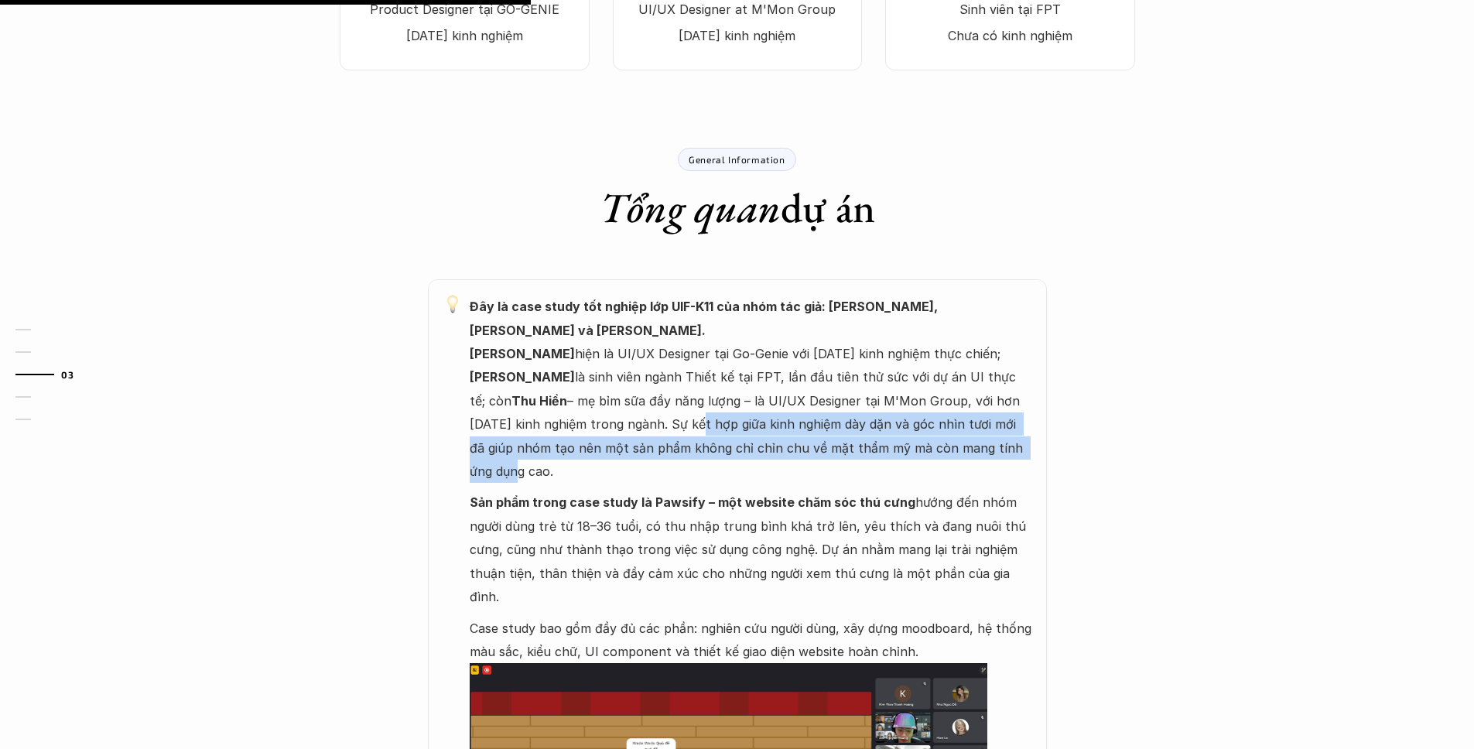
drag, startPoint x: 543, startPoint y: 426, endPoint x: 907, endPoint y: 438, distance: 364.5
click at [904, 439] on p "Đây là case study tốt nghiệp lớp UIF-K11 của nhóm tác giả: [PERSON_NAME], [PERS…" at bounding box center [751, 389] width 562 height 188
click at [912, 435] on p "Đây là case study tốt nghiệp lớp UIF-K11 của nhóm tác giả: [PERSON_NAME], [PERS…" at bounding box center [751, 389] width 562 height 188
drag, startPoint x: 538, startPoint y: 432, endPoint x: 872, endPoint y: 446, distance: 333.7
click at [872, 446] on p "Đây là case study tốt nghiệp lớp UIF-K11 của nhóm tác giả: [PERSON_NAME], [PERS…" at bounding box center [751, 389] width 562 height 188
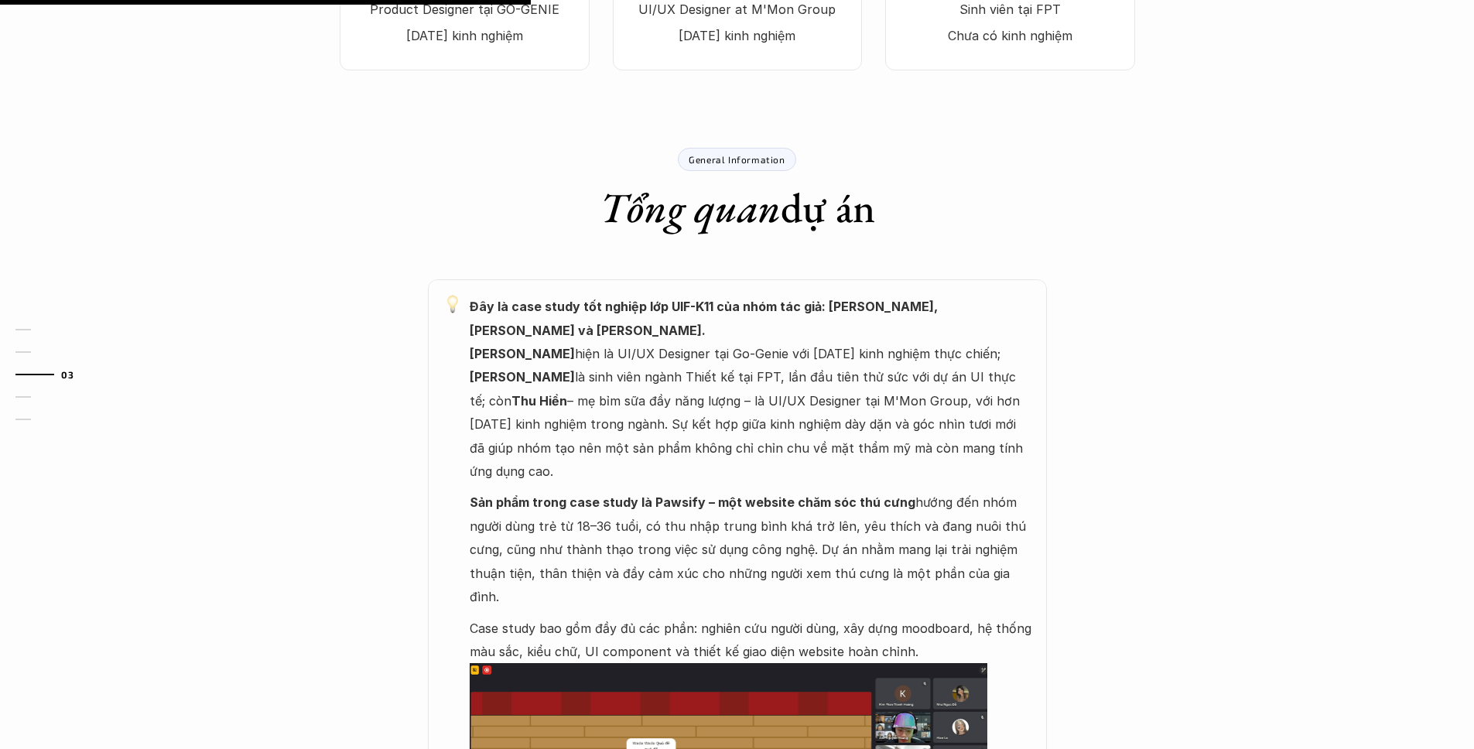
click at [876, 445] on p "Đây là case study tốt nghiệp lớp UIF-K11 của nhóm tác giả: [PERSON_NAME], [PERS…" at bounding box center [751, 389] width 562 height 188
drag, startPoint x: 628, startPoint y: 493, endPoint x: 938, endPoint y: 503, distance: 309.6
click at [937, 503] on p "Sản phẩm trong case study là Pawsify – một website chăm sóc thú cưng hướng đến …" at bounding box center [751, 549] width 562 height 118
click at [938, 503] on p "Sản phẩm trong case study là Pawsify – một website chăm sóc thú cưng hướng đến …" at bounding box center [751, 549] width 562 height 118
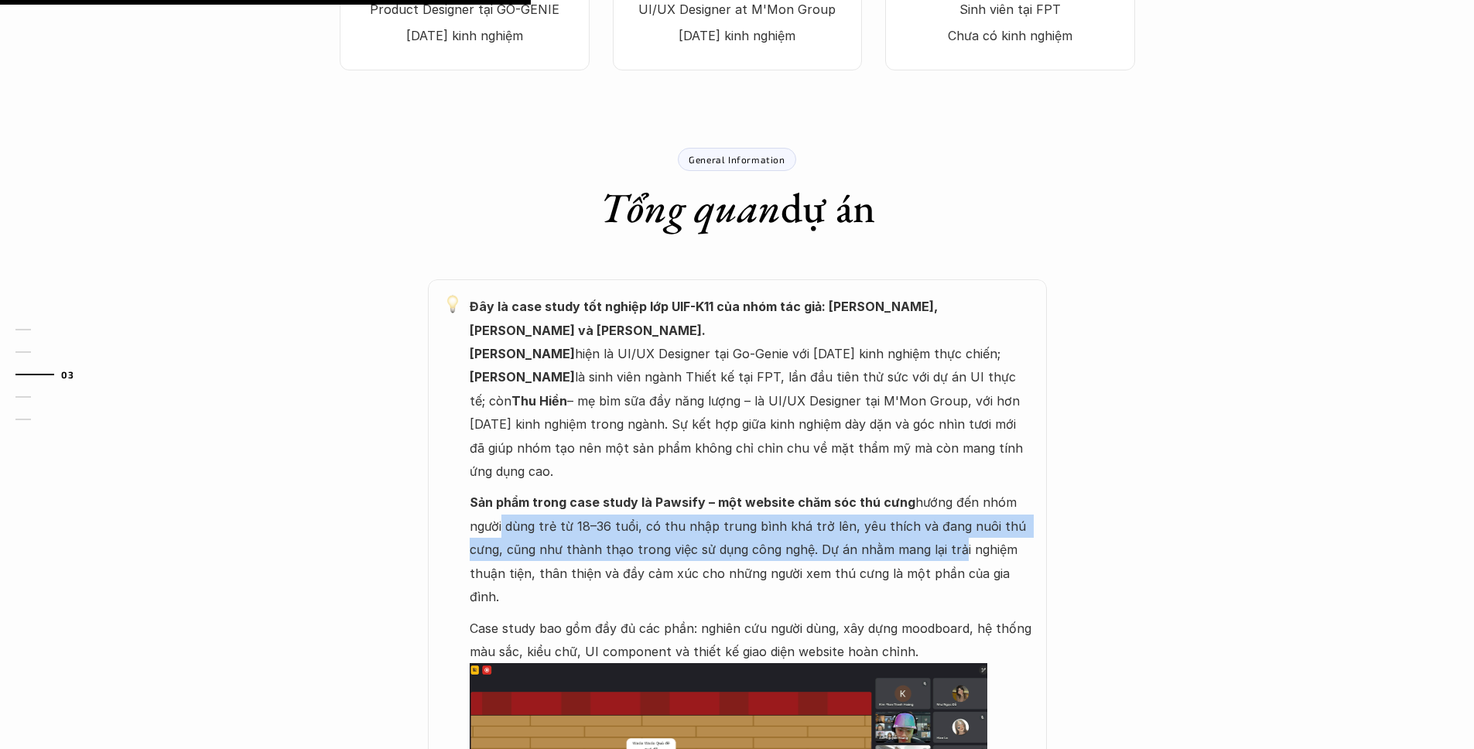
drag, startPoint x: 682, startPoint y: 510, endPoint x: 955, endPoint y: 518, distance: 273.2
click at [955, 518] on p "Sản phẩm trong case study là Pawsify – một website chăm sóc thú cưng hướng đến …" at bounding box center [751, 549] width 562 height 118
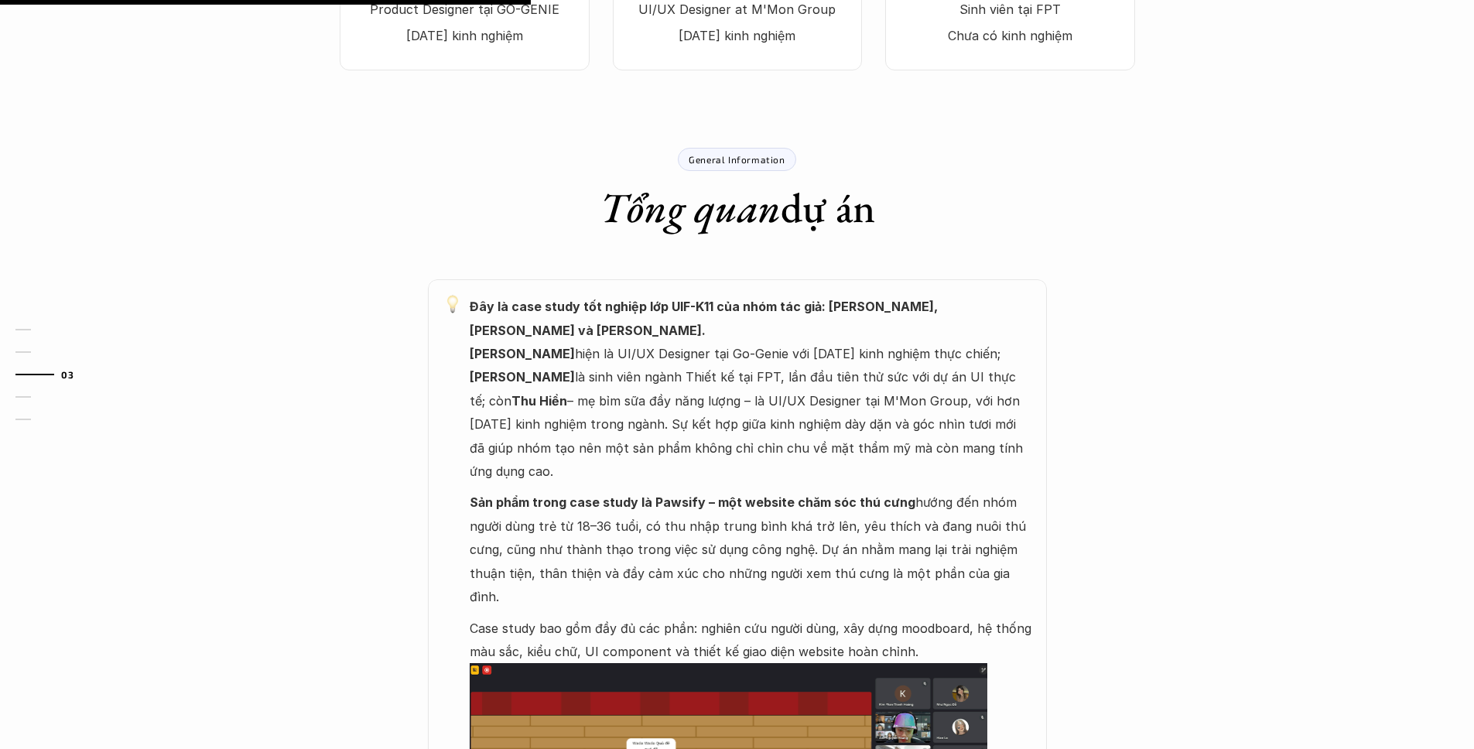
click at [914, 516] on p "Sản phẩm trong case study là Pawsify – một website chăm sóc thú cưng hướng đến …" at bounding box center [751, 549] width 562 height 118
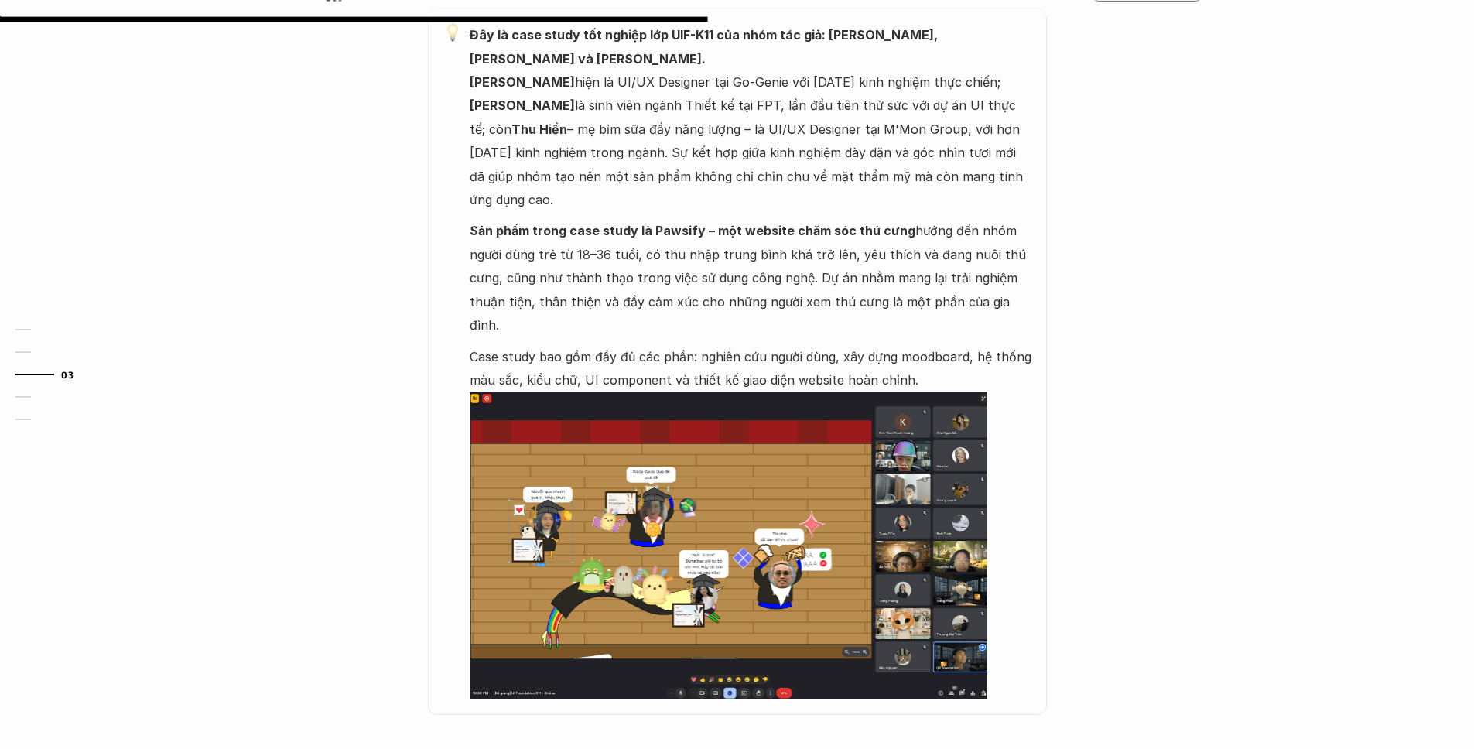
scroll to position [772, 0]
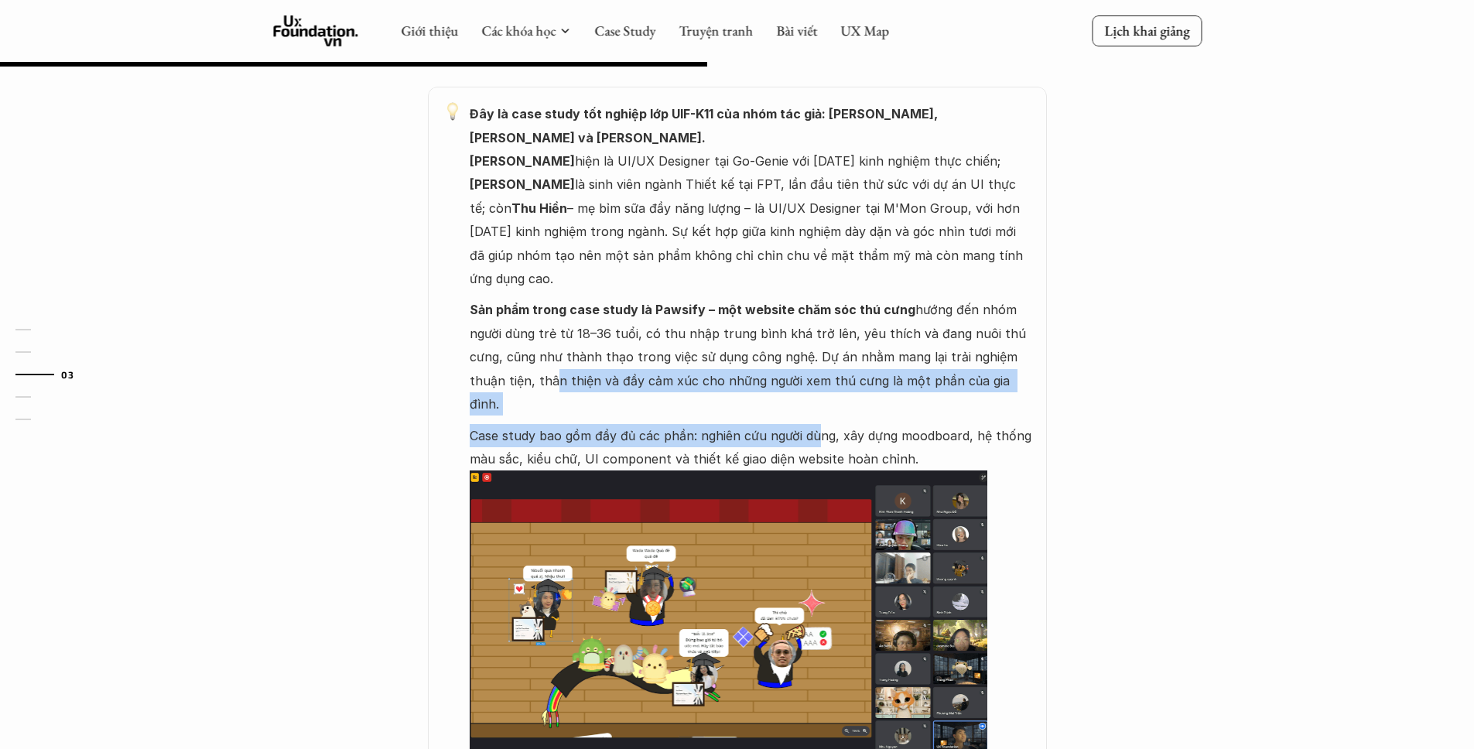
drag, startPoint x: 557, startPoint y: 358, endPoint x: 914, endPoint y: 349, distance: 357.5
click at [848, 381] on div "Đây là case study tốt nghiệp lớp UIF-K11 của nhóm tác giả: [PERSON_NAME], [PERS…" at bounding box center [751, 439] width 562 height 675
click at [917, 348] on p "Sản phẩm trong case study là Pawsify – một website chăm sóc thú cưng hướng đến …" at bounding box center [751, 357] width 562 height 118
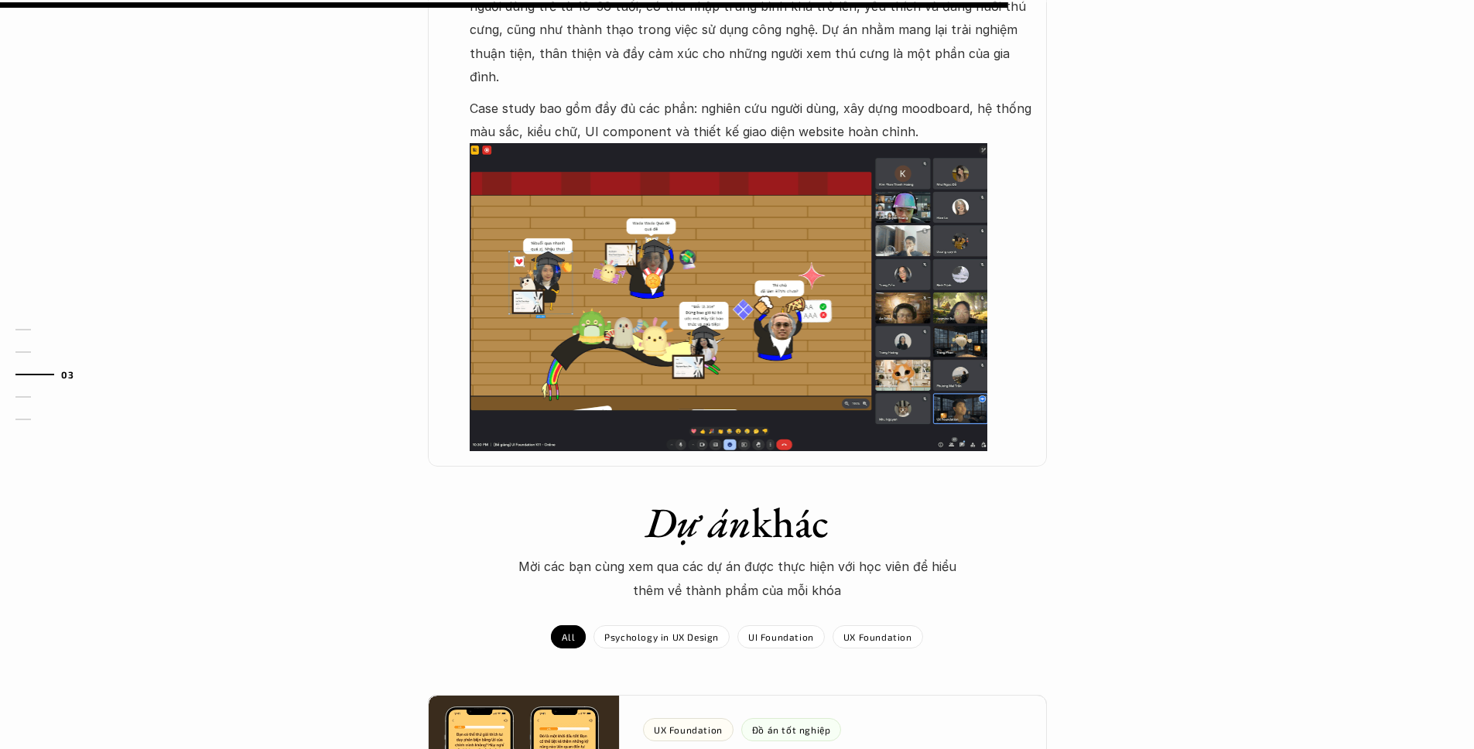
scroll to position [1507, 0]
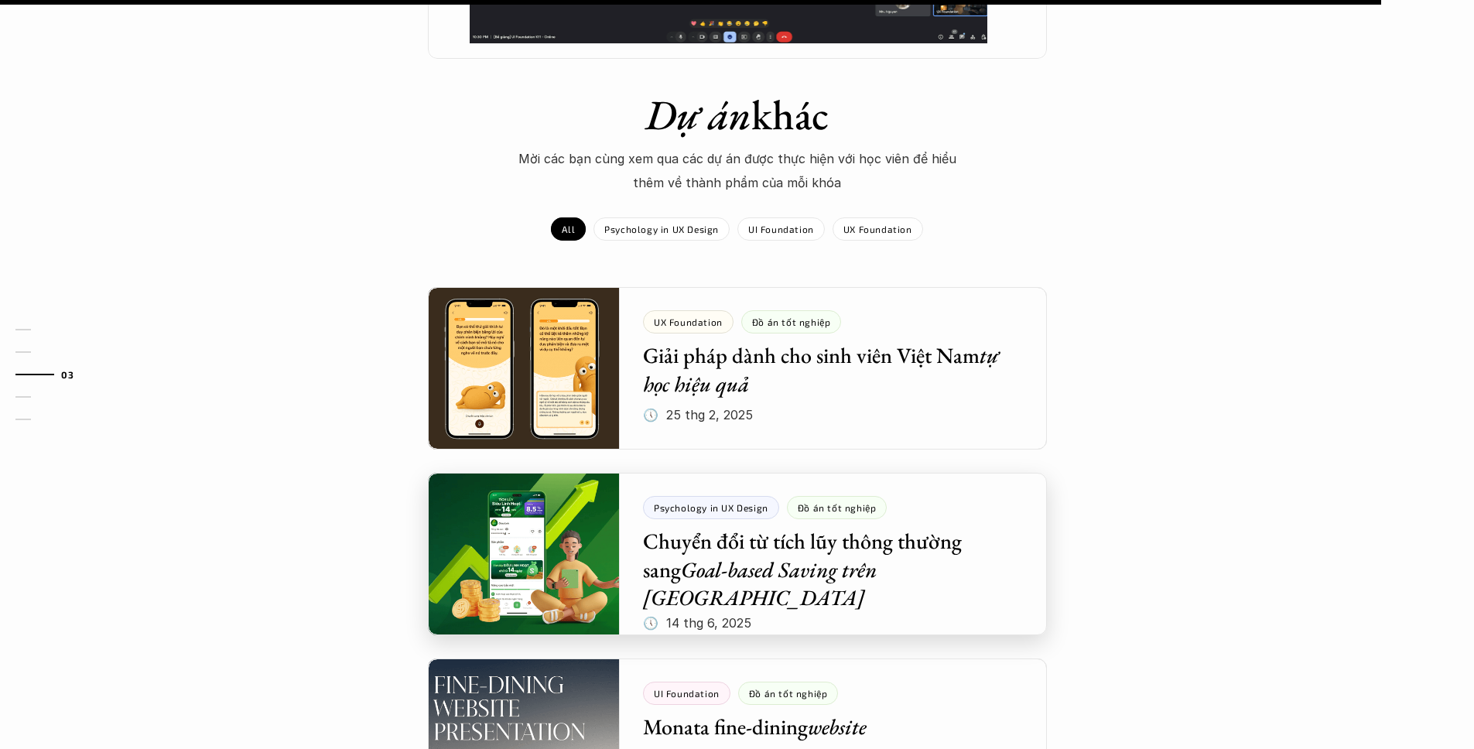
click at [951, 500] on div at bounding box center [737, 554] width 619 height 162
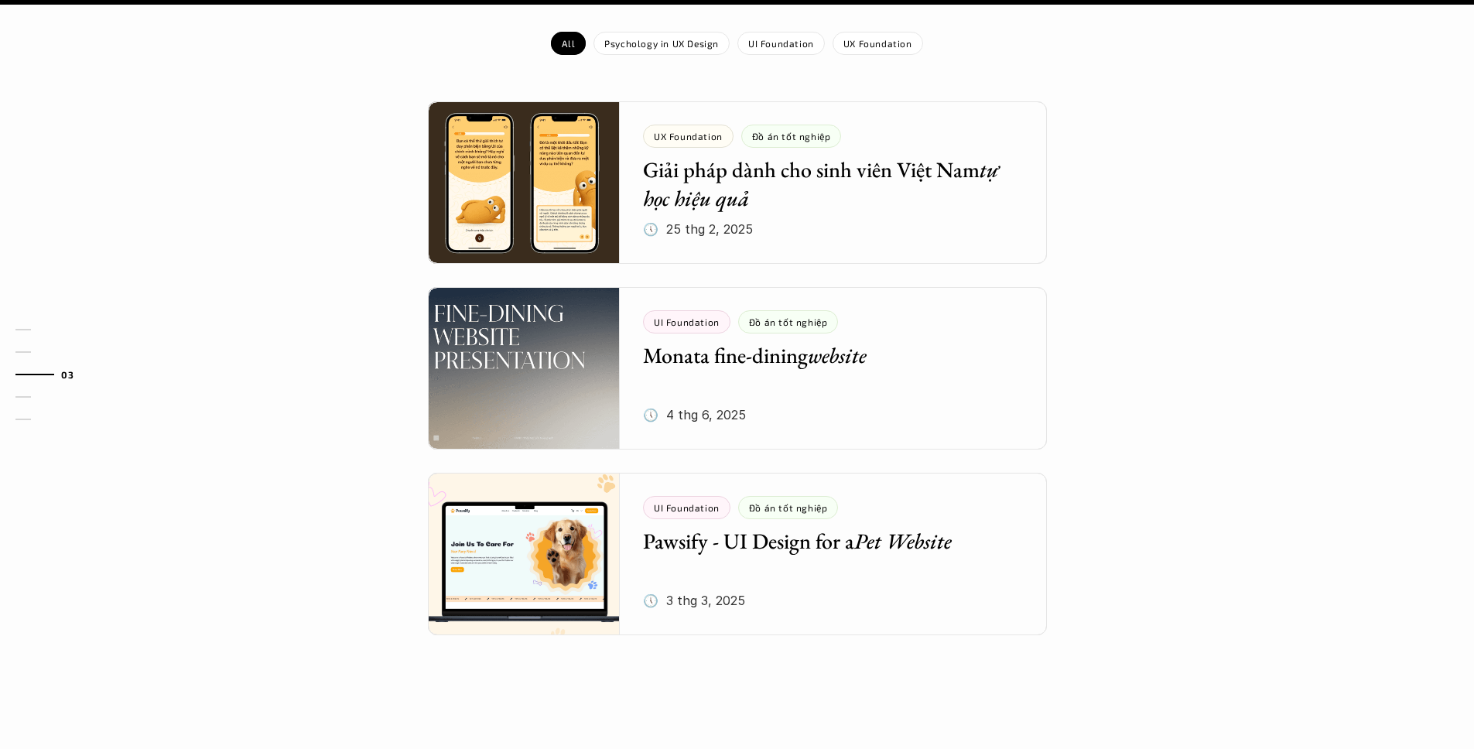
scroll to position [2048, 0]
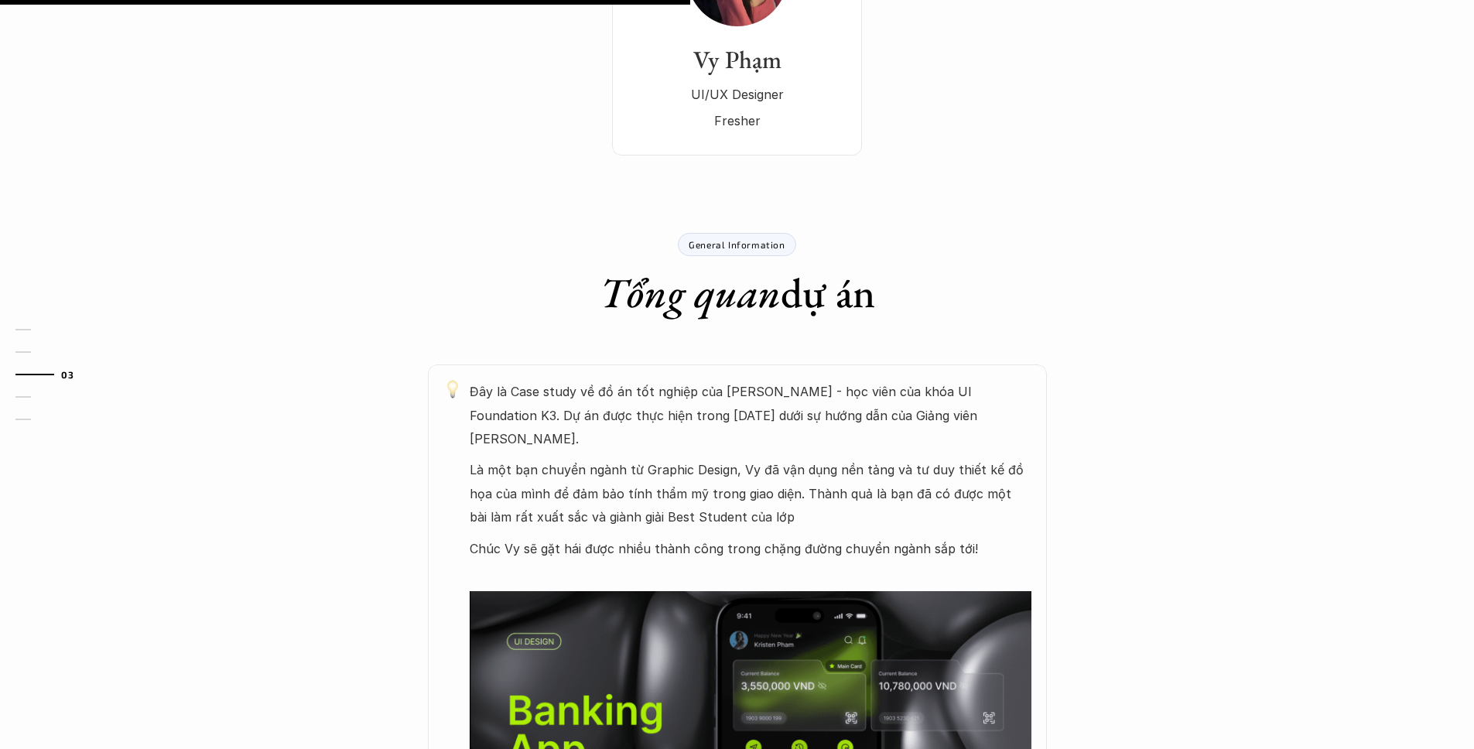
scroll to position [687, 0]
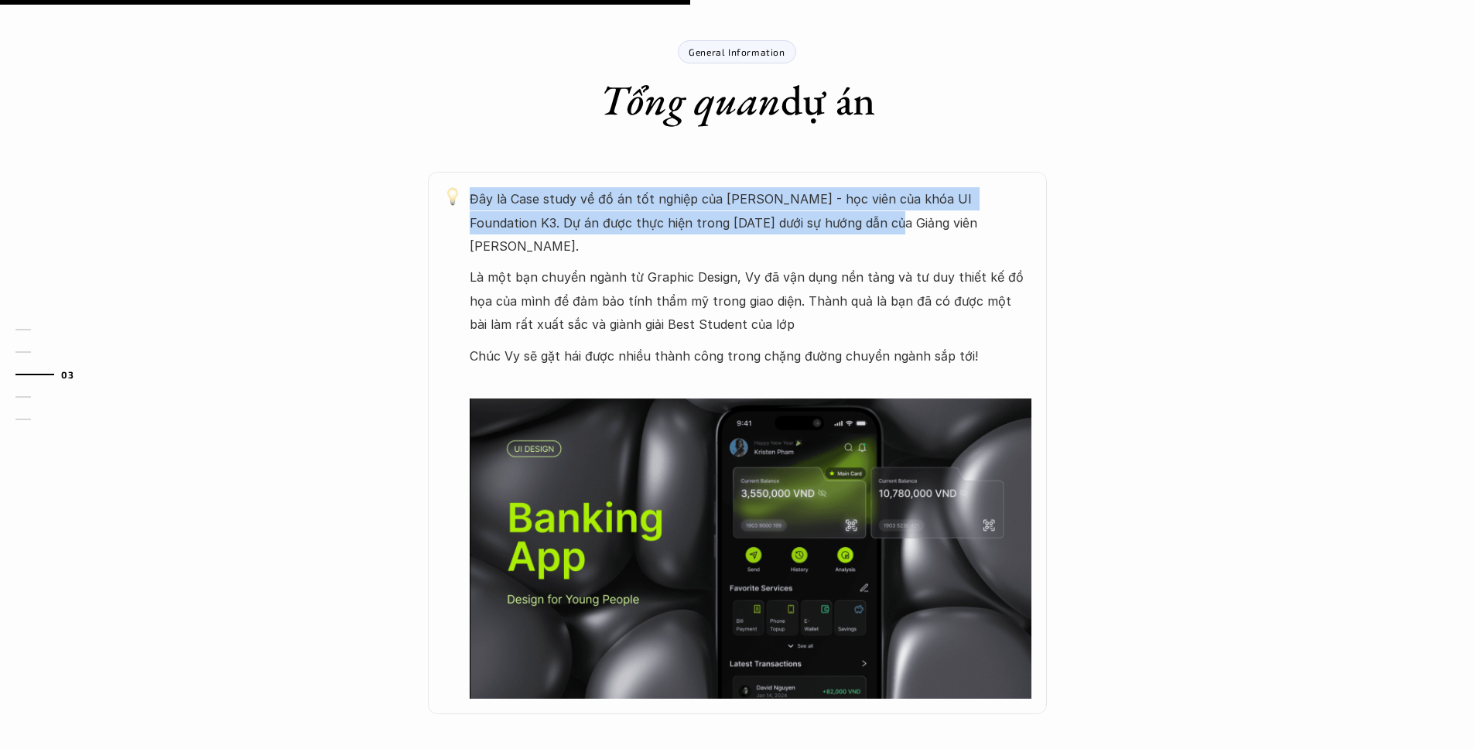
drag, startPoint x: 716, startPoint y: 204, endPoint x: 836, endPoint y: 213, distance: 120.2
click at [834, 213] on div "Đây là Case study về đồ án tốt nghiệp của Vy Phạm - học viên của khóa UI Founda…" at bounding box center [737, 442] width 619 height 541
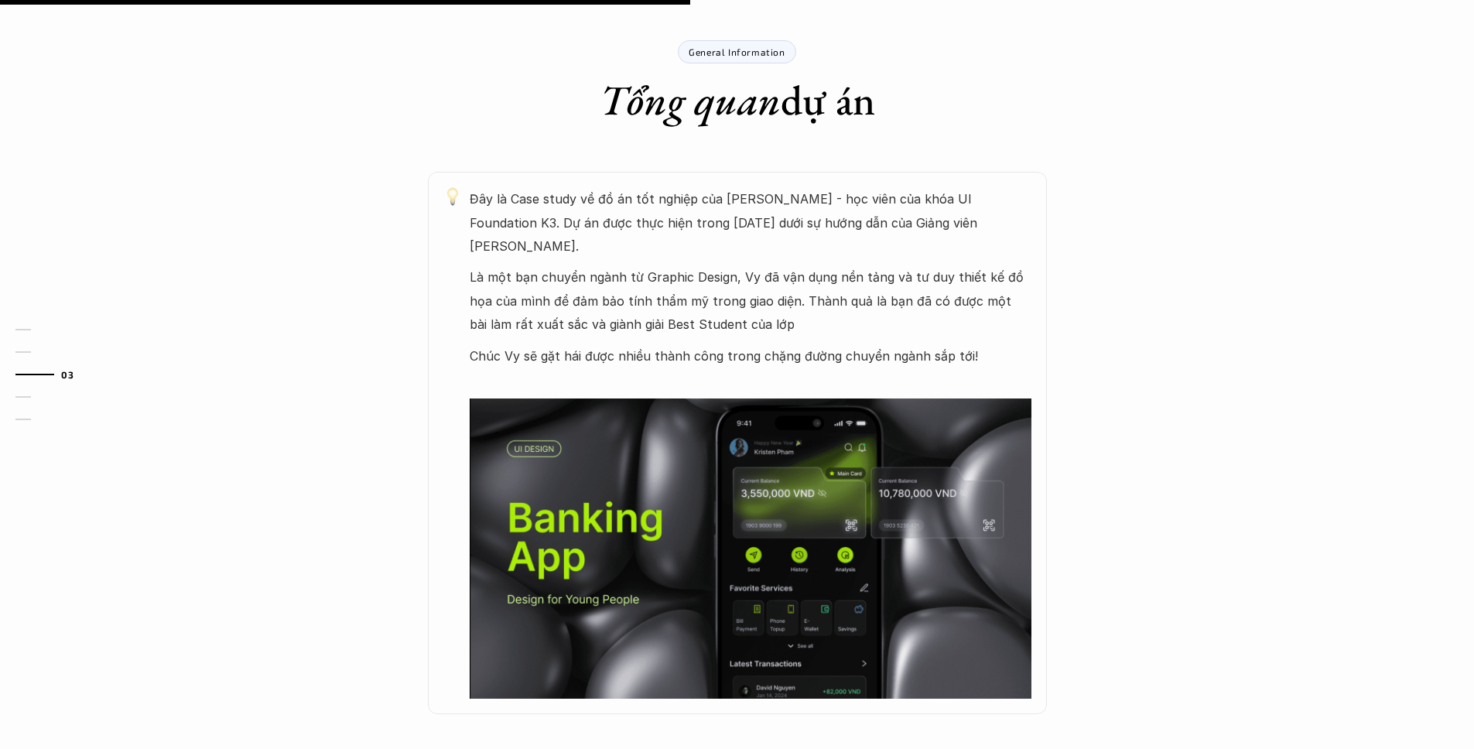
click at [838, 213] on p "Đây là Case study về đồ án tốt nghiệp của Vy Phạm - học viên của khóa UI Founda…" at bounding box center [751, 222] width 562 height 70
drag, startPoint x: 703, startPoint y: 227, endPoint x: 781, endPoint y: 233, distance: 78.3
click at [781, 233] on p "Đây là Case study về đồ án tốt nghiệp của Vy Phạm - học viên của khóa UI Founda…" at bounding box center [751, 222] width 562 height 70
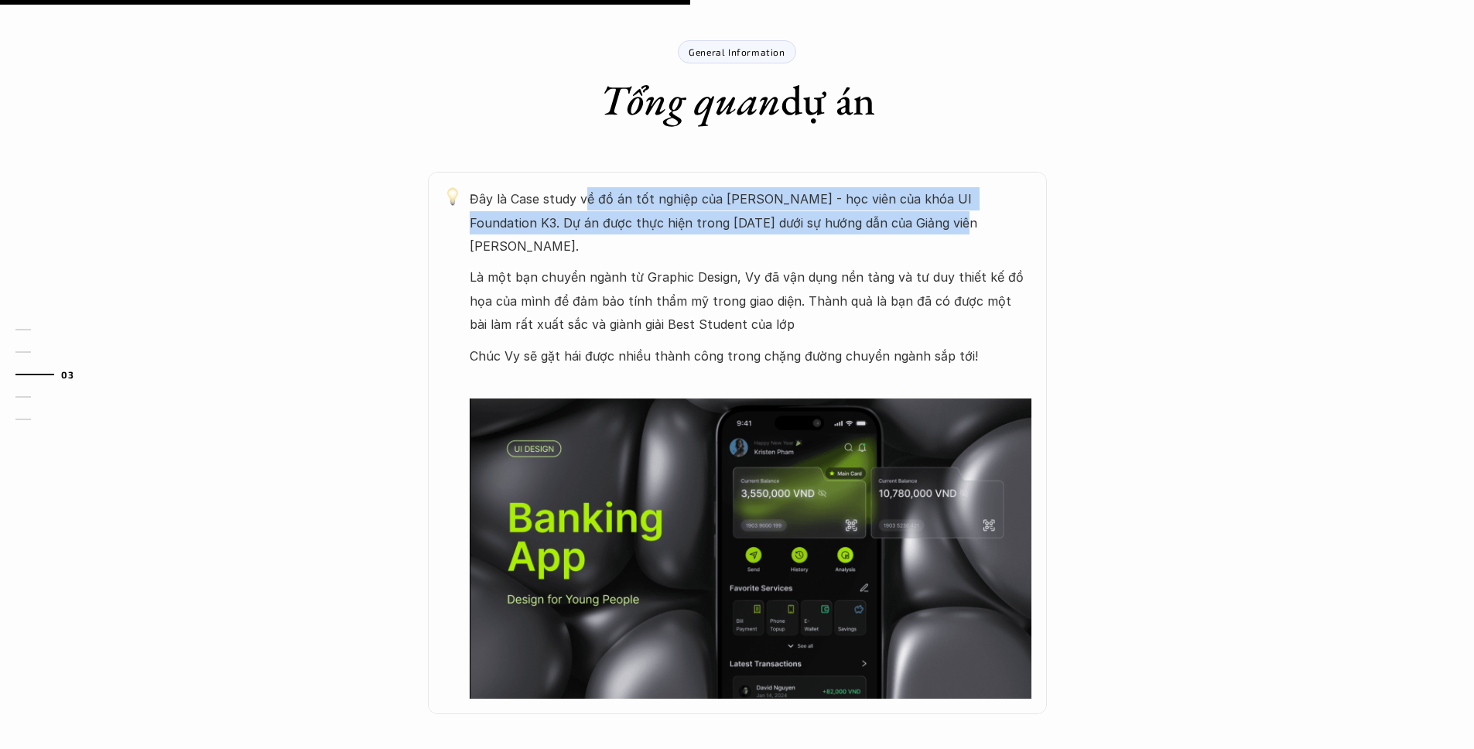
drag, startPoint x: 588, startPoint y: 210, endPoint x: 896, endPoint y: 222, distance: 308.1
click at [895, 222] on p "Đây là Case study về đồ án tốt nghiệp của Vy Phạm - học viên của khóa UI Founda…" at bounding box center [751, 222] width 562 height 70
click at [896, 222] on p "Đây là Case study về đồ án tốt nghiệp của Vy Phạm - học viên của khóa UI Founda…" at bounding box center [751, 222] width 562 height 70
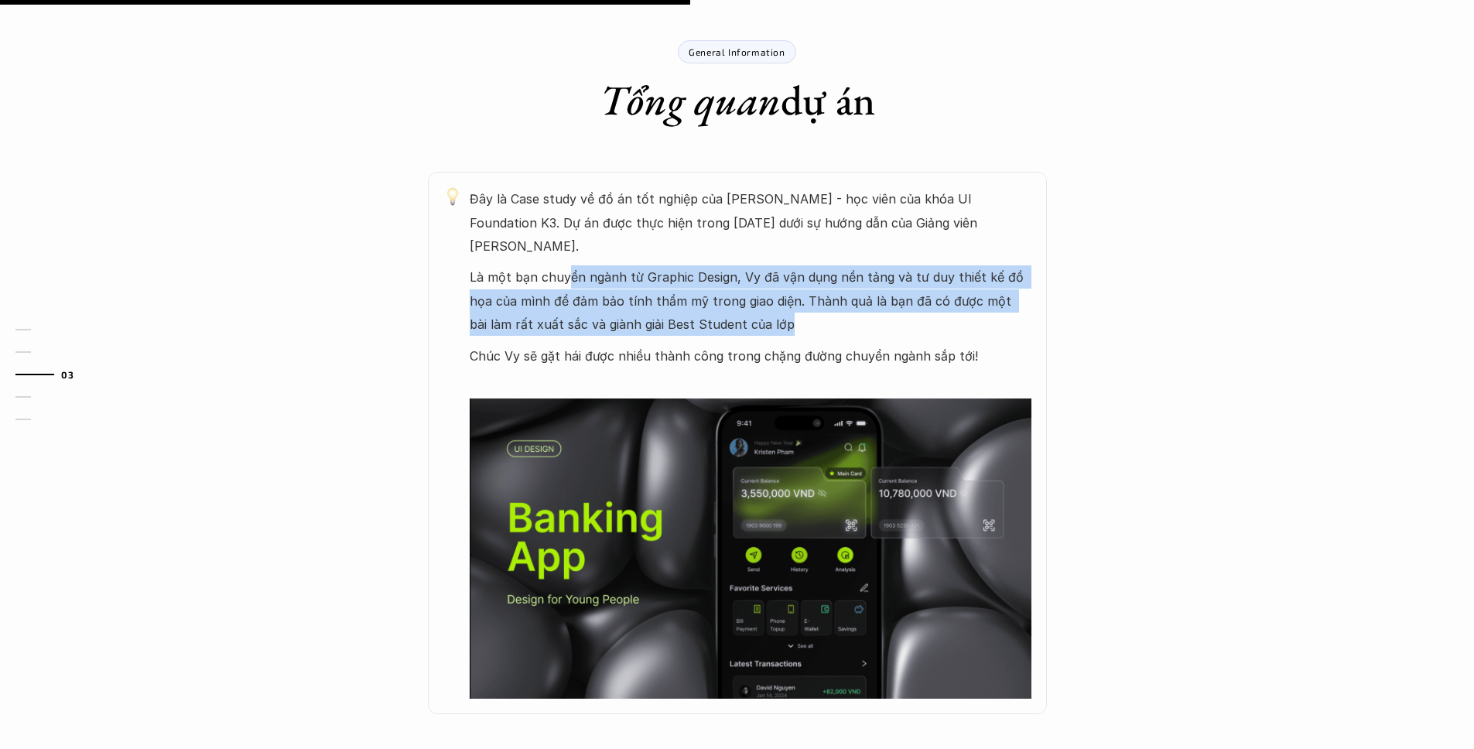
drag, startPoint x: 662, startPoint y: 275, endPoint x: 856, endPoint y: 295, distance: 194.4
click at [854, 295] on p "Là một bạn chuyển ngành từ Graphic Design, Vy đã vận dụng nền tảng và tư duy th…" at bounding box center [751, 300] width 562 height 70
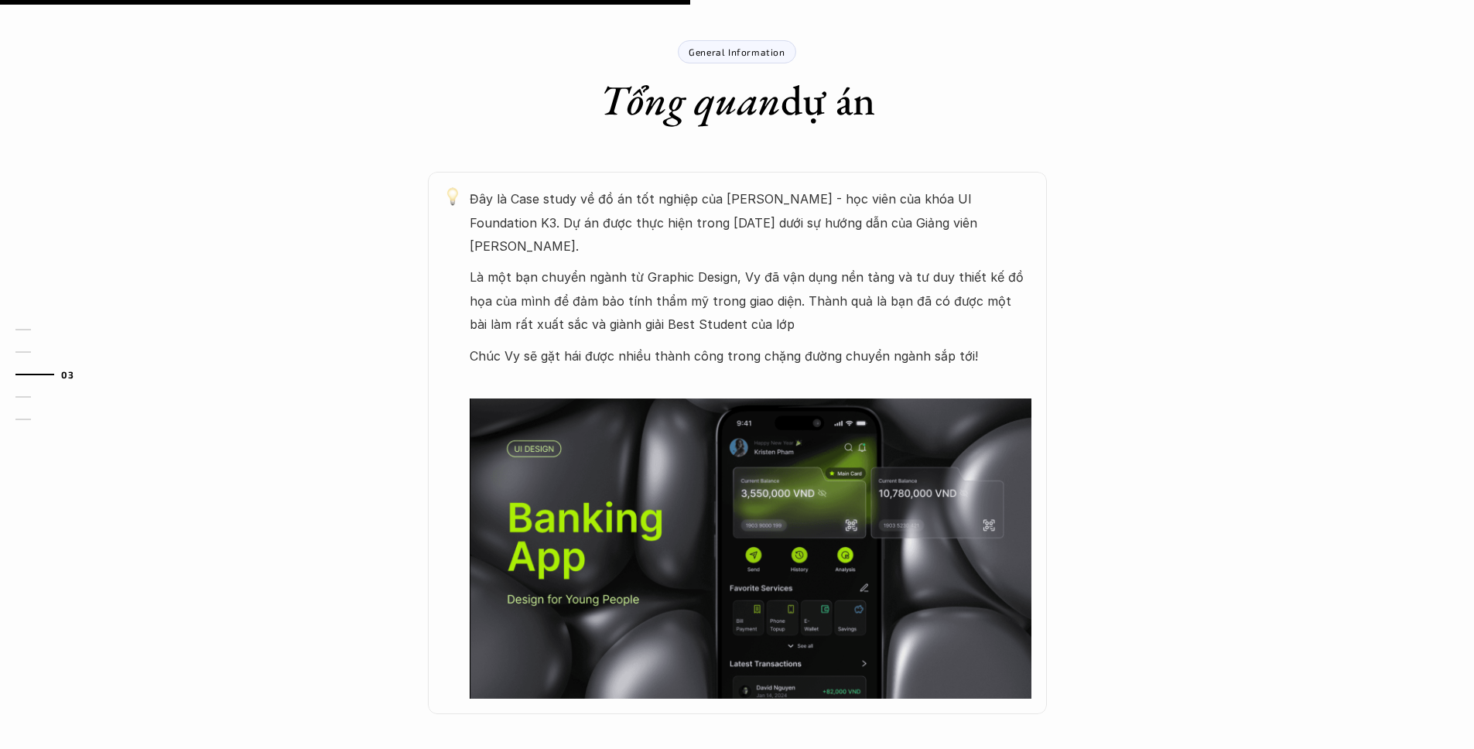
click at [784, 218] on p "Đây là Case study về đồ án tốt nghiệp của Vy Phạm - học viên của khóa UI Founda…" at bounding box center [751, 222] width 562 height 70
drag, startPoint x: 519, startPoint y: 244, endPoint x: 816, endPoint y: 298, distance: 301.9
click at [816, 298] on div "Đây là Case study về đồ án tốt nghiệp của Vy Phạm - học viên của khóa UI Founda…" at bounding box center [751, 442] width 562 height 511
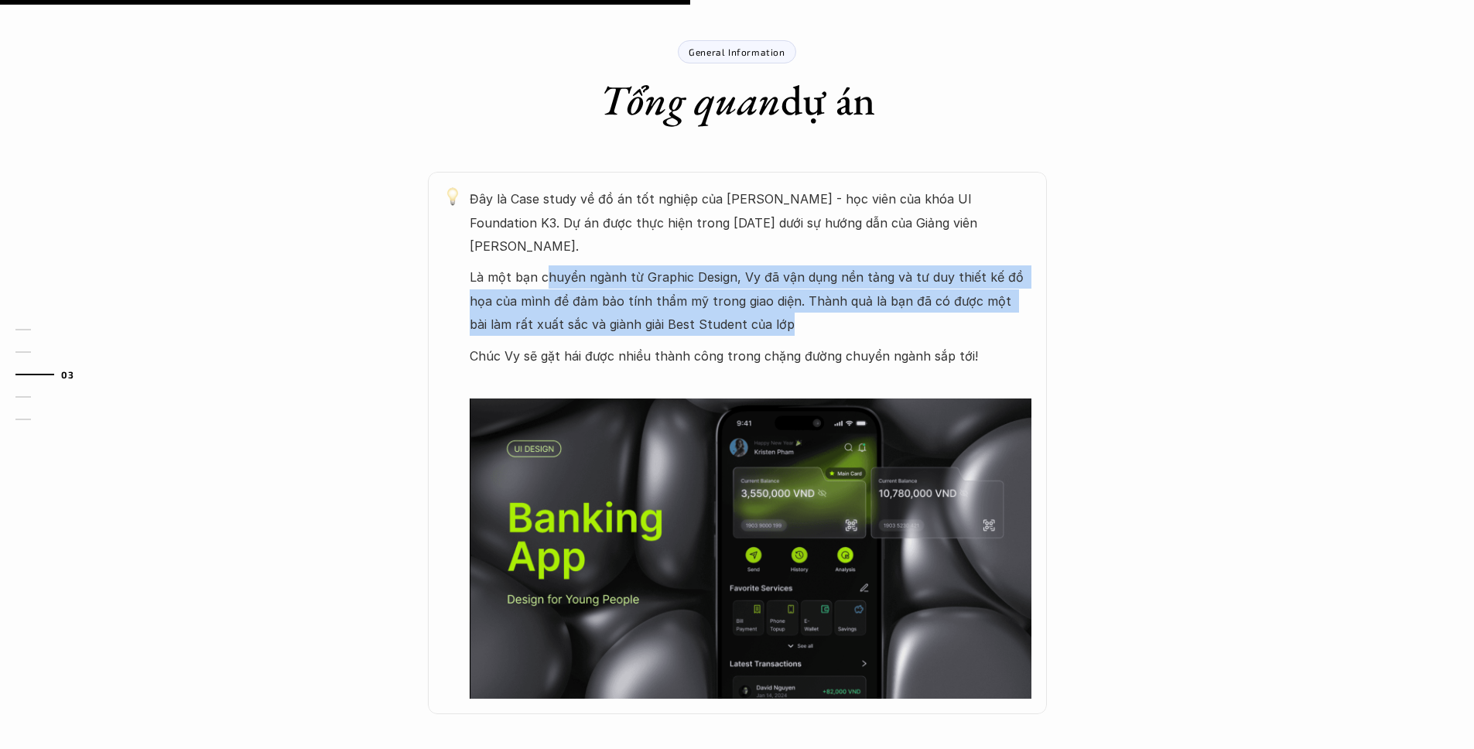
drag, startPoint x: 594, startPoint y: 259, endPoint x: 818, endPoint y: 299, distance: 227.1
click at [821, 307] on p "Là một bạn chuyển ngành từ Graphic Design, Vy đã vận dụng nền tảng và tư duy th…" at bounding box center [751, 300] width 562 height 70
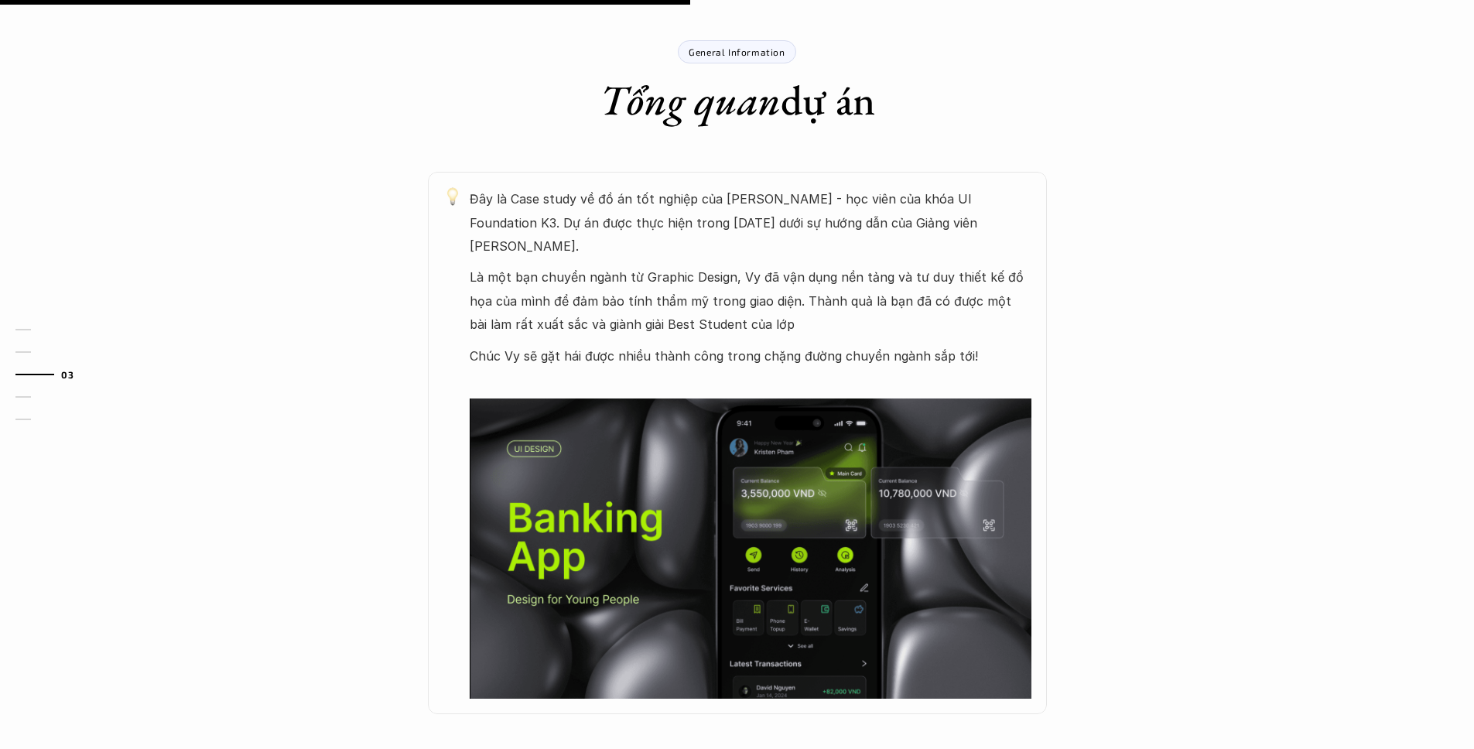
click at [779, 208] on p "Đây là Case study về đồ án tốt nghiệp của Vy Phạm - học viên của khóa UI Founda…" at bounding box center [751, 222] width 562 height 70
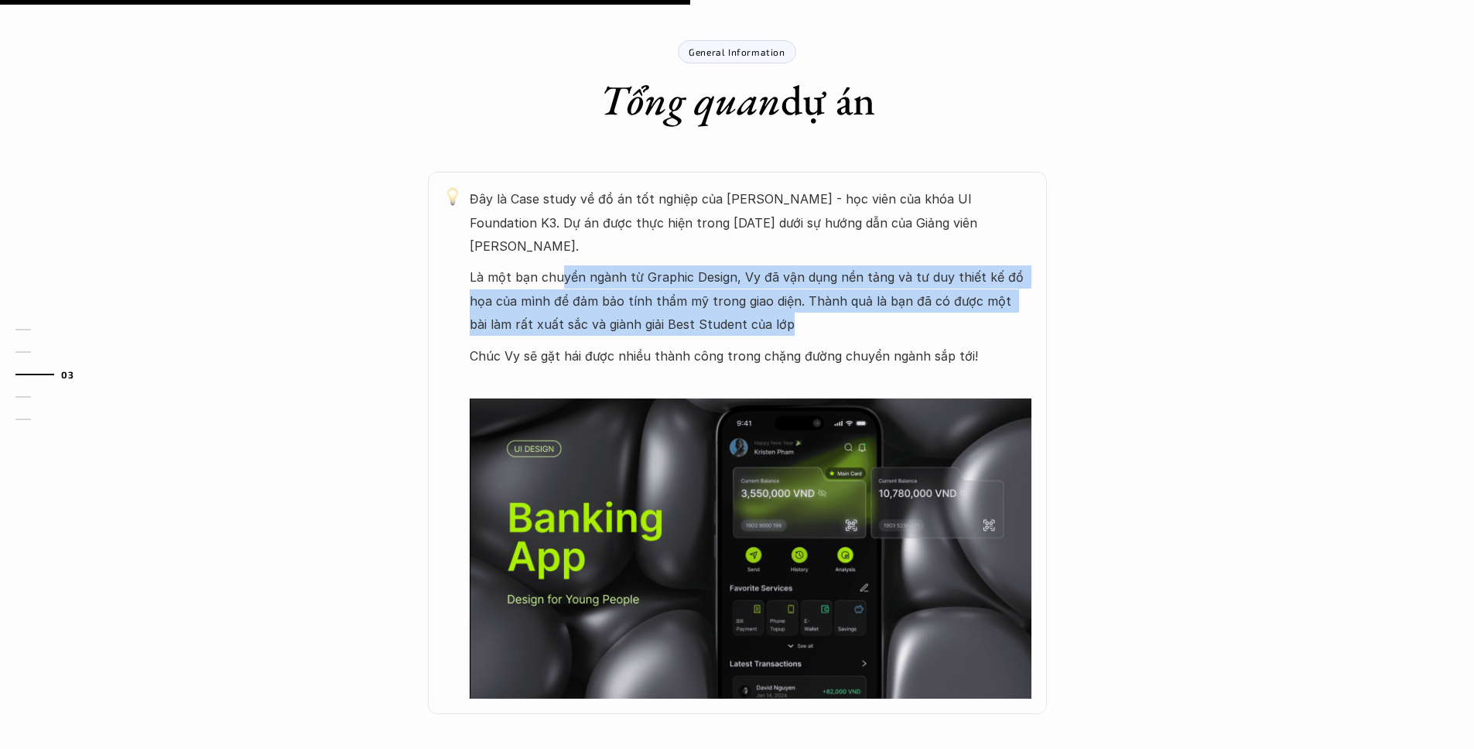
drag, startPoint x: 566, startPoint y: 248, endPoint x: 834, endPoint y: 296, distance: 272.1
click at [834, 296] on p "Là một bạn chuyển ngành từ Graphic Design, Vy đã vận dụng nền tảng và tư duy th…" at bounding box center [751, 300] width 562 height 70
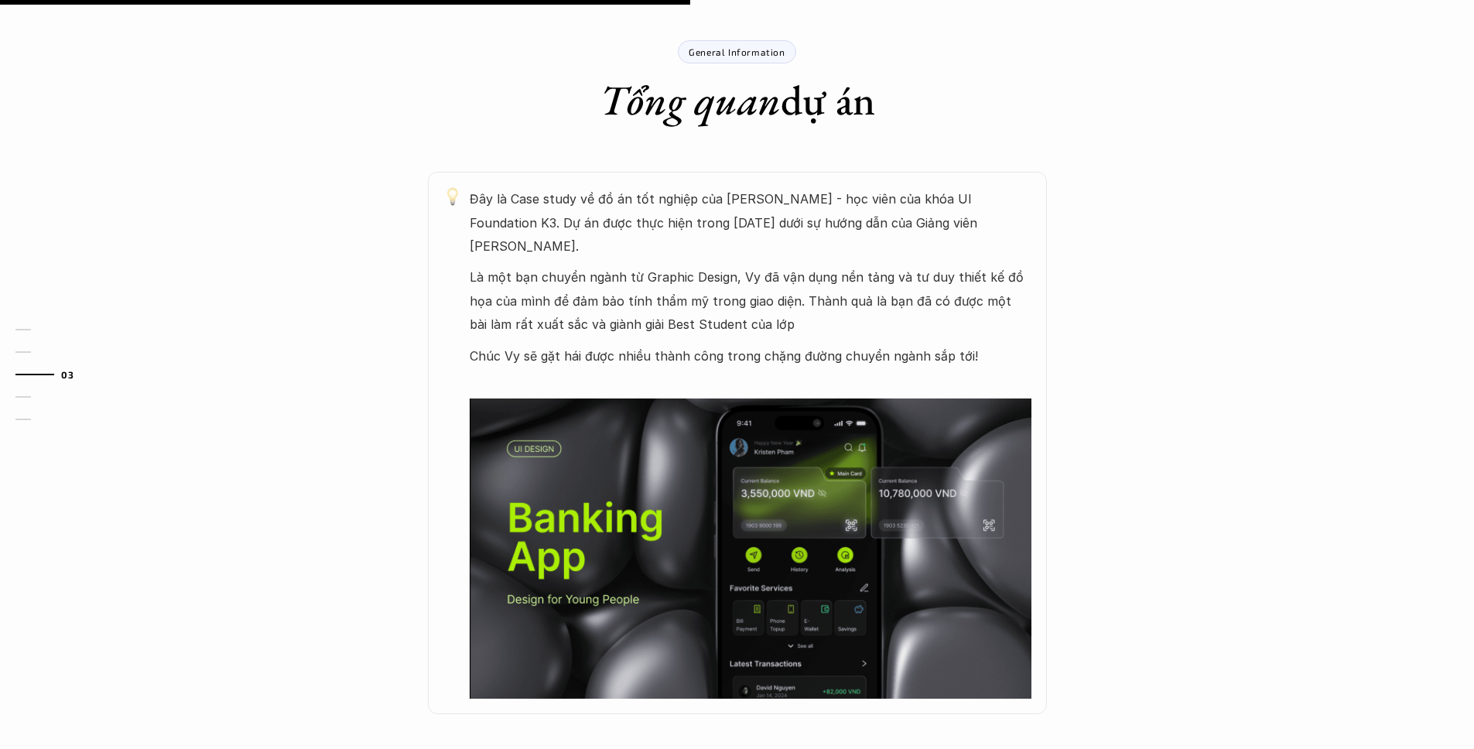
click at [796, 227] on p "Đây là Case study về đồ án tốt nghiệp của Vy Phạm - học viên của khóa UI Founda…" at bounding box center [751, 222] width 562 height 70
drag, startPoint x: 589, startPoint y: 238, endPoint x: 851, endPoint y: 291, distance: 267.5
click at [849, 292] on div "Đây là Case study về đồ án tốt nghiệp của Vy Phạm - học viên của khóa UI Founda…" at bounding box center [751, 442] width 562 height 511
drag, startPoint x: 847, startPoint y: 282, endPoint x: 622, endPoint y: 267, distance: 225.6
click at [846, 282] on p "Là một bạn chuyển ngành từ Graphic Design, Vy đã vận dụng nền tảng và tư duy th…" at bounding box center [751, 300] width 562 height 70
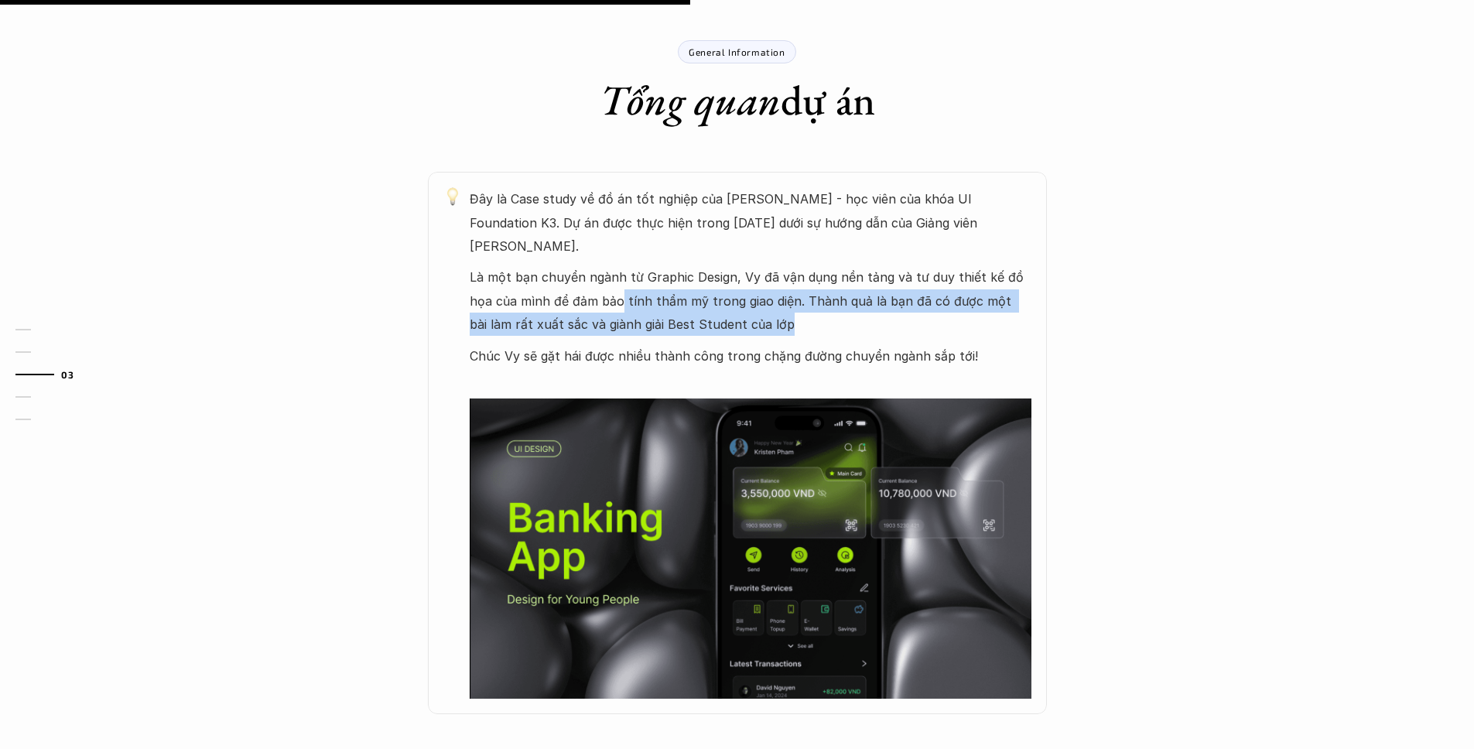
drag, startPoint x: 598, startPoint y: 268, endPoint x: 798, endPoint y: 312, distance: 205.1
click at [790, 311] on p "Là một bạn chuyển ngành từ Graphic Design, Vy đã vận dụng nền tảng và tư duy th…" at bounding box center [751, 300] width 562 height 70
click at [798, 312] on p "Là một bạn chuyển ngành từ Graphic Design, Vy đã vận dụng nền tảng và tư duy th…" at bounding box center [751, 300] width 562 height 70
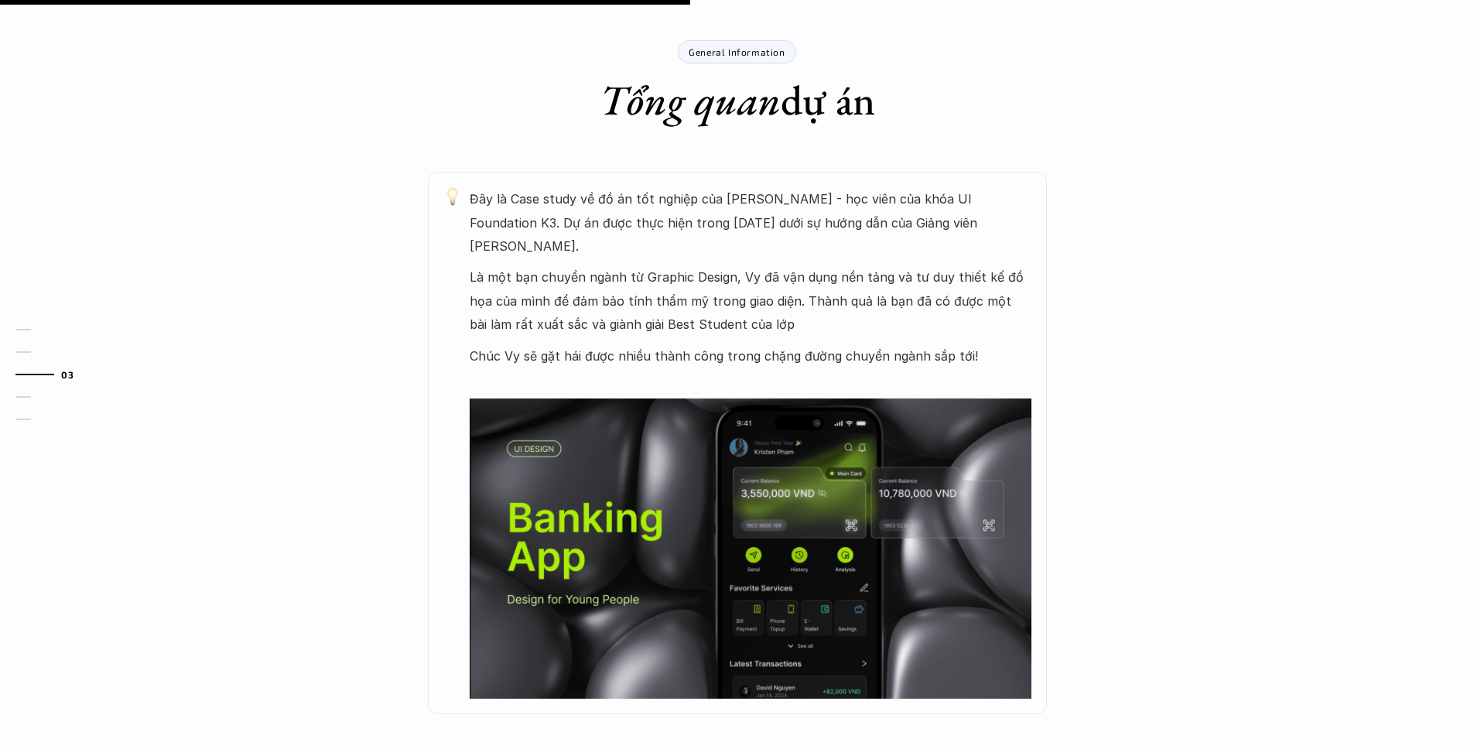
click at [580, 272] on p "Là một bạn chuyển ngành từ Graphic Design, Vy đã vận dụng nền tảng và tư duy th…" at bounding box center [751, 300] width 562 height 70
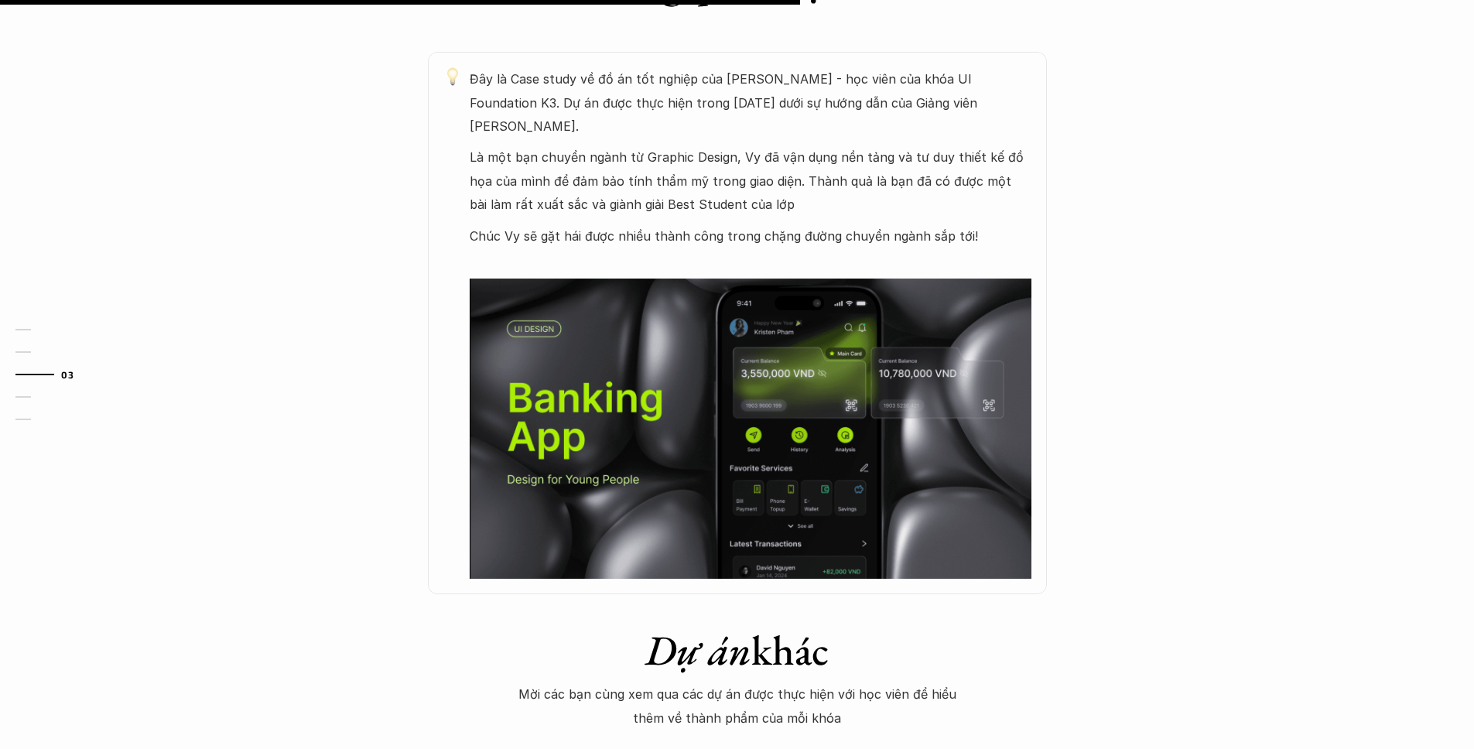
scroll to position [817, 0]
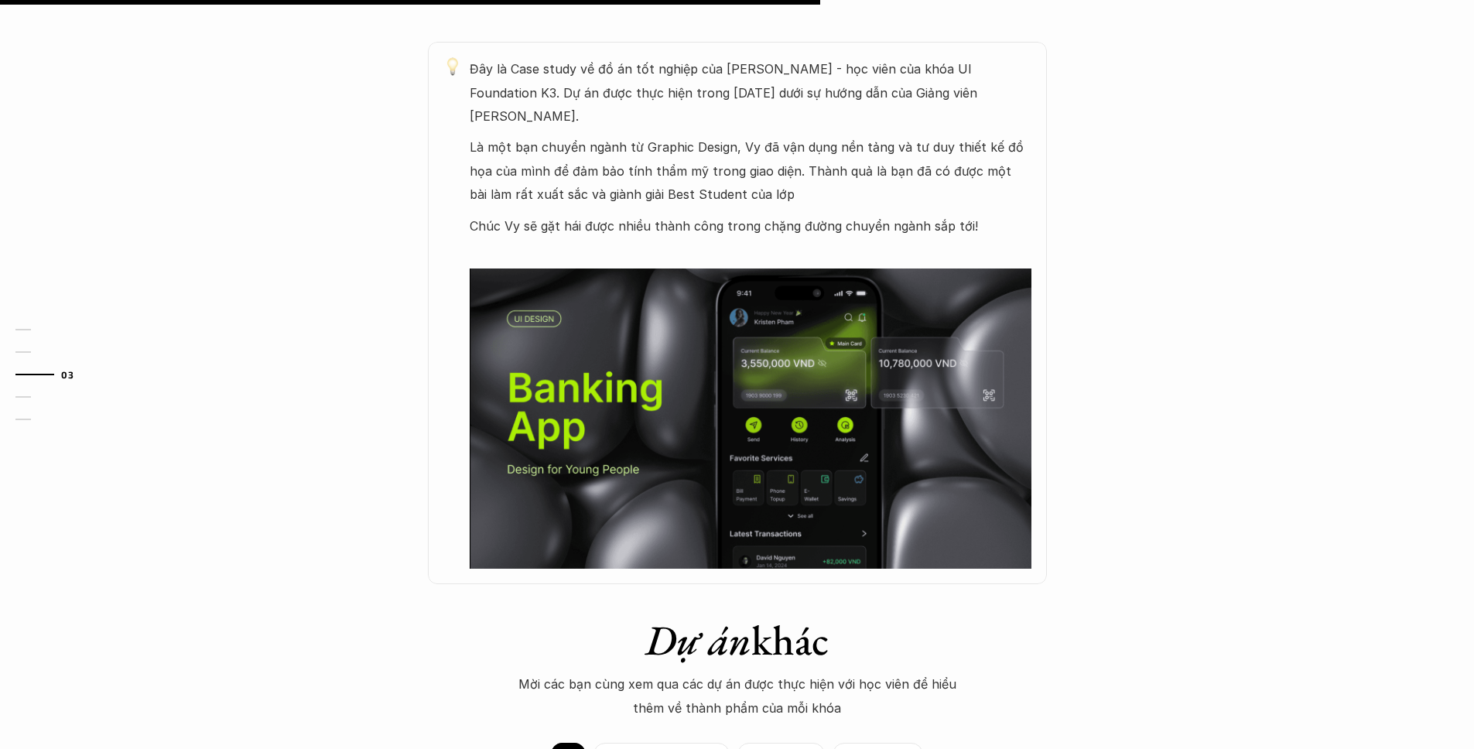
click at [626, 326] on img at bounding box center [751, 417] width 562 height 299
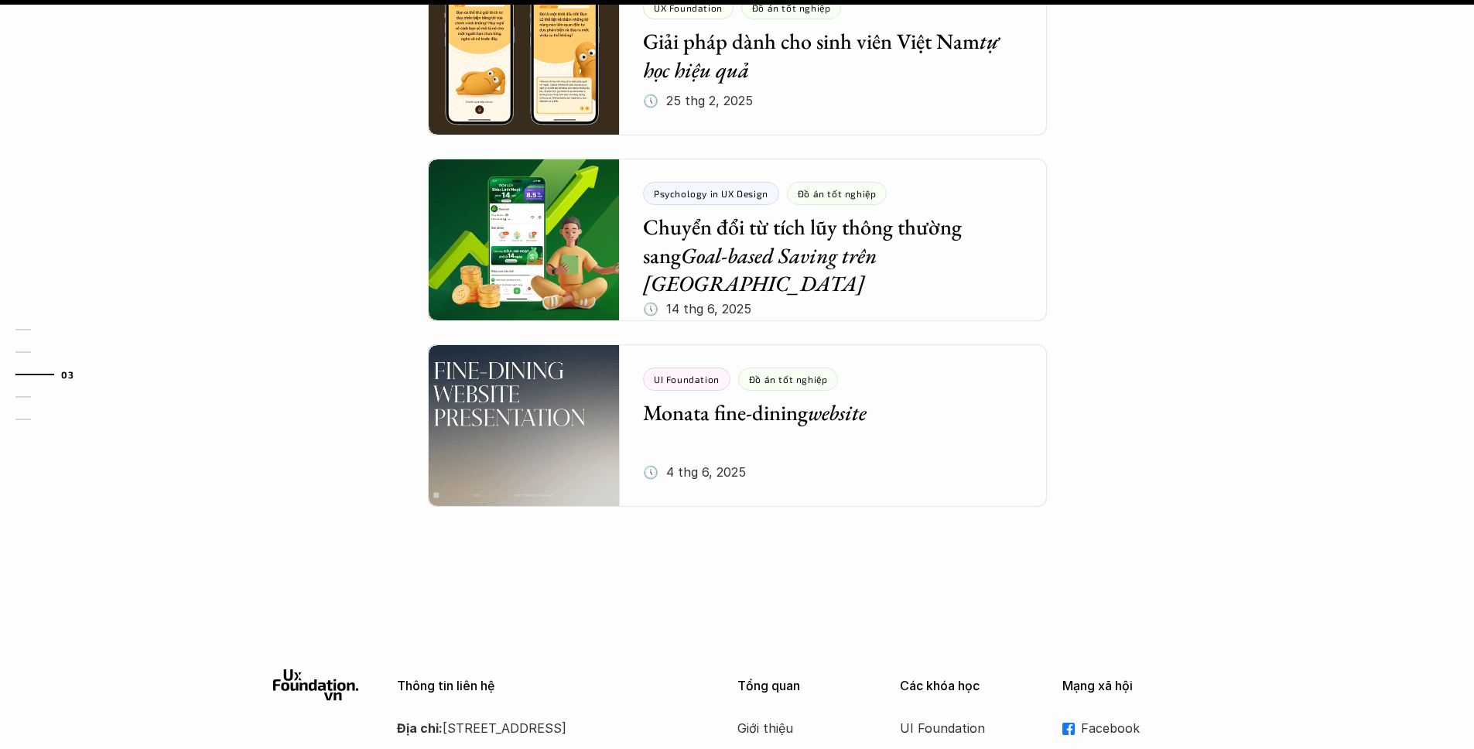
scroll to position [1735, 0]
